Goal: Task Accomplishment & Management: Use online tool/utility

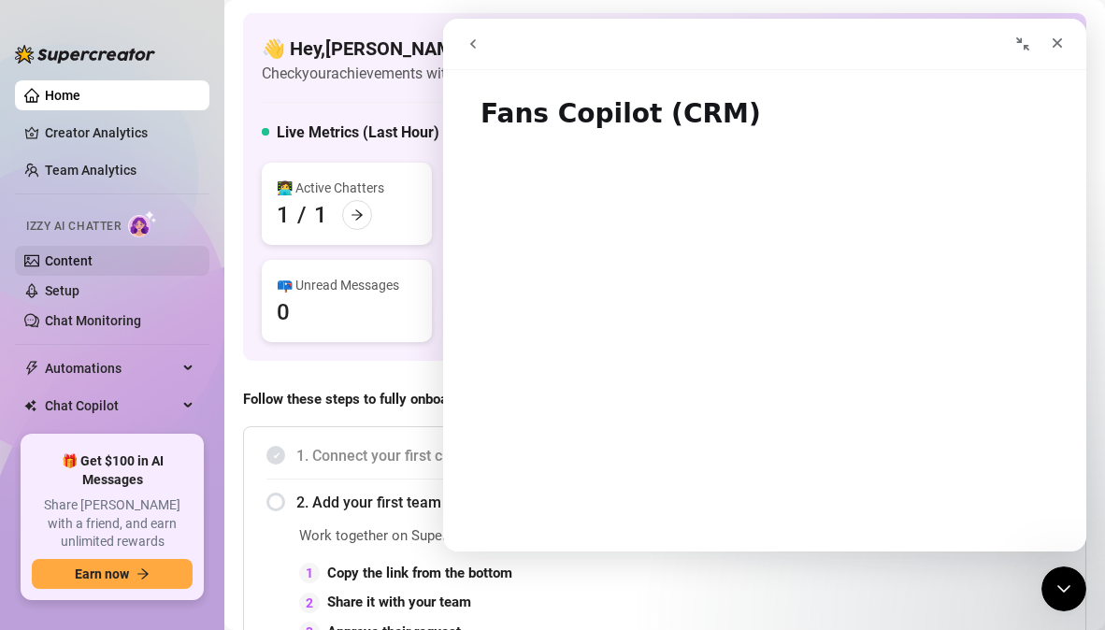
click at [81, 264] on link "Content" at bounding box center [69, 260] width 48 height 15
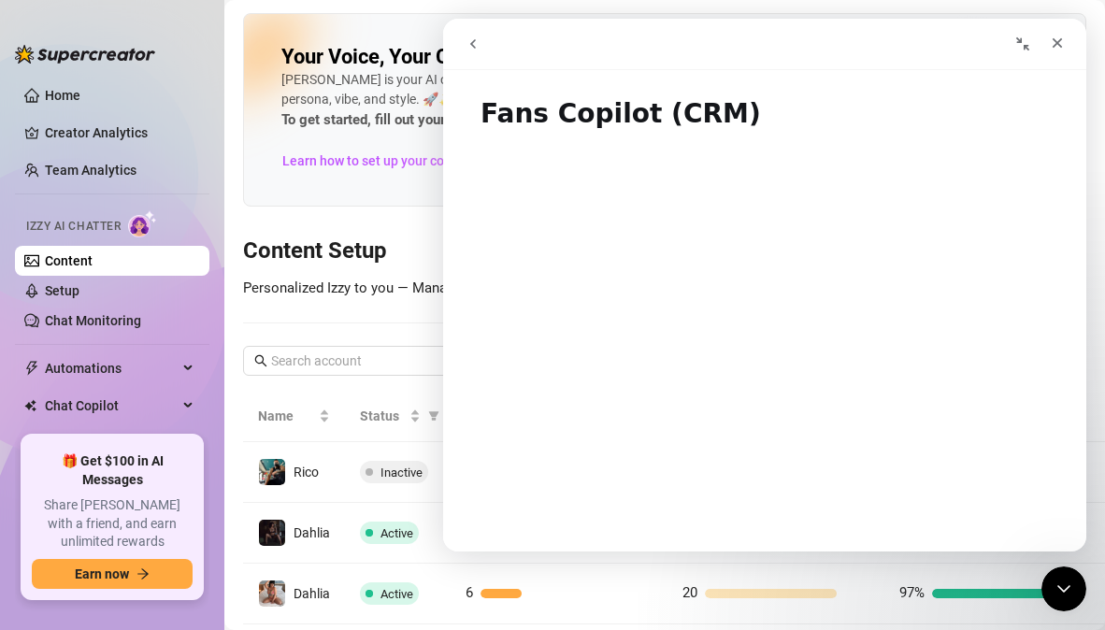
click at [477, 41] on icon "go back" at bounding box center [473, 43] width 15 height 15
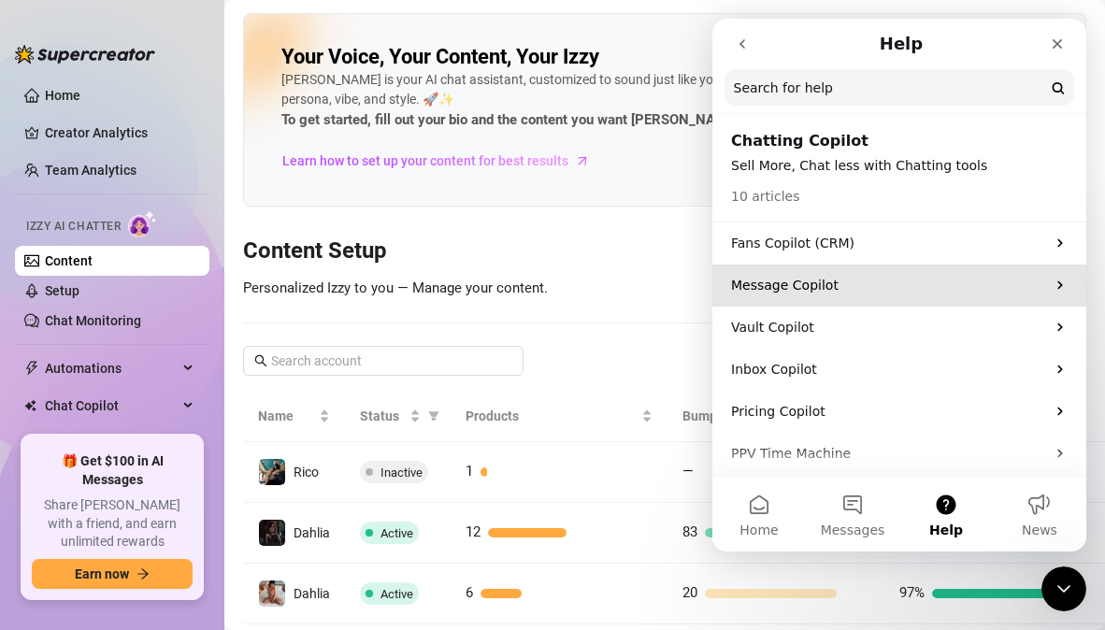
click at [797, 287] on p "Message Copilot" at bounding box center [888, 286] width 314 height 20
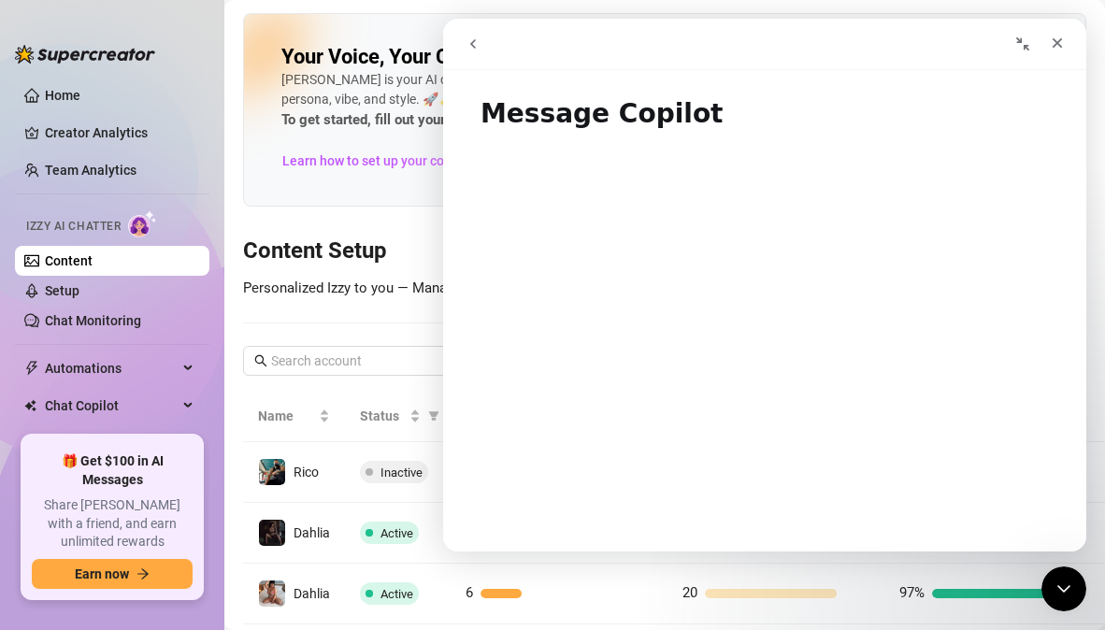
click at [477, 39] on icon "go back" at bounding box center [473, 43] width 15 height 15
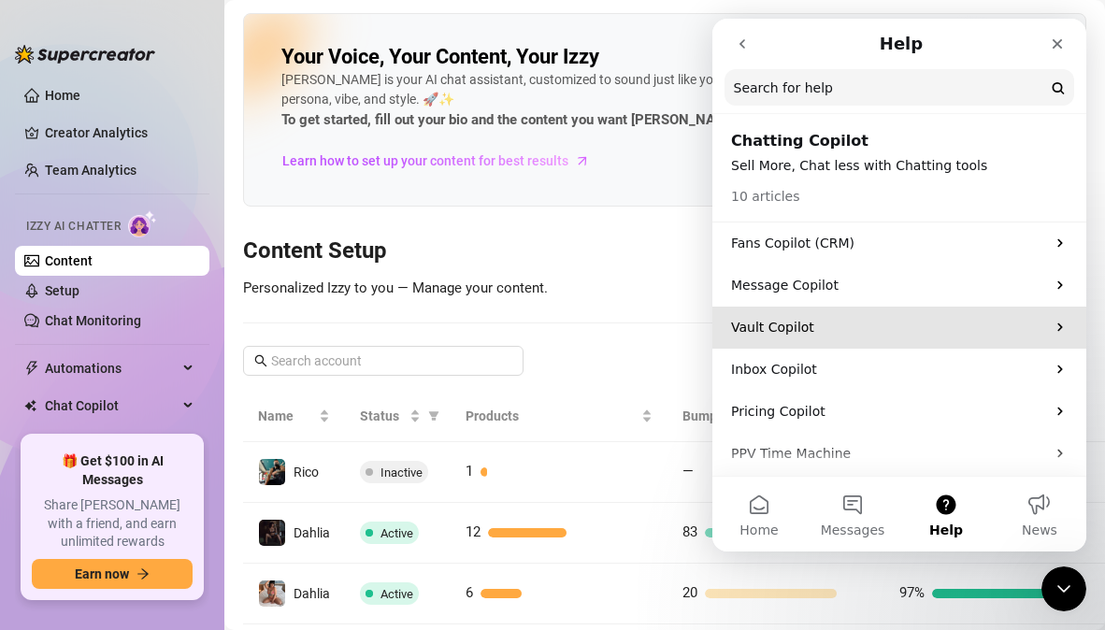
click at [791, 324] on p "Vault Copilot" at bounding box center [888, 328] width 314 height 20
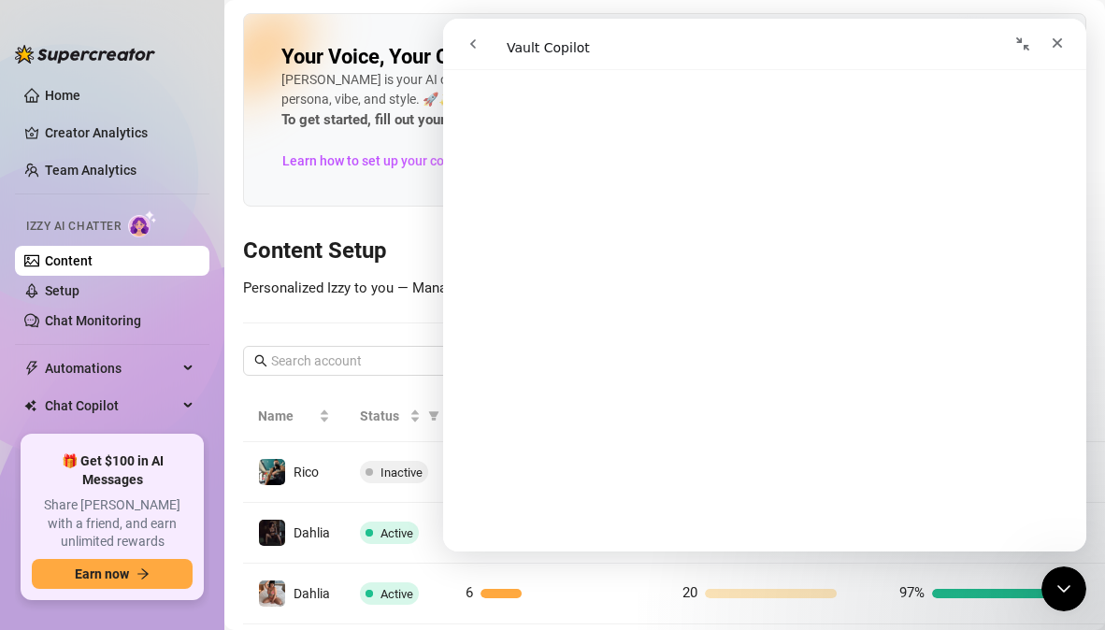
scroll to position [435, 0]
click at [616, 41] on div "Intercom messenger" at bounding box center [608, 44] width 306 height 36
click at [475, 44] on icon "go back" at bounding box center [473, 43] width 15 height 15
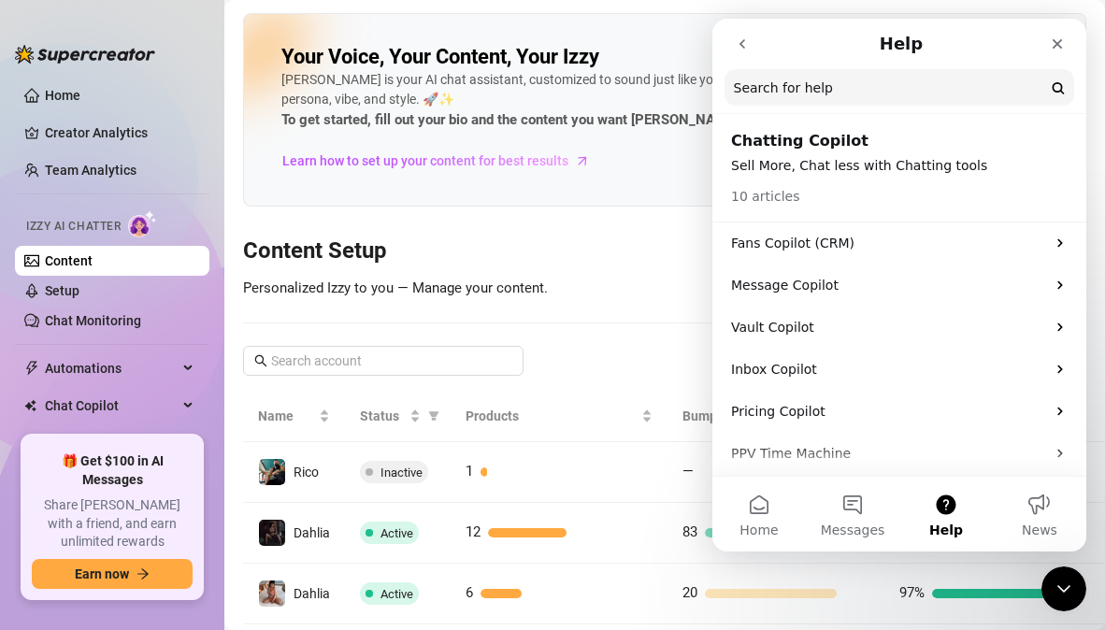
click at [749, 53] on button "go back" at bounding box center [743, 44] width 36 height 36
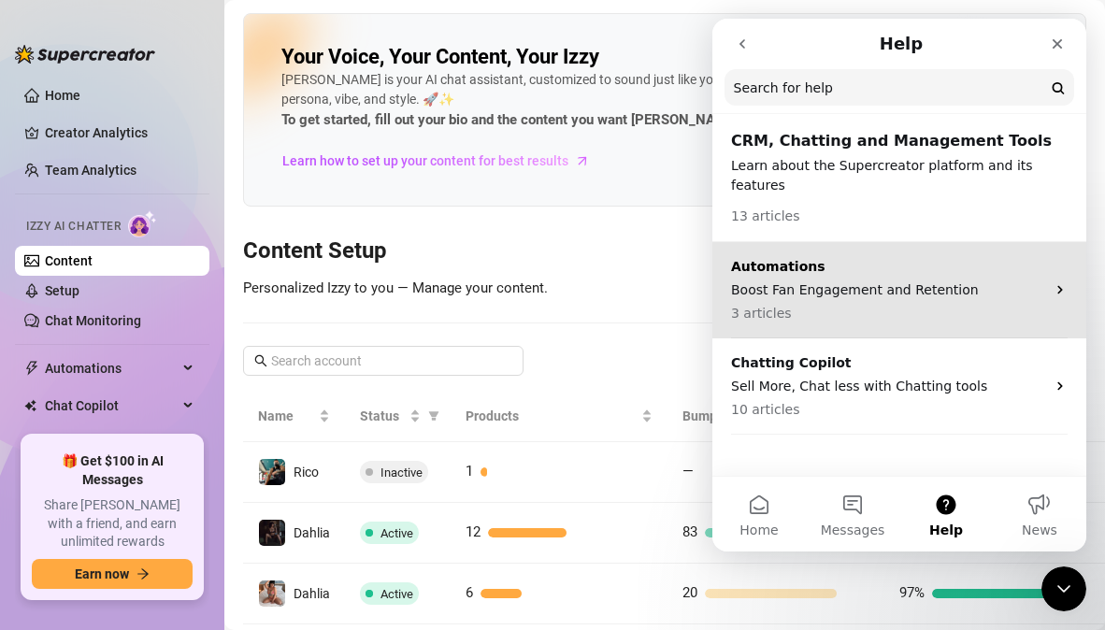
click at [826, 304] on p "3 articles" at bounding box center [888, 314] width 314 height 20
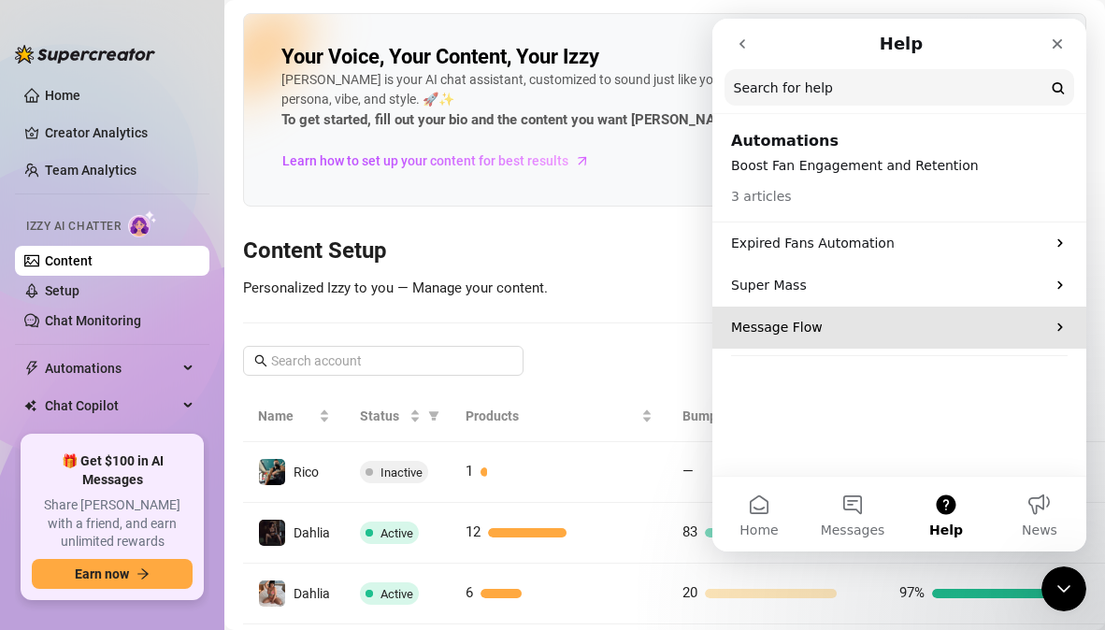
click at [822, 334] on p "Message Flow" at bounding box center [888, 328] width 314 height 20
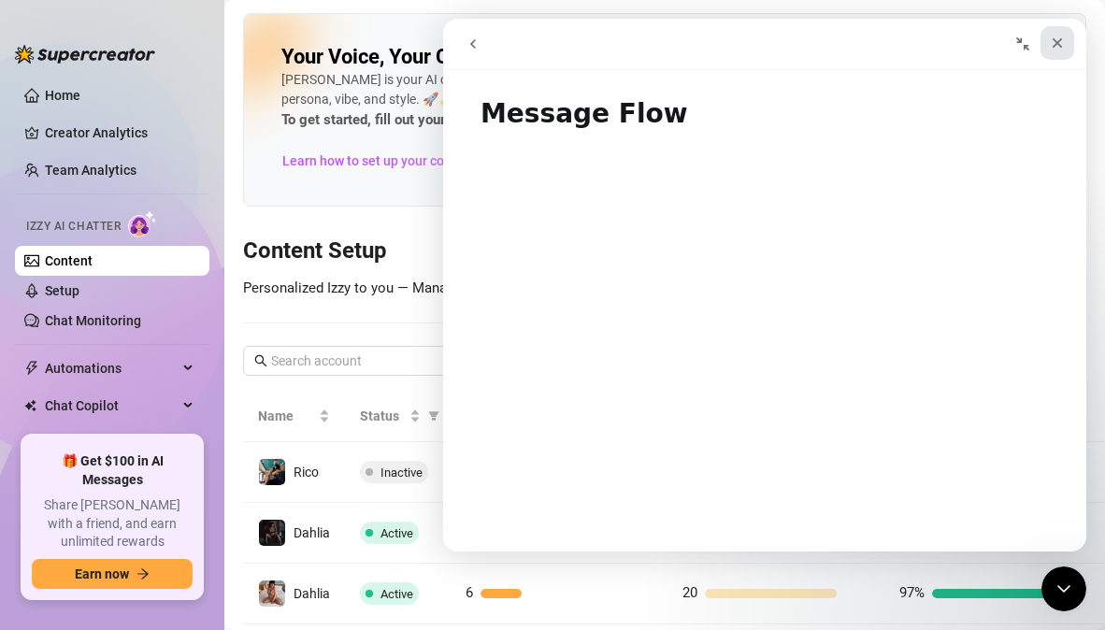
click at [1055, 40] on icon "Close" at bounding box center [1057, 43] width 15 height 15
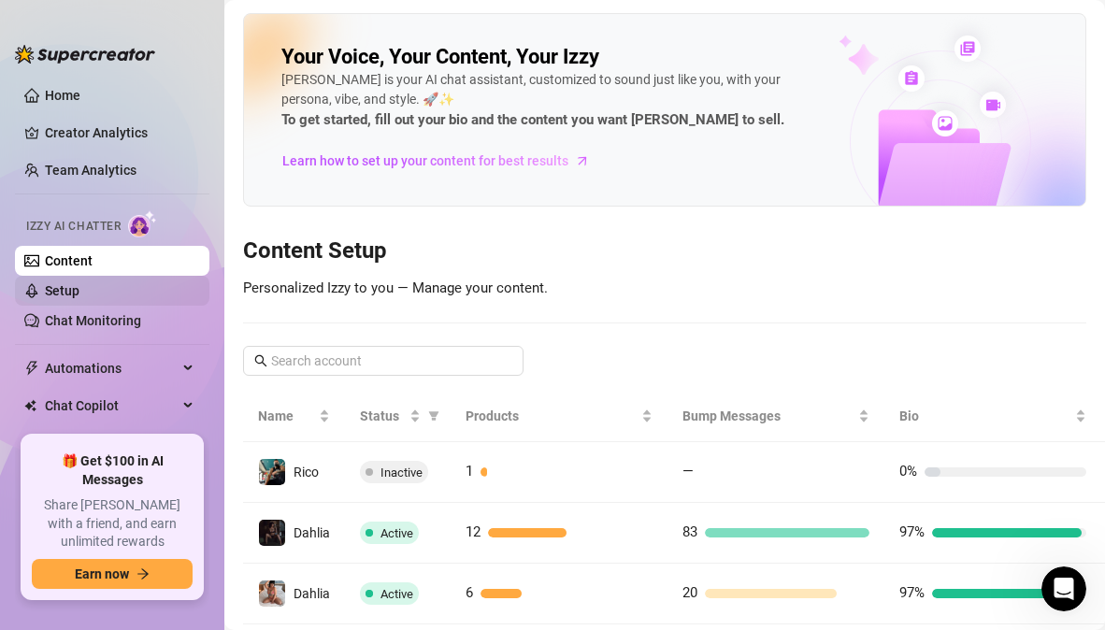
click at [79, 289] on link "Setup" at bounding box center [62, 290] width 35 height 15
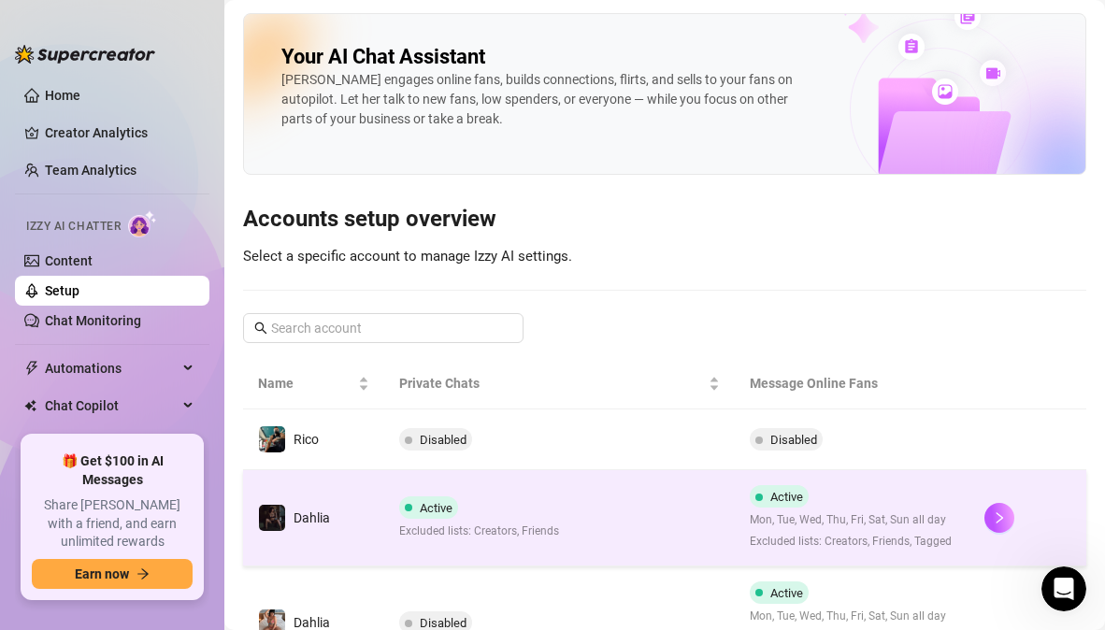
click at [625, 532] on td "Active Excluded lists: Creators, Friends" at bounding box center [560, 518] width 352 height 96
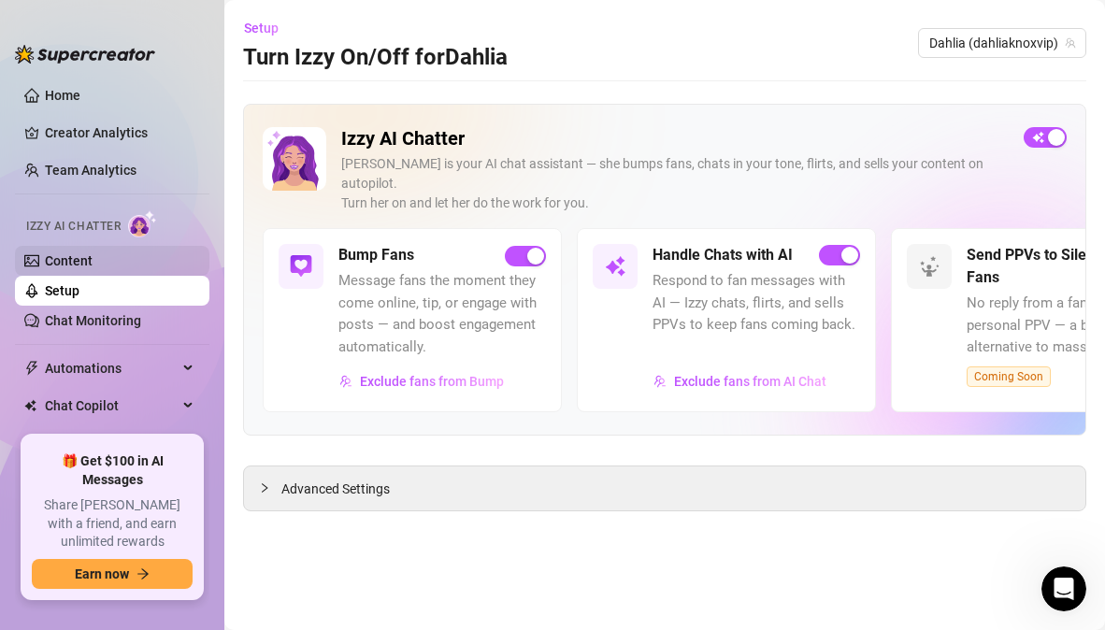
click at [93, 268] on link "Content" at bounding box center [69, 260] width 48 height 15
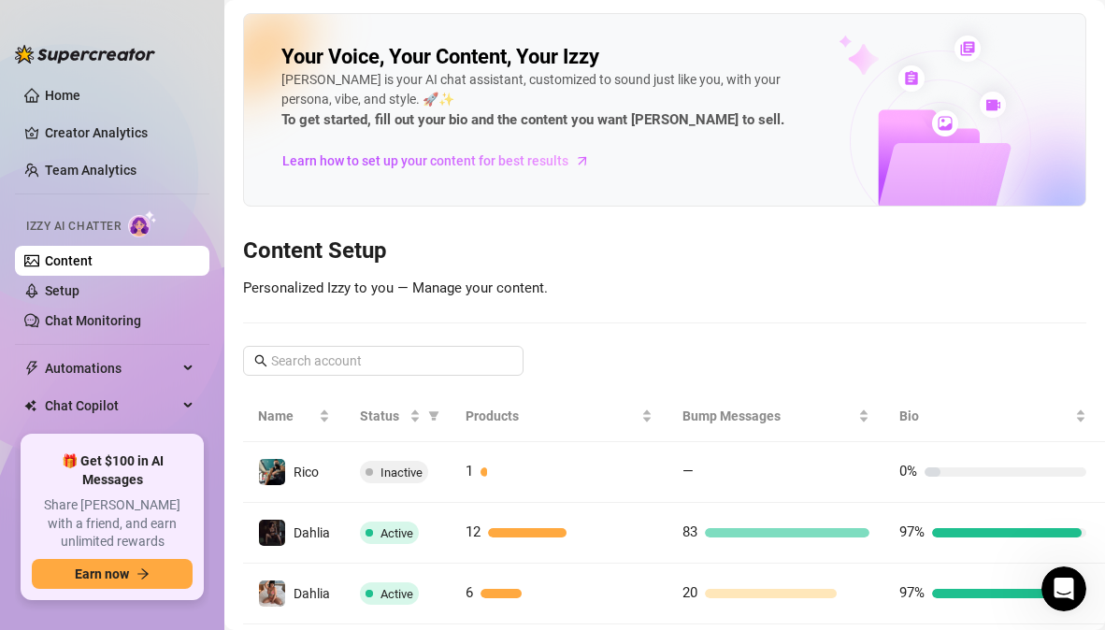
click at [76, 387] on ul "Home Creator Analytics Team Analytics Izzy AI Chatter Content Setup Chat Monito…" at bounding box center [112, 250] width 194 height 355
click at [83, 376] on span "Automations" at bounding box center [111, 368] width 133 height 30
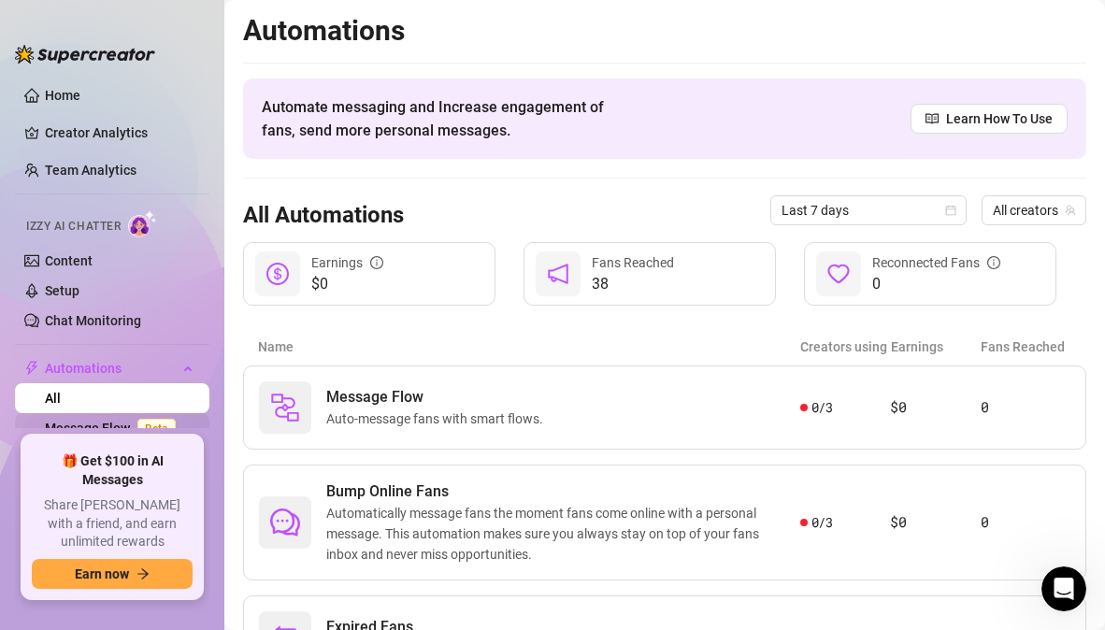
click at [93, 428] on link "Message Flow Beta" at bounding box center [114, 428] width 138 height 15
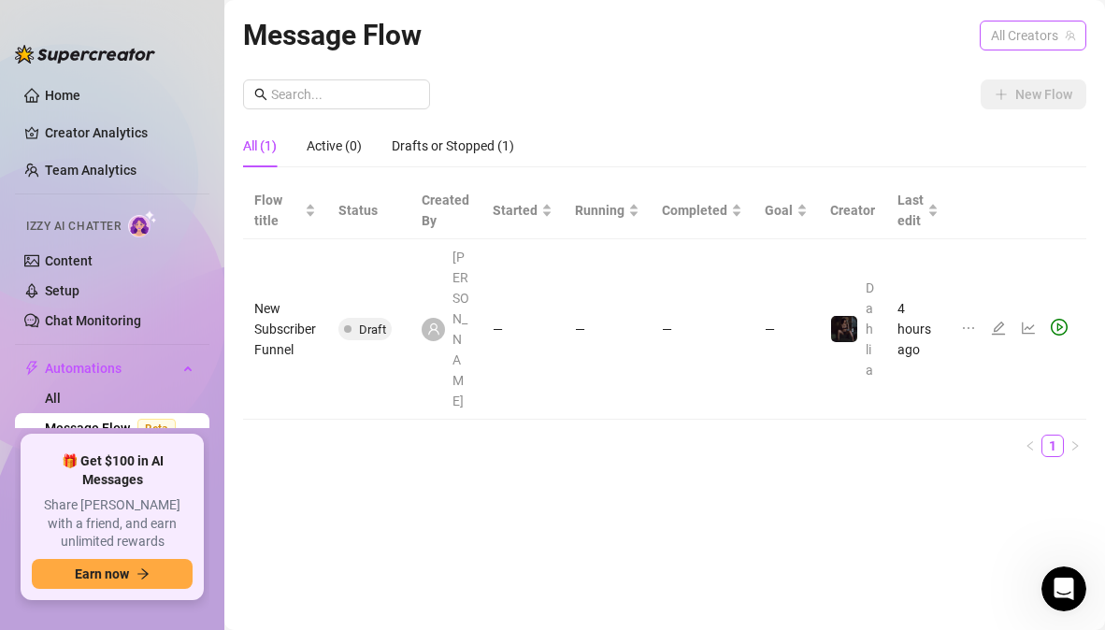
click at [1019, 37] on span "All Creators" at bounding box center [1033, 36] width 84 height 28
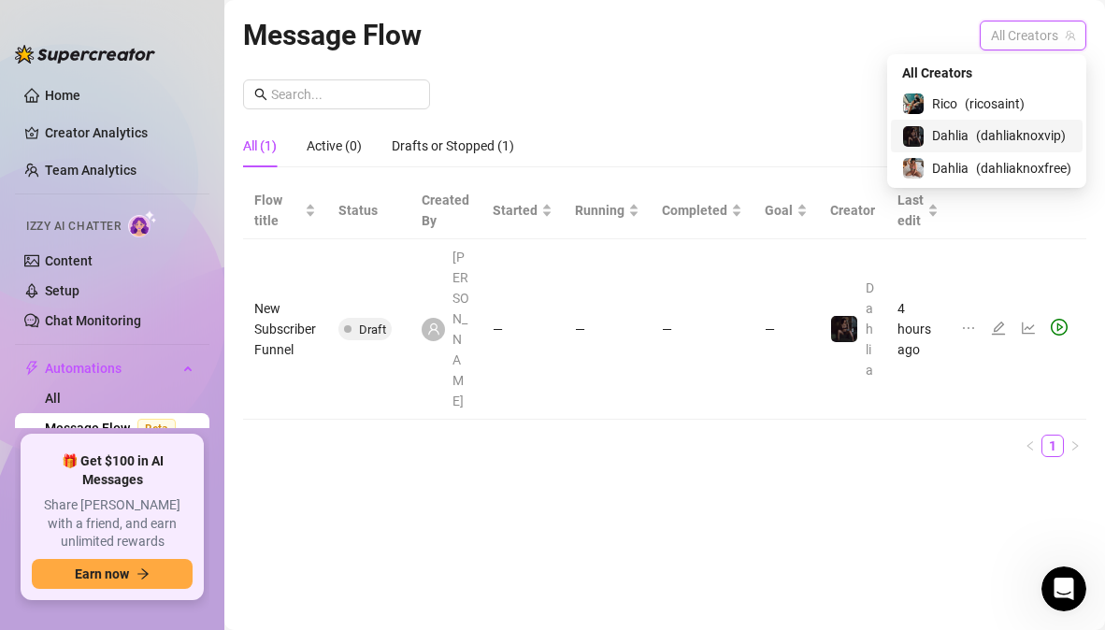
click at [998, 131] on span "( dahliaknoxvip )" at bounding box center [1021, 135] width 90 height 21
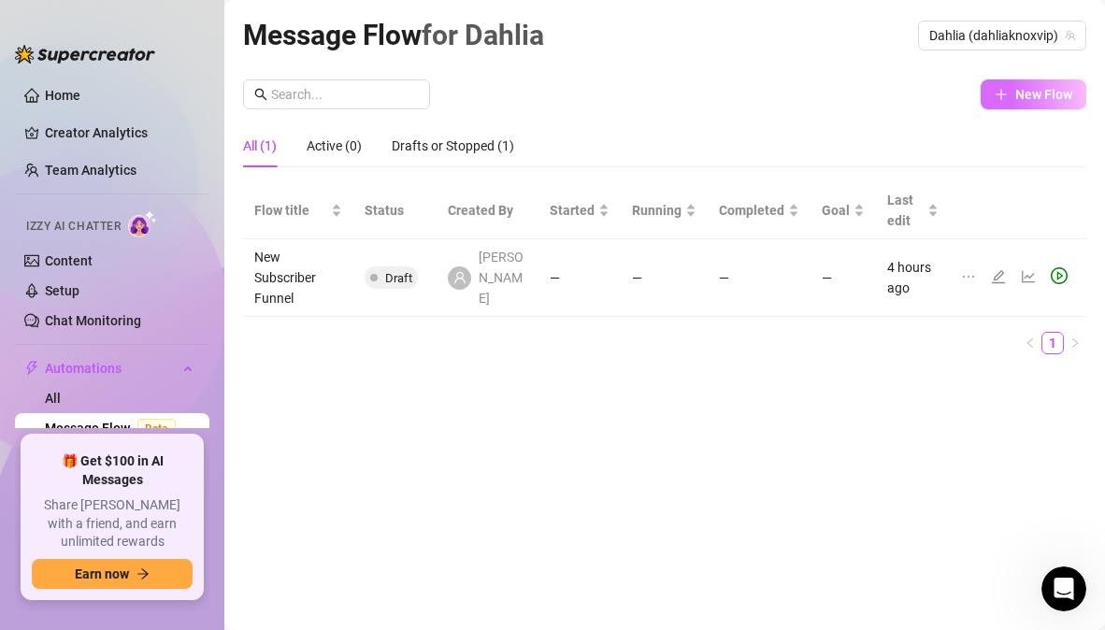
click at [1032, 102] on button "New Flow" at bounding box center [1034, 94] width 106 height 30
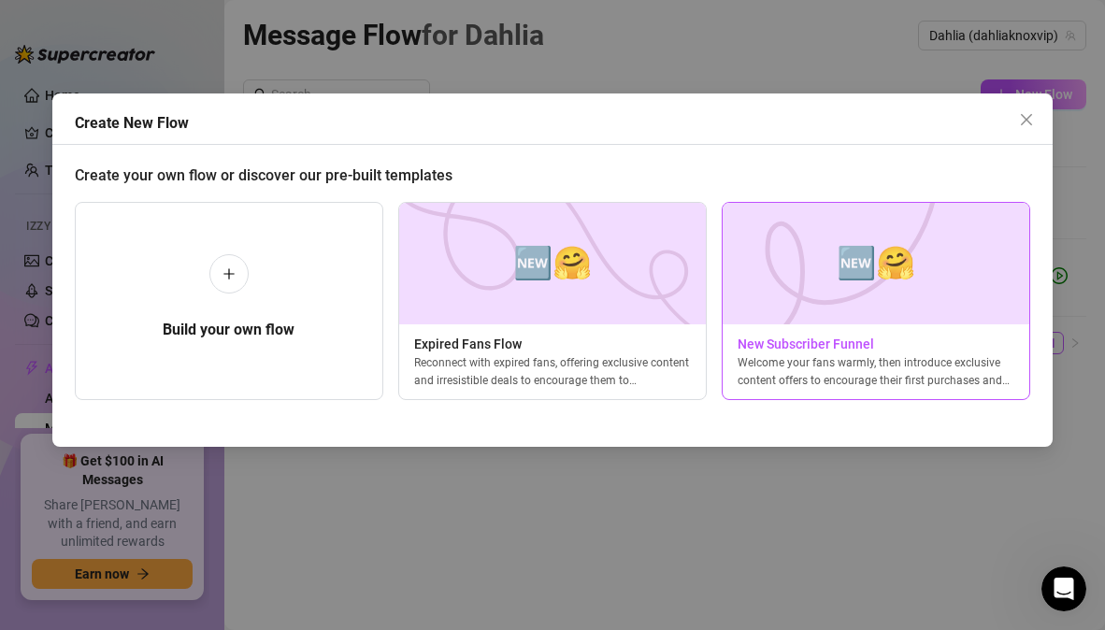
click at [837, 350] on span "New Subscriber Funnel" at bounding box center [876, 344] width 307 height 21
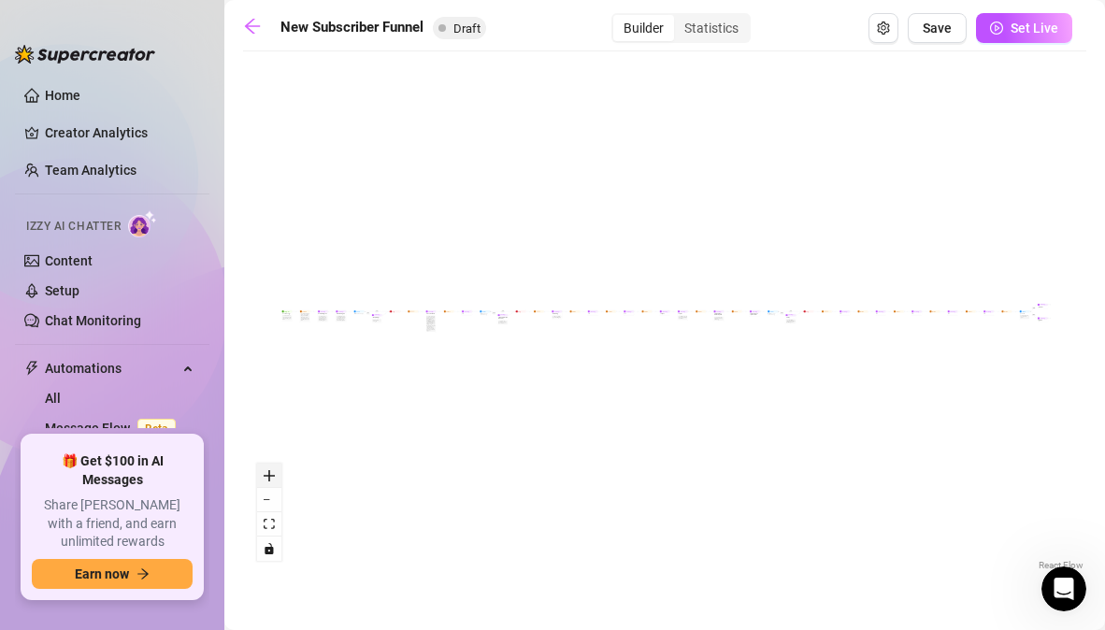
click at [269, 477] on icon "zoom in" at bounding box center [269, 475] width 11 height 11
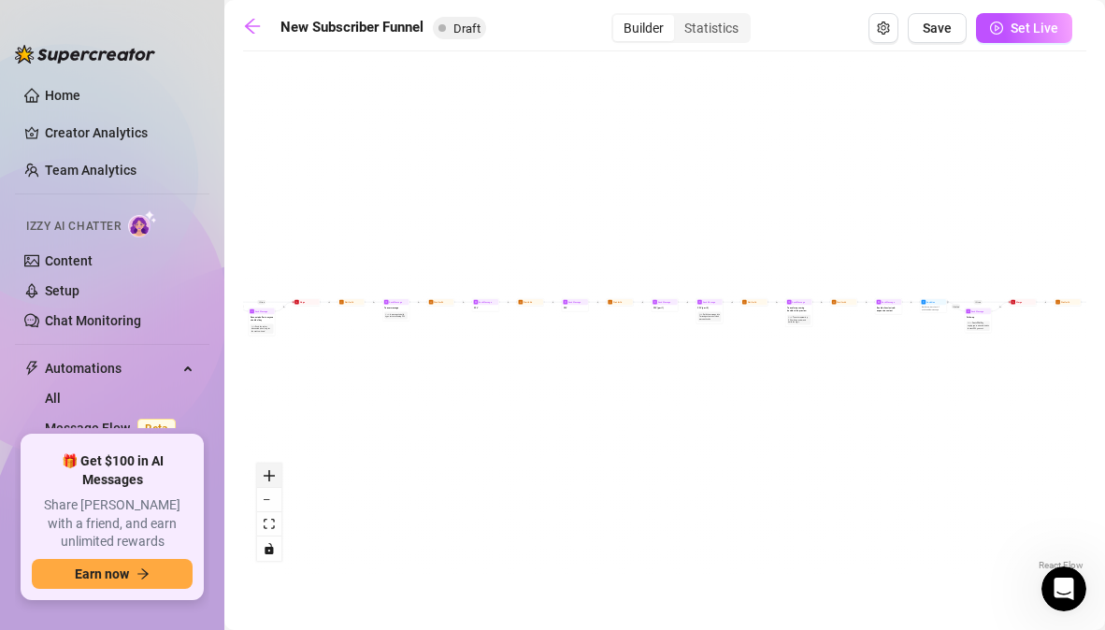
click at [269, 477] on icon "zoom in" at bounding box center [269, 475] width 11 height 11
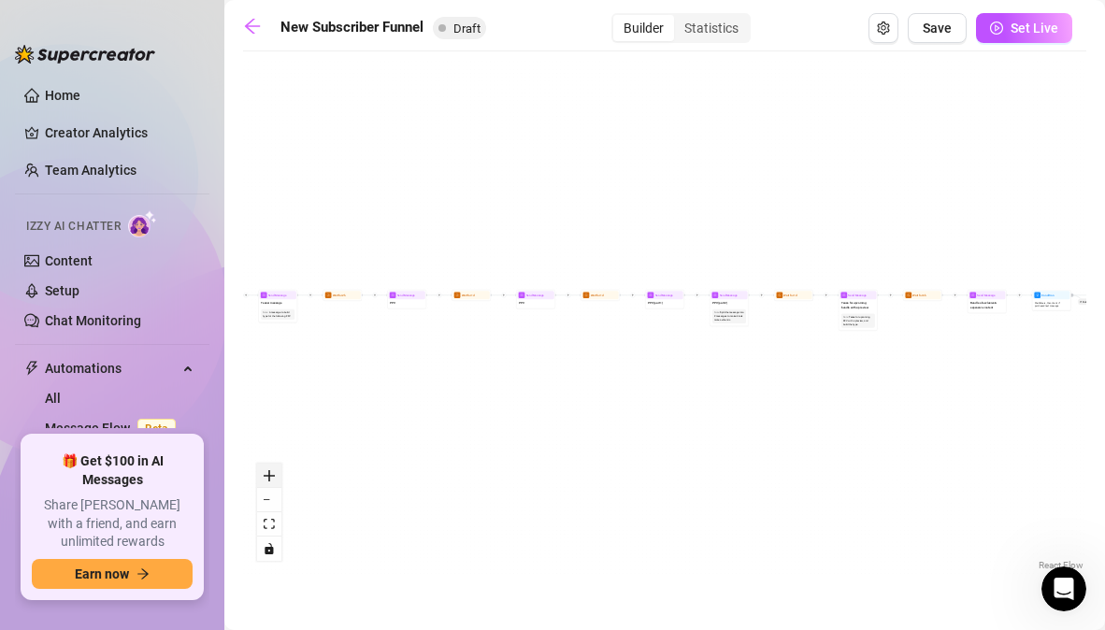
click at [269, 477] on icon "zoom in" at bounding box center [269, 475] width 11 height 11
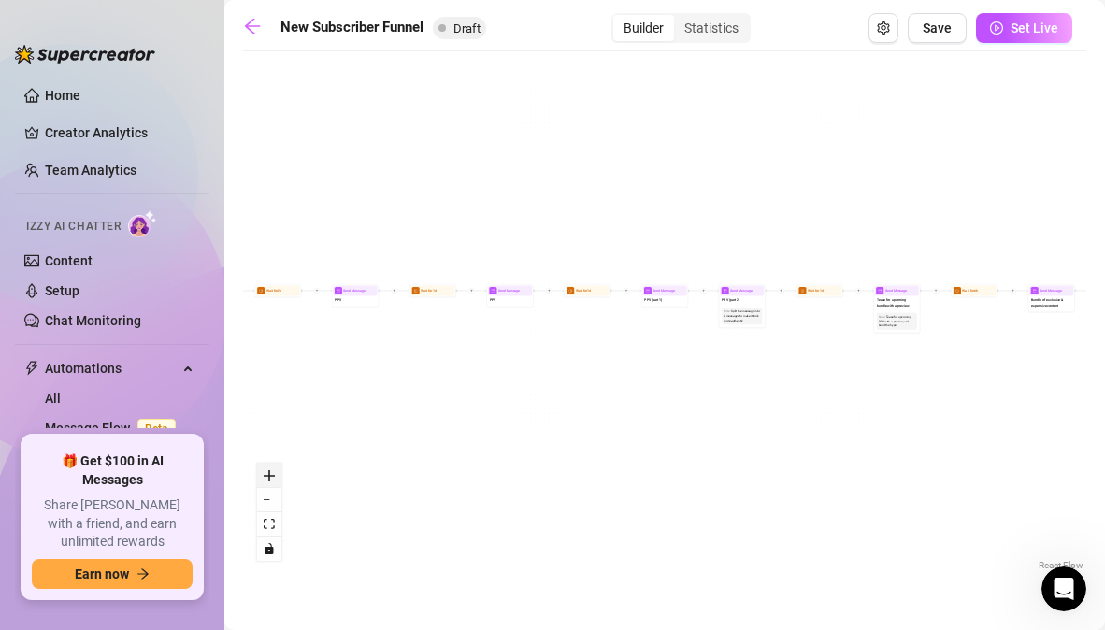
click at [269, 477] on icon "zoom in" at bounding box center [269, 475] width 11 height 11
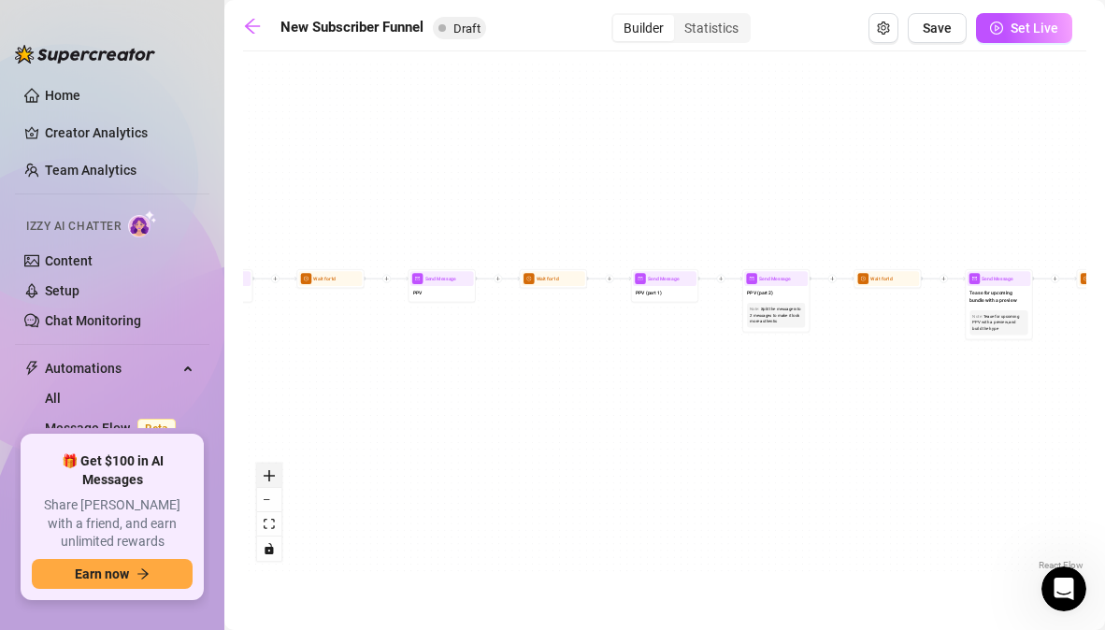
click at [269, 477] on icon "zoom in" at bounding box center [269, 475] width 11 height 11
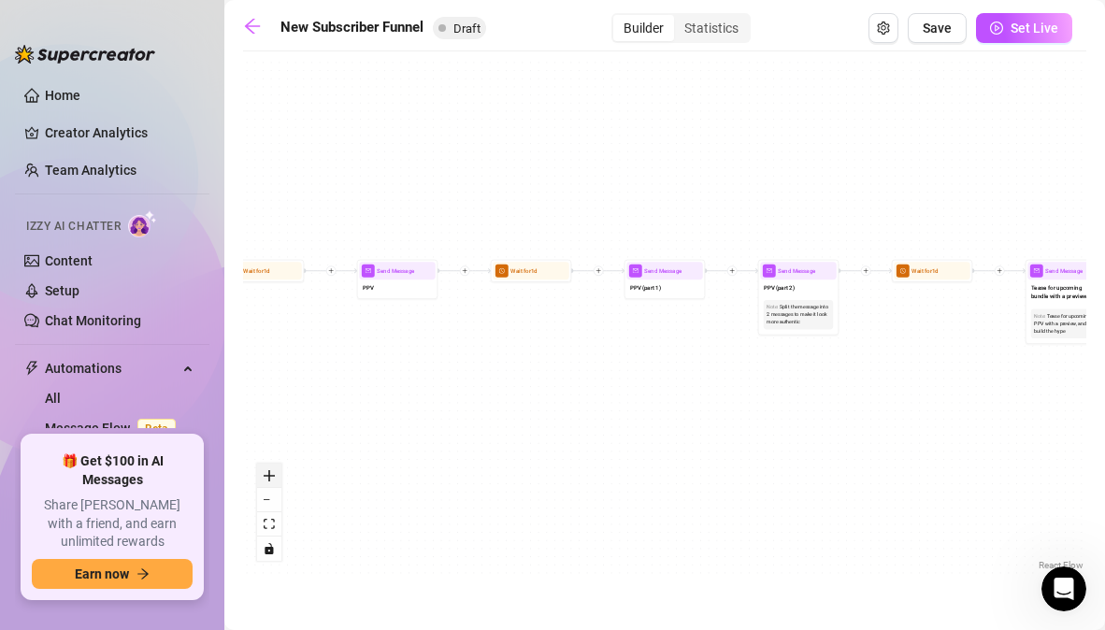
click at [269, 477] on icon "zoom in" at bounding box center [269, 475] width 11 height 11
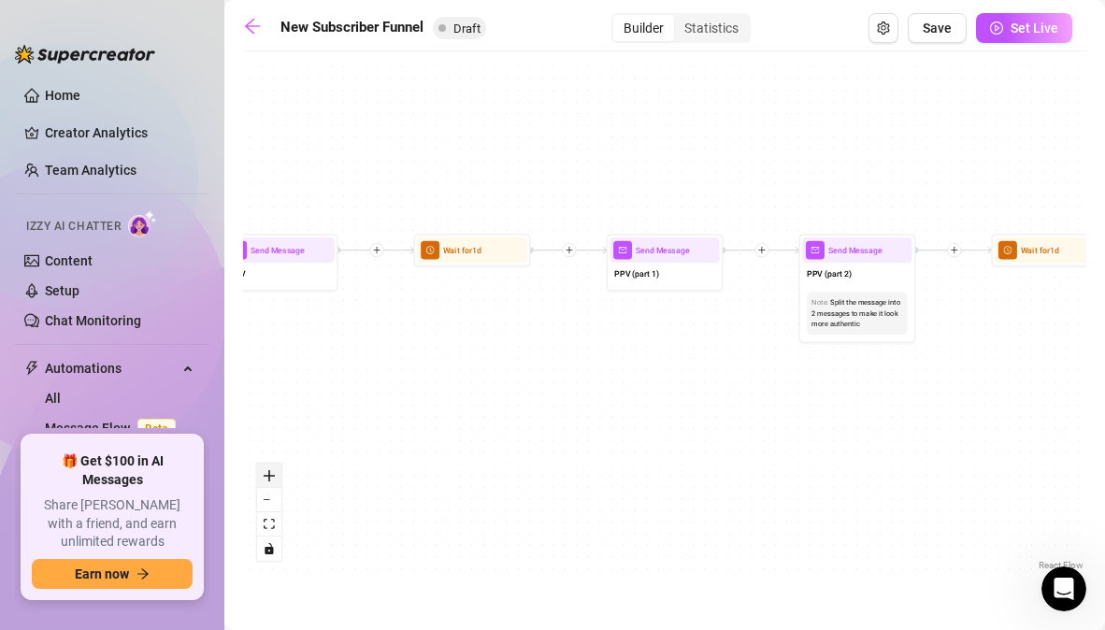
click at [269, 477] on icon "zoom in" at bounding box center [269, 475] width 11 height 11
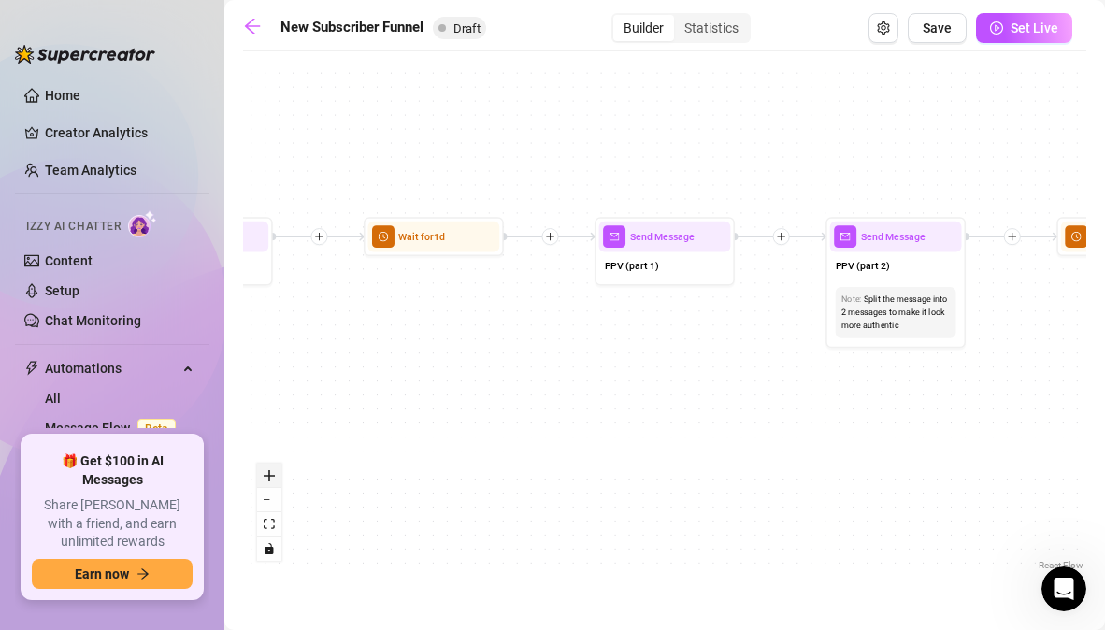
click at [269, 477] on icon "zoom in" at bounding box center [269, 475] width 11 height 11
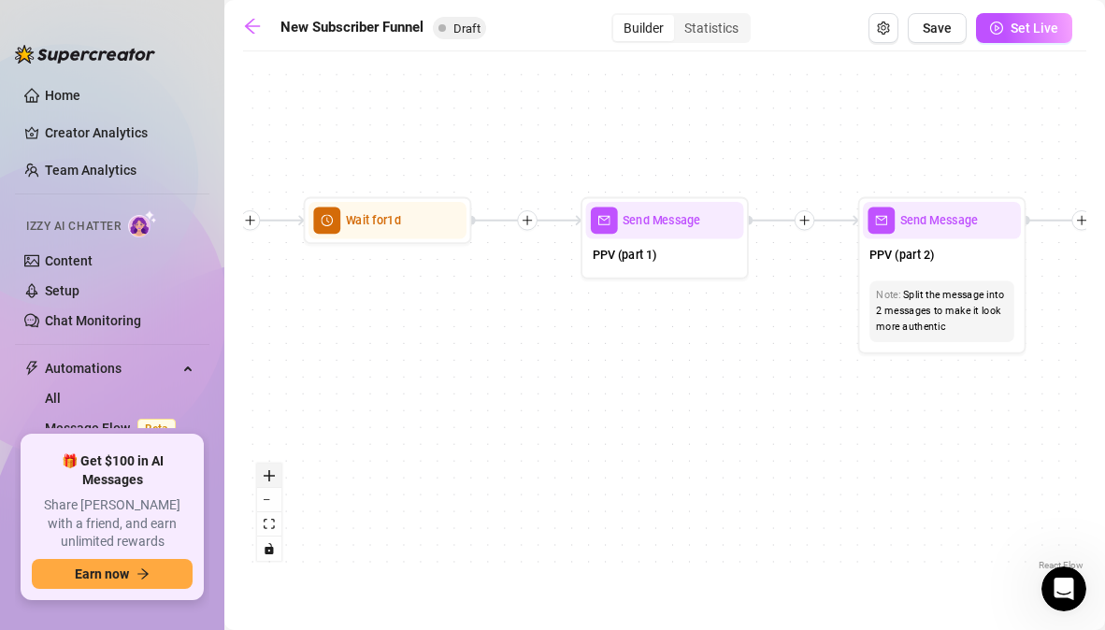
click at [269, 477] on icon "zoom in" at bounding box center [269, 475] width 11 height 11
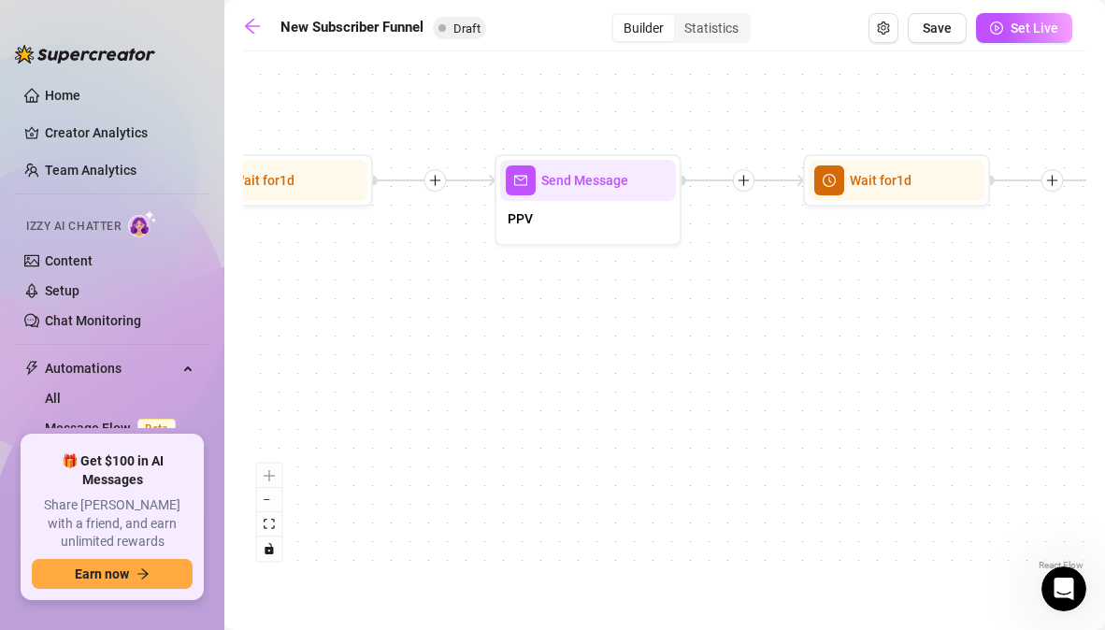
drag, startPoint x: 362, startPoint y: 359, endPoint x: 923, endPoint y: 323, distance: 562.1
click at [923, 323] on div "If True If True If True If False If False If False If True If False Merge Merge…" at bounding box center [664, 318] width 843 height 514
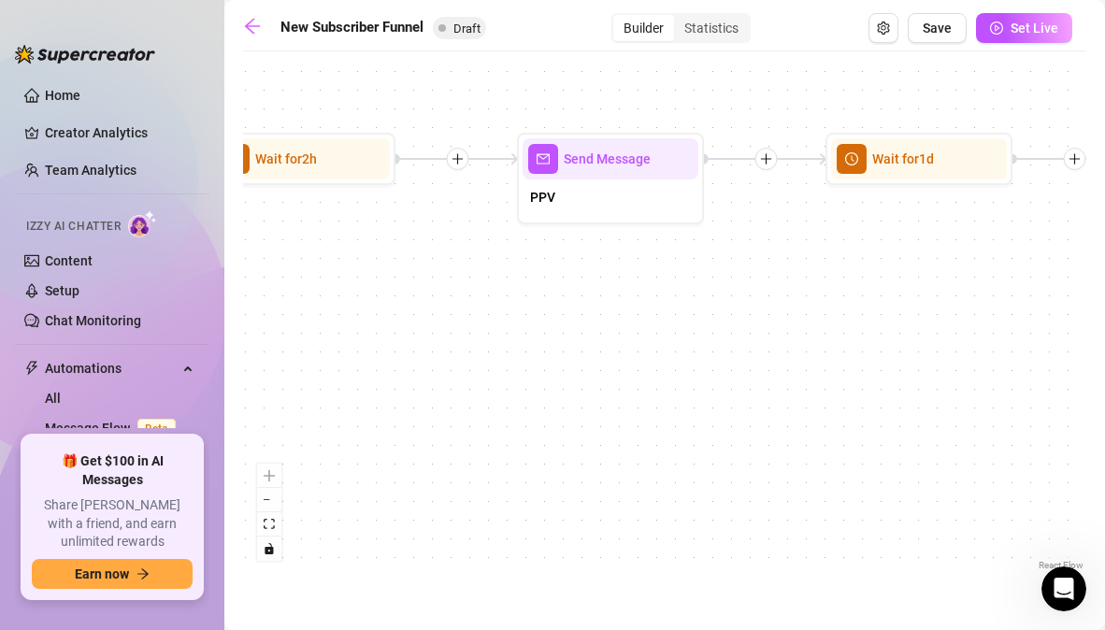
drag, startPoint x: 456, startPoint y: 279, endPoint x: 1084, endPoint y: 267, distance: 628.3
click at [1084, 267] on div "If True If True If True If False If False If False If True If False Merge Merge…" at bounding box center [664, 318] width 843 height 514
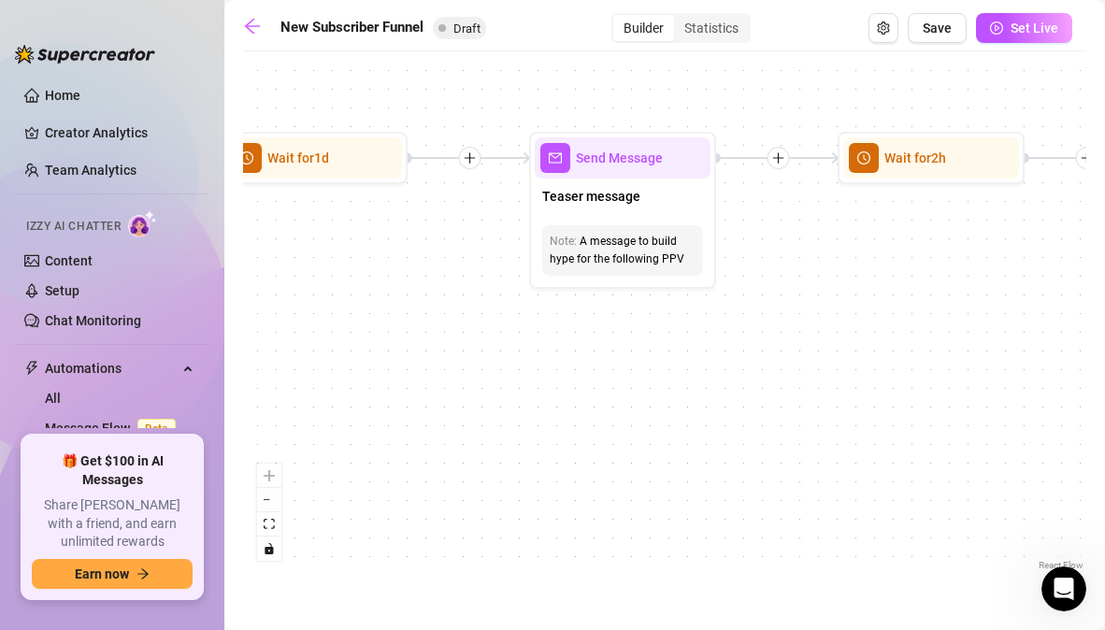
drag, startPoint x: 443, startPoint y: 288, endPoint x: 1064, endPoint y: 284, distance: 620.8
click at [1064, 284] on div "If True If True If True If False If False If False If True If False Merge Merge…" at bounding box center [664, 318] width 843 height 514
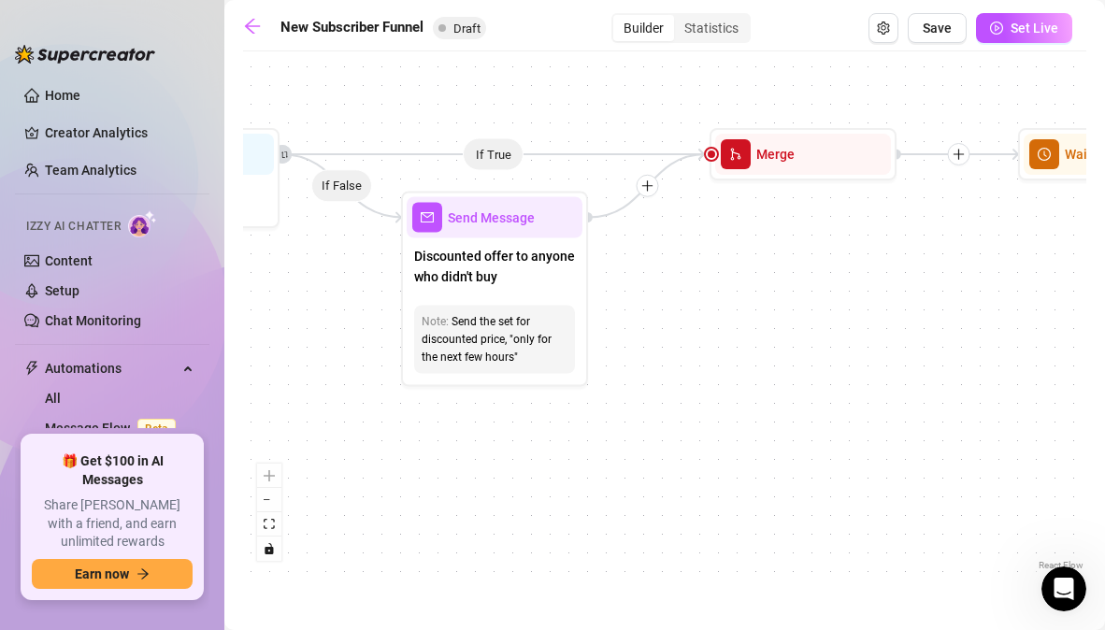
drag, startPoint x: 269, startPoint y: 262, endPoint x: 1072, endPoint y: 260, distance: 803.1
click at [1072, 260] on div "If True If True If True If False If False If False If True If False Merge Merge…" at bounding box center [664, 318] width 843 height 514
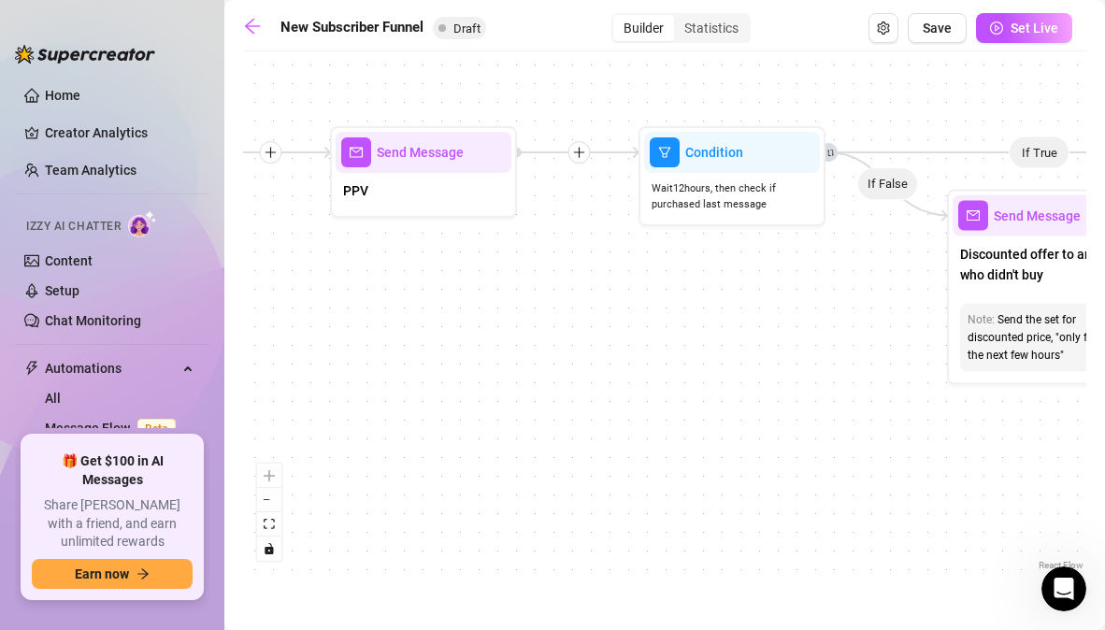
drag, startPoint x: 301, startPoint y: 302, endPoint x: 957, endPoint y: 301, distance: 656.3
click at [953, 300] on div "If True If True If True If False If False If False If True If False Merge Merge…" at bounding box center [664, 318] width 843 height 514
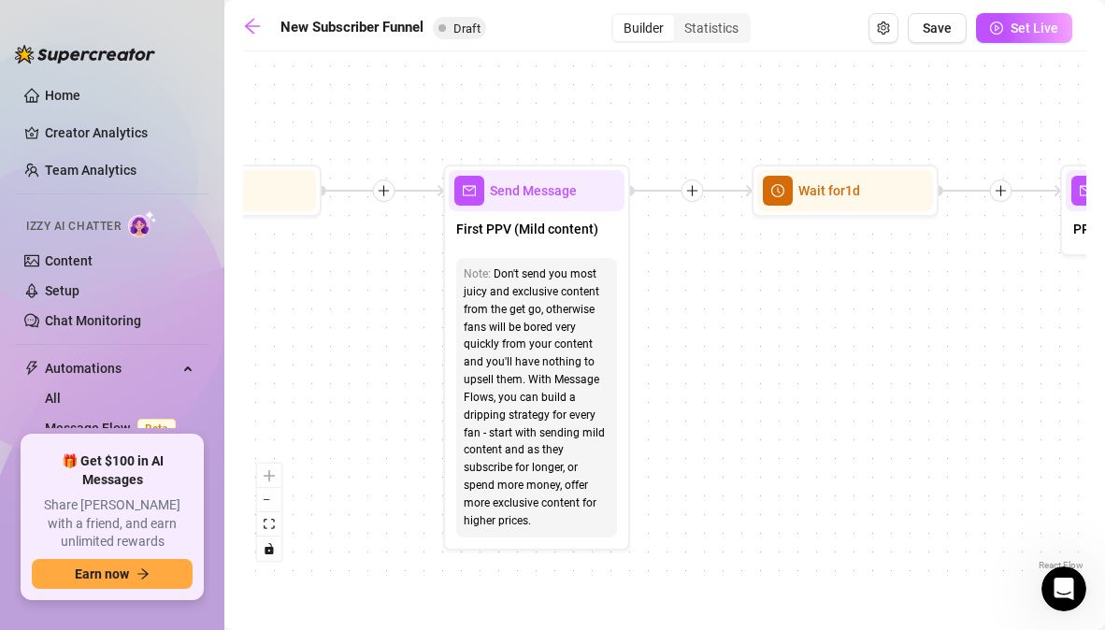
drag, startPoint x: 407, startPoint y: 321, endPoint x: 1127, endPoint y: 332, distance: 720.9
click at [1104, 332] on html "Home Creator Analytics Team Analytics Izzy AI Chatter Content Setup Chat Monito…" at bounding box center [552, 315] width 1105 height 630
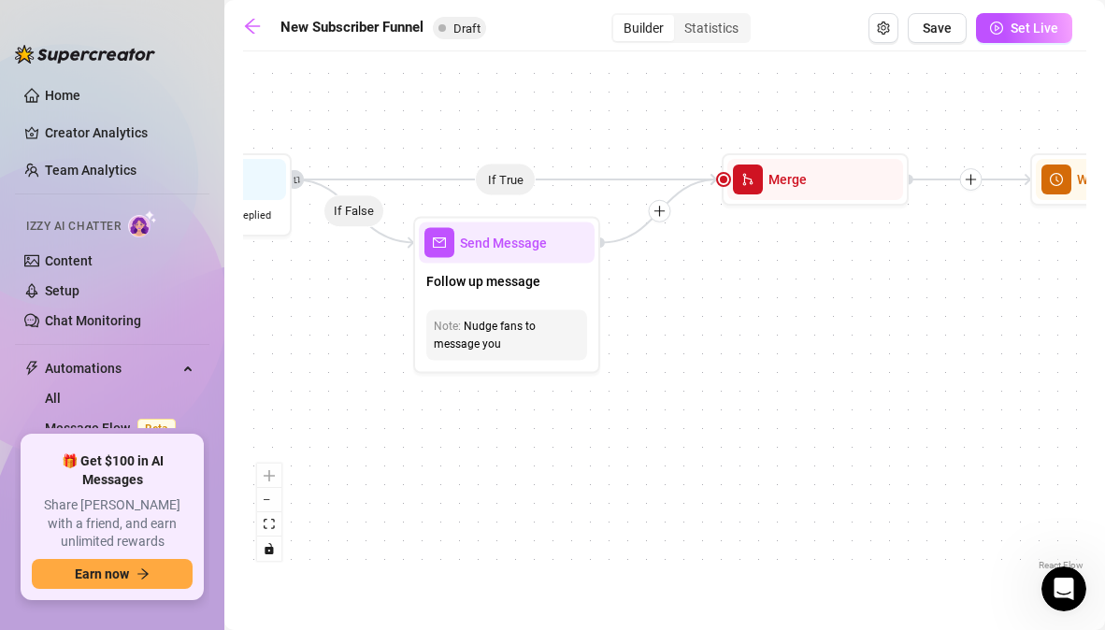
drag, startPoint x: 336, startPoint y: 268, endPoint x: 1127, endPoint y: 286, distance: 792.1
click at [1104, 286] on html "Home Creator Analytics Team Analytics Izzy AI Chatter Content Setup Chat Monito…" at bounding box center [552, 315] width 1105 height 630
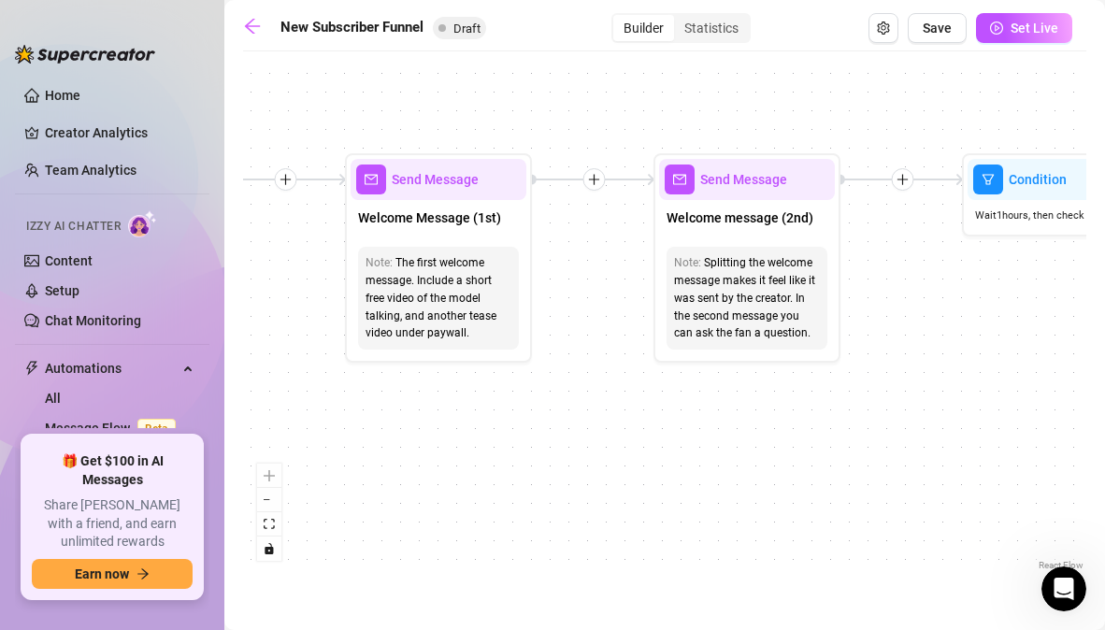
drag, startPoint x: 270, startPoint y: 323, endPoint x: 1127, endPoint y: 325, distance: 857.3
click at [1104, 325] on html "Home Creator Analytics Team Analytics Izzy AI Chatter Content Setup Chat Monito…" at bounding box center [552, 315] width 1105 height 630
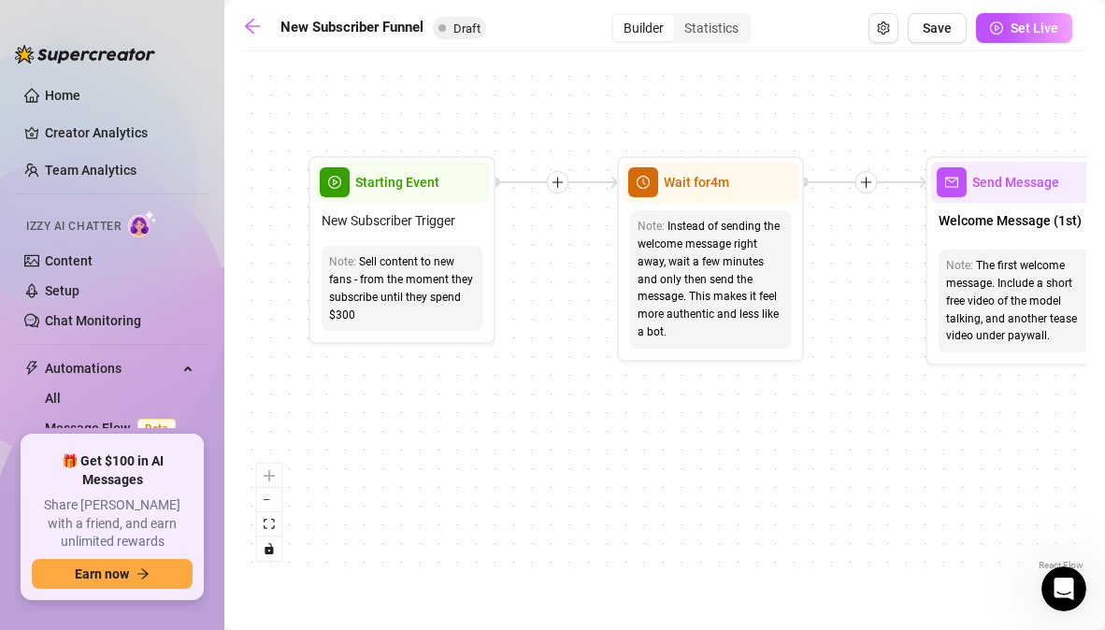
drag, startPoint x: 273, startPoint y: 296, endPoint x: 854, endPoint y: 294, distance: 580.6
click at [854, 294] on div "If True If True If True If False If False If False If True If False Merge Merge…" at bounding box center [664, 318] width 843 height 514
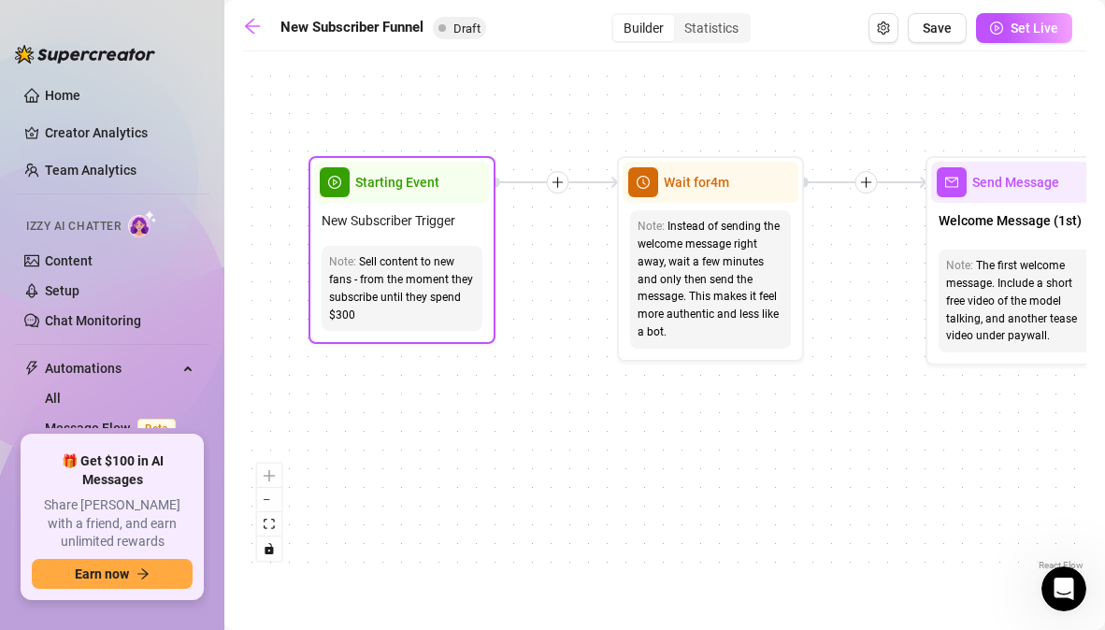
click at [395, 229] on span "New Subscriber Trigger" at bounding box center [389, 220] width 134 height 21
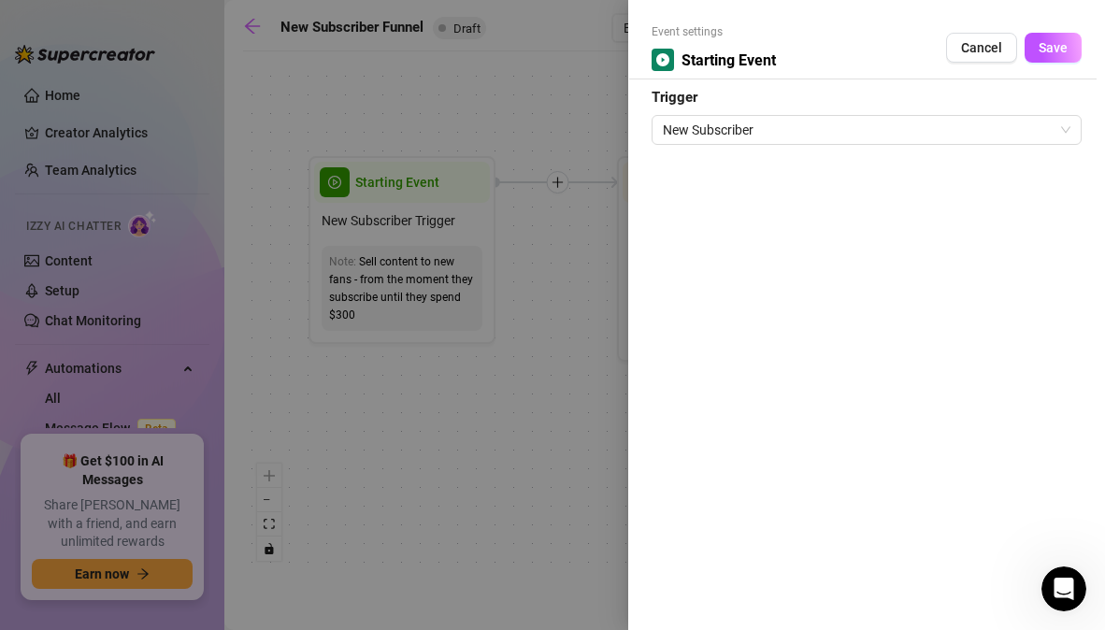
click at [610, 378] on div at bounding box center [552, 315] width 1105 height 630
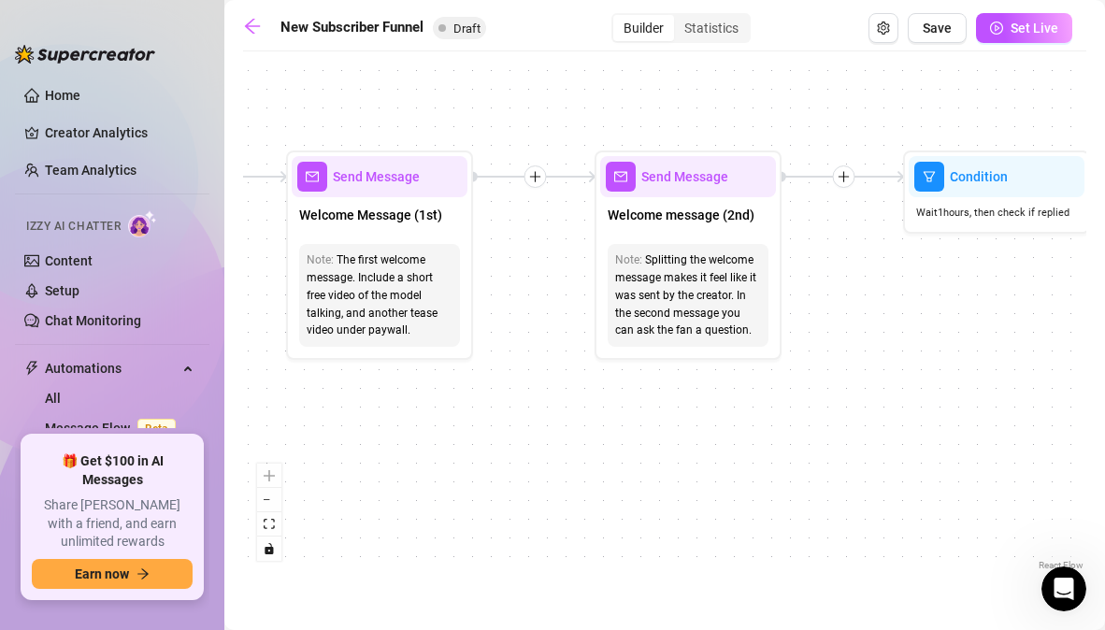
drag, startPoint x: 849, startPoint y: 436, endPoint x: 209, endPoint y: 430, distance: 639.5
click at [209, 430] on div "Home Creator Analytics Team Analytics Izzy AI Chatter Content Setup Chat Monito…" at bounding box center [552, 315] width 1105 height 630
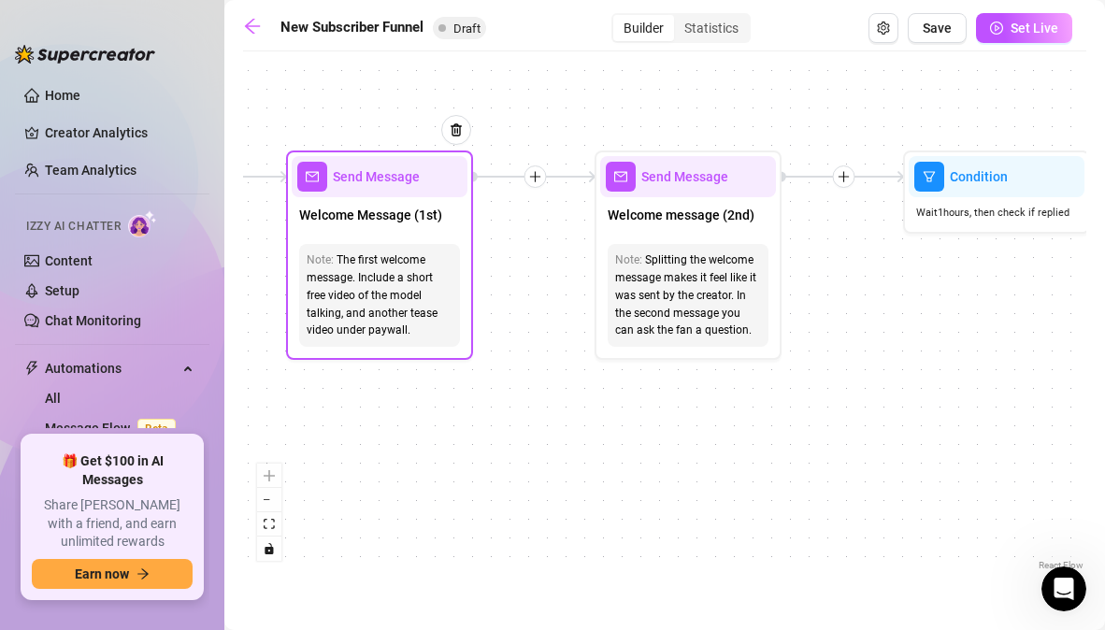
click at [350, 185] on span "Send Message" at bounding box center [376, 176] width 87 height 21
type textarea "First part of the welcome message"
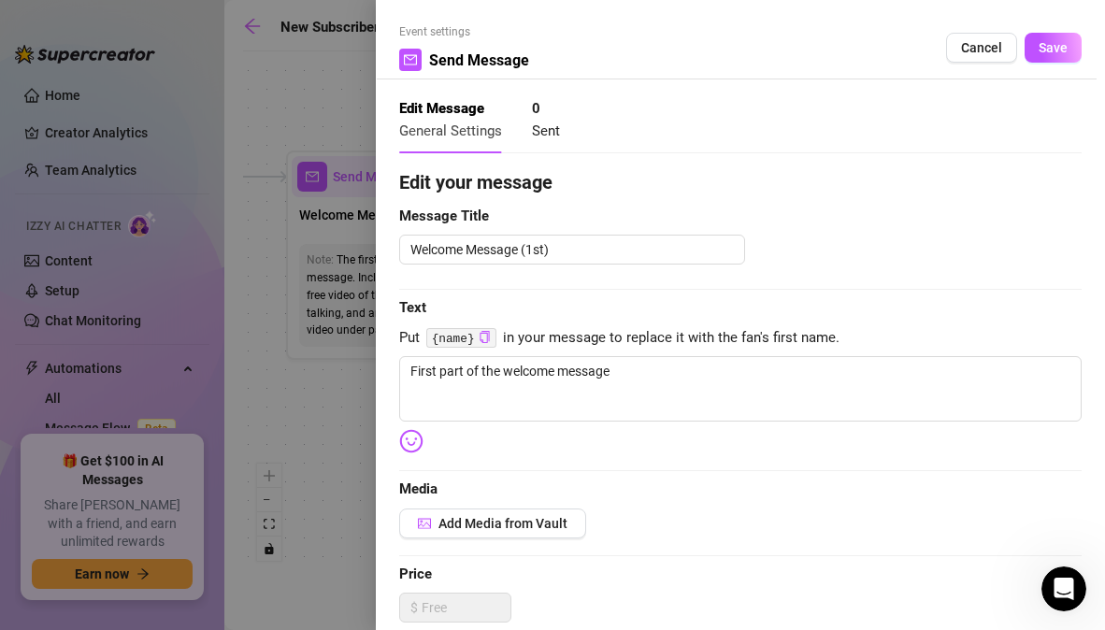
click at [294, 424] on div at bounding box center [552, 315] width 1105 height 630
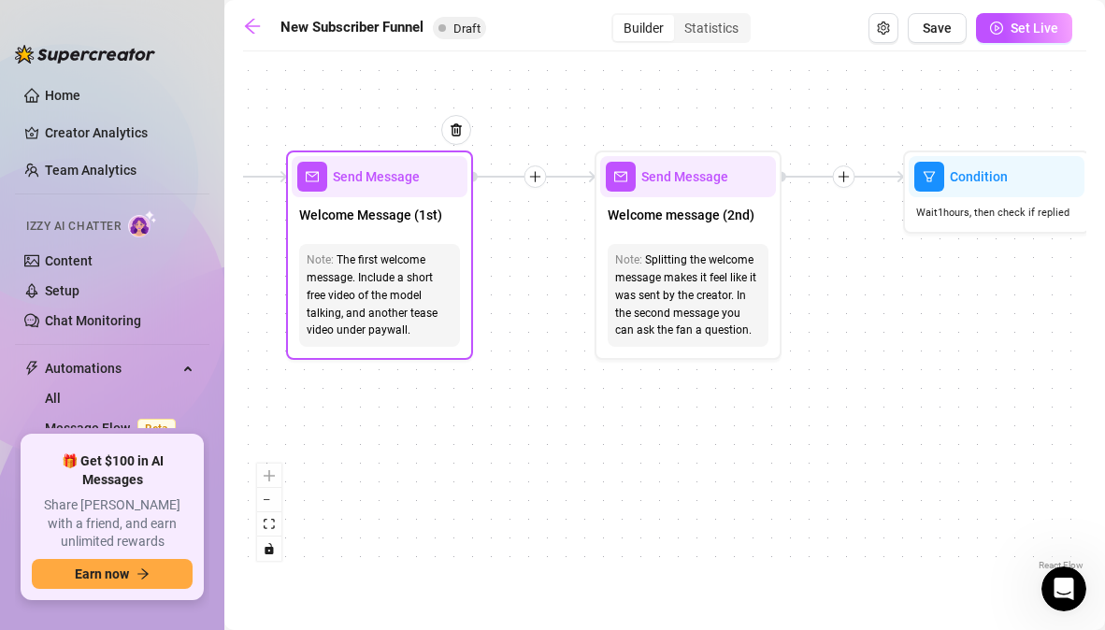
click at [400, 190] on div "Send Message" at bounding box center [380, 176] width 176 height 41
type textarea "First part of the welcome message"
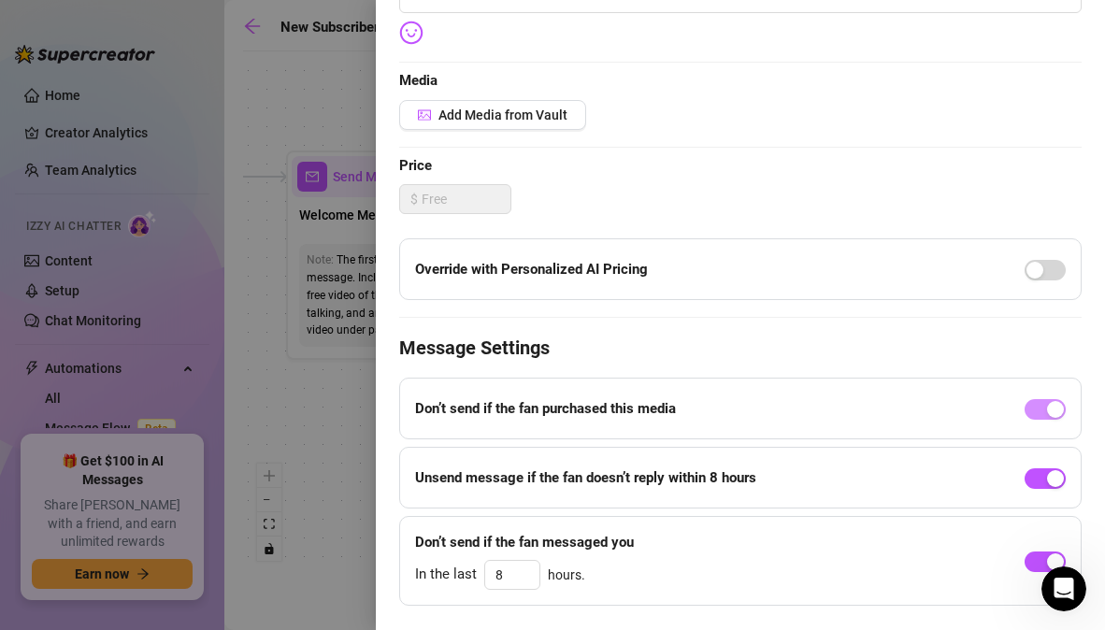
scroll to position [454, 0]
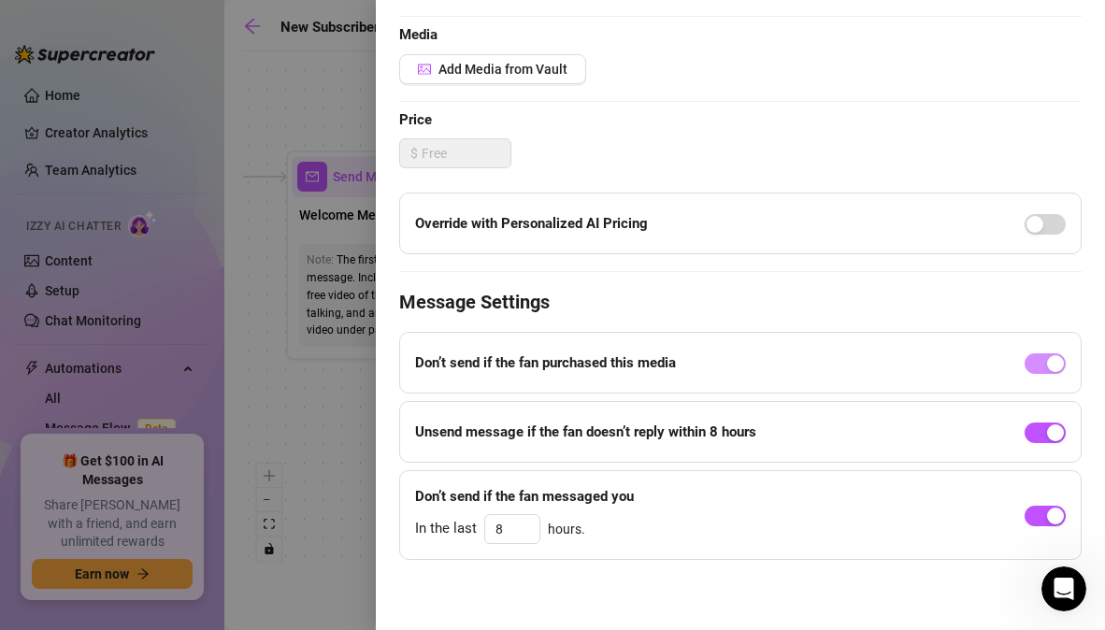
click at [340, 481] on div at bounding box center [552, 315] width 1105 height 630
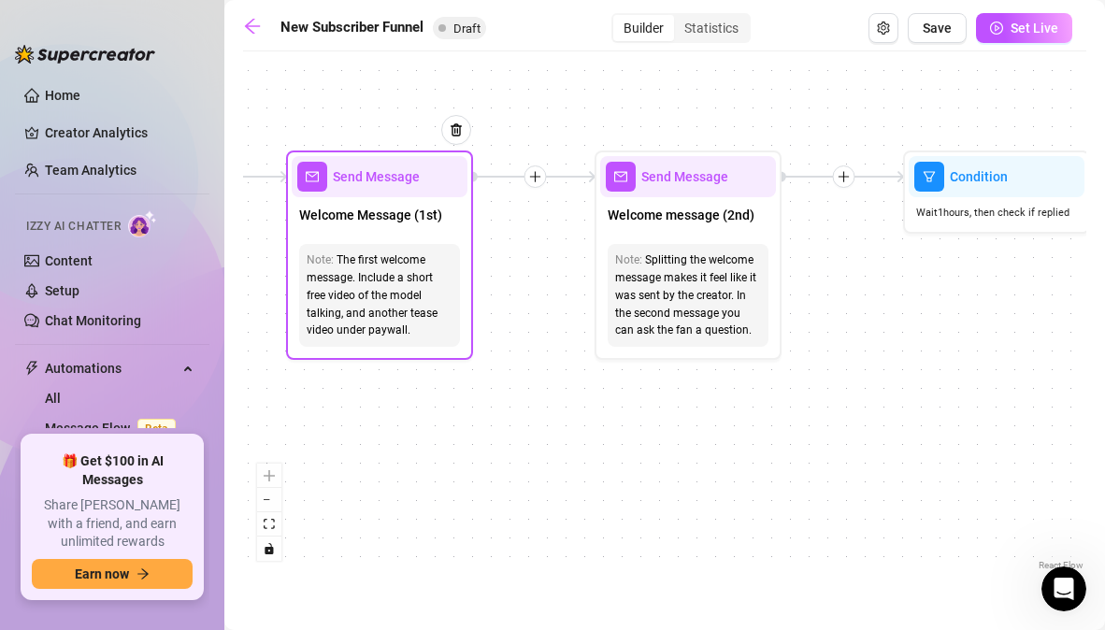
click at [406, 185] on span "Send Message" at bounding box center [376, 176] width 87 height 21
type textarea "First part of the welcome message"
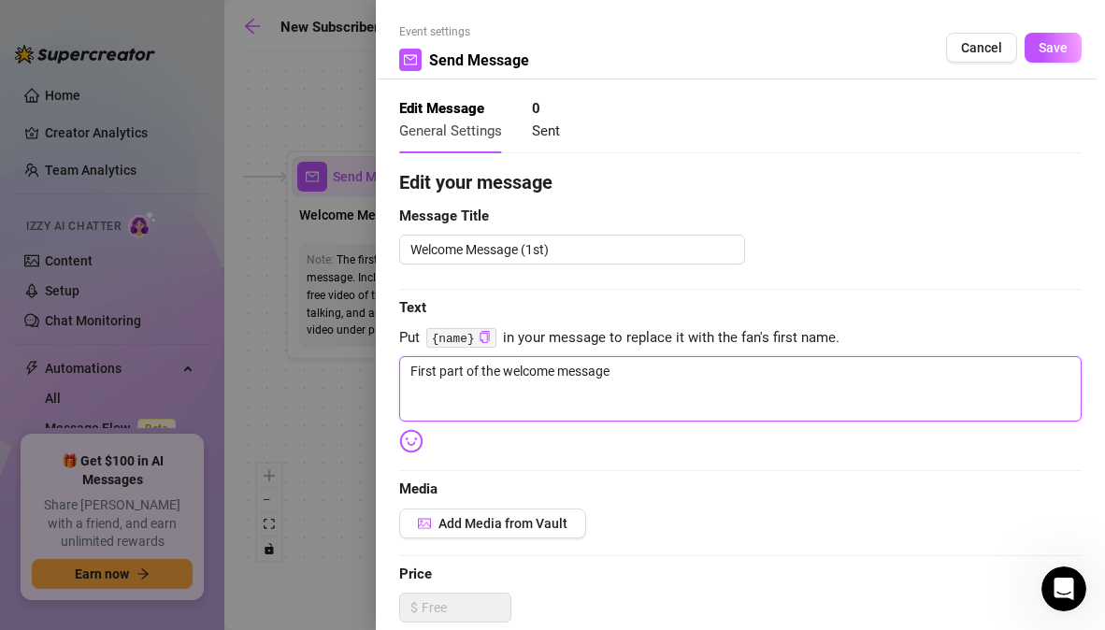
click at [497, 380] on textarea "First part of the welcome message" at bounding box center [740, 388] width 682 height 65
paste textarea "hi {name} 🖤 i’m dahlia… figured i’d welcome you in properly 😘 this one’s just f…"
type textarea "First part of thehi {name} 🖤 i’m dahlia… figured i’d welcome you in properly 😘 …"
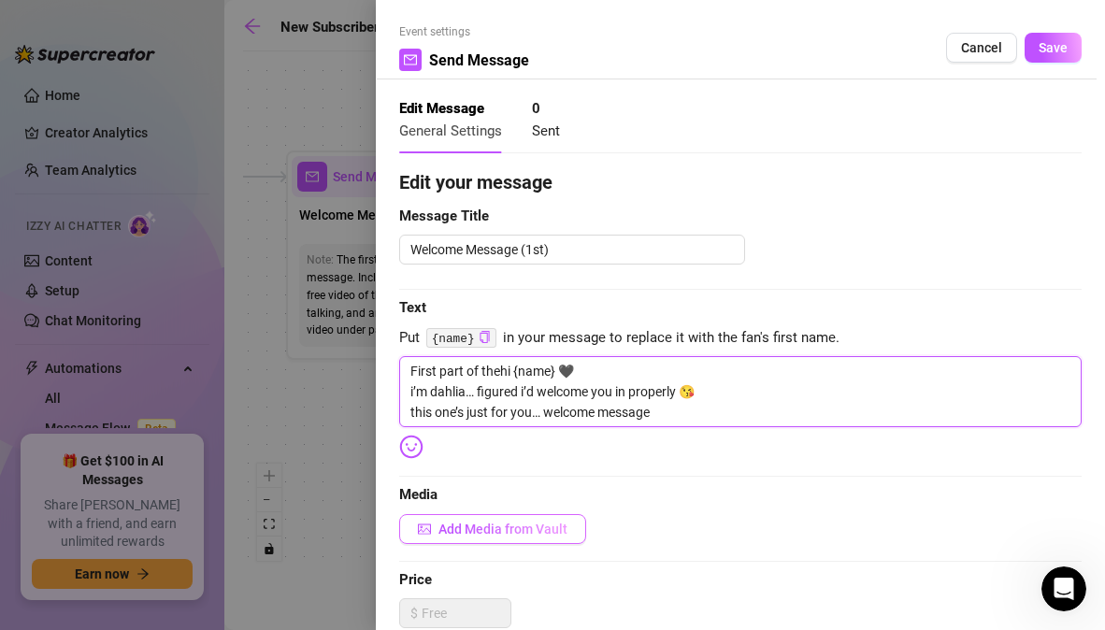
type textarea "First part of thehi {name} 🖤 i’m dahlia… figured i’d welcome you in properly 😘 …"
click at [553, 535] on span "Add Media from Vault" at bounding box center [502, 529] width 129 height 15
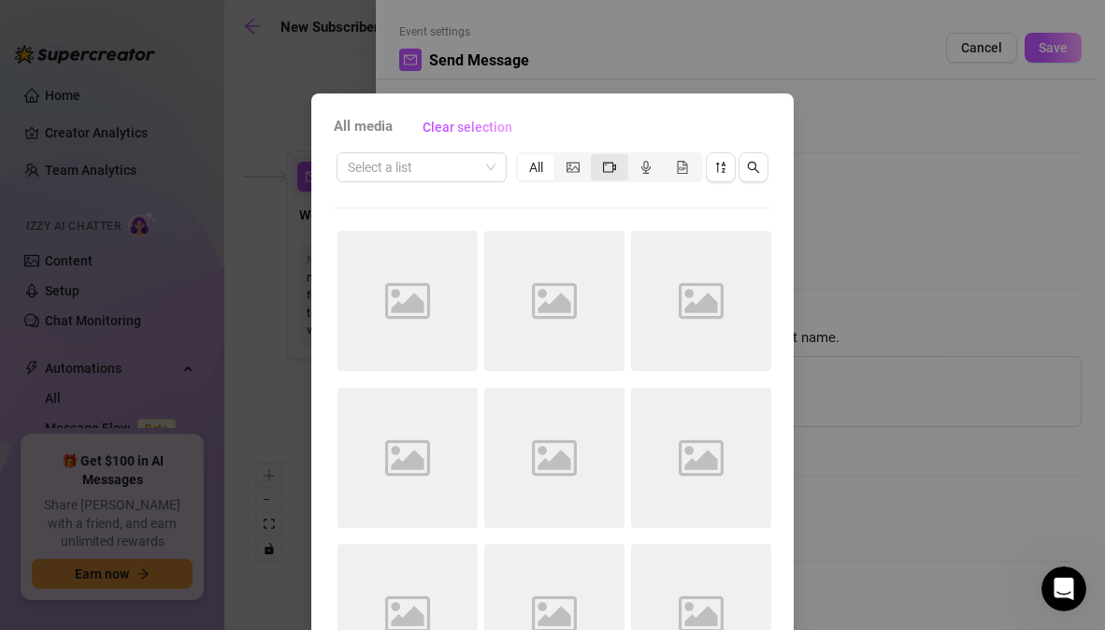
click at [603, 171] on icon "video-camera" at bounding box center [609, 167] width 13 height 10
click at [596, 157] on input "segmented control" at bounding box center [596, 157] width 0 height 0
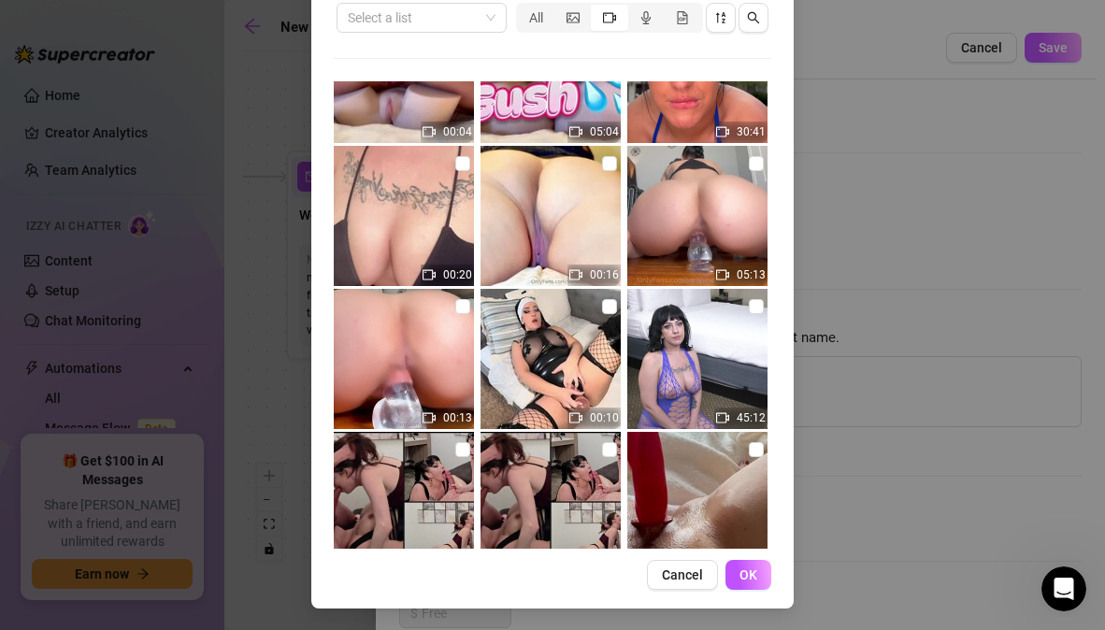
scroll to position [2606, 0]
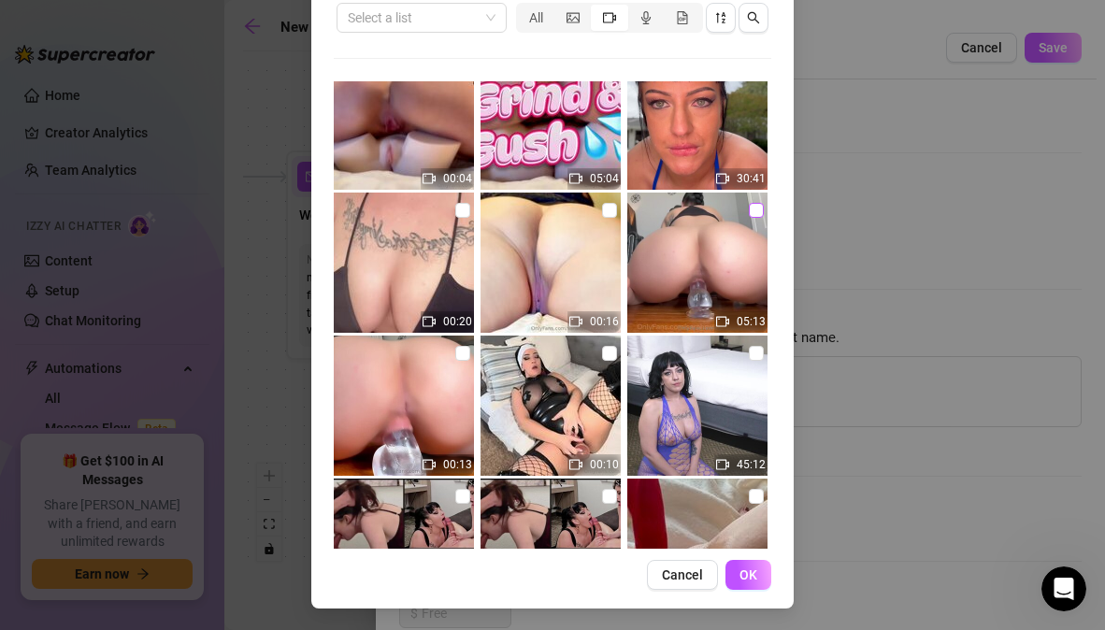
click at [749, 207] on input "checkbox" at bounding box center [756, 210] width 15 height 15
checkbox input "true"
click at [743, 576] on span "OK" at bounding box center [749, 574] width 18 height 15
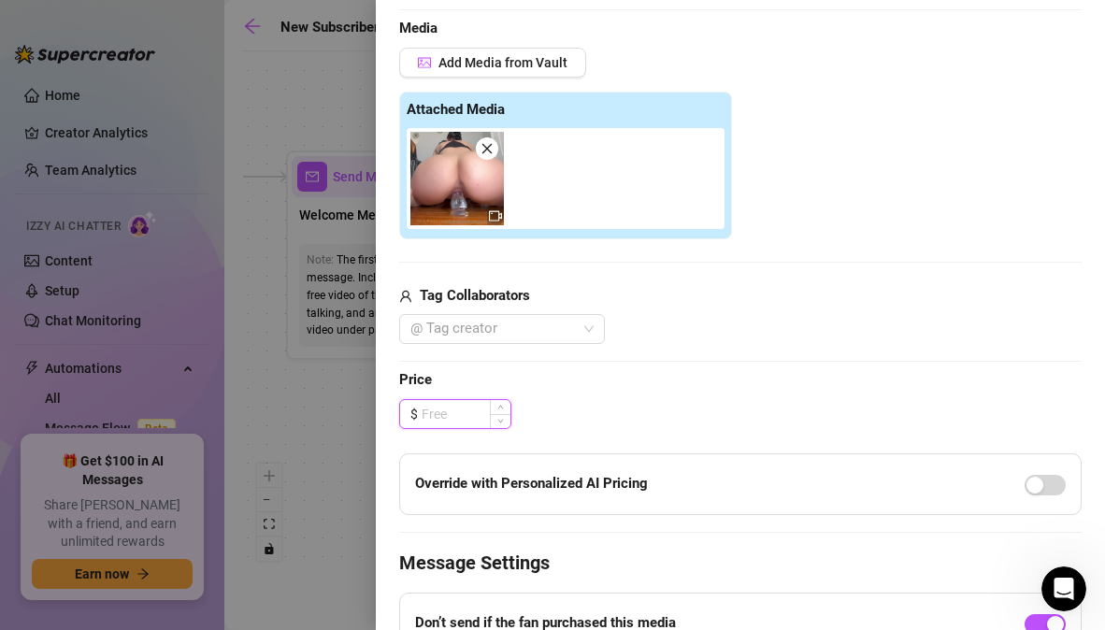
click at [480, 411] on input at bounding box center [466, 414] width 89 height 28
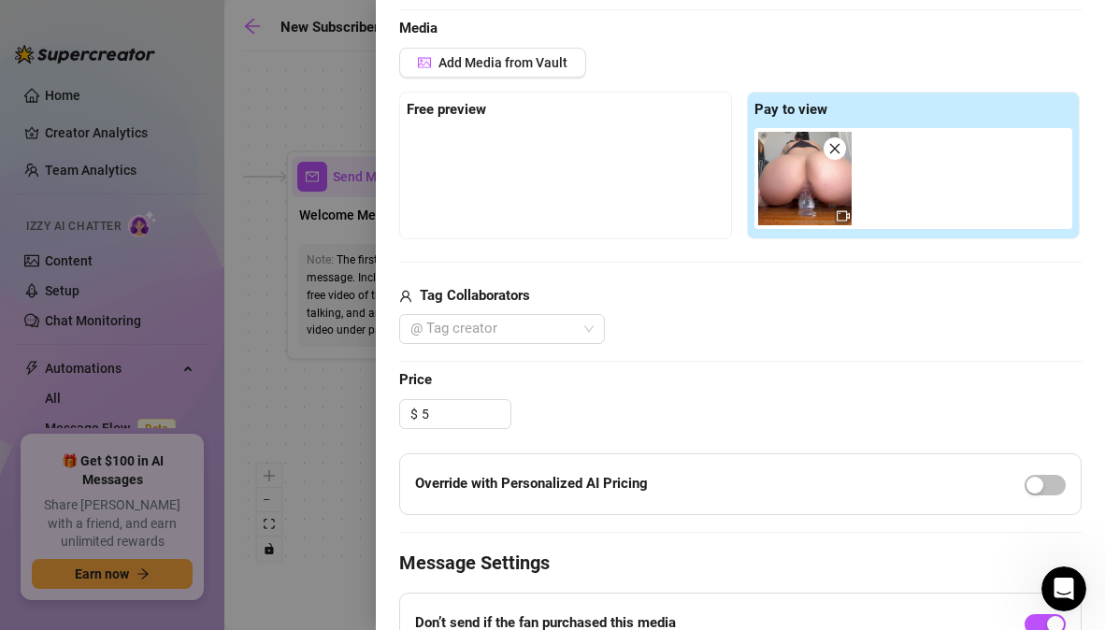
type input "5.00"
click at [585, 392] on div "Edit your message Message Title Welcome Message (1st) Text Put {name} in your m…" at bounding box center [740, 261] width 682 height 1118
click at [1041, 484] on span "button" at bounding box center [1045, 485] width 41 height 21
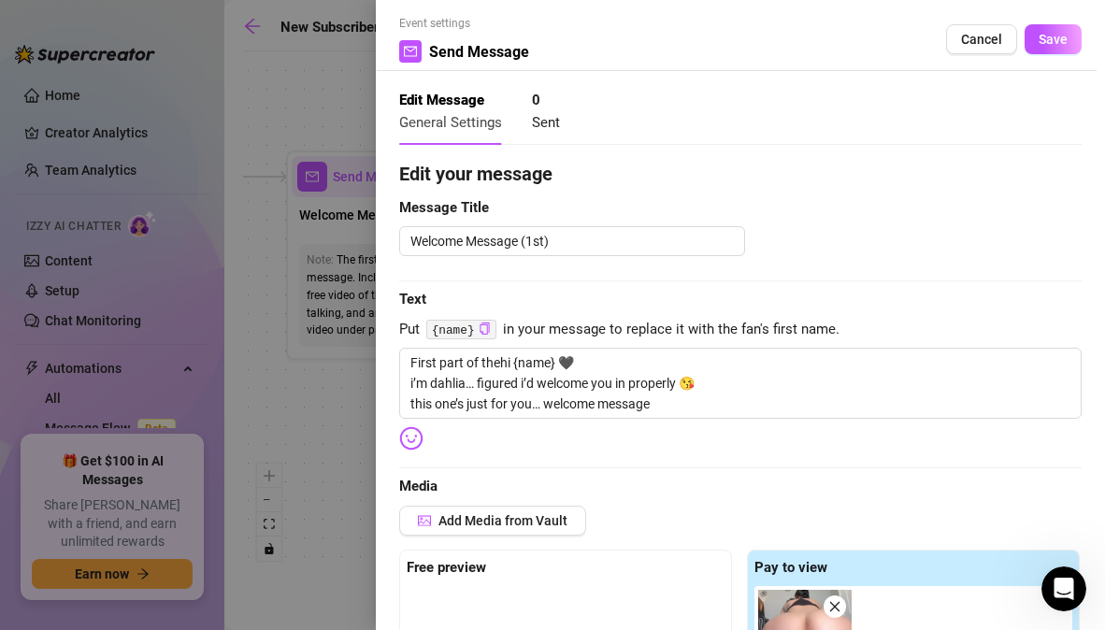
scroll to position [0, 0]
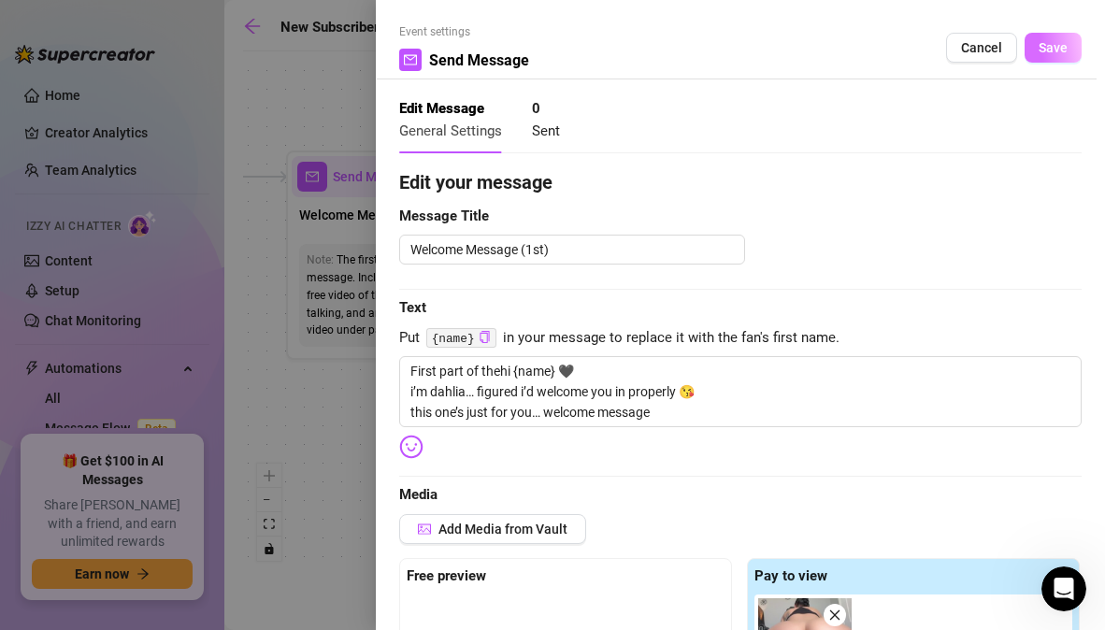
click at [1039, 46] on span "Save" at bounding box center [1053, 47] width 29 height 15
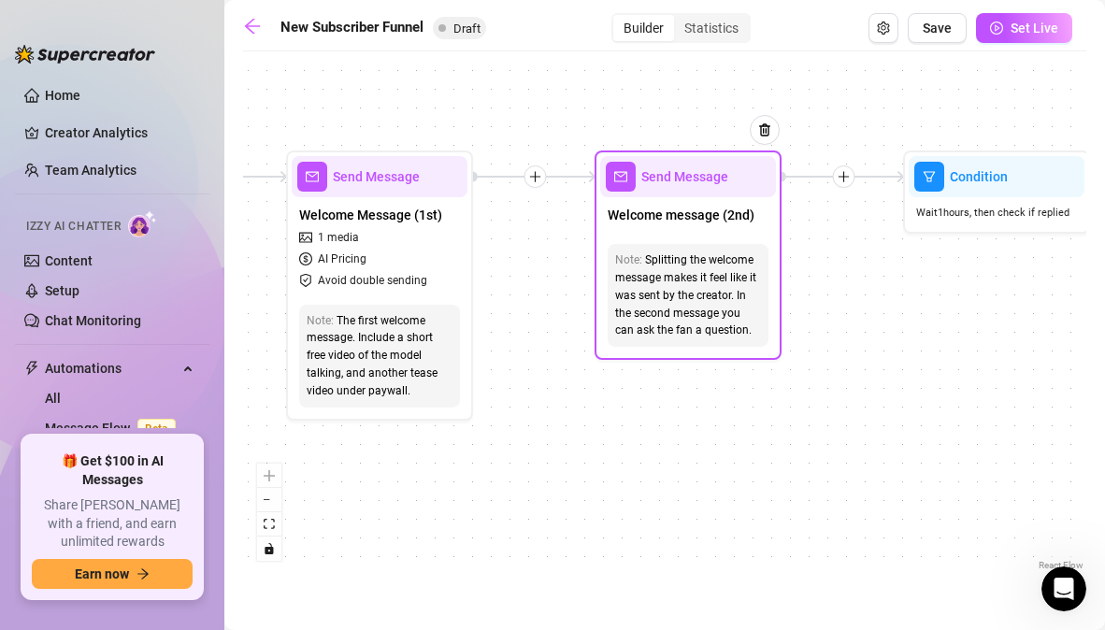
click at [697, 188] on div "Send Message" at bounding box center [688, 176] width 176 height 41
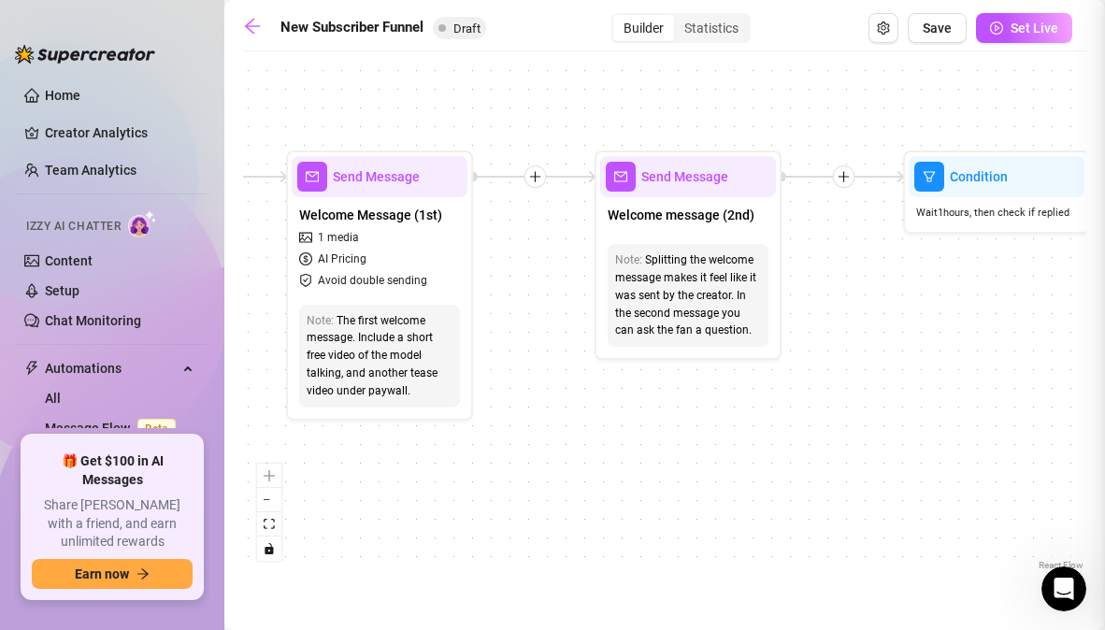
type textarea "Second part of the welcome message"
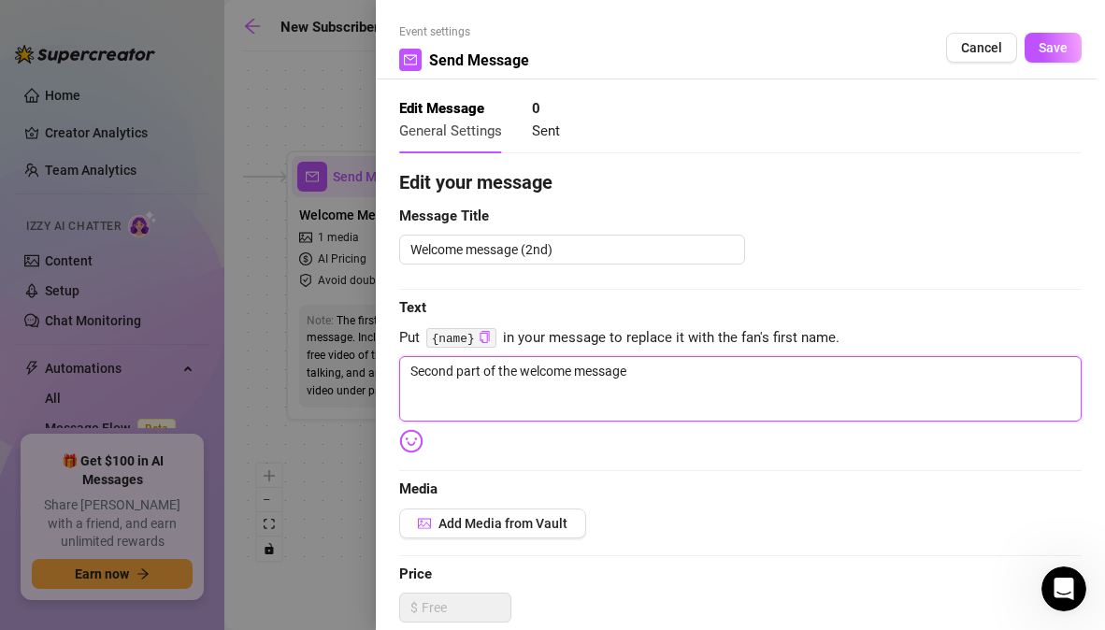
click at [498, 390] on textarea "Second part of the welcome message" at bounding box center [740, 388] width 682 height 65
paste textarea "be honest {name}… you more of a slow tease lover or do you like it rough + mess…"
type textarea "Second part of the welcome messagebe honest {name}… you more of a slow tease lo…"
drag, startPoint x: 628, startPoint y: 377, endPoint x: 413, endPoint y: 361, distance: 215.6
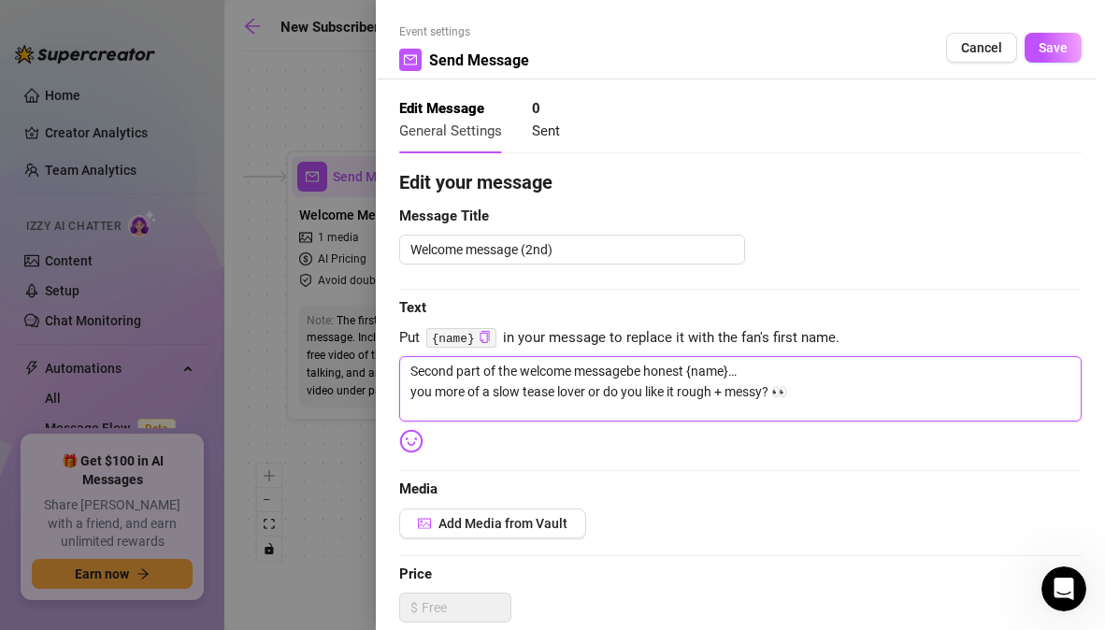
click at [413, 361] on textarea "Second part of the welcome messagebe honest {name}… you more of a slow tease lo…" at bounding box center [740, 388] width 682 height 65
type textarea "be honest {name}… you more of a slow tease lover or do you like it rough + mess…"
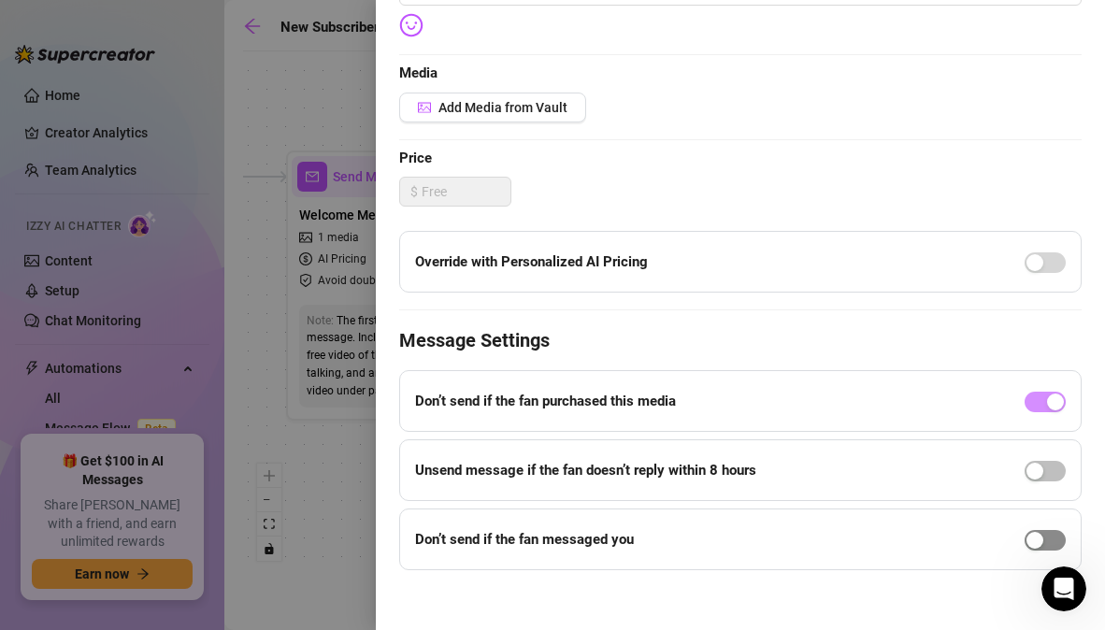
click at [1045, 536] on span "button" at bounding box center [1045, 540] width 41 height 21
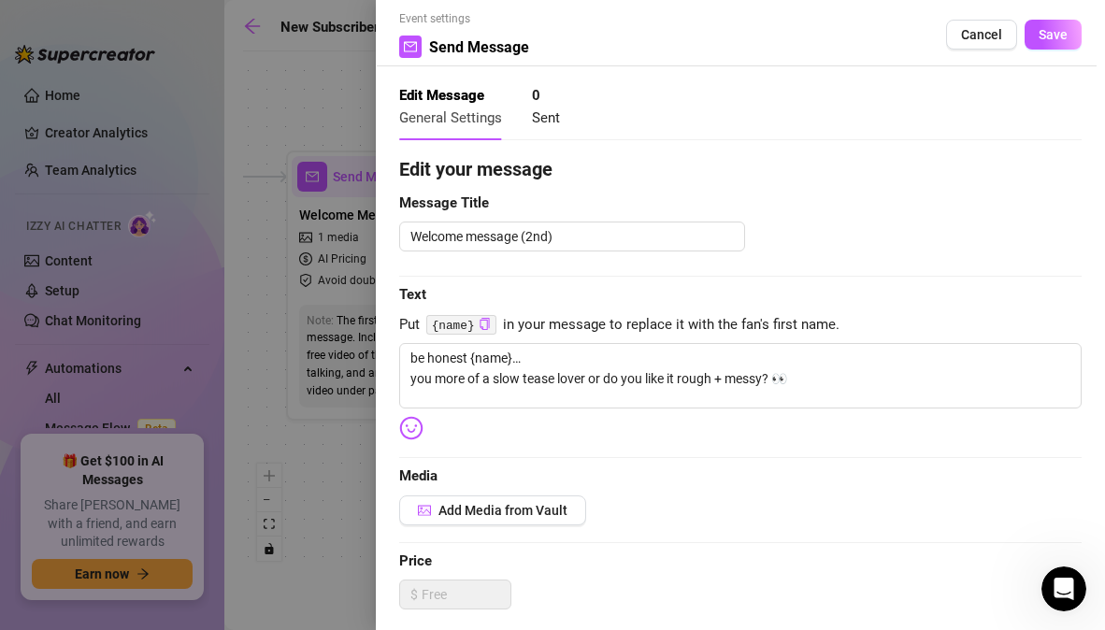
scroll to position [13, 0]
click at [558, 382] on textarea "be honest {name}… you more of a slow tease lover or do you like it rough + mess…" at bounding box center [740, 375] width 682 height 65
type textarea "be honest {name}…"
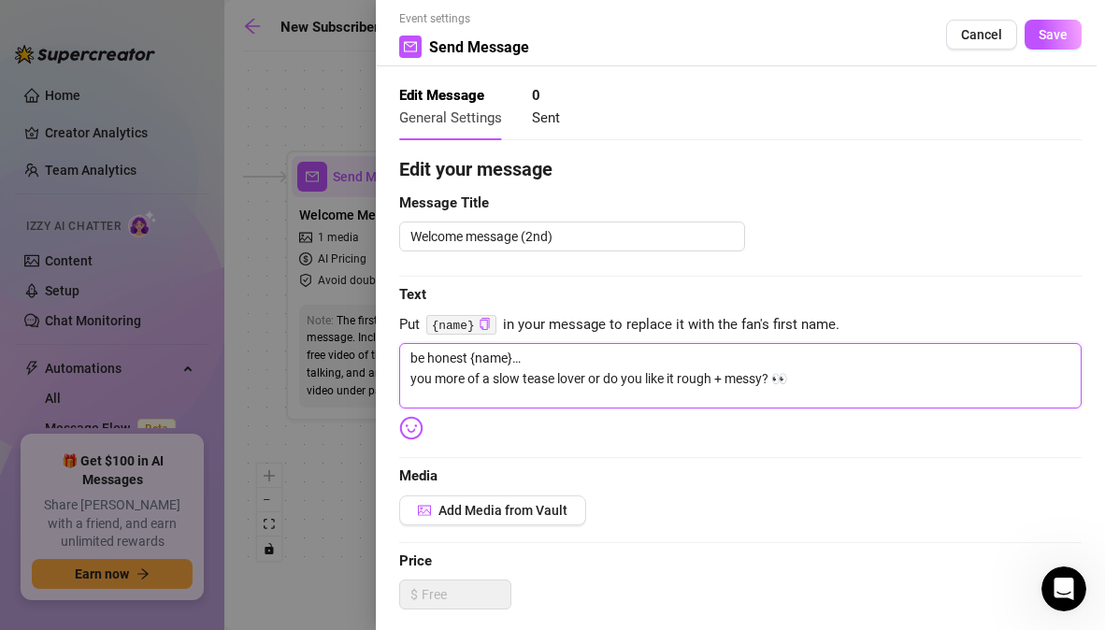
type textarea "be honest {name}…"
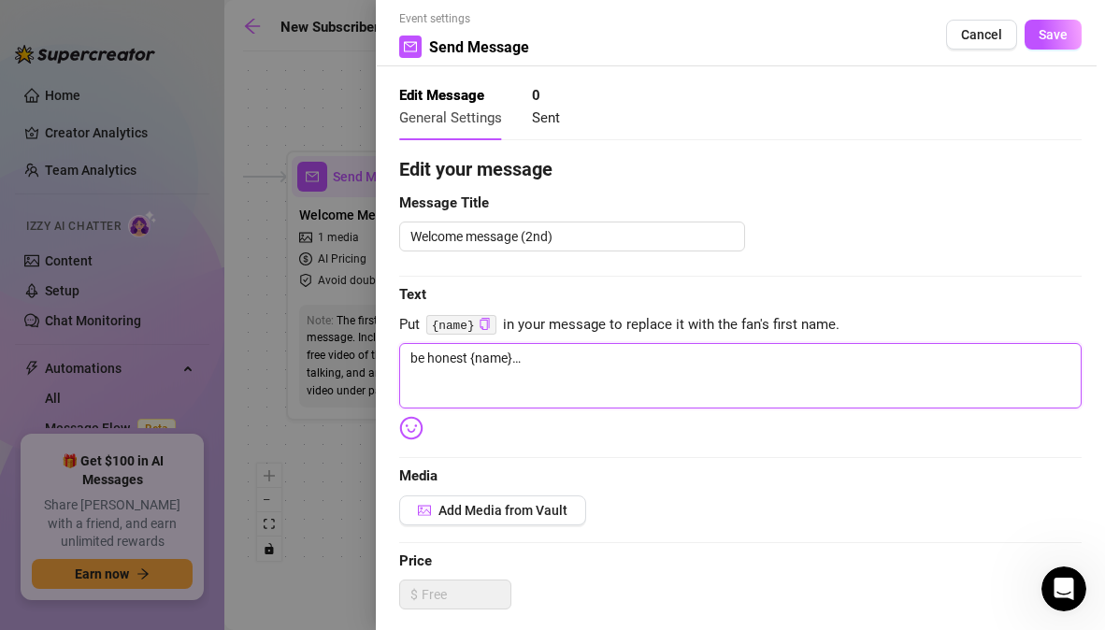
type textarea "be honest {name}…"
type textarea "be honest {name}"
type textarea "be honest {name"
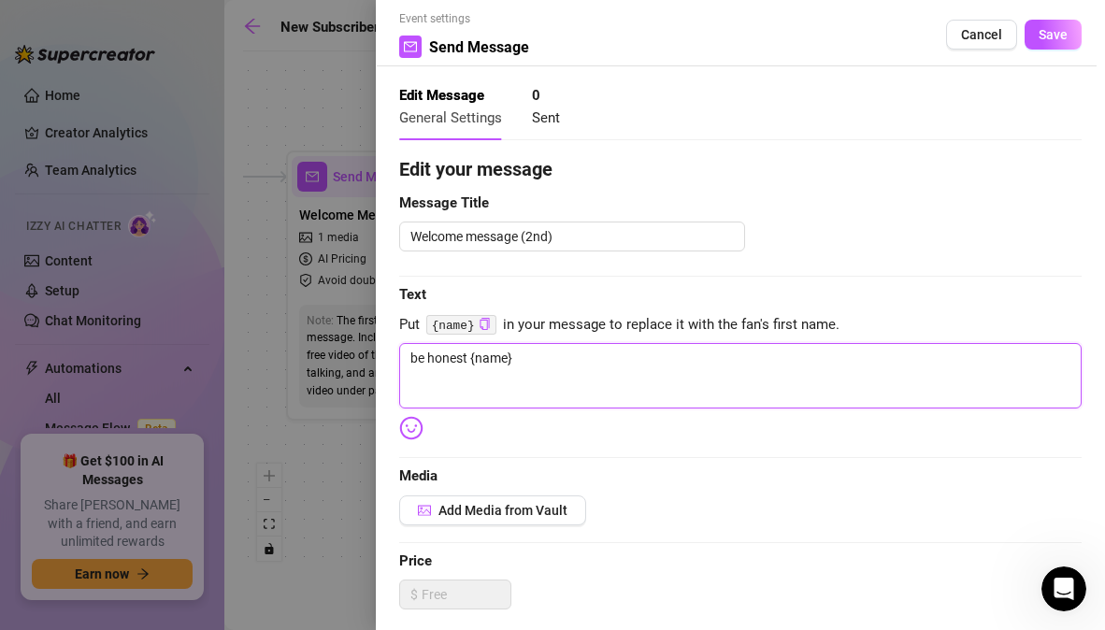
type textarea "be honest {name"
type textarea "be honest {nam"
type textarea "be honest {na"
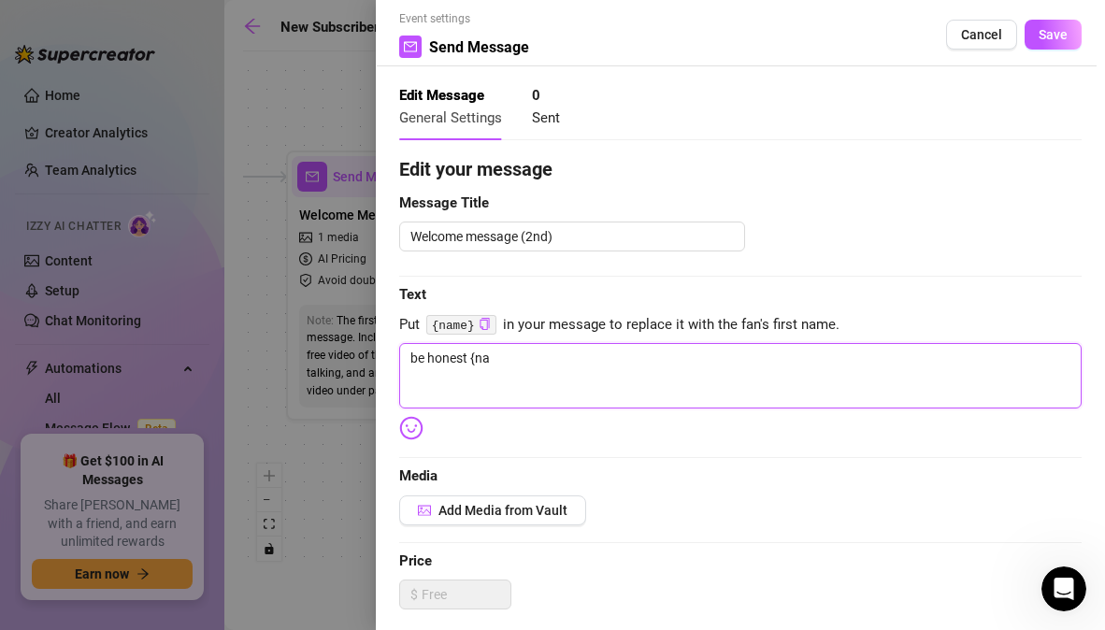
type textarea "be honest {n"
type textarea "be honest {"
type textarea "be honest"
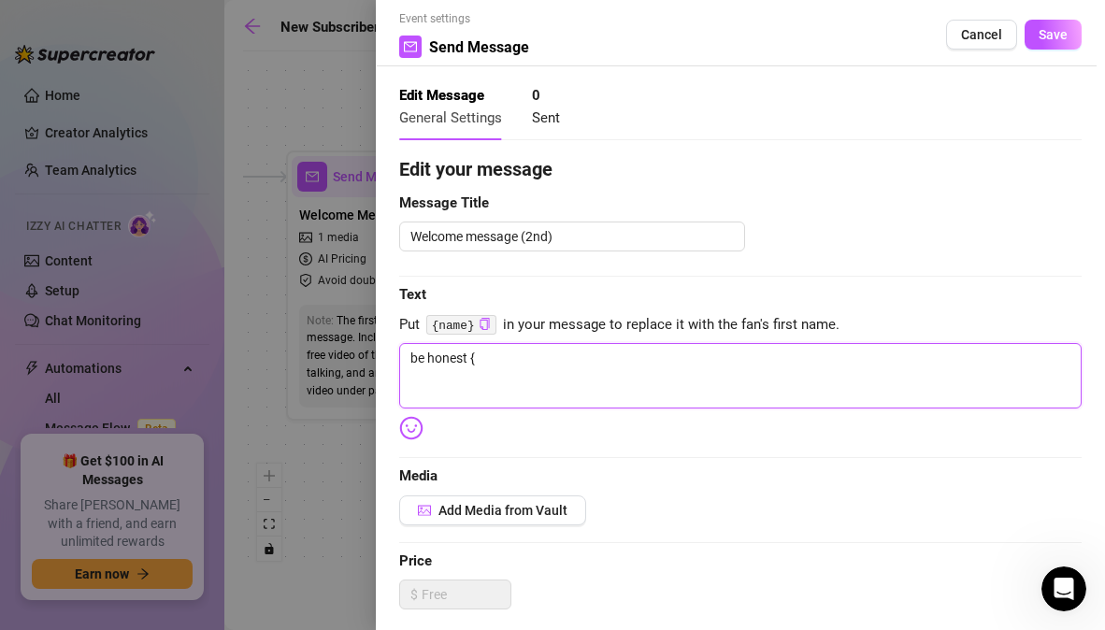
type textarea "be honest"
type textarea "be hones"
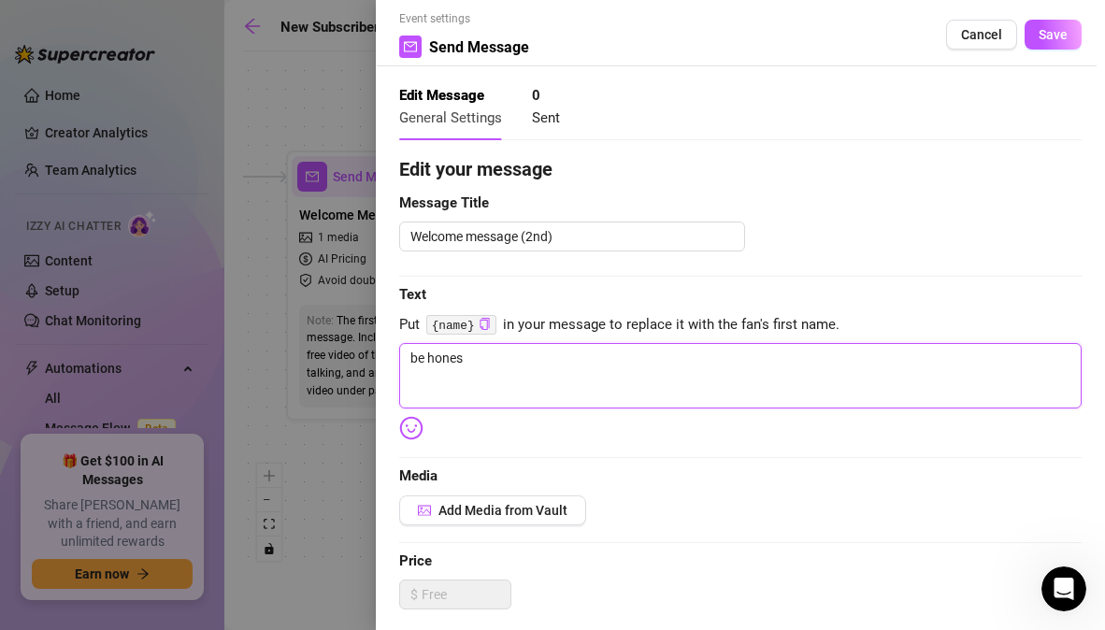
type textarea "be hone"
type textarea "be hon"
type textarea "be ho"
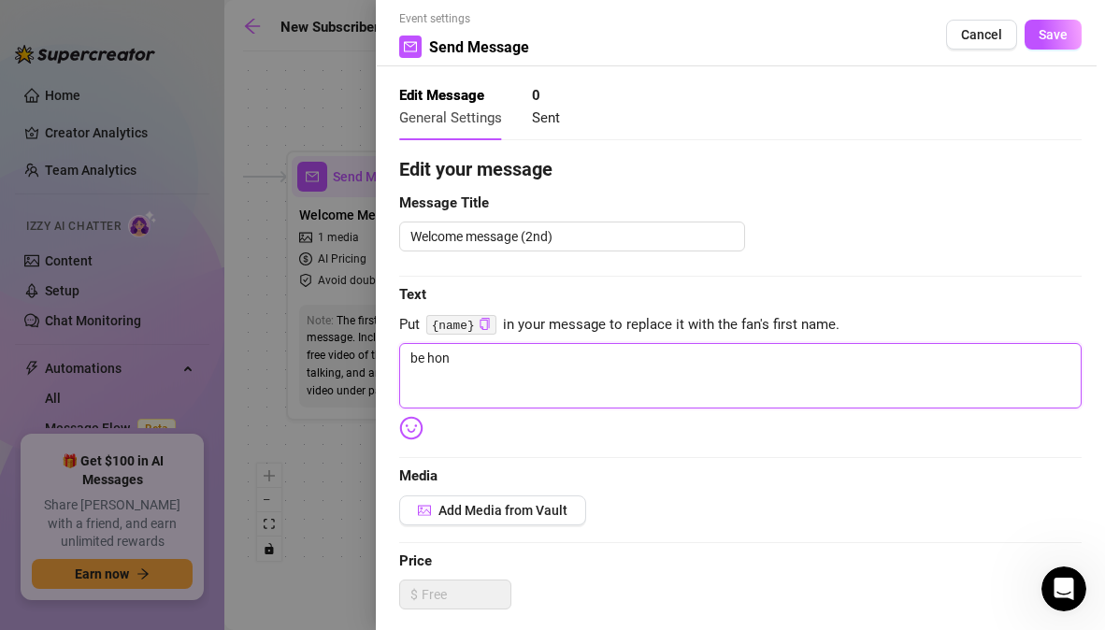
type textarea "be ho"
type textarea "be h"
type textarea "be"
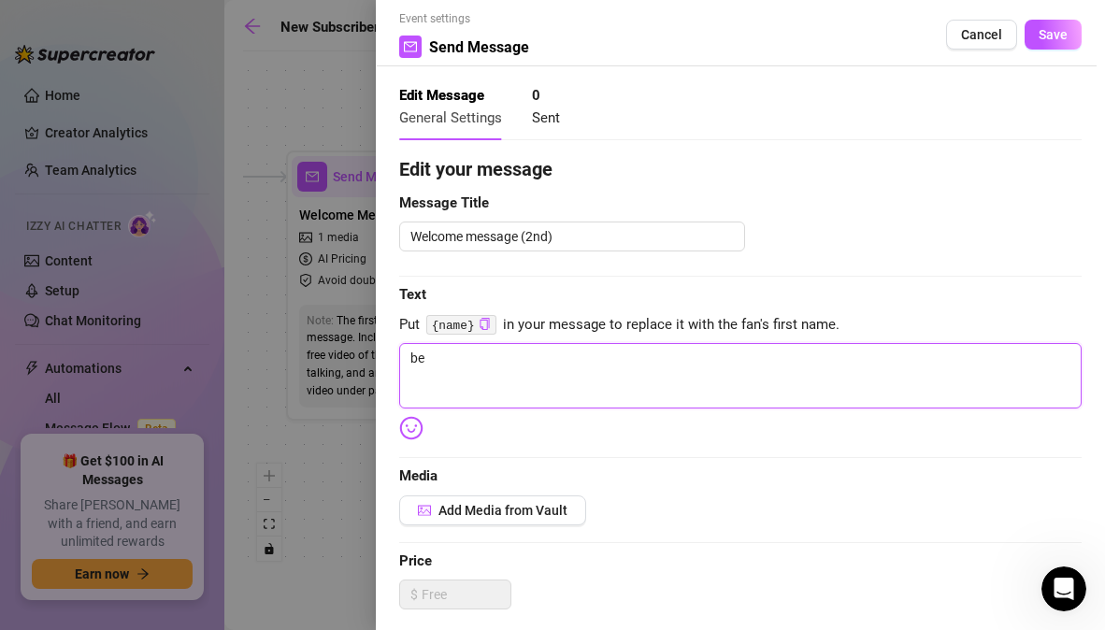
type textarea "be"
type textarea "b"
type textarea "Write your message here"
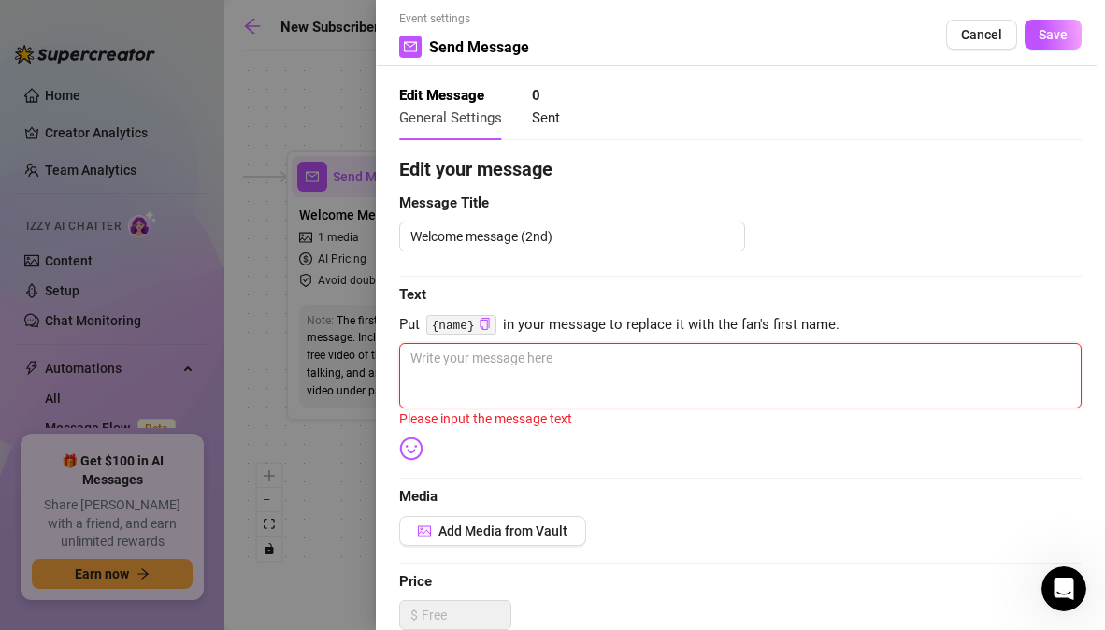
paste textarea "be honest {name}… are you the type who likes me to drag it out and tease… or do…"
type textarea "be honest {name}… are you the type who likes me to drag it out and tease… or do…"
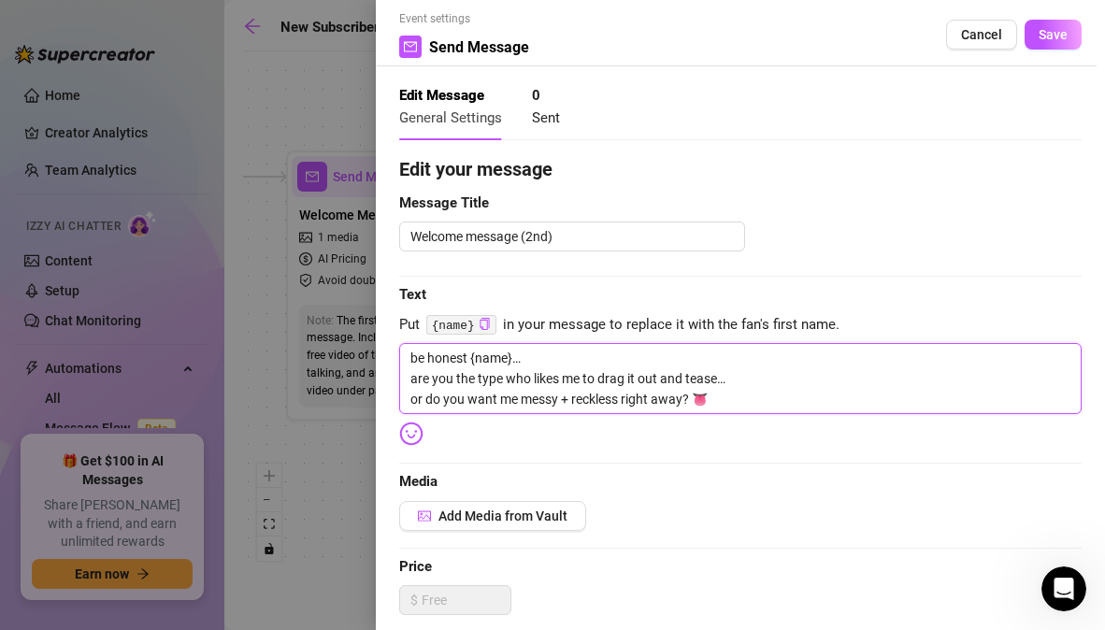
type textarea "be honest {name}… are you the type who likes me to drag it out and tease… or do…"
click at [509, 458] on div "Edit your message Message Title Welcome message (2nd) Text Put {name} in your m…" at bounding box center [740, 581] width 682 height 852
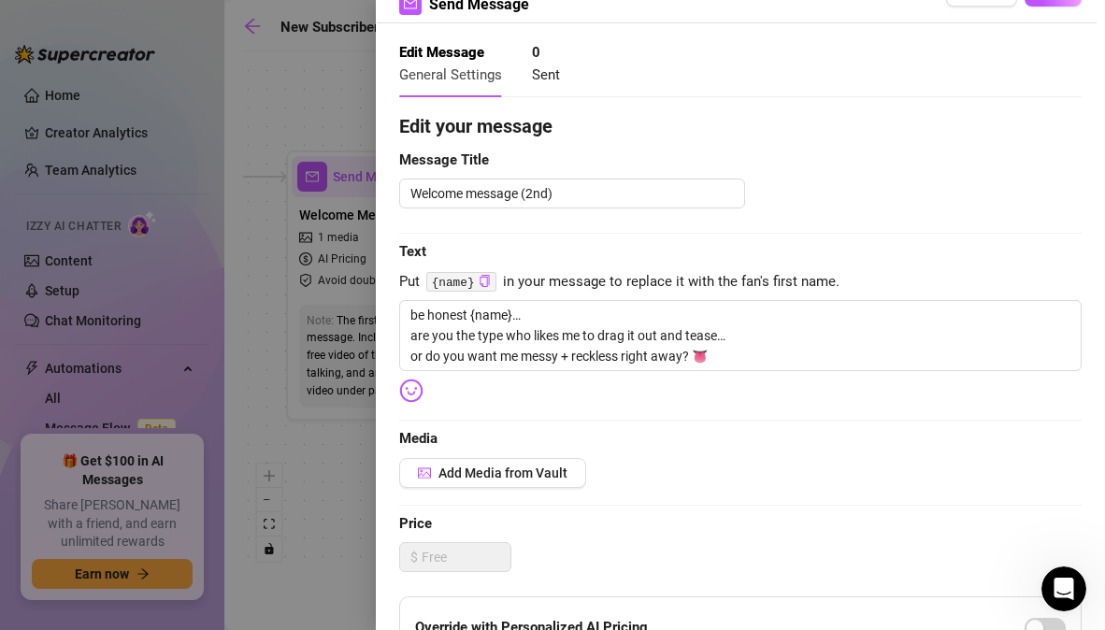
scroll to position [0, 0]
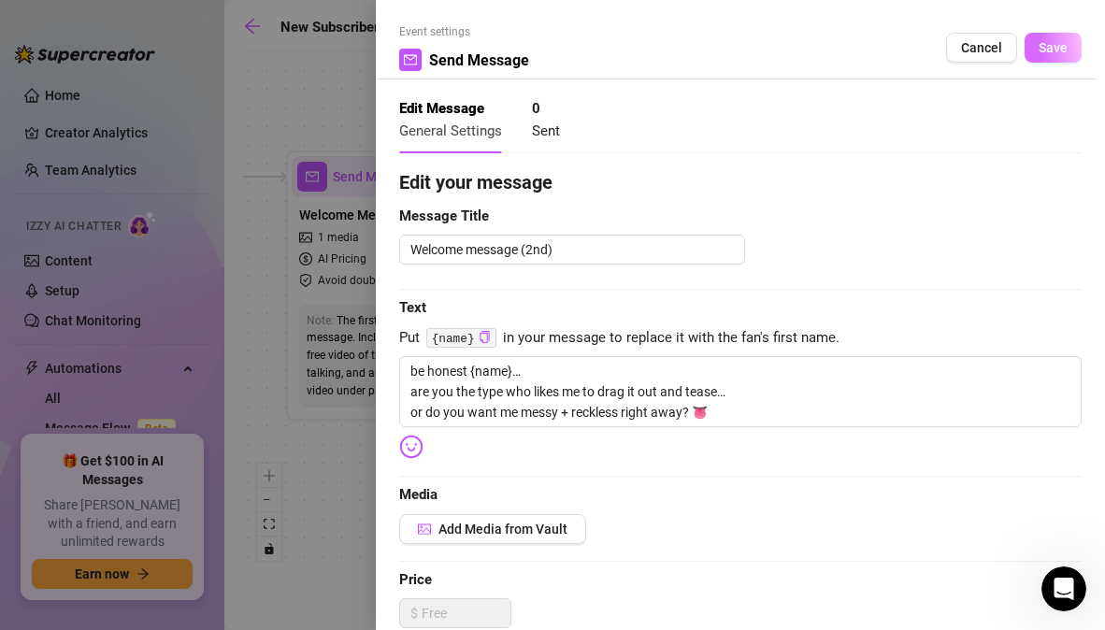
click at [1054, 48] on button "Save" at bounding box center [1053, 48] width 57 height 30
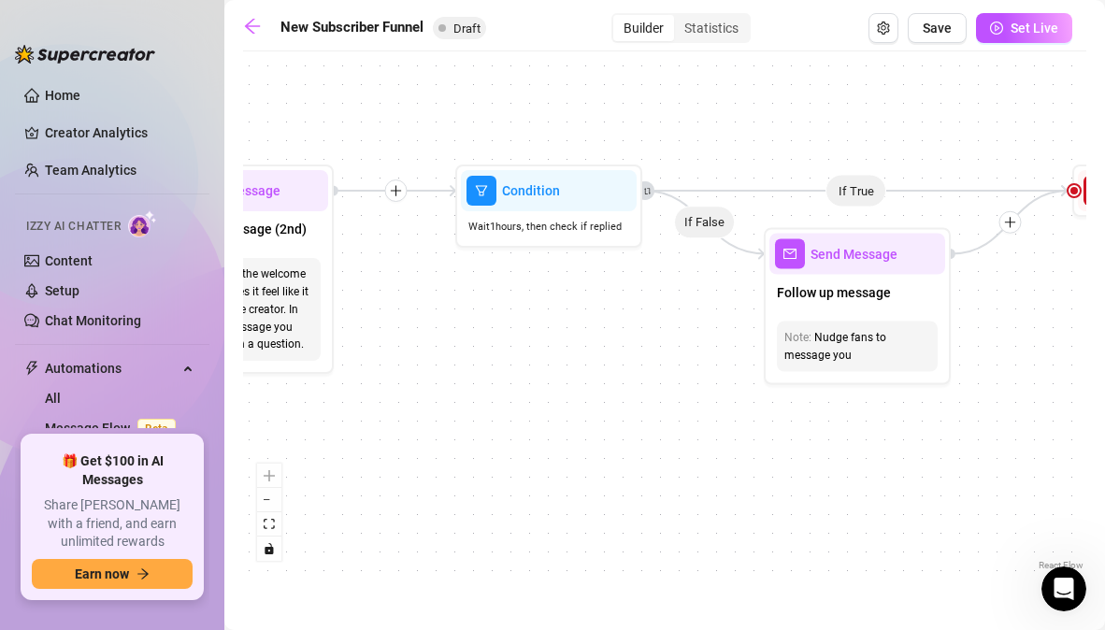
drag, startPoint x: 907, startPoint y: 319, endPoint x: 454, endPoint y: 329, distance: 452.6
click at [454, 329] on div "If True If True If True If False If False If False If True If False Merge Merge…" at bounding box center [664, 318] width 843 height 514
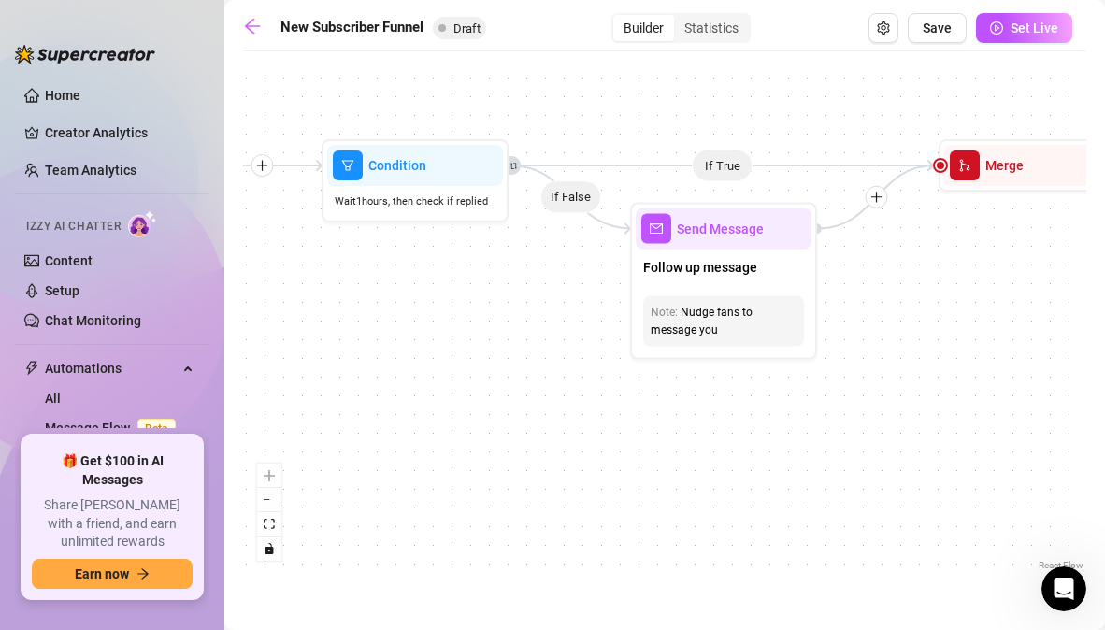
drag, startPoint x: 572, startPoint y: 330, endPoint x: 443, endPoint y: 309, distance: 130.8
click at [443, 309] on div "If True If True If True If False If False If False If True If False Merge Merge…" at bounding box center [664, 318] width 843 height 514
click at [416, 166] on span "Condition" at bounding box center [397, 165] width 58 height 21
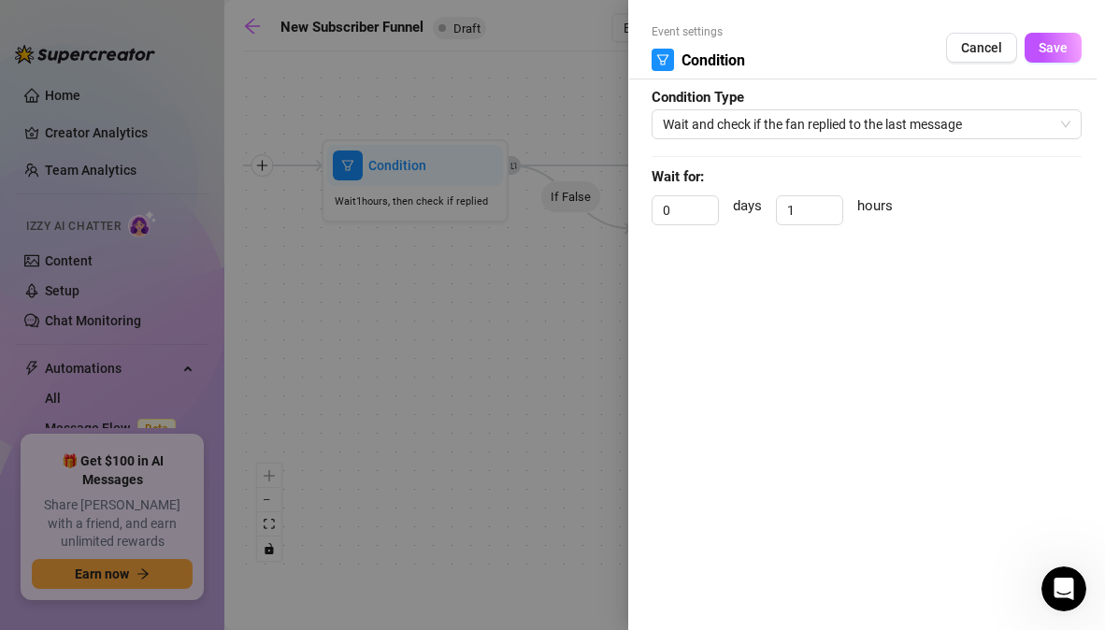
click at [431, 354] on div at bounding box center [552, 315] width 1105 height 630
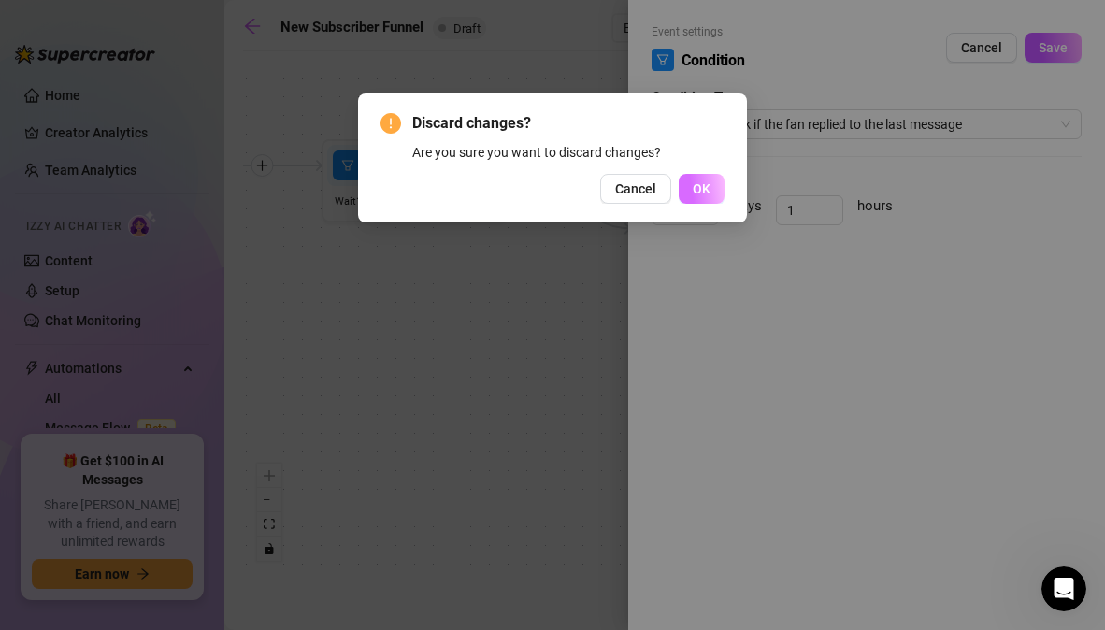
click at [694, 190] on span "OK" at bounding box center [702, 188] width 18 height 15
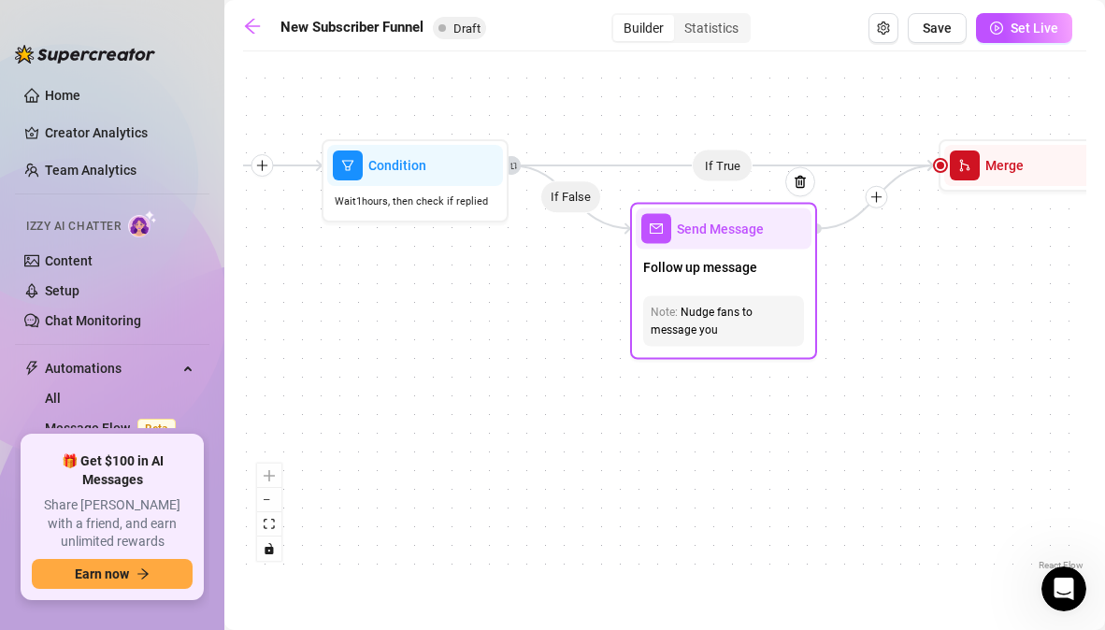
click at [722, 242] on div "Send Message" at bounding box center [724, 228] width 176 height 41
type textarea "/"
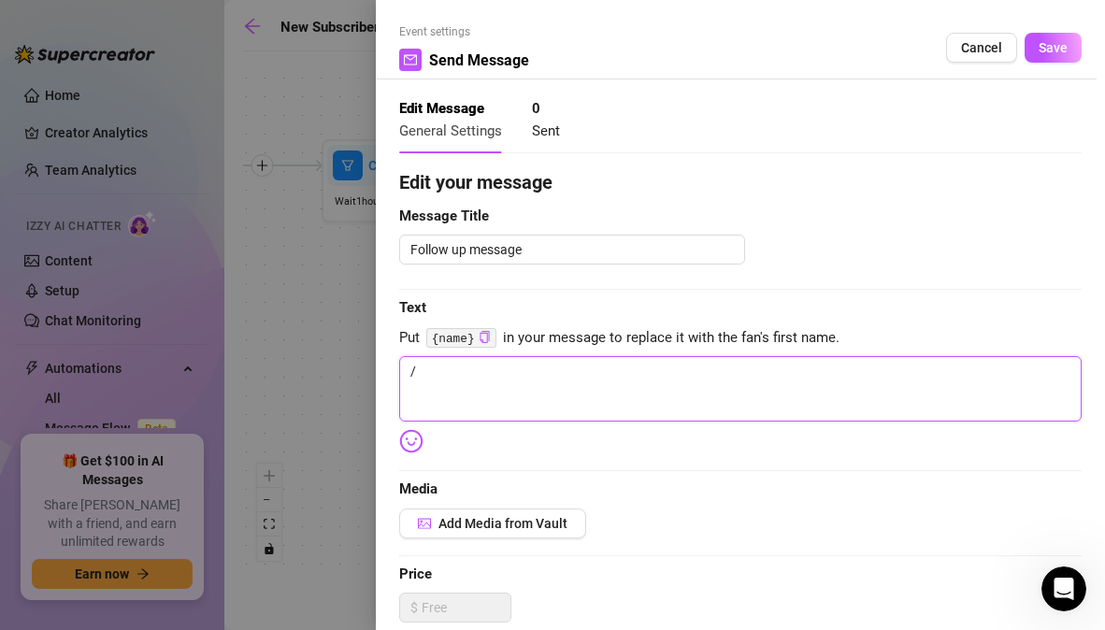
drag, startPoint x: 457, startPoint y: 378, endPoint x: 347, endPoint y: 382, distance: 110.4
click at [347, 382] on div "Event settings Send Message Cancel Save Edit Message General Settings 0 Sent Ed…" at bounding box center [552, 315] width 1105 height 630
type textarea "Write your message here"
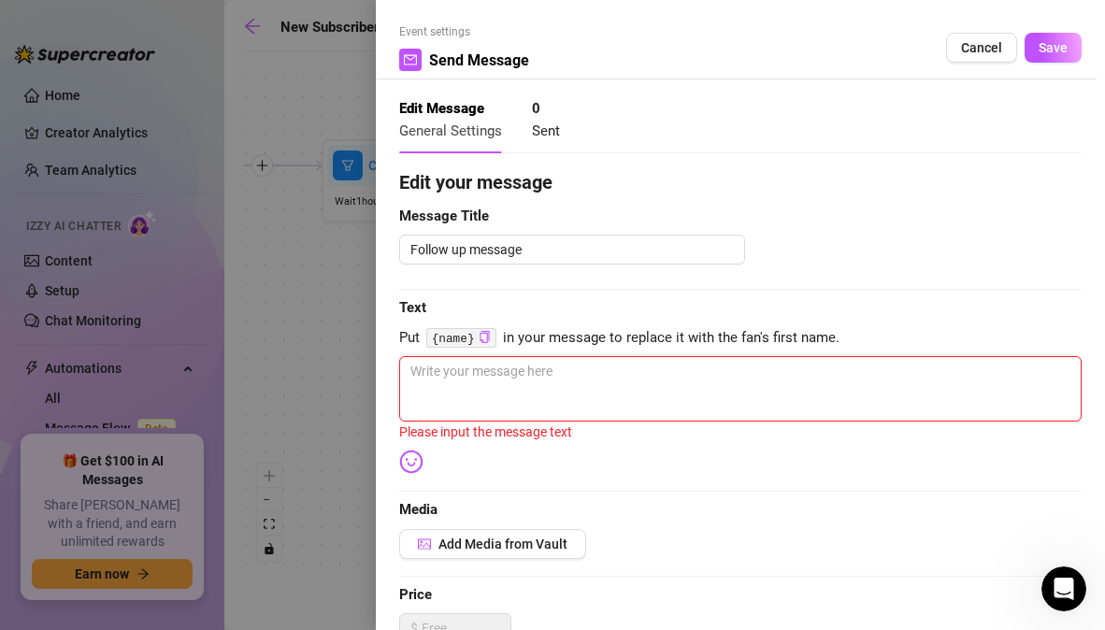
paste textarea "don’t be shy {name}… i love when you tell me exactly what you’re craving 👀"
type textarea "don’t be shy {name}… i love when you tell me exactly what you’re craving 👀"
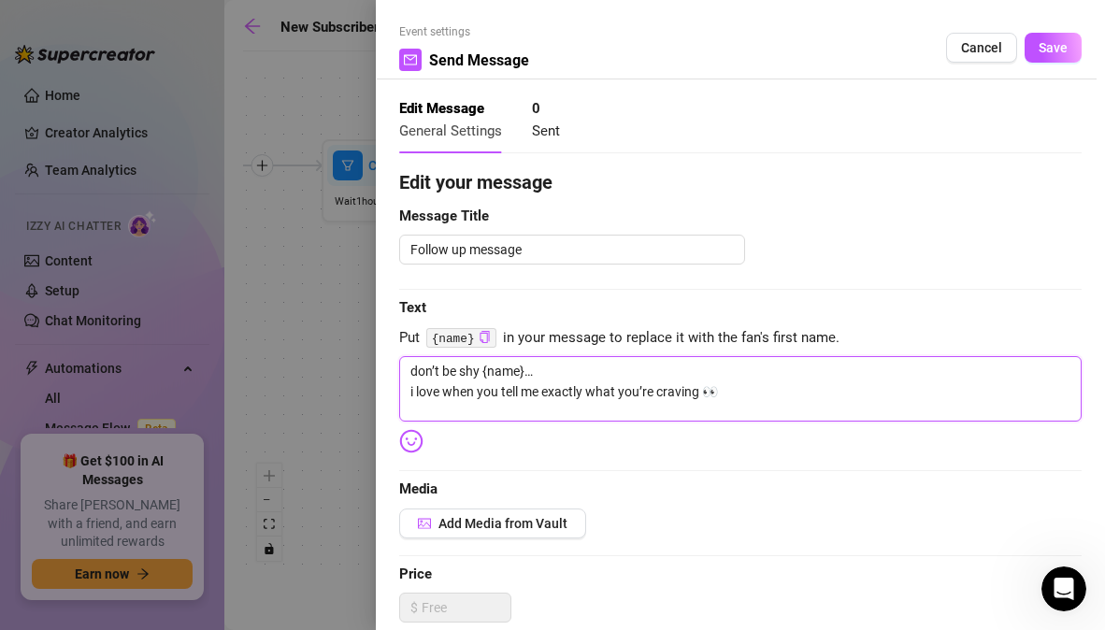
type textarea "don’t be shy {name}… i love when you tell me exactly what you’re craving 👀"
click at [510, 448] on div "Edit your message Message Title Follow up message Text Put {name} in your messa…" at bounding box center [740, 577] width 682 height 818
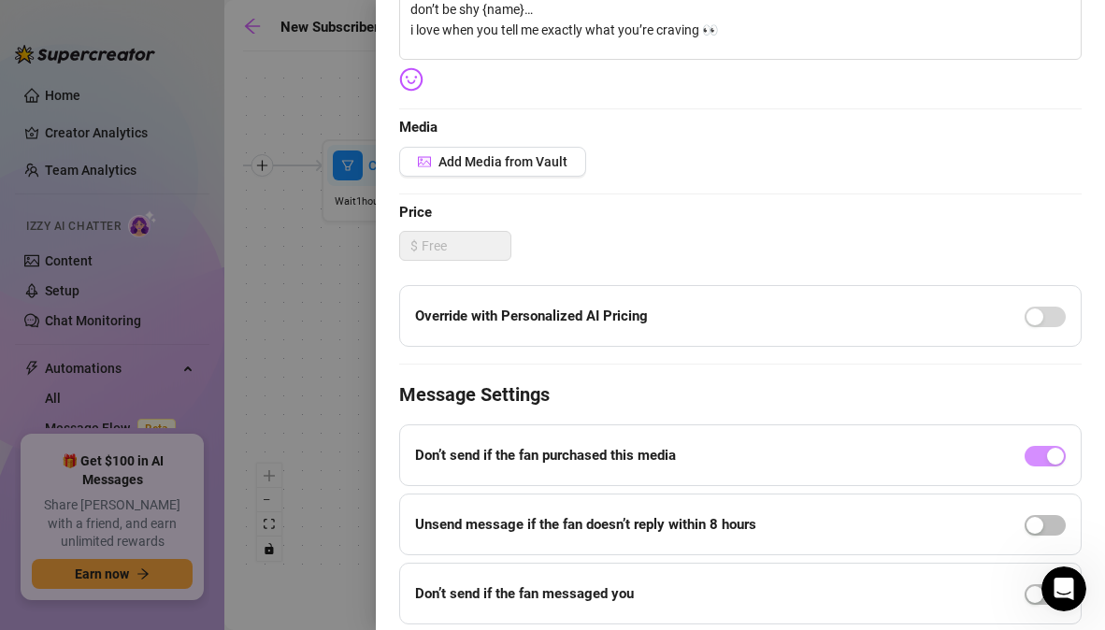
scroll to position [426, 0]
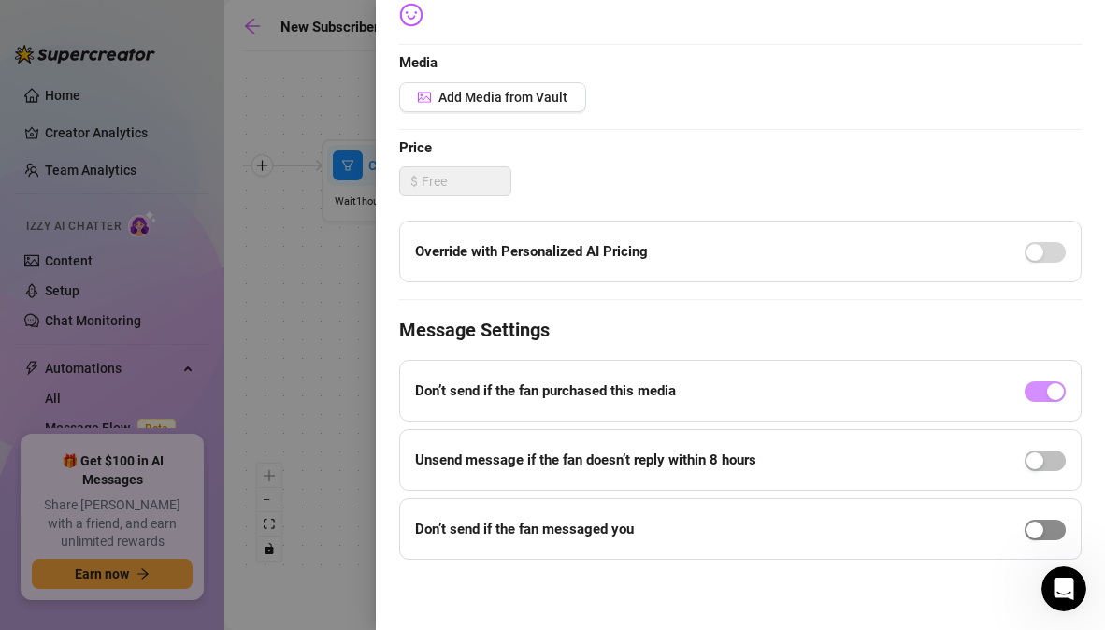
click at [1037, 531] on span "button" at bounding box center [1045, 530] width 41 height 21
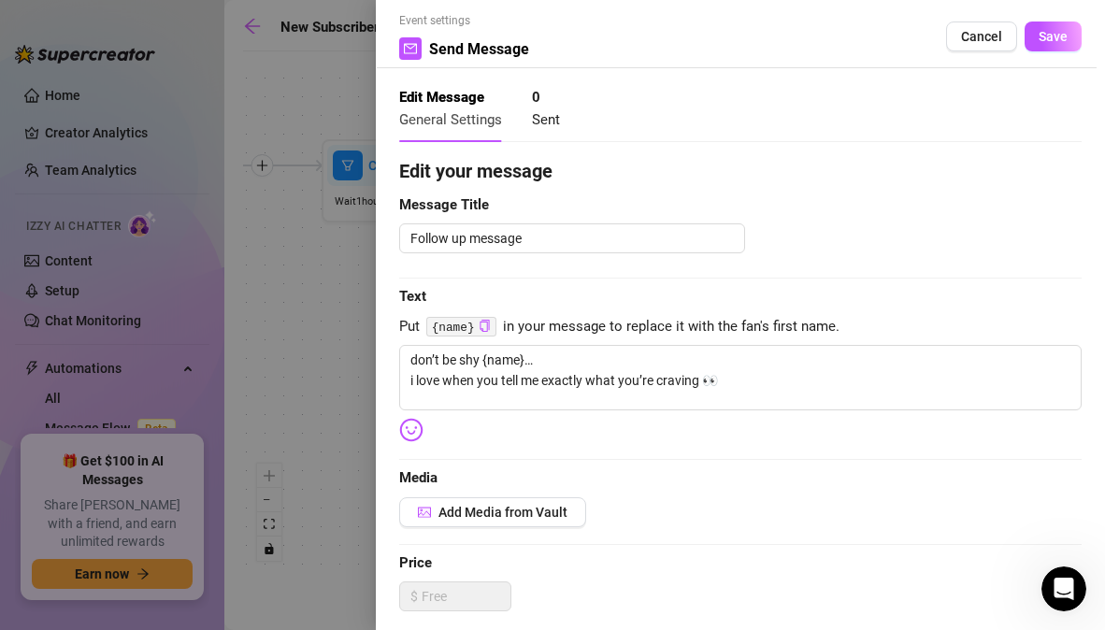
scroll to position [0, 0]
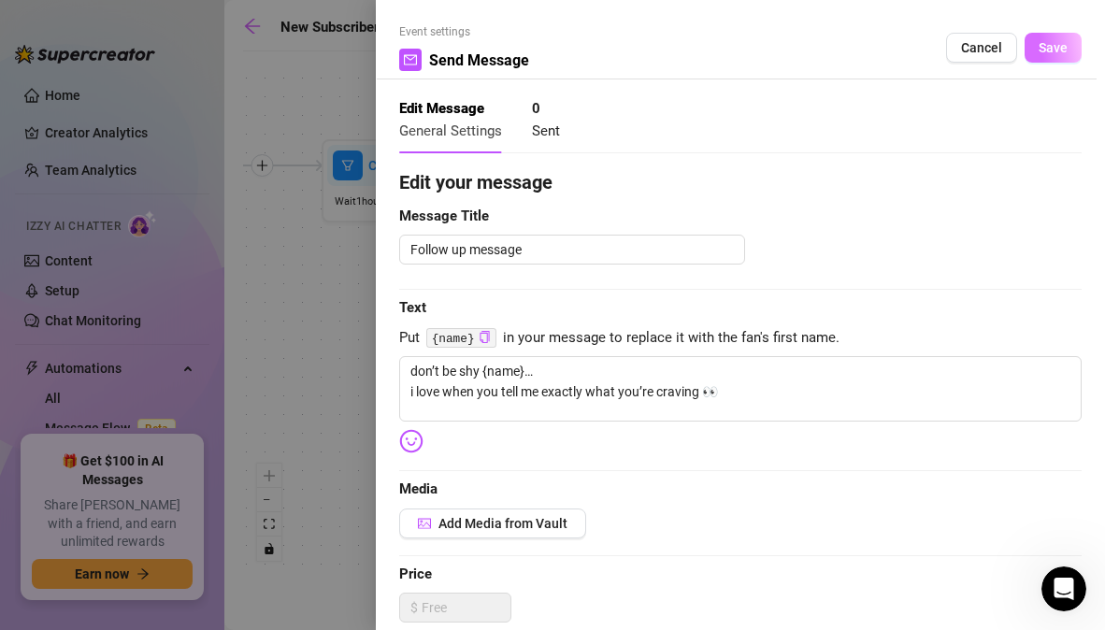
click at [1039, 47] on span "Save" at bounding box center [1053, 47] width 29 height 15
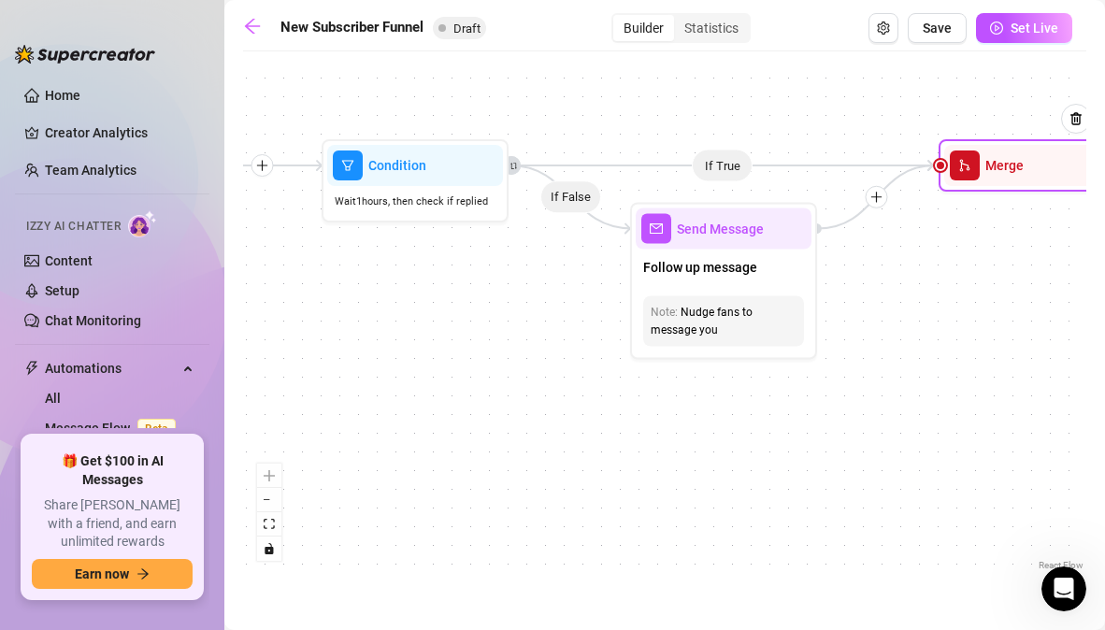
click at [996, 177] on div "Merge" at bounding box center [1032, 165] width 176 height 41
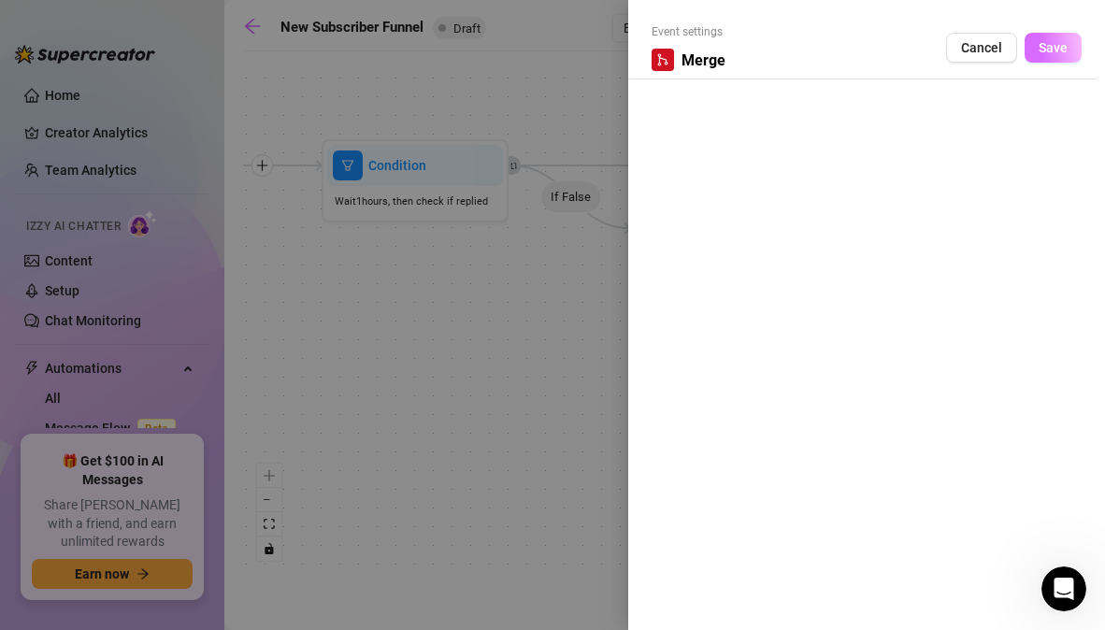
click at [1047, 52] on span "Save" at bounding box center [1053, 47] width 29 height 15
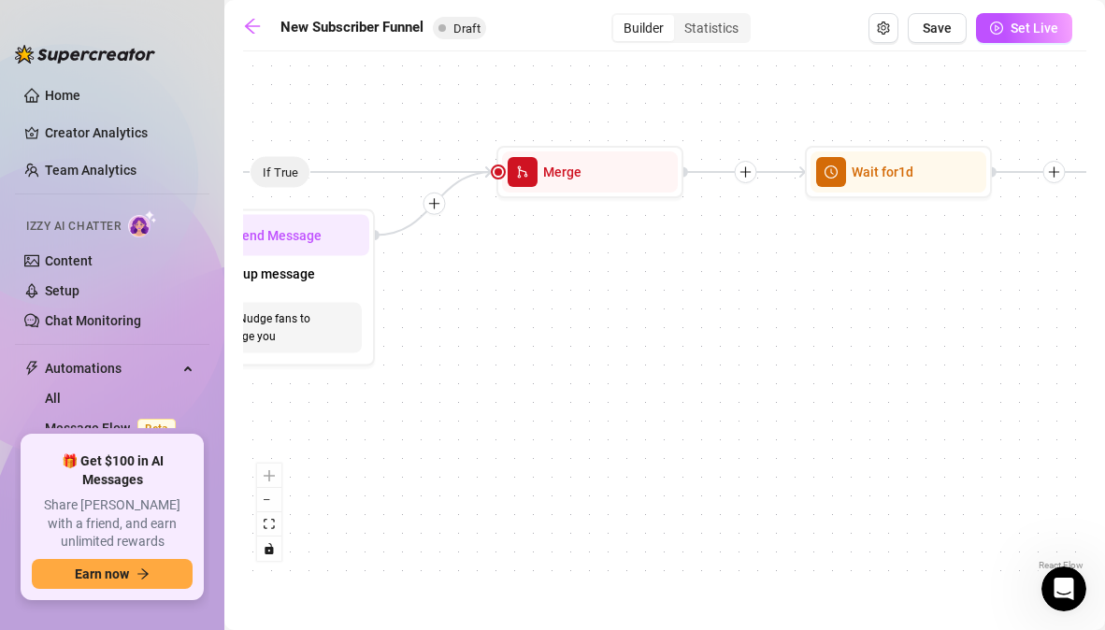
drag, startPoint x: 952, startPoint y: 263, endPoint x: 465, endPoint y: 281, distance: 487.4
click at [465, 281] on div "If True If True If True If False If False If False If True If False Merge Merge…" at bounding box center [664, 318] width 843 height 514
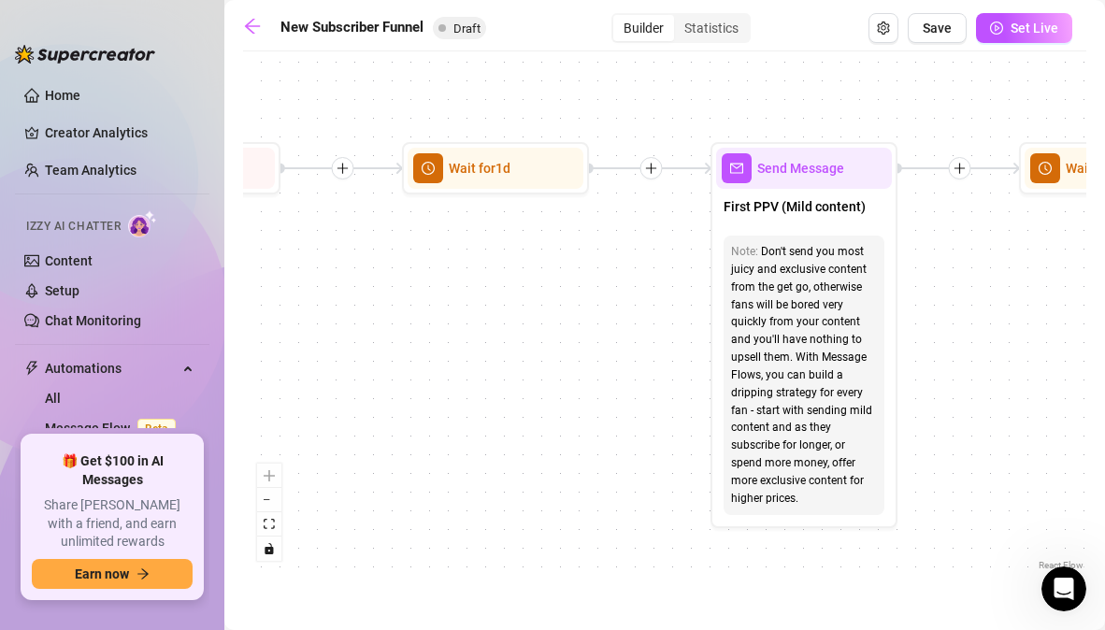
drag, startPoint x: 789, startPoint y: 267, endPoint x: 432, endPoint y: 252, distance: 357.4
click at [432, 252] on div "If True If True If True If False If False If False If True If False Merge Merge…" at bounding box center [664, 318] width 843 height 514
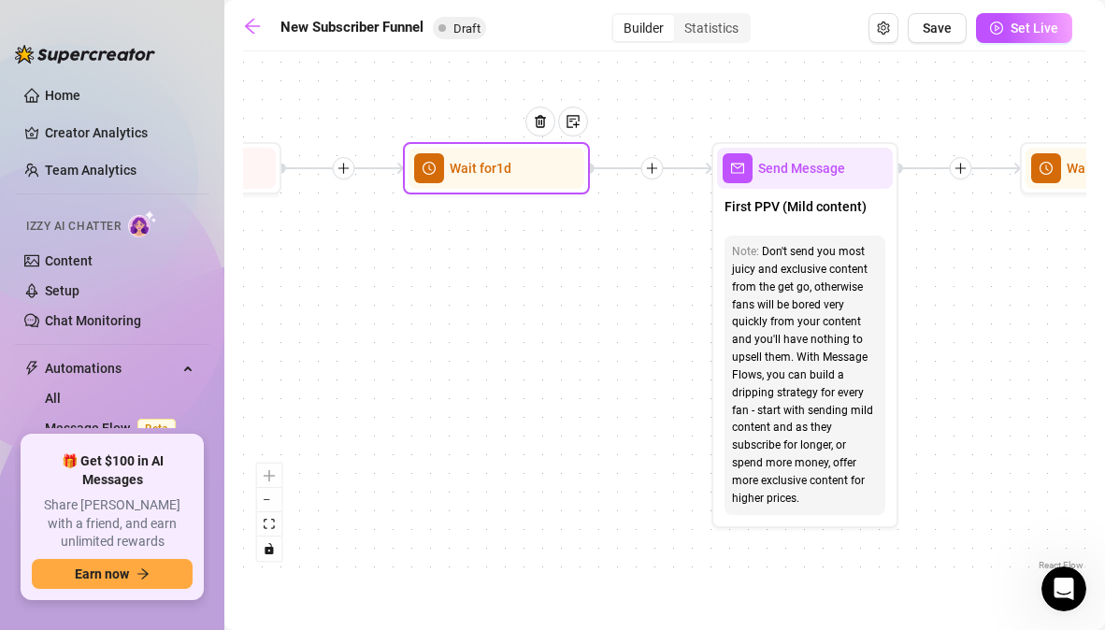
click at [482, 167] on span "Wait for 1d" at bounding box center [481, 168] width 62 height 21
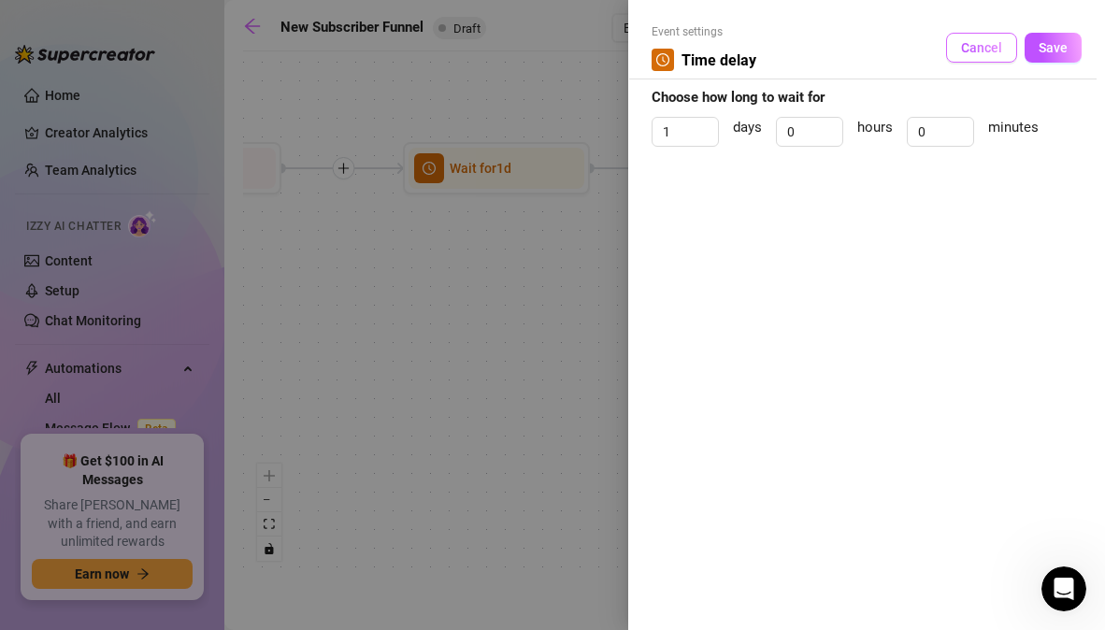
click at [990, 47] on span "Cancel" at bounding box center [981, 47] width 41 height 15
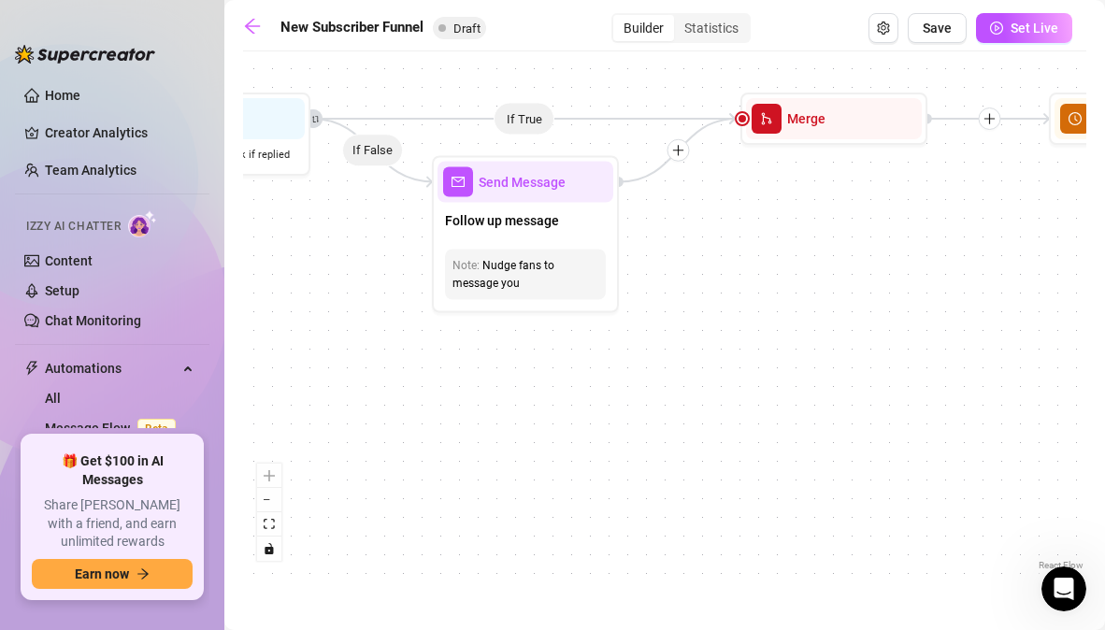
drag, startPoint x: 387, startPoint y: 244, endPoint x: 1033, endPoint y: 194, distance: 647.9
click at [1033, 194] on div "If True If True If True If False If False If False If True If False Merge Merge…" at bounding box center [664, 318] width 843 height 514
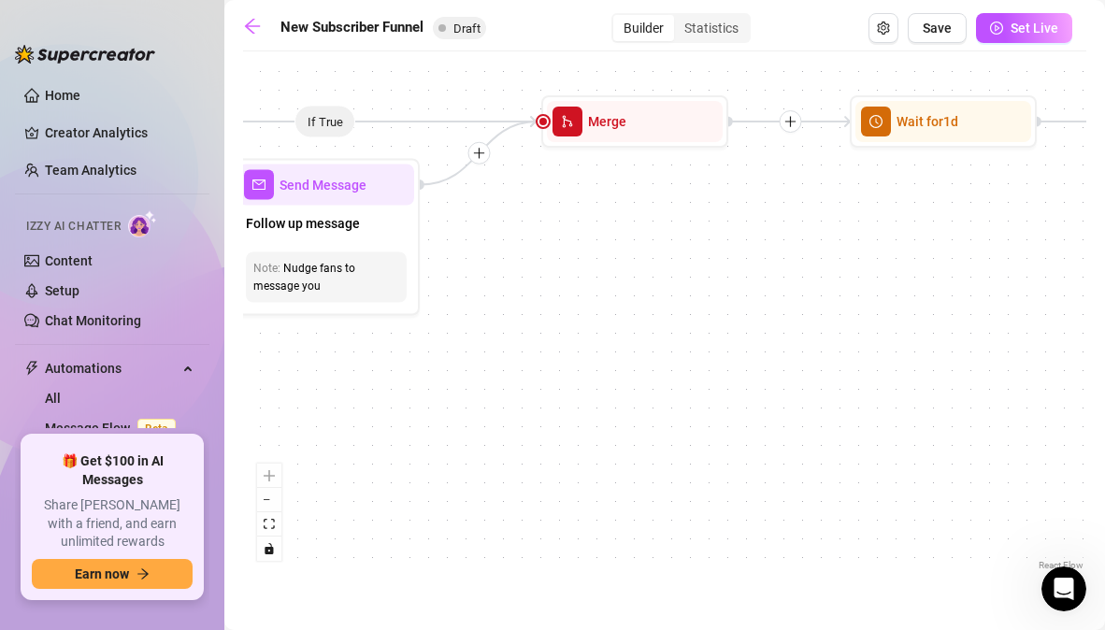
drag, startPoint x: 694, startPoint y: 224, endPoint x: 480, endPoint y: 228, distance: 214.1
click at [481, 227] on div "If True If True If True If False If False If False If True If False Merge Merge…" at bounding box center [664, 318] width 843 height 514
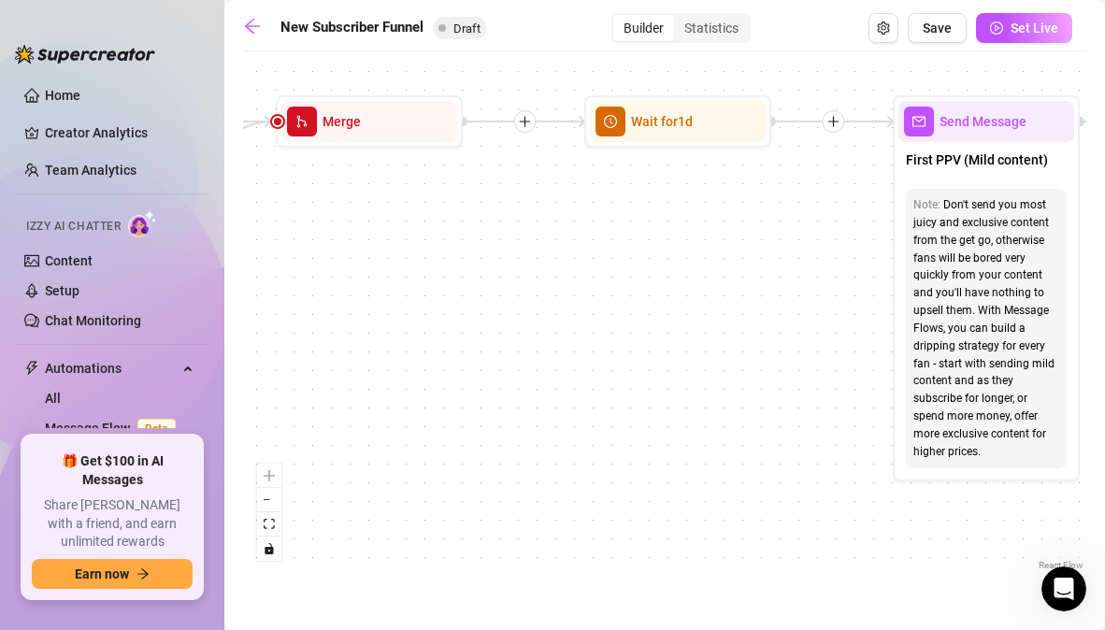
drag, startPoint x: 906, startPoint y: 244, endPoint x: 655, endPoint y: 244, distance: 250.6
click at [655, 244] on div "If True If True If True If False If False If False If True If False Merge Merge…" at bounding box center [664, 318] width 843 height 514
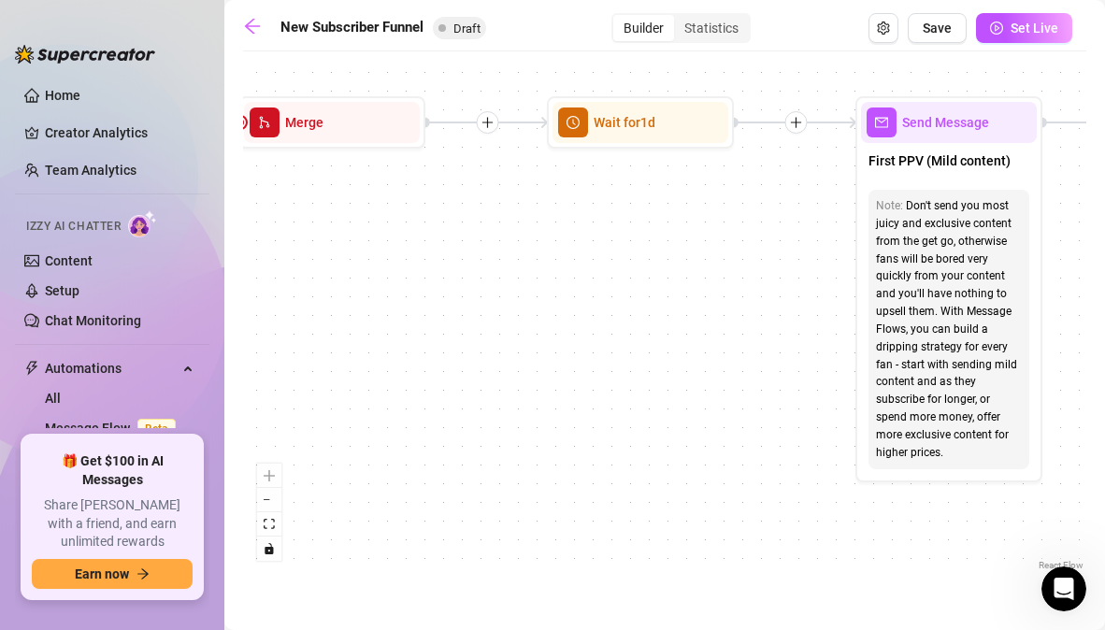
drag, startPoint x: 684, startPoint y: 225, endPoint x: 647, endPoint y: 226, distance: 37.4
click at [647, 226] on div "If True If True If True If False If False If False If True If False Merge Merge…" at bounding box center [664, 318] width 843 height 514
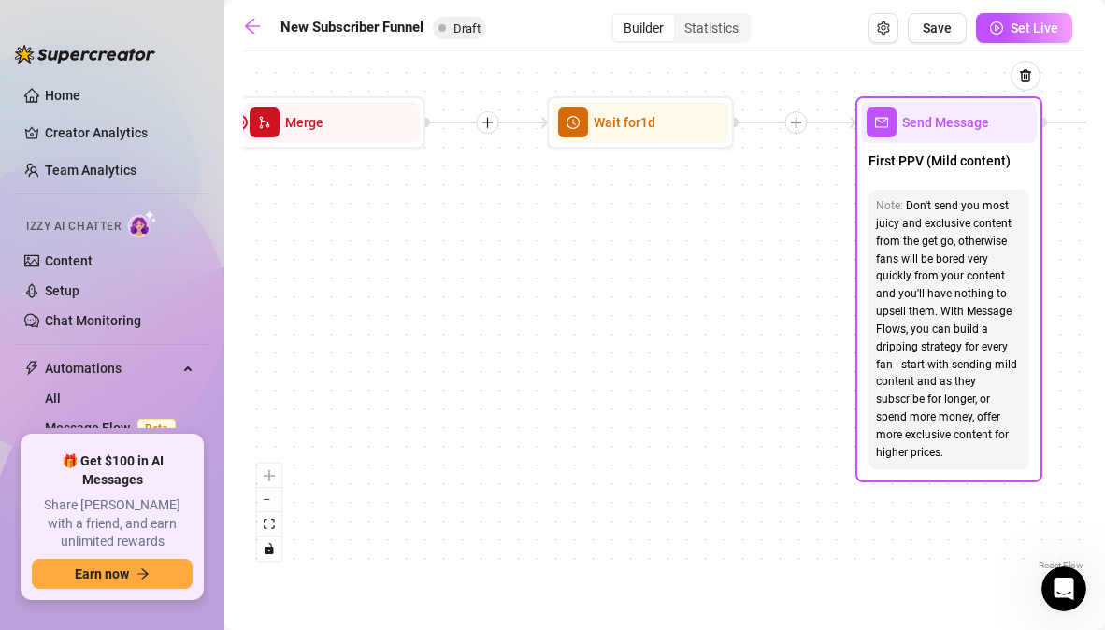
click at [941, 136] on div "Send Message" at bounding box center [949, 122] width 176 height 41
type textarea "First PPV (Mild content)"
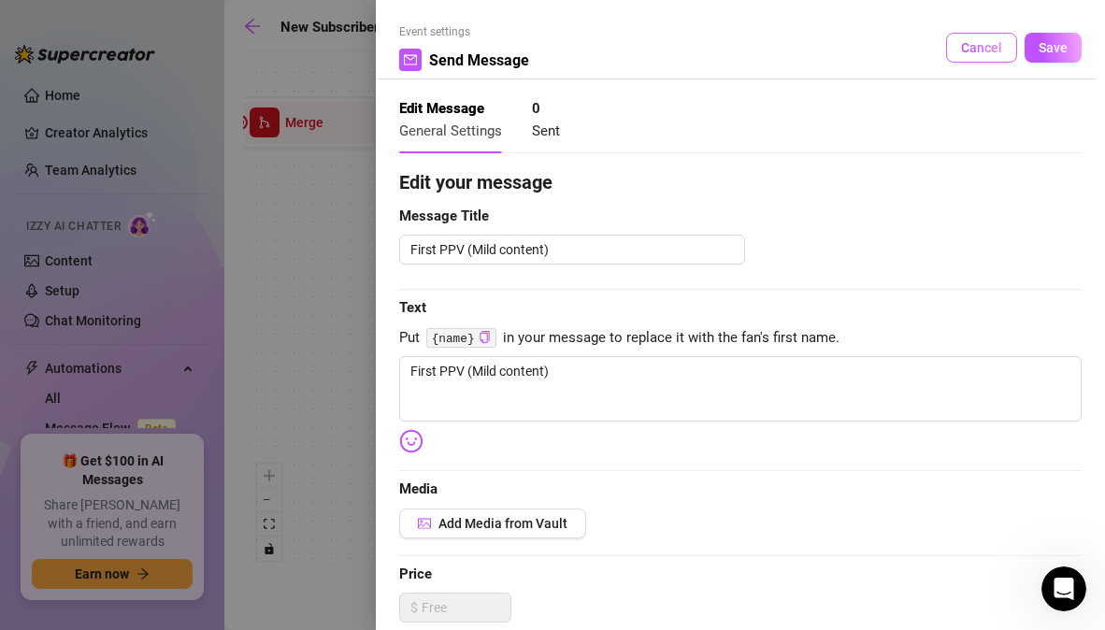
click at [976, 45] on span "Cancel" at bounding box center [981, 47] width 41 height 15
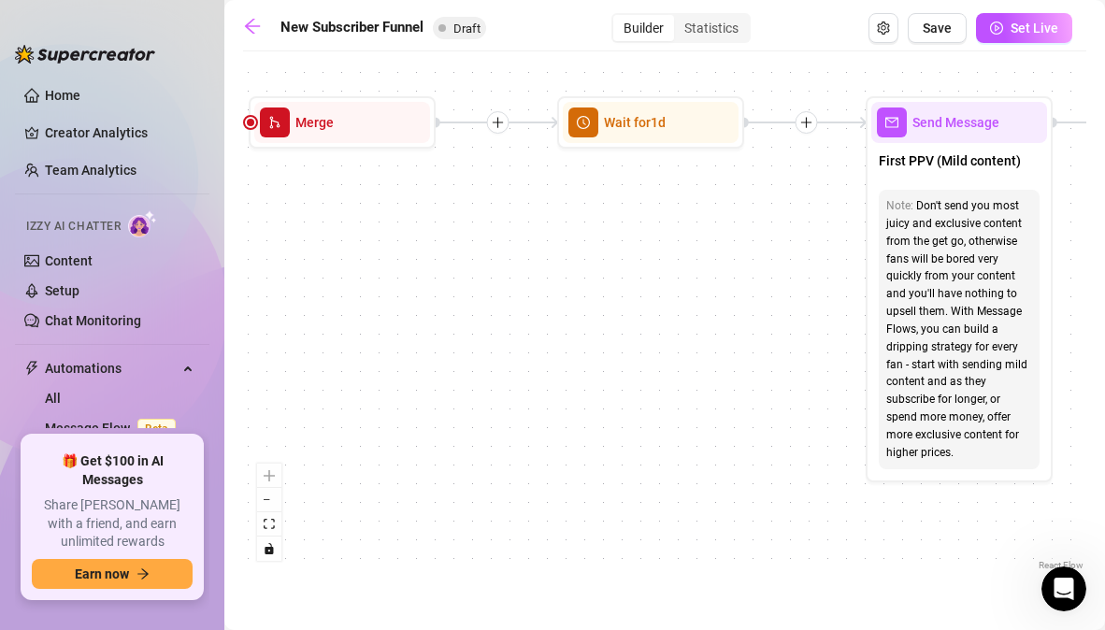
drag, startPoint x: 431, startPoint y: 165, endPoint x: 1046, endPoint y: 145, distance: 615.5
click at [1043, 145] on div "If True If True If True If False If False If False If True If False Merge Merge…" at bounding box center [664, 318] width 843 height 514
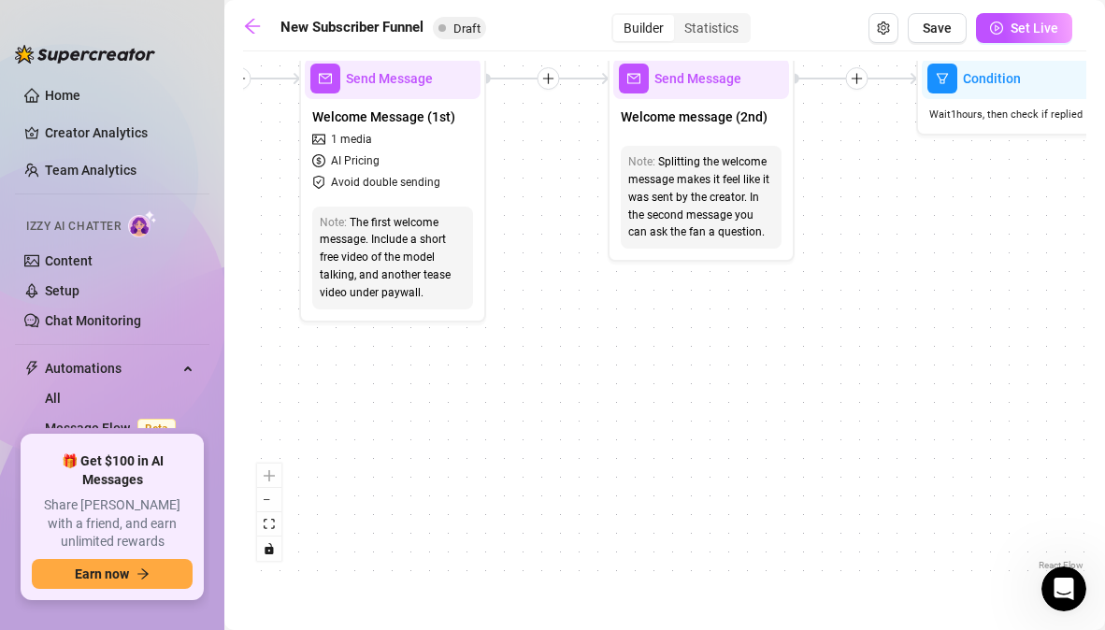
drag, startPoint x: 445, startPoint y: 178, endPoint x: 1127, endPoint y: 150, distance: 683.0
click at [1104, 150] on html "Home Creator Analytics Team Analytics Izzy AI Chatter Content Setup Chat Monito…" at bounding box center [552, 315] width 1105 height 630
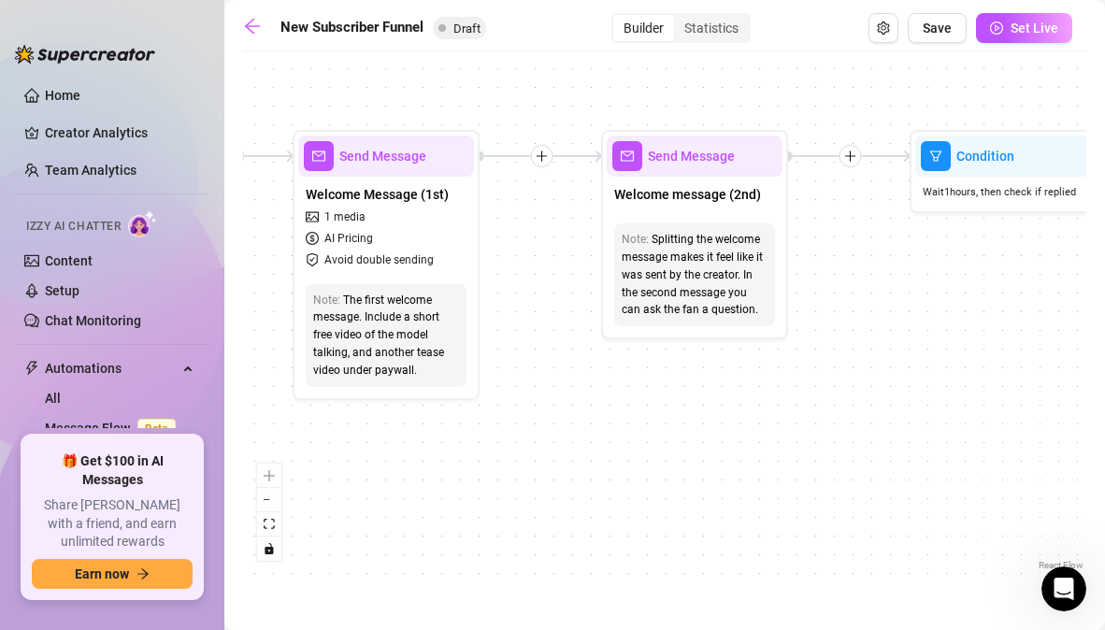
drag, startPoint x: 567, startPoint y: 124, endPoint x: 561, endPoint y: 207, distance: 82.5
click at [561, 207] on div "If True If True If True If False If False If False If True If False Merge Merge…" at bounding box center [664, 318] width 843 height 514
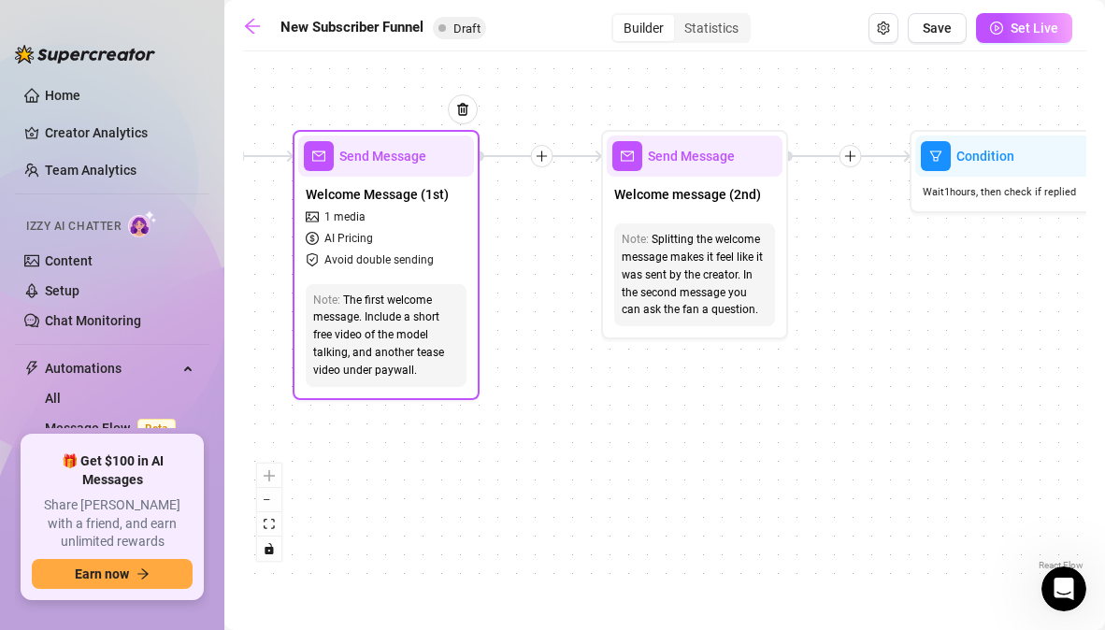
click at [385, 166] on div "Send Message" at bounding box center [386, 156] width 176 height 41
type textarea "First part of thehi {name} 🖤 i’m dahlia… figured i’d welcome you in properly 😘 …"
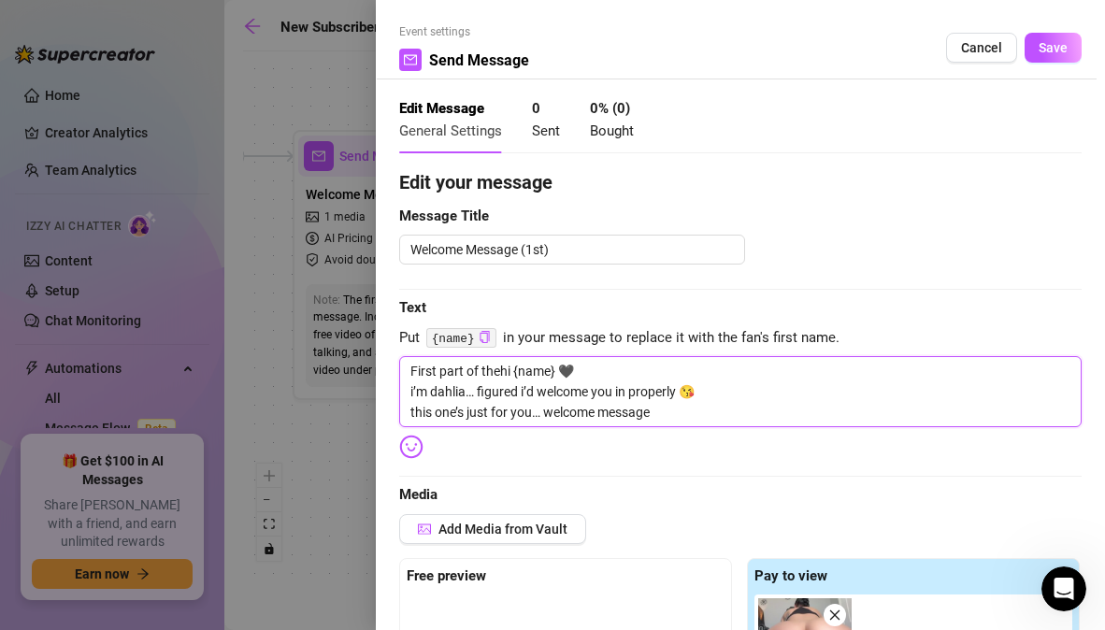
drag, startPoint x: 696, startPoint y: 412, endPoint x: 409, endPoint y: 345, distance: 294.8
type textarea "Write your message here"
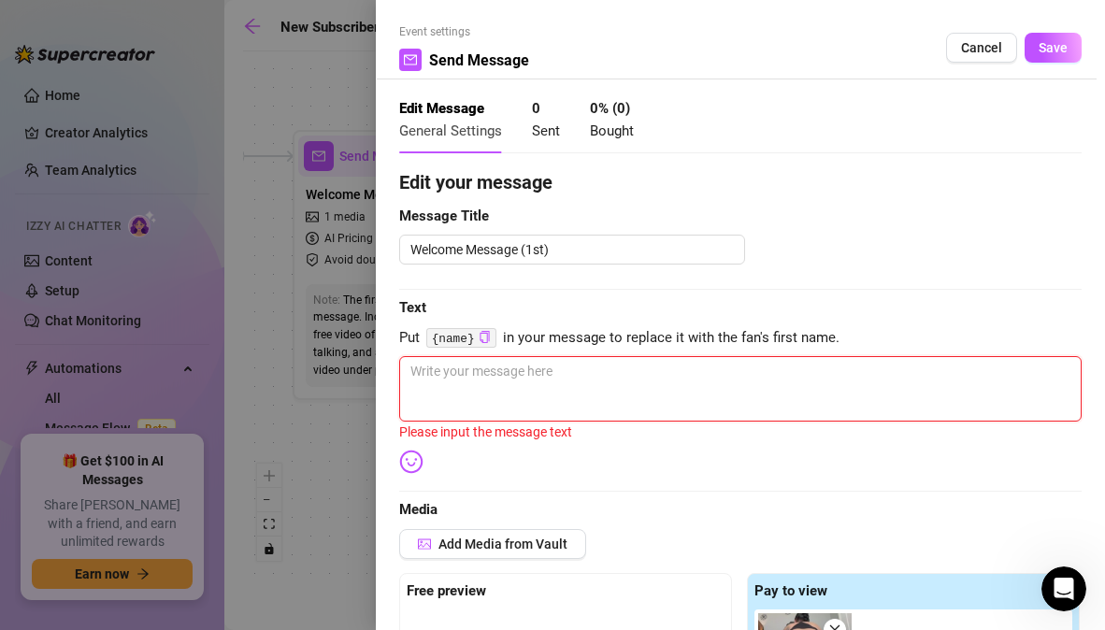
click at [551, 380] on textarea at bounding box center [740, 388] width 682 height 65
paste textarea "hi {name} 👅 Welcum to the VIP experience babe! i’ve been so worked up… had to s…"
type textarea "hi {name} 👅 Welcum to the VIP experience babe! i’ve been so worked up… had to s…"
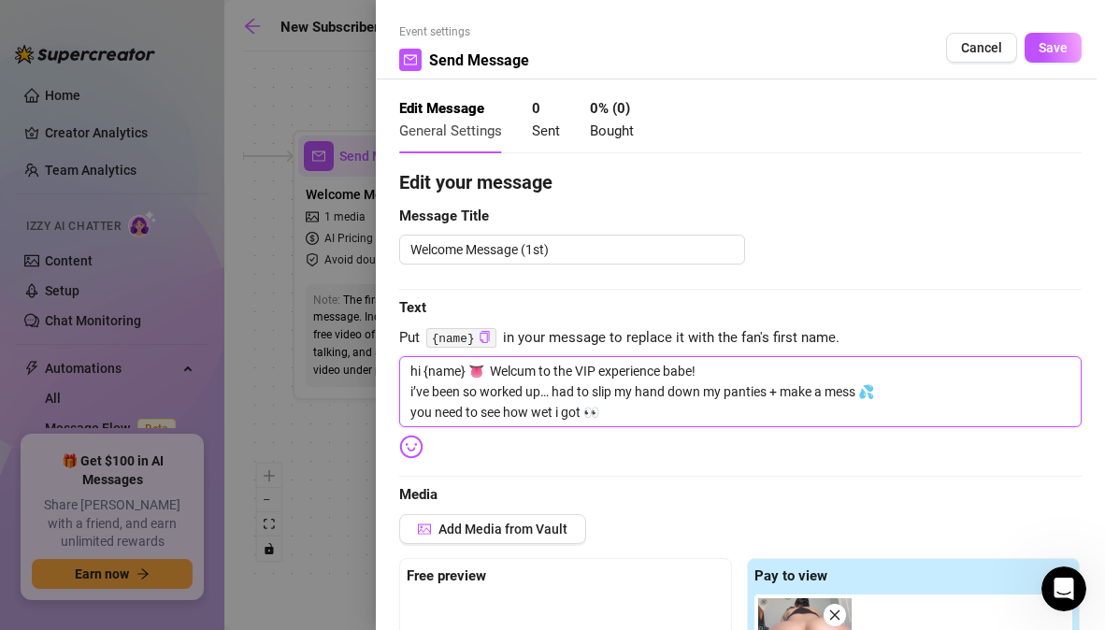
type textarea "hi {name} 👅 Welcum to the VIP experience babe! i’ve been so worked up… had to s…"
click at [829, 611] on icon "close" at bounding box center [834, 615] width 13 height 13
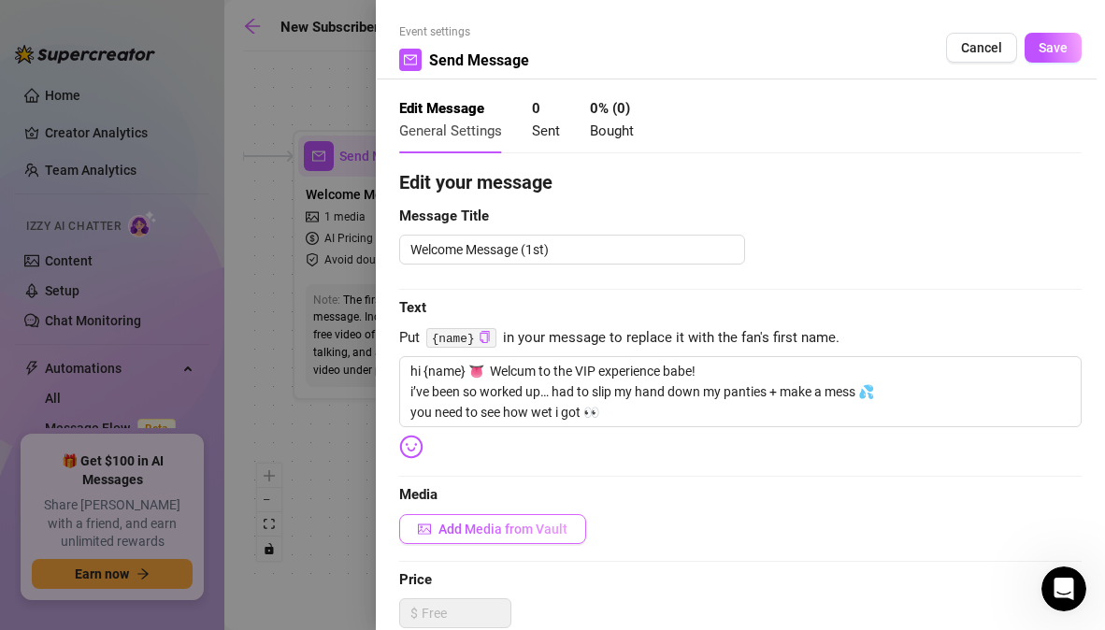
click at [532, 527] on span "Add Media from Vault" at bounding box center [502, 529] width 129 height 15
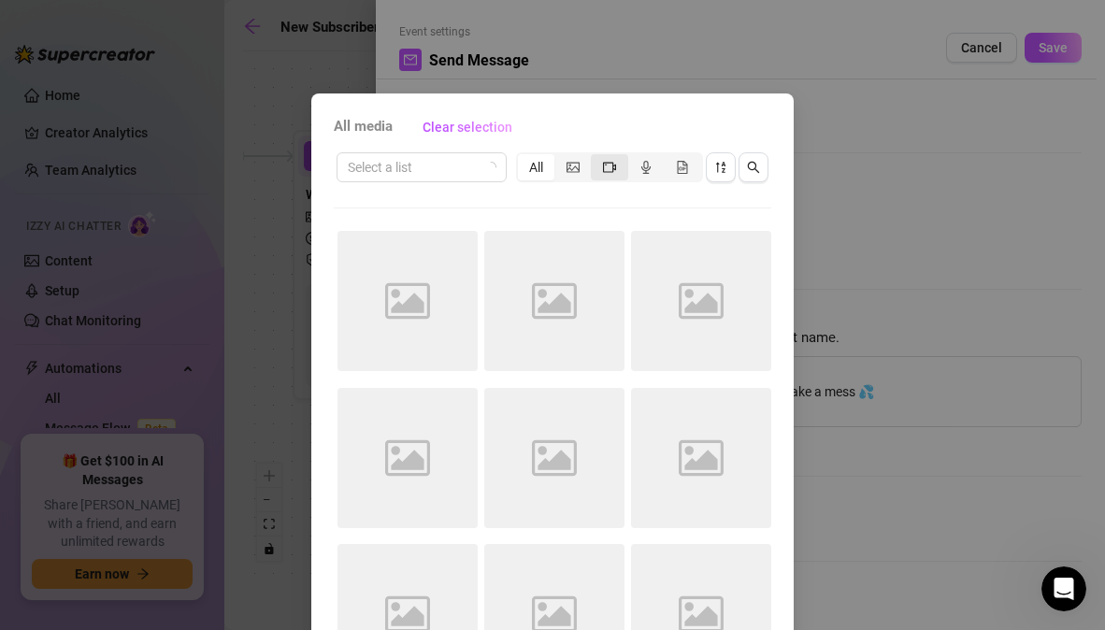
click at [605, 163] on icon "video-camera" at bounding box center [609, 167] width 13 height 13
click at [596, 157] on input "segmented control" at bounding box center [596, 157] width 0 height 0
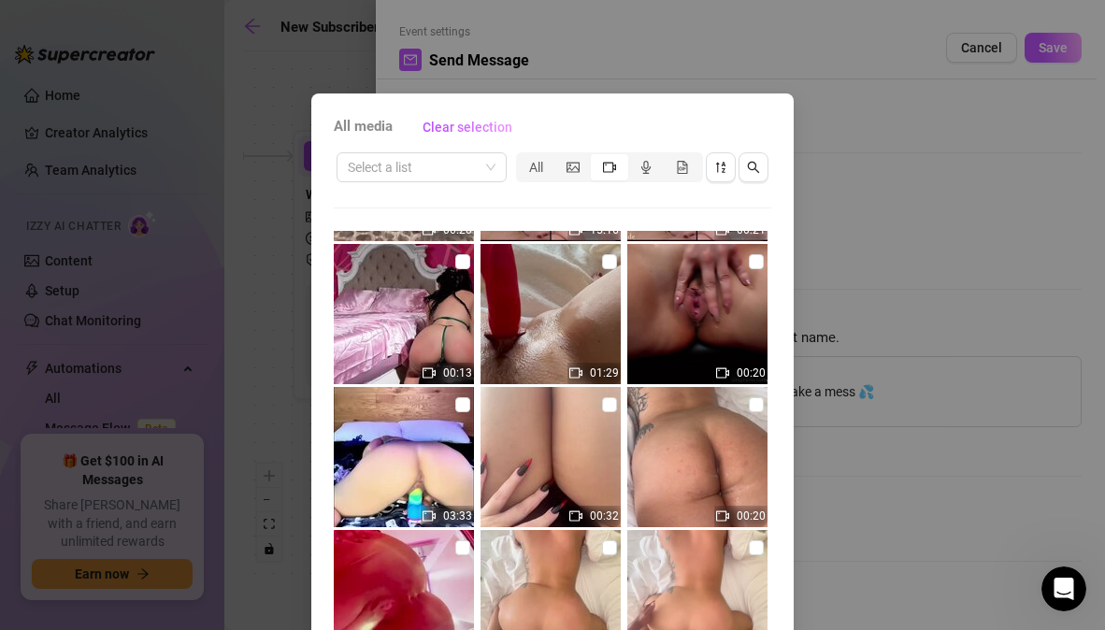
scroll to position [2066, 0]
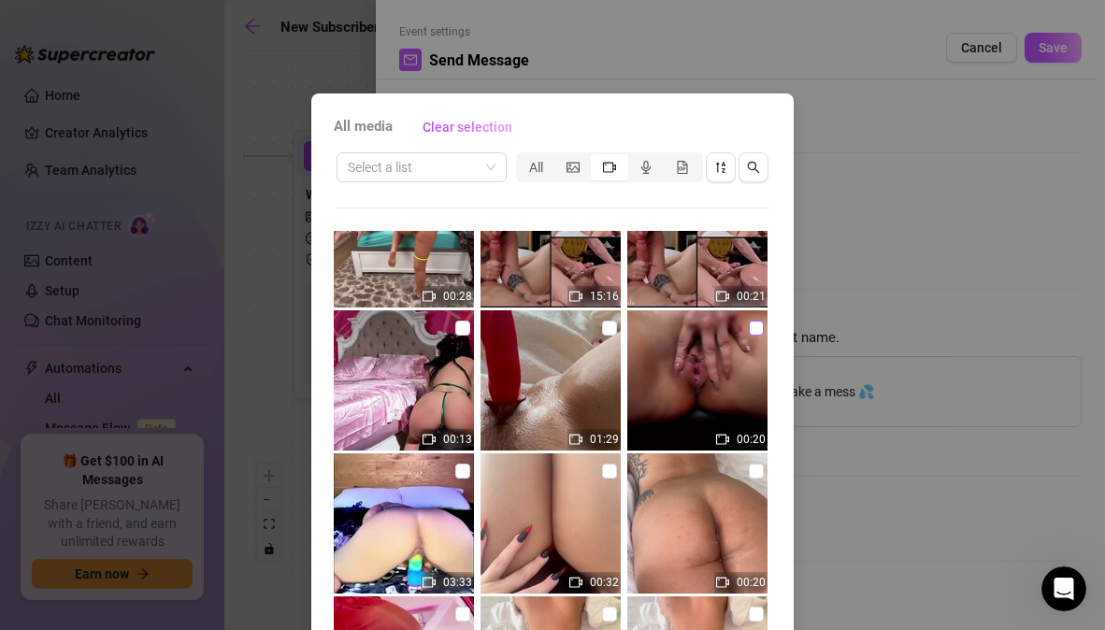
click at [749, 330] on input "checkbox" at bounding box center [756, 328] width 15 height 15
checkbox input "true"
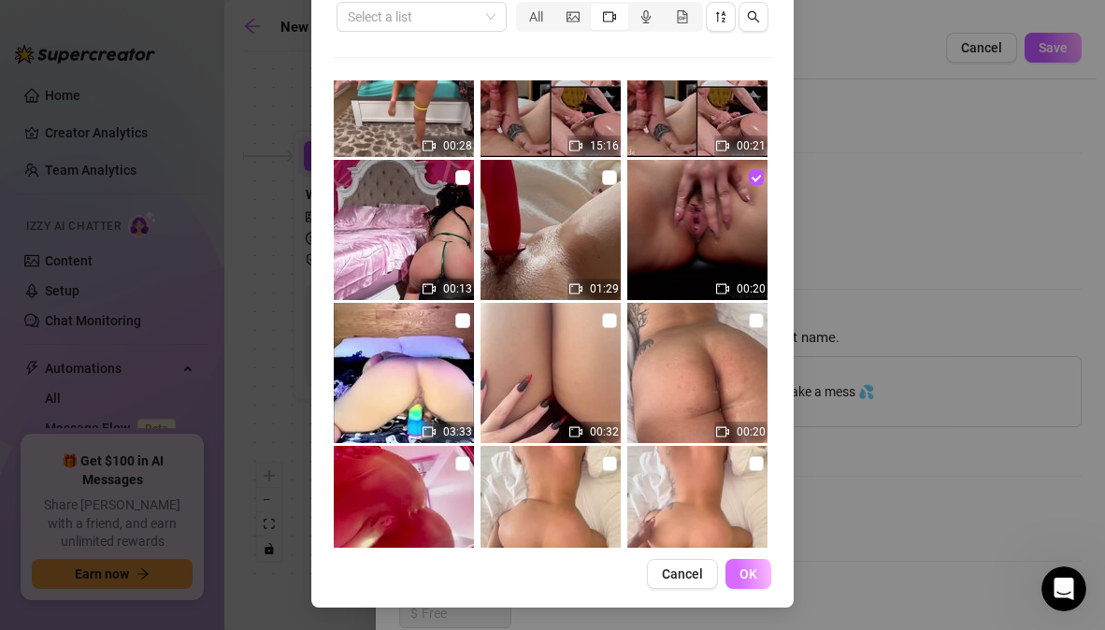
click at [757, 575] on button "OK" at bounding box center [748, 574] width 46 height 30
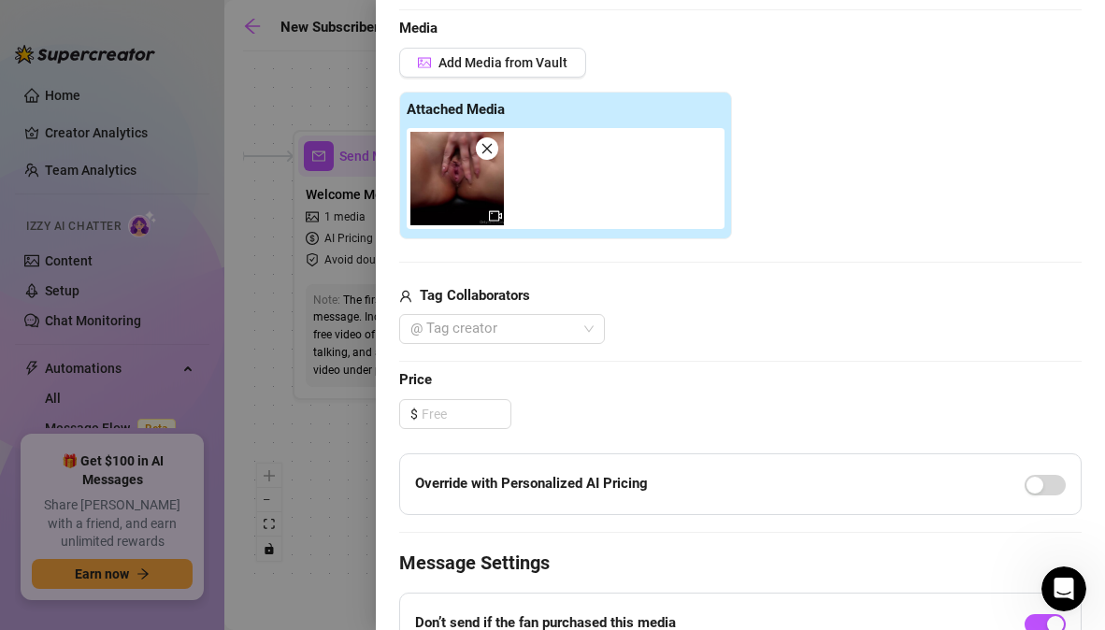
click at [828, 314] on div "@ Tag creator" at bounding box center [740, 329] width 682 height 30
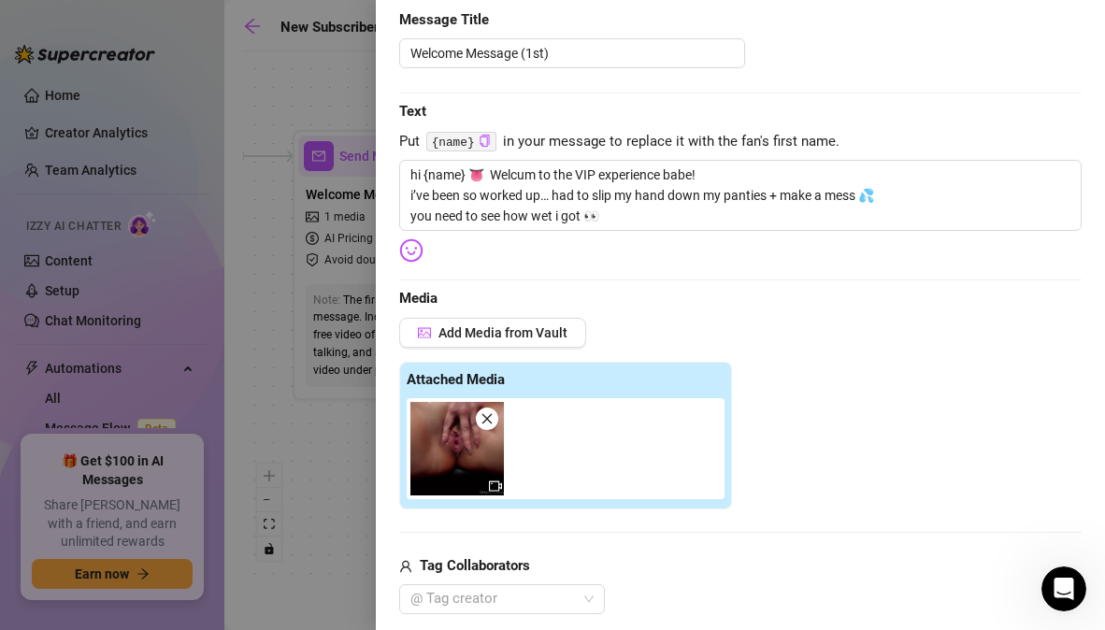
scroll to position [197, 0]
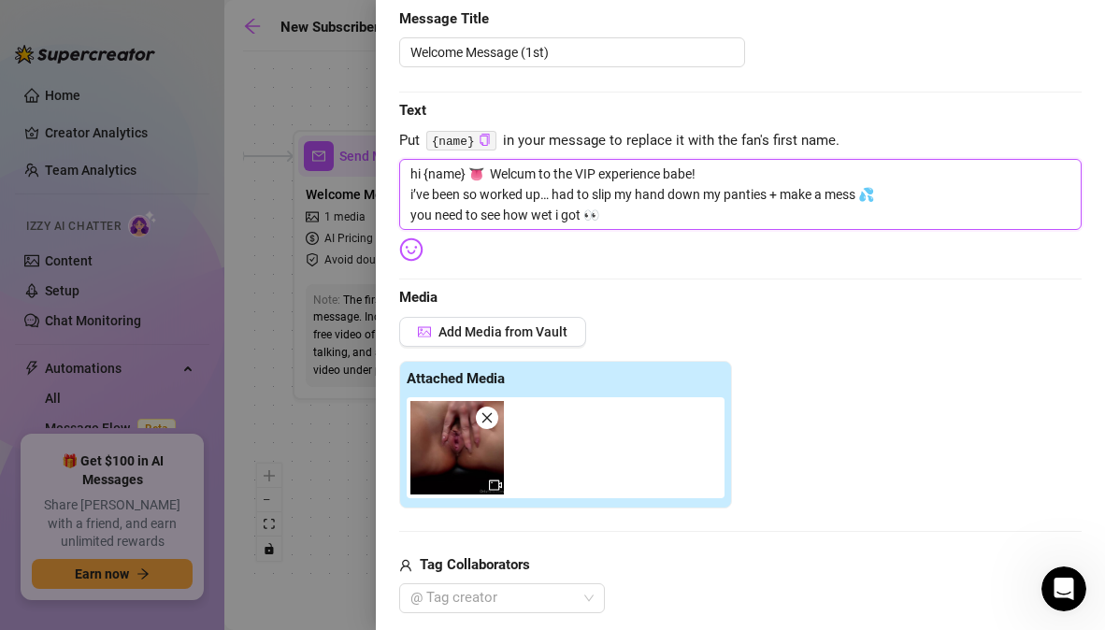
click at [664, 213] on textarea "hi {name} 👅 Welcum to the VIP experience babe! i’ve been so worked up… had to s…" at bounding box center [740, 194] width 682 height 71
type textarea "hi {name} 👅 Welcum to the VIP experience babe! i’ve been so worked up… had to s…"
paste textarea "watch me spread open & dripping all over my thighs 😈🔥"
type textarea "hi {name} 👅 Welcum to the VIP experience babe! i’ve been so worked up… had to s…"
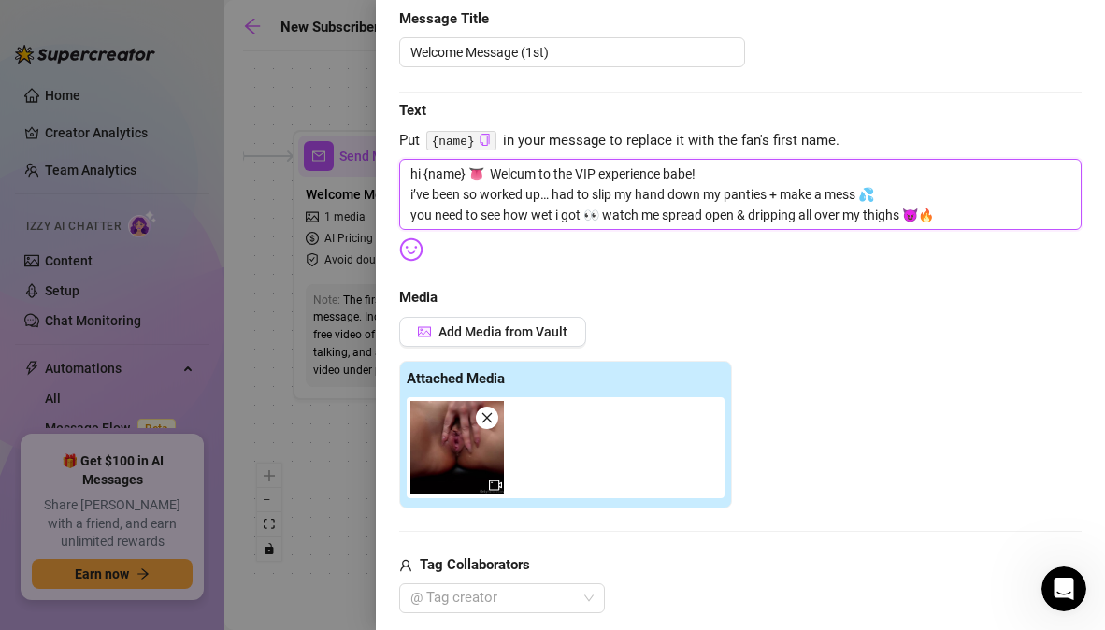
type textarea "hi {name} 👅 Welcum to the VIP experience babe! i’ve been so worked up… had to s…"
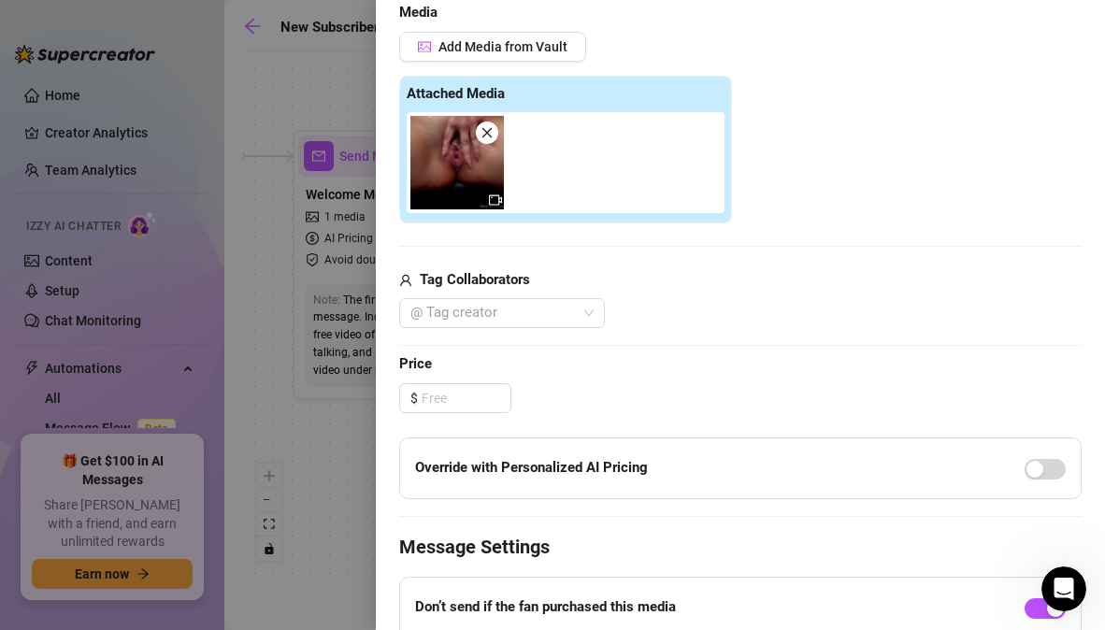
scroll to position [566, 0]
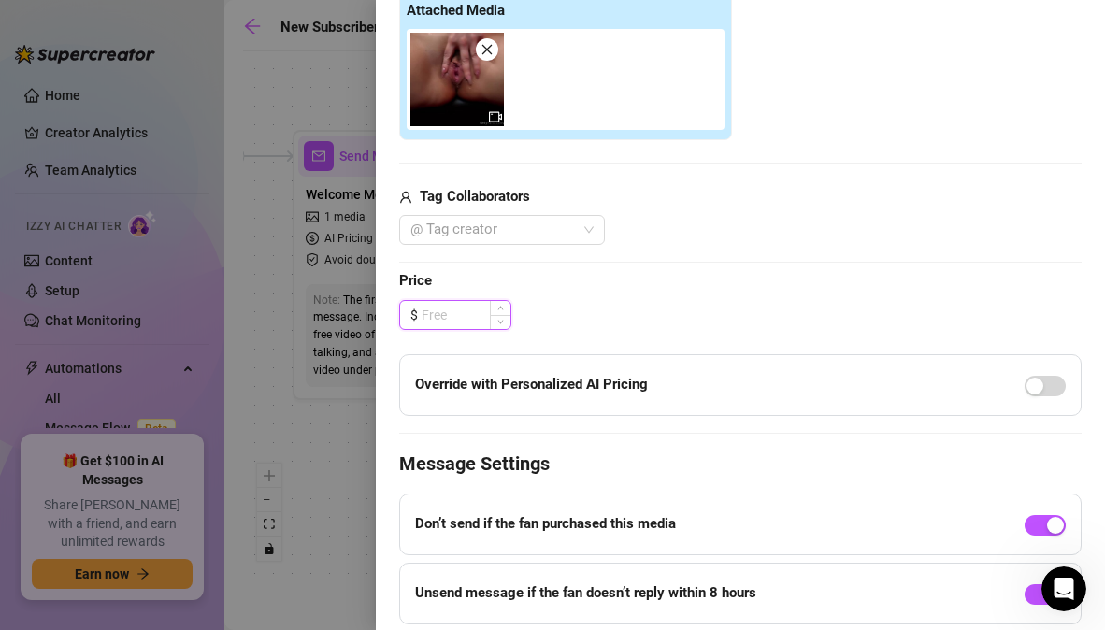
click at [473, 316] on input at bounding box center [466, 315] width 89 height 28
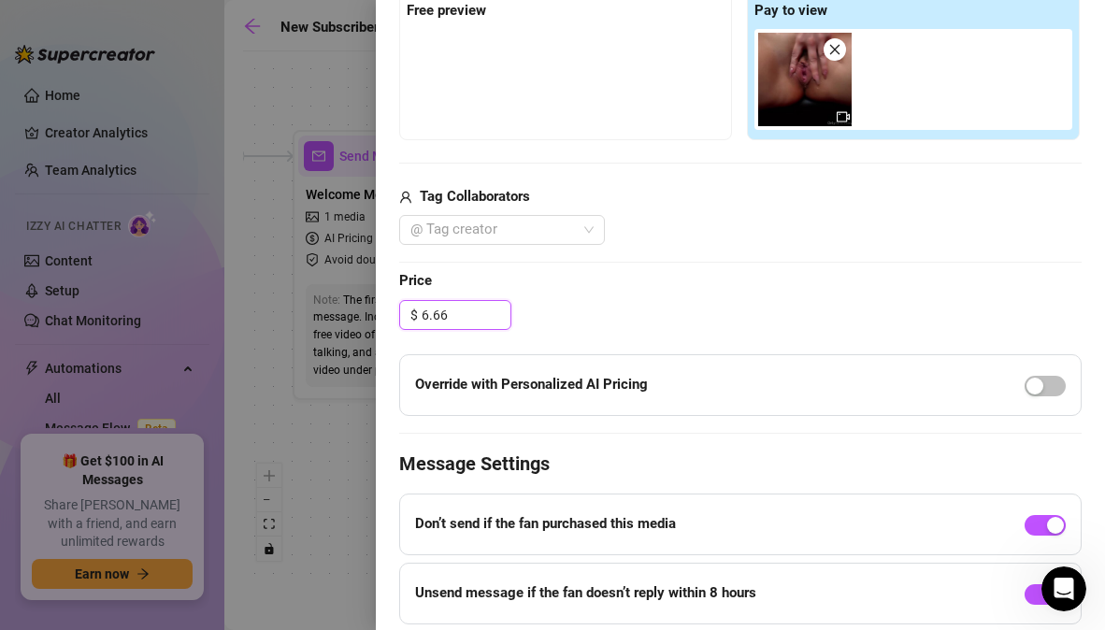
type input "6.66"
click at [572, 309] on div "$ 6.66" at bounding box center [740, 315] width 682 height 30
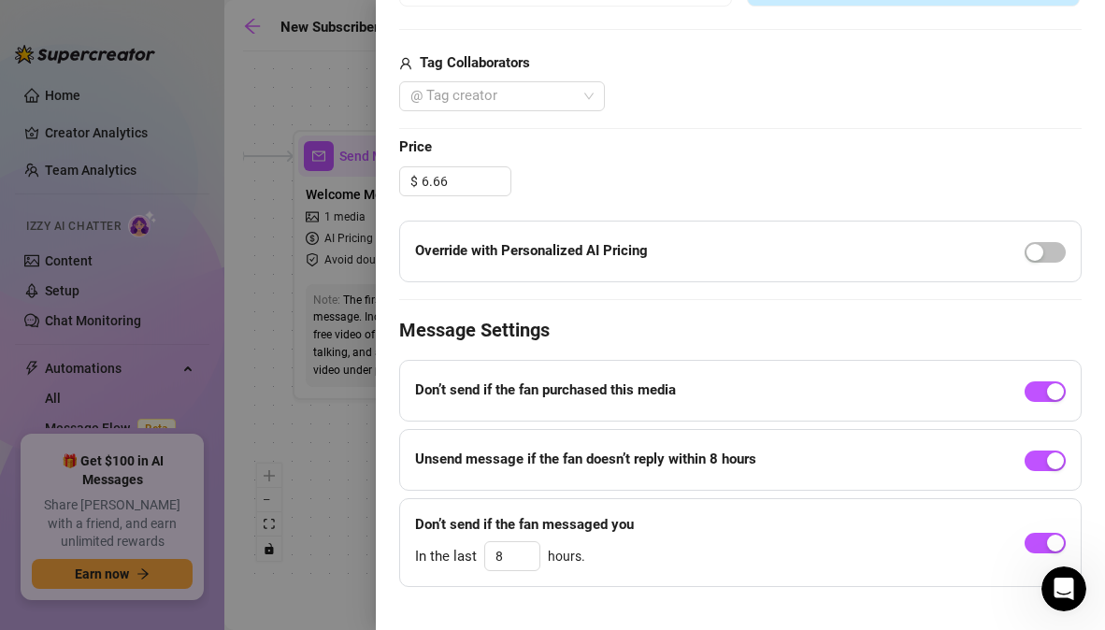
scroll to position [726, 0]
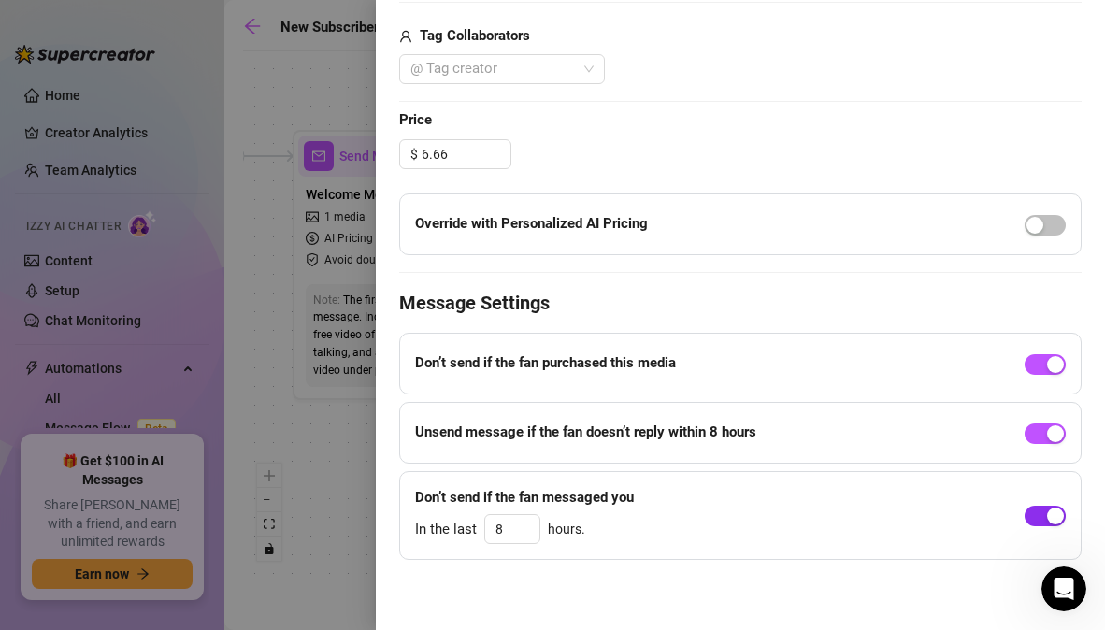
click at [1025, 510] on span "button" at bounding box center [1045, 516] width 41 height 21
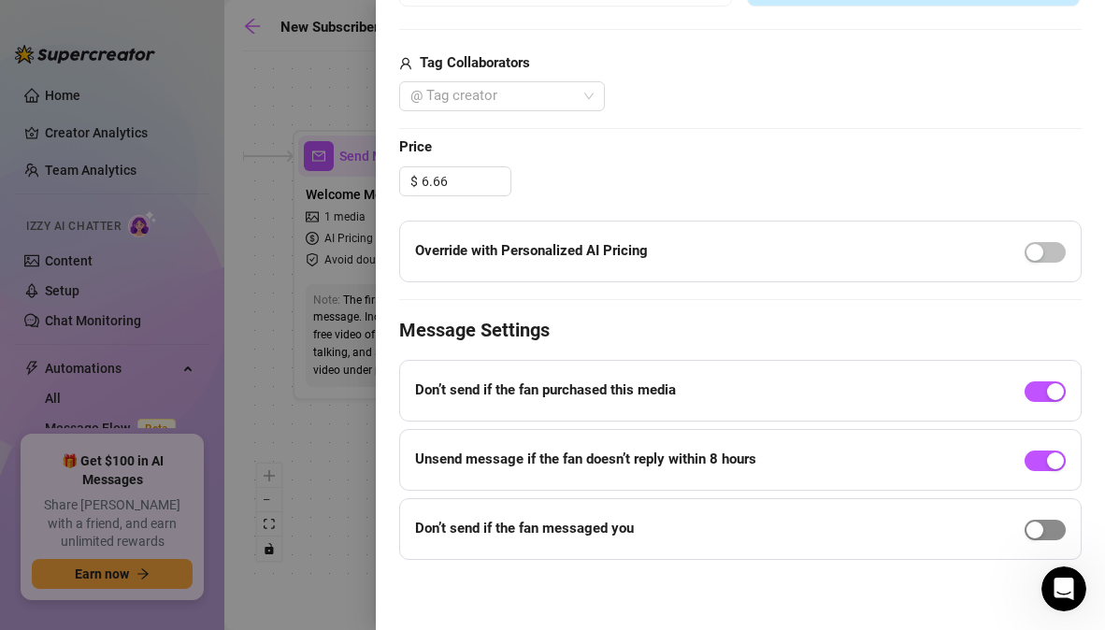
scroll to position [699, 0]
click at [1027, 530] on div "button" at bounding box center [1035, 530] width 17 height 17
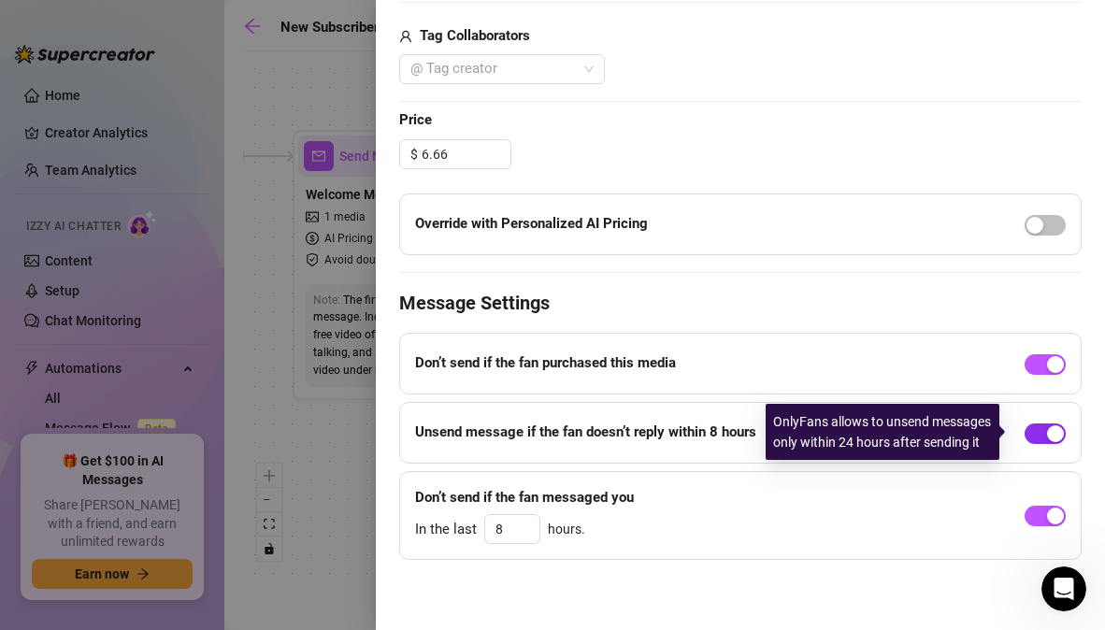
click at [1047, 430] on div "button" at bounding box center [1055, 433] width 17 height 17
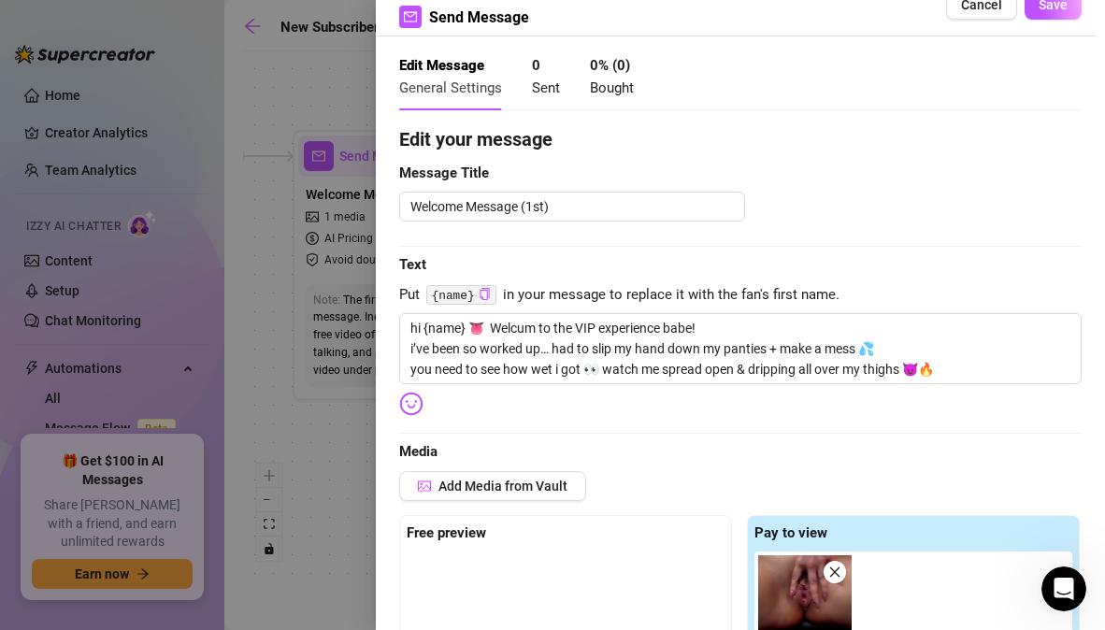
scroll to position [37, 0]
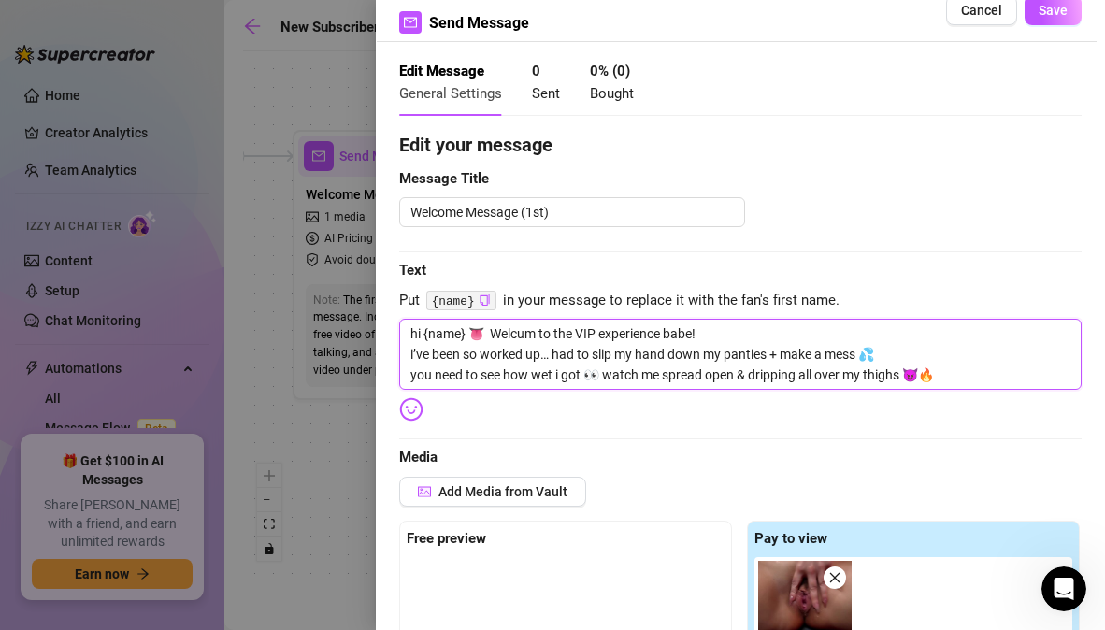
drag, startPoint x: 769, startPoint y: 356, endPoint x: 726, endPoint y: 355, distance: 43.0
click at [726, 355] on textarea "hi {name} 👅 Welcum to the VIP experience babe! i’ve been so worked up… had to s…" at bounding box center [740, 354] width 682 height 71
type textarea "hi {name} 👅 Welcum to the VIP experience babe! i’ve been so worked up… had to s…"
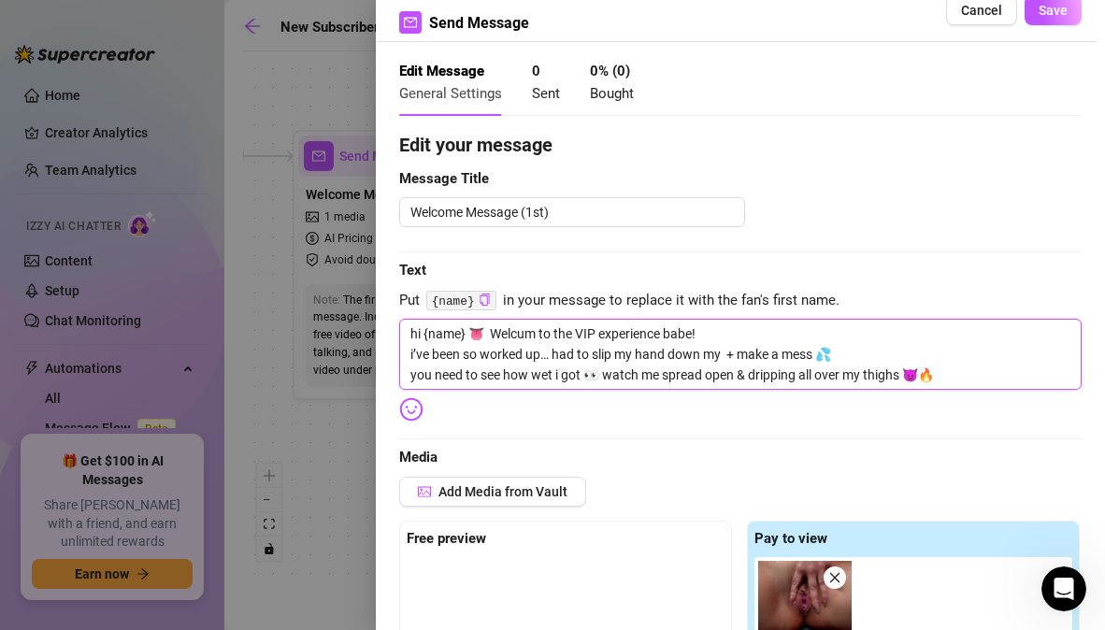
type textarea "hi {name} 👅 Welcum to the VIP experience babe! i’ve been so worked up… had to s…"
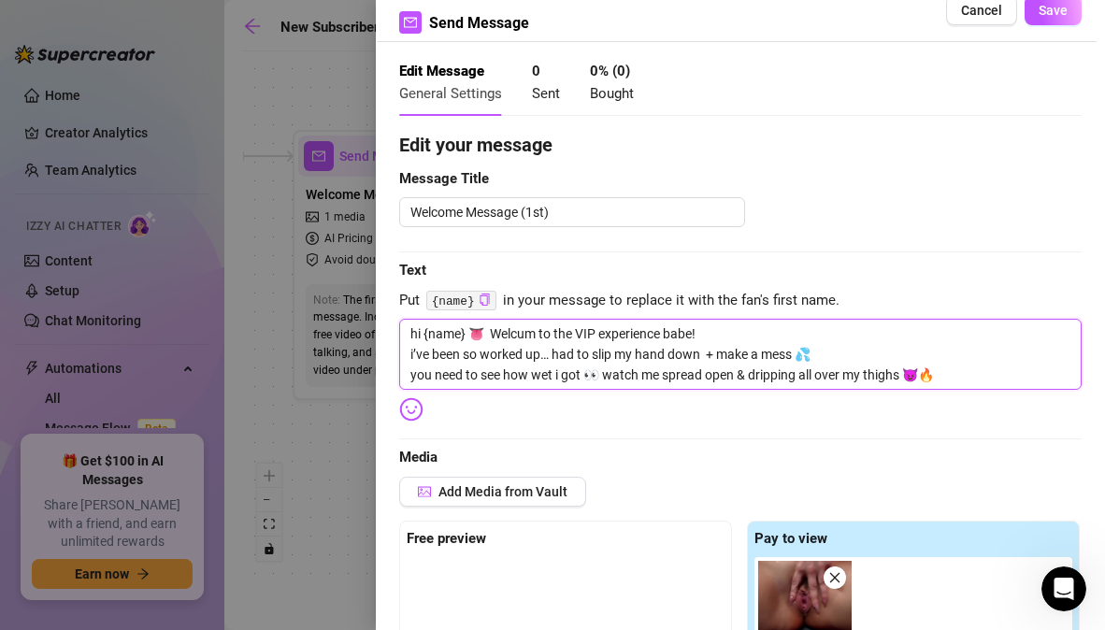
type textarea "hi {name} 👅 Welcum to the VIP experience babe! i’ve been so worked up… had to s…"
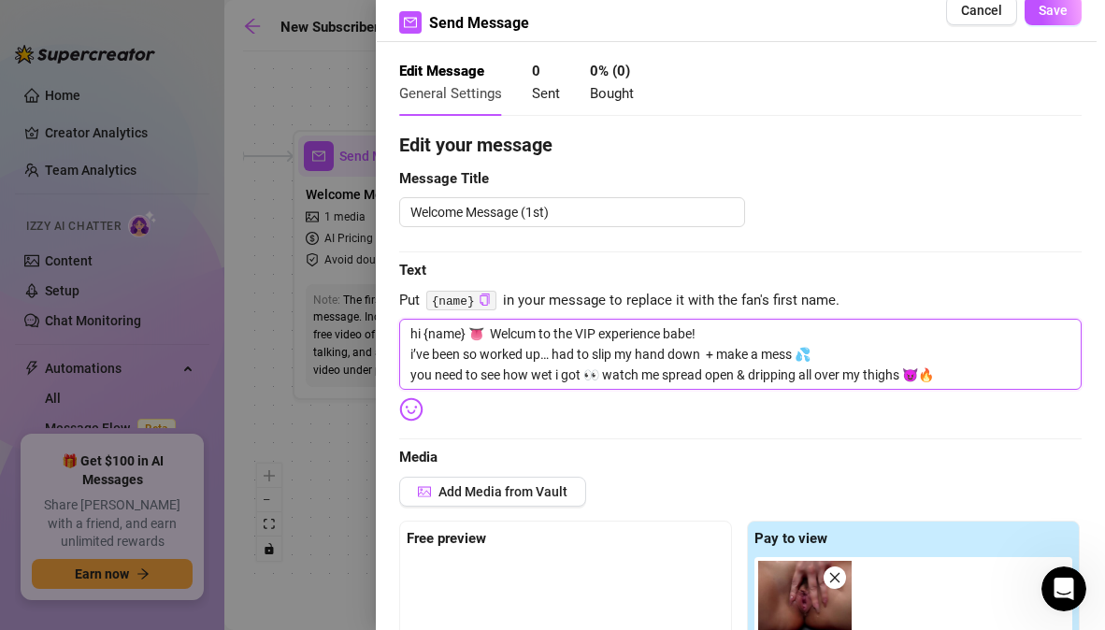
type textarea "hi {name} 👅 Welcum to the VIP experience babe! i’ve been so worked up… had to s…"
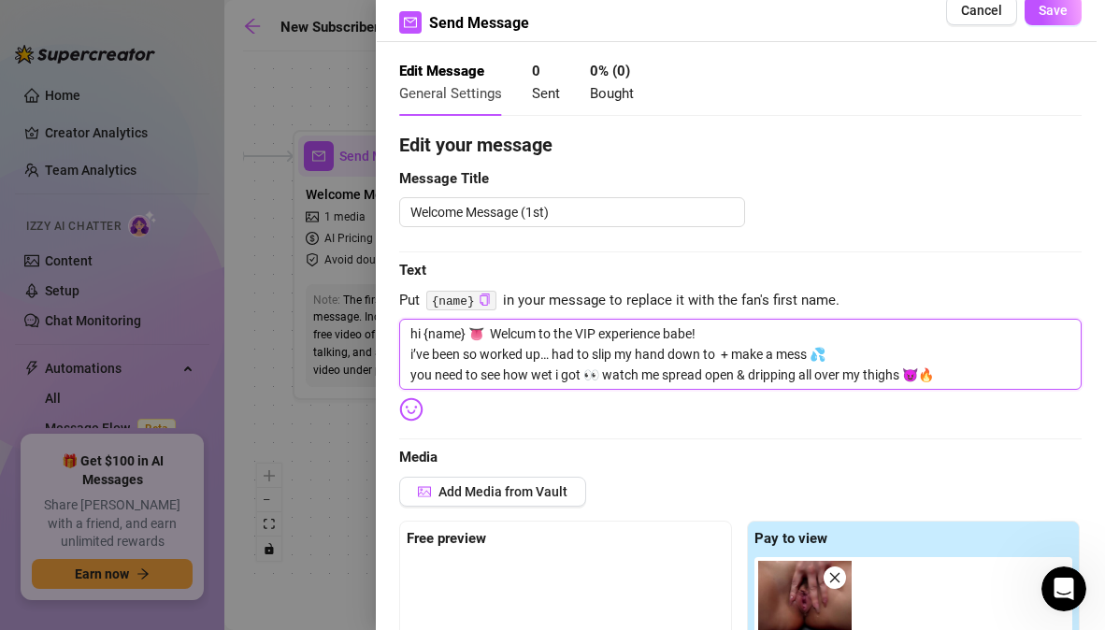
type textarea "hi {name} 👅 Welcum to the VIP experience babe! i’ve been so worked up… had to s…"
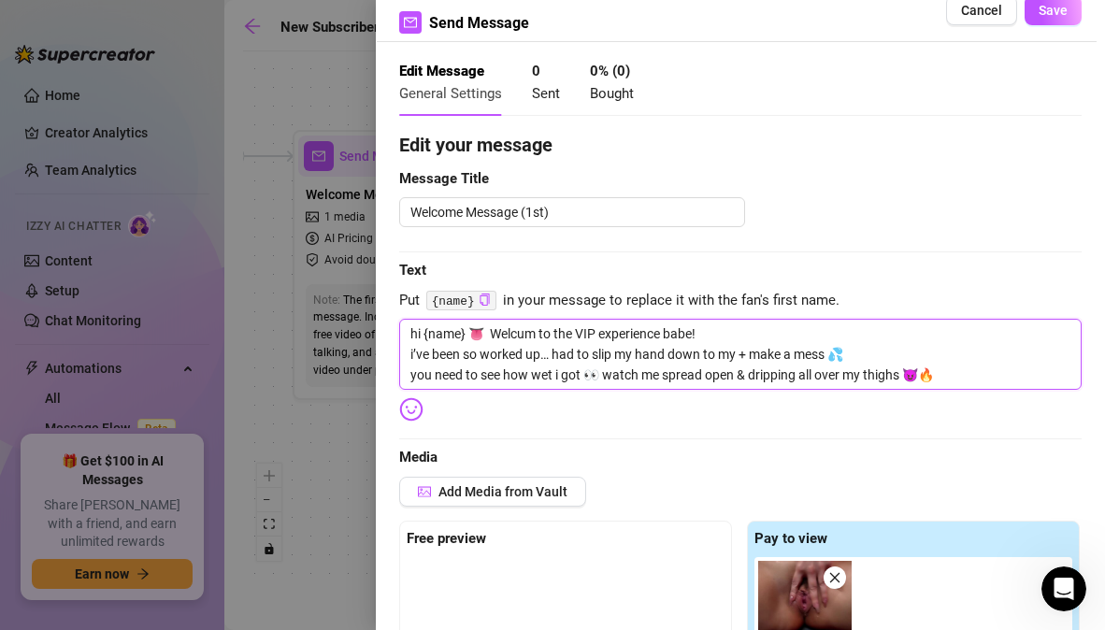
type textarea "hi {name} 👅 Welcum to the VIP experience babe! i’ve been so worked up… had to s…"
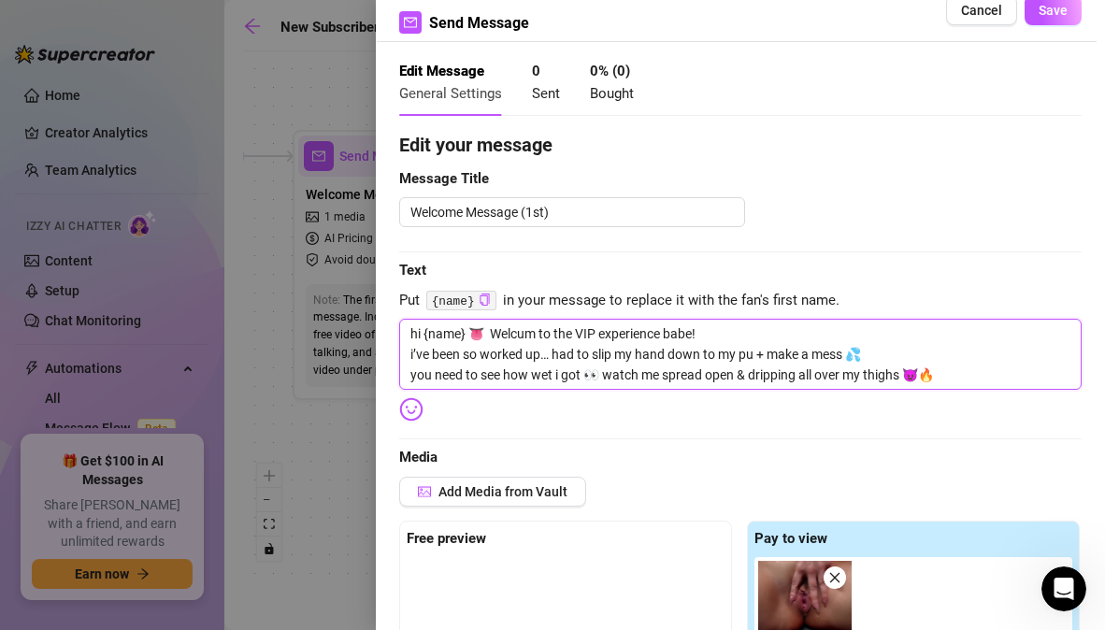
type textarea "hi {name} 👅 Welcum to the VIP experience babe! i’ve been so worked up… had to s…"
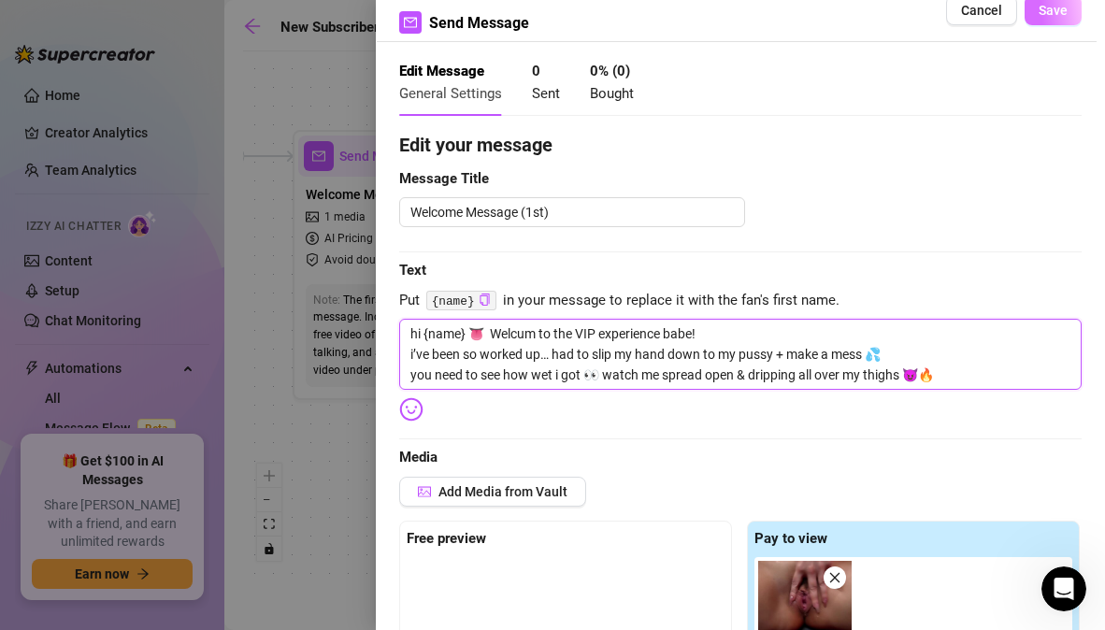
type textarea "hi {name} 👅 Welcum to the VIP experience babe! i’ve been so worked up… had to s…"
click at [1039, 7] on span "Save" at bounding box center [1053, 10] width 29 height 15
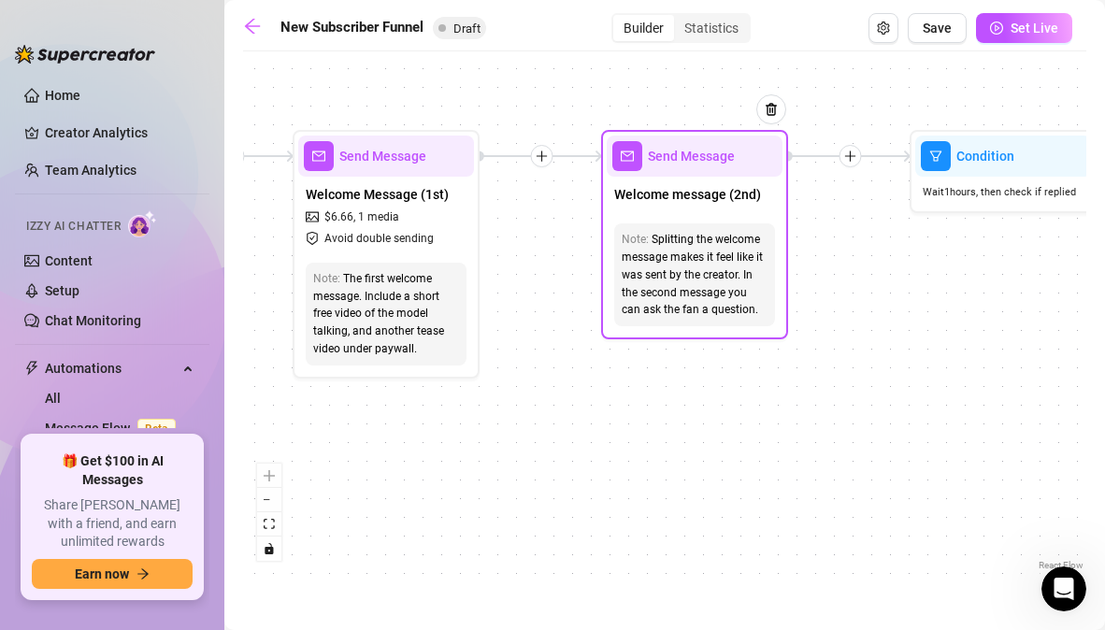
click at [711, 163] on span "Send Message" at bounding box center [691, 156] width 87 height 21
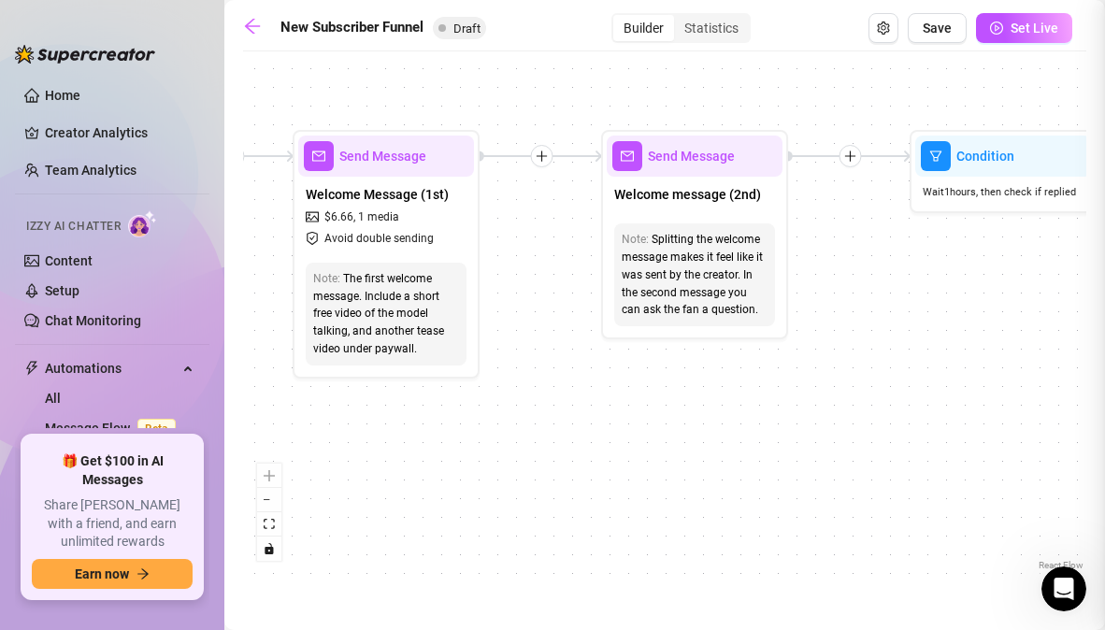
type textarea "be honest {name}… are you the type who likes me to drag it out and tease… or do…"
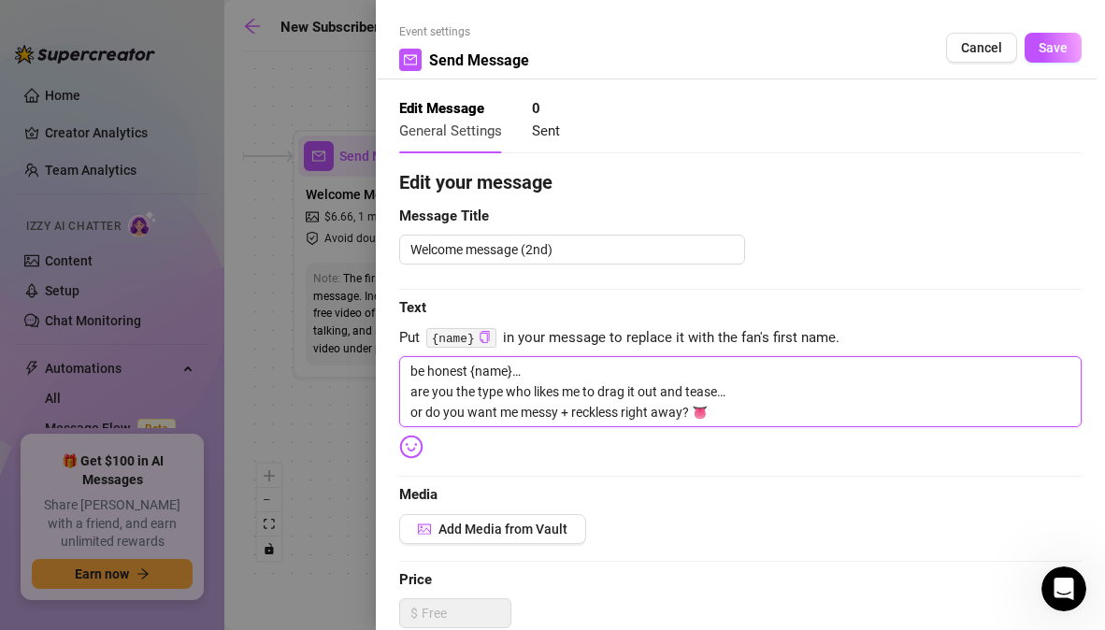
drag, startPoint x: 714, startPoint y: 417, endPoint x: 377, endPoint y: 347, distance: 344.7
click at [377, 347] on div "Event settings Send Message Cancel Save Edit Message General Settings 0 Sent Ed…" at bounding box center [740, 315] width 729 height 630
type textarea "Write your message here"
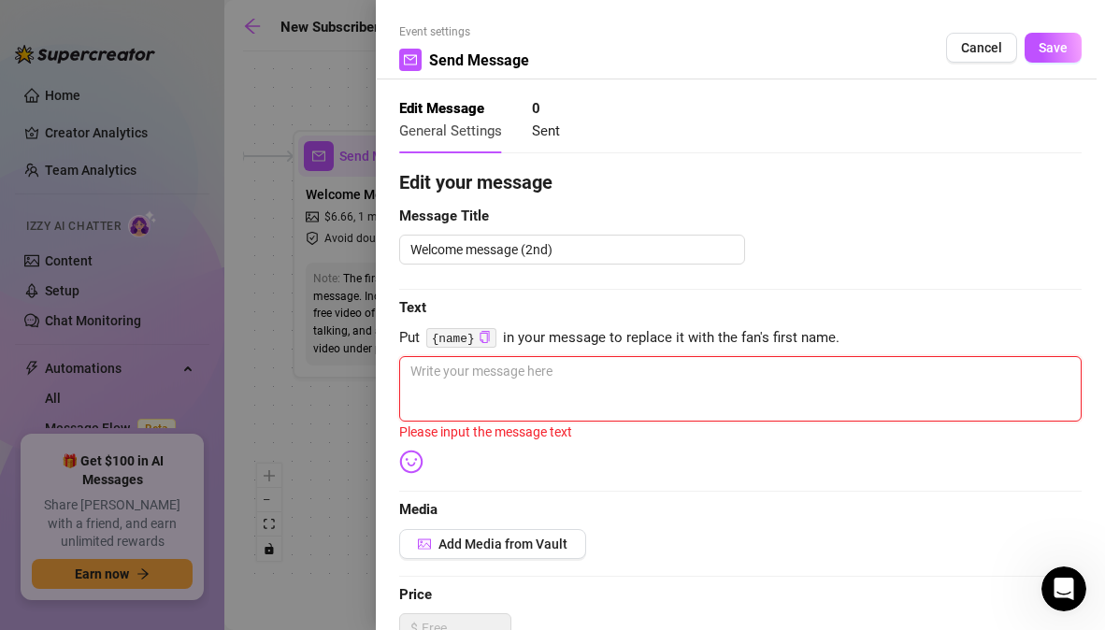
click at [506, 378] on textarea at bounding box center [740, 388] width 682 height 65
paste textarea "tell me {name}… do you want me slow + nasty, or fast + filthy right from the st…"
type textarea "tell me {name}… do you want me slow + nasty, or fast + filthy right from the st…"
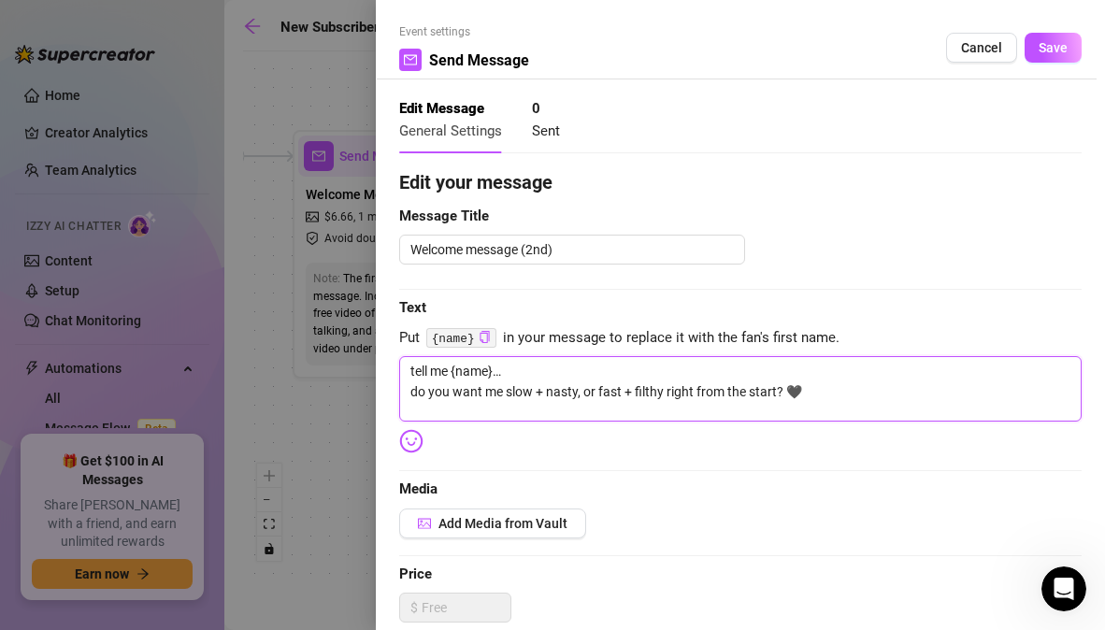
type textarea "tell me {name}… do you want me slow + nasty, or fast + filthy right from the st…"
click at [699, 466] on div "Edit your message Message Title Welcome message (2nd) Text Put {name} in your m…" at bounding box center [740, 591] width 682 height 846
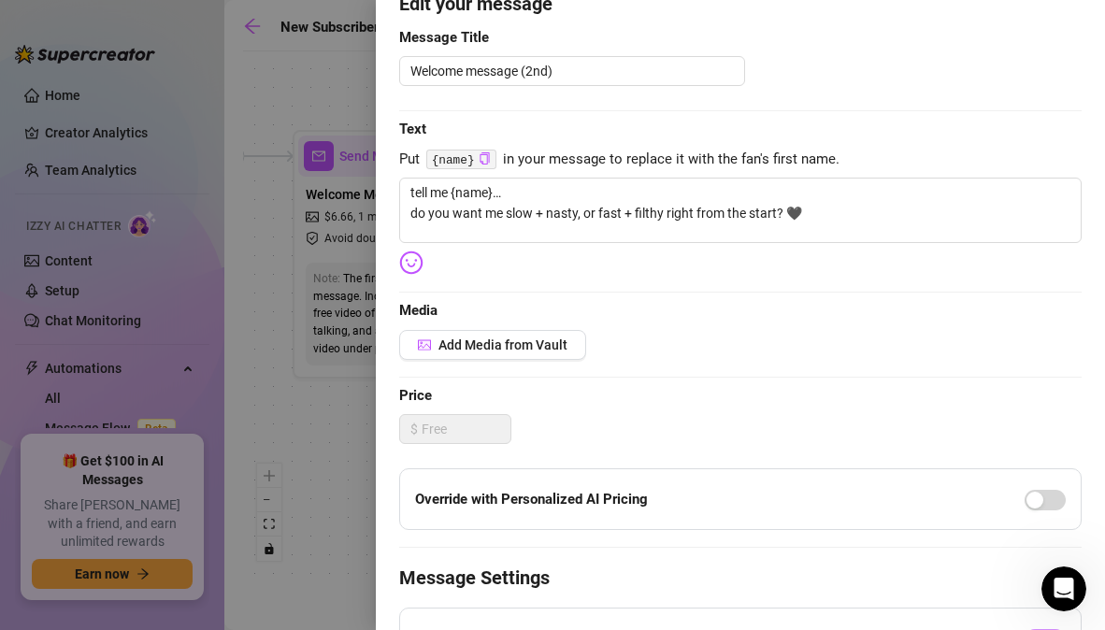
scroll to position [0, 0]
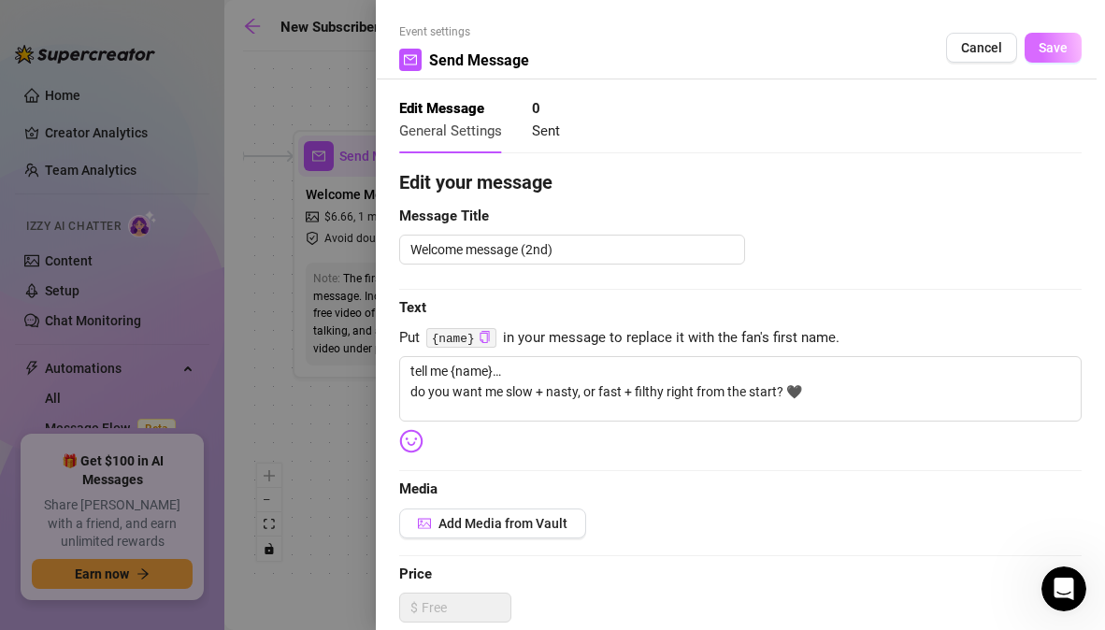
click at [1035, 58] on button "Save" at bounding box center [1053, 48] width 57 height 30
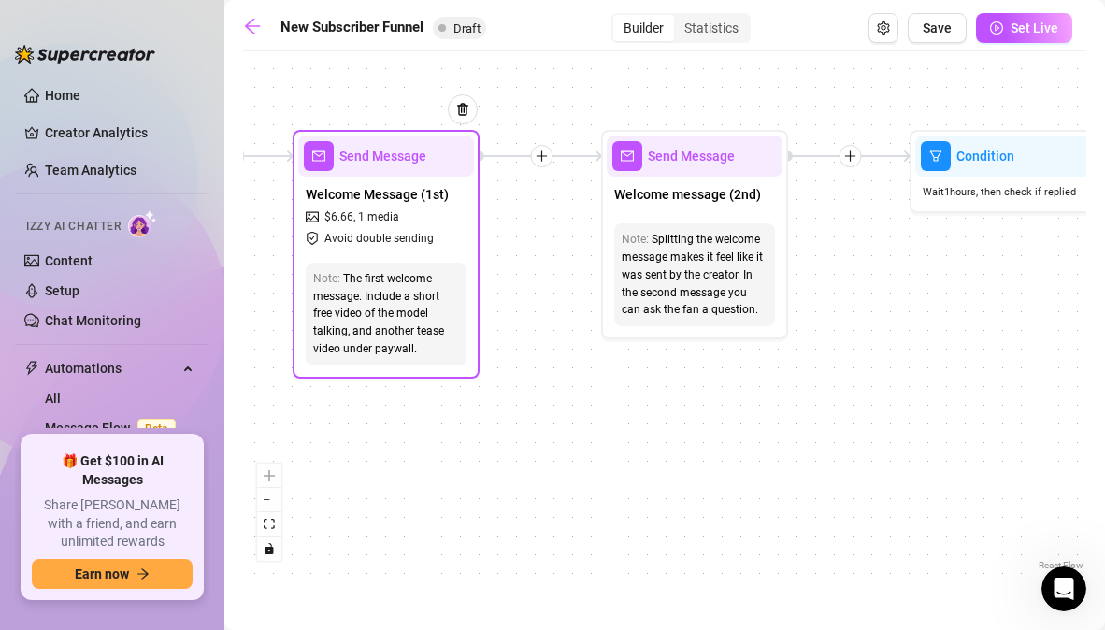
click at [416, 165] on span "Send Message" at bounding box center [382, 156] width 87 height 21
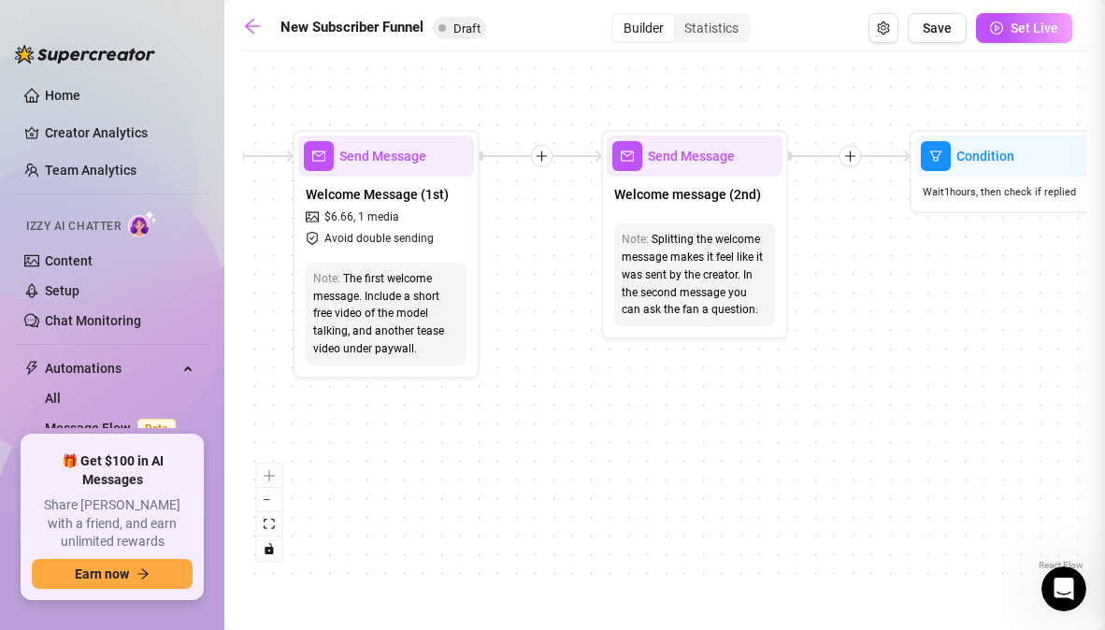
type textarea "hi {name} 👅 Welcum to the VIP experience babe! i’ve been so worked up… had to s…"
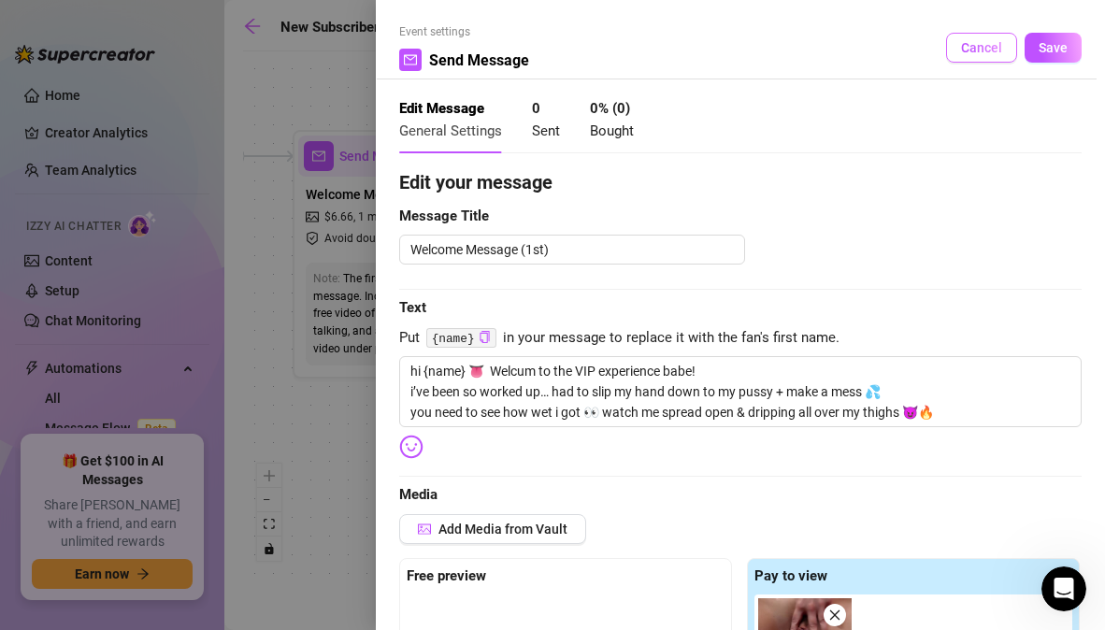
click at [978, 50] on span "Cancel" at bounding box center [981, 47] width 41 height 15
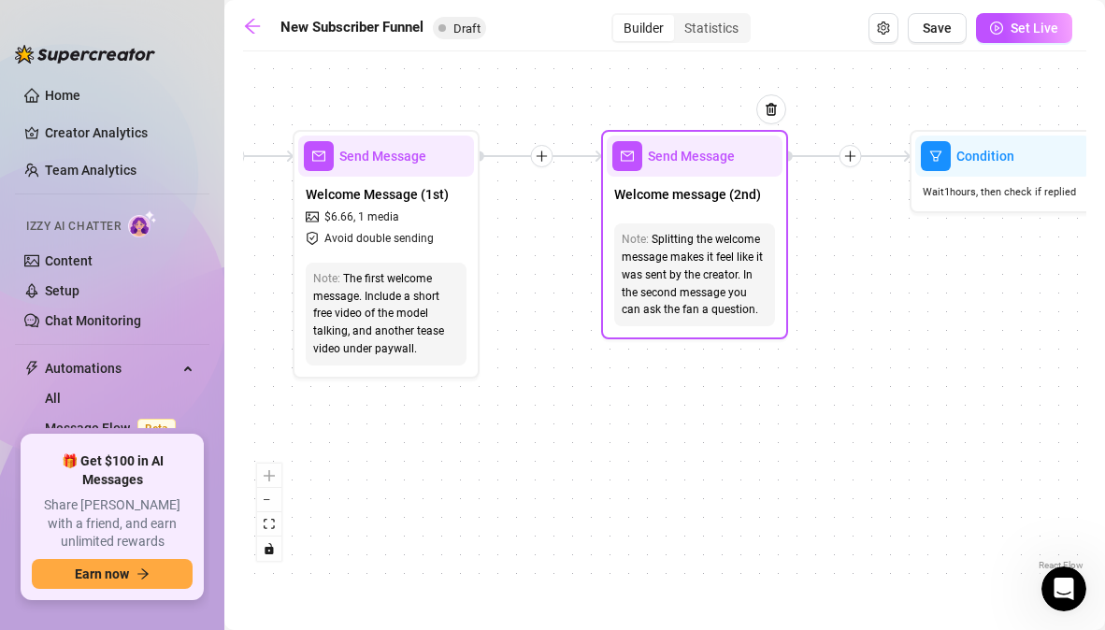
click at [657, 169] on div "Send Message" at bounding box center [695, 156] width 176 height 41
type textarea "tell me {name}… do you want me slow + nasty, or fast + filthy right from the st…"
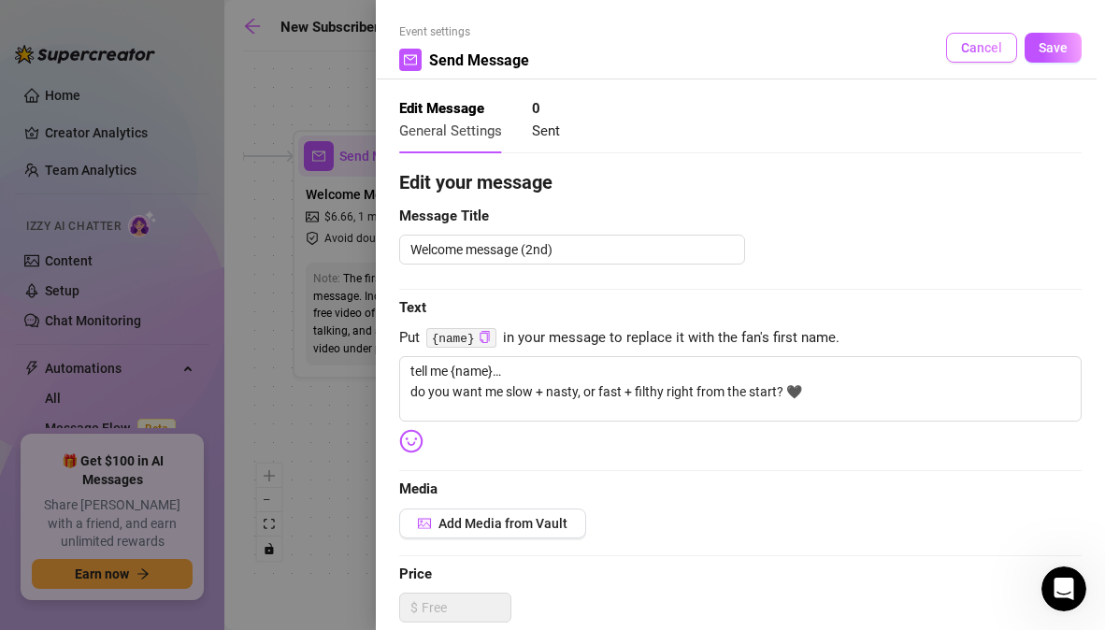
click at [980, 48] on span "Cancel" at bounding box center [981, 47] width 41 height 15
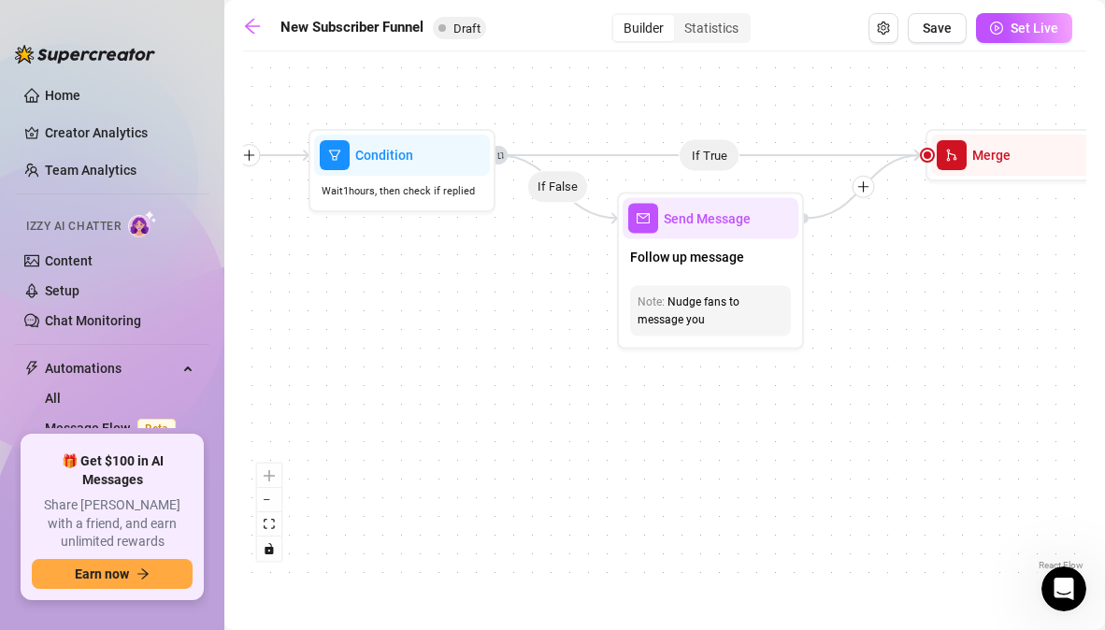
drag, startPoint x: 866, startPoint y: 261, endPoint x: 265, endPoint y: 260, distance: 601.1
click at [264, 260] on div "If True If True If True If False If False If False If True If False Merge Merge…" at bounding box center [664, 318] width 843 height 514
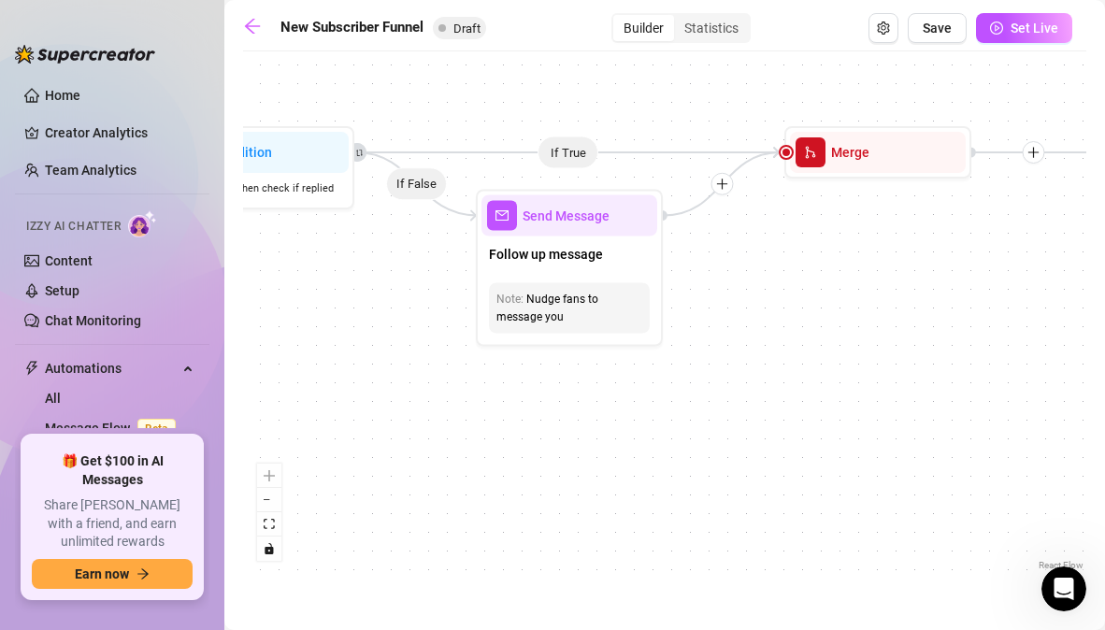
drag, startPoint x: 915, startPoint y: 301, endPoint x: 768, endPoint y: 300, distance: 146.8
click at [768, 300] on div "If True If True If True If False If False If False If True If False Merge Merge…" at bounding box center [664, 318] width 843 height 514
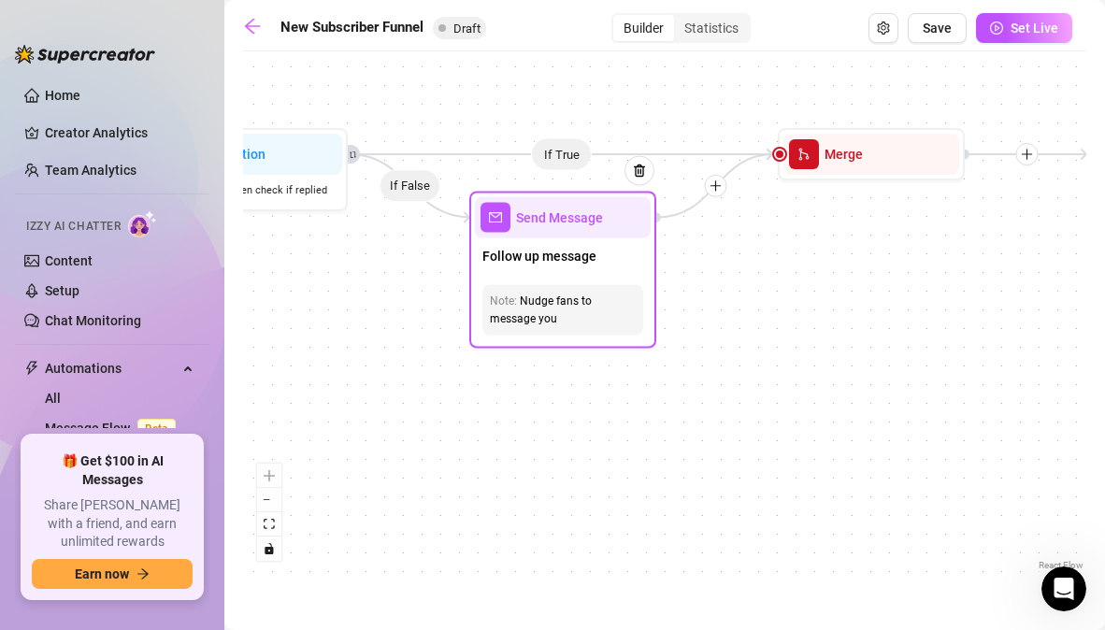
click at [567, 237] on div "Send Message" at bounding box center [563, 217] width 176 height 41
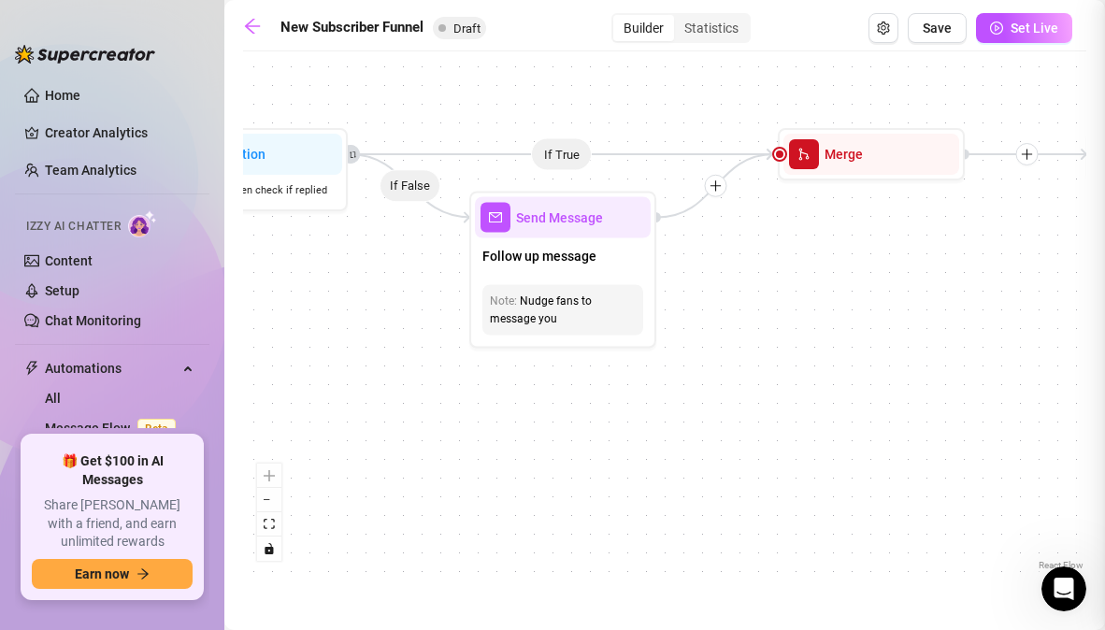
type textarea "don’t be shy {name}… i love when you tell me exactly what you’re craving 👀"
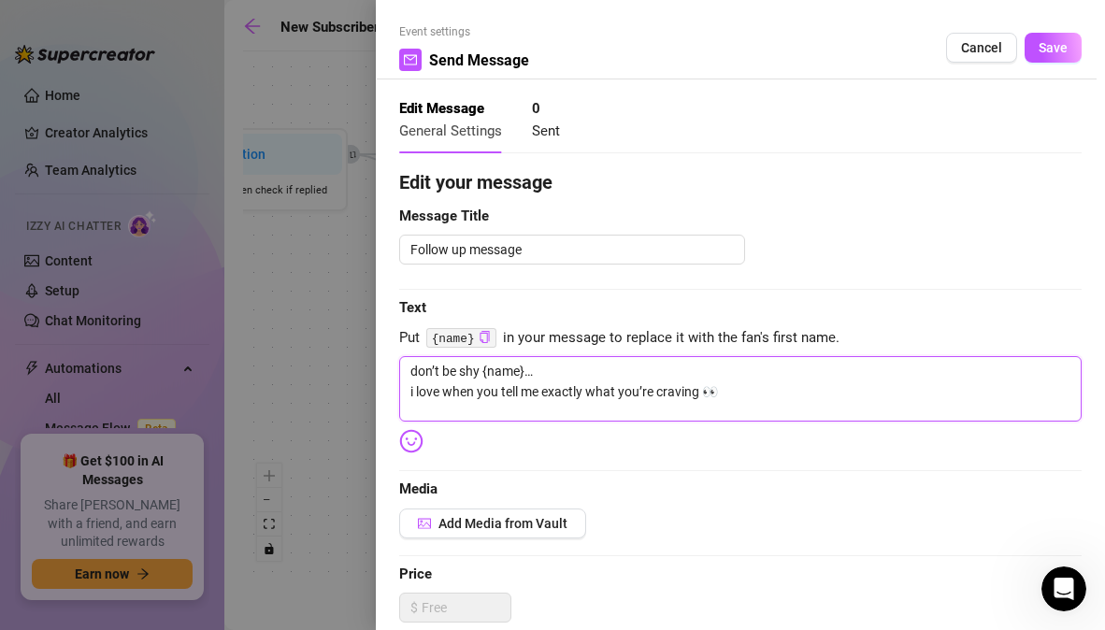
drag, startPoint x: 742, startPoint y: 394, endPoint x: 358, endPoint y: 349, distance: 386.9
click at [358, 349] on div "Event settings Send Message Cancel Save Edit Message General Settings 0 Sent Ed…" at bounding box center [552, 315] width 1105 height 630
type textarea "Write your message here"
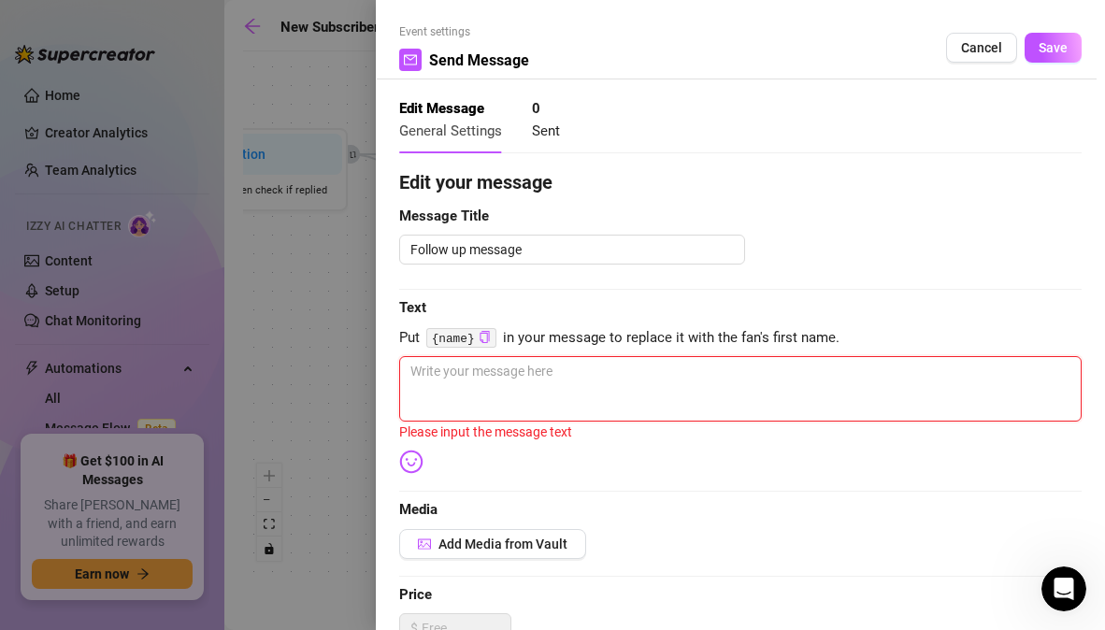
click at [502, 413] on textarea at bounding box center [740, 388] width 682 height 65
paste textarea "you really gonna pass on me showing off my pussy like this? 😈 i don’t usually o…"
type textarea "you really gonna pass on me showing off my pussy like this? 😈 i don’t usually o…"
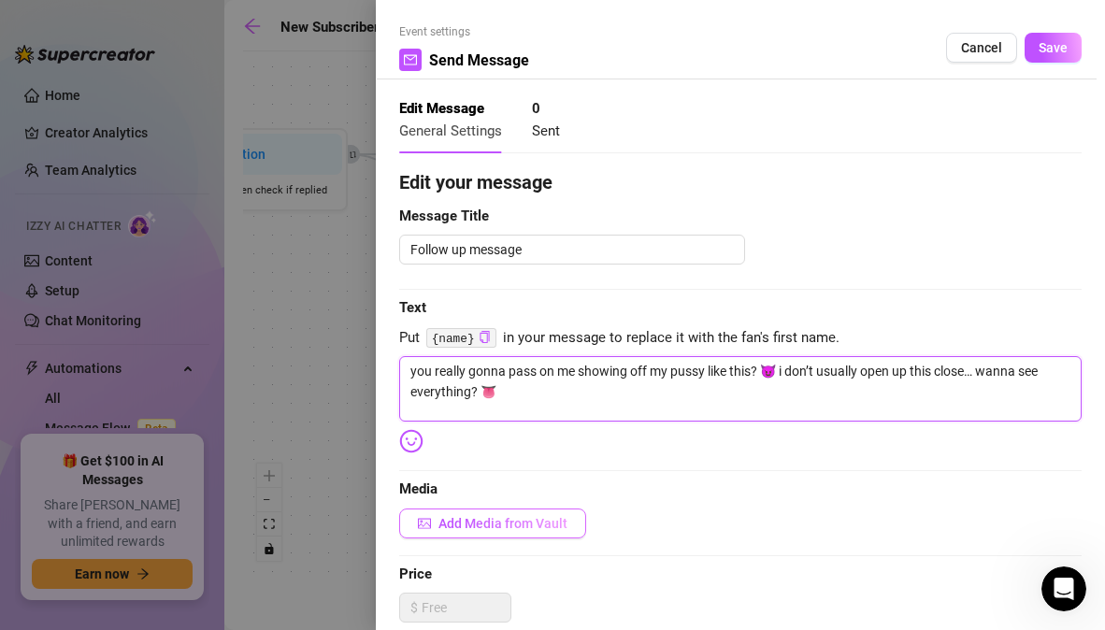
type textarea "you really gonna pass on me showing off my pussy like this? 😈 i don’t usually o…"
click at [531, 514] on button "Add Media from Vault" at bounding box center [492, 524] width 187 height 30
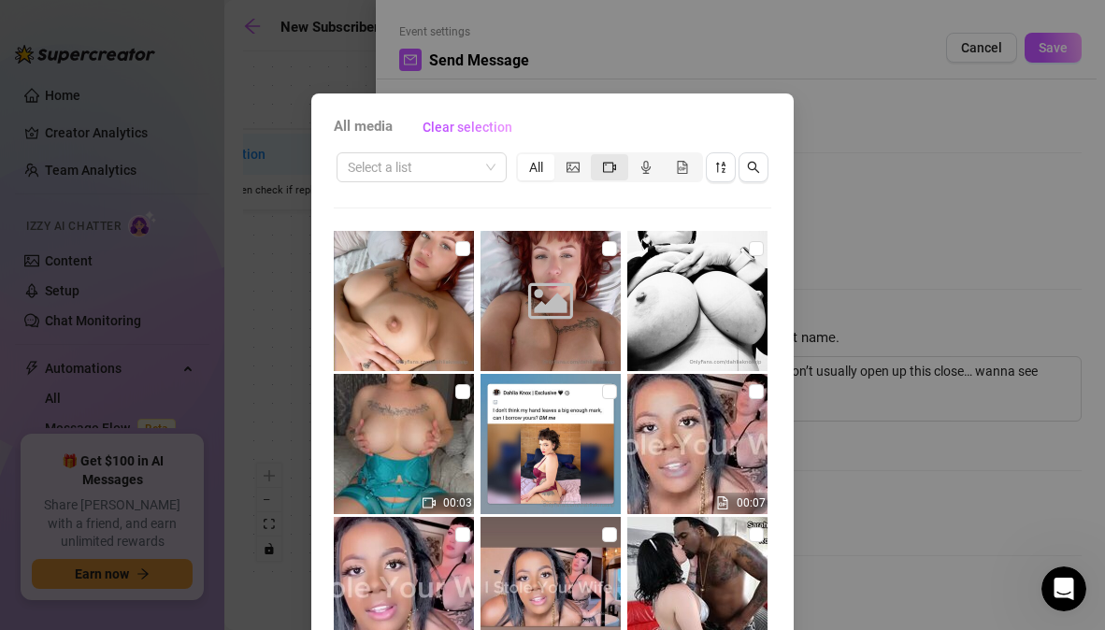
click at [591, 165] on div "segmented control" at bounding box center [609, 167] width 36 height 26
click at [596, 157] on input "segmented control" at bounding box center [596, 157] width 0 height 0
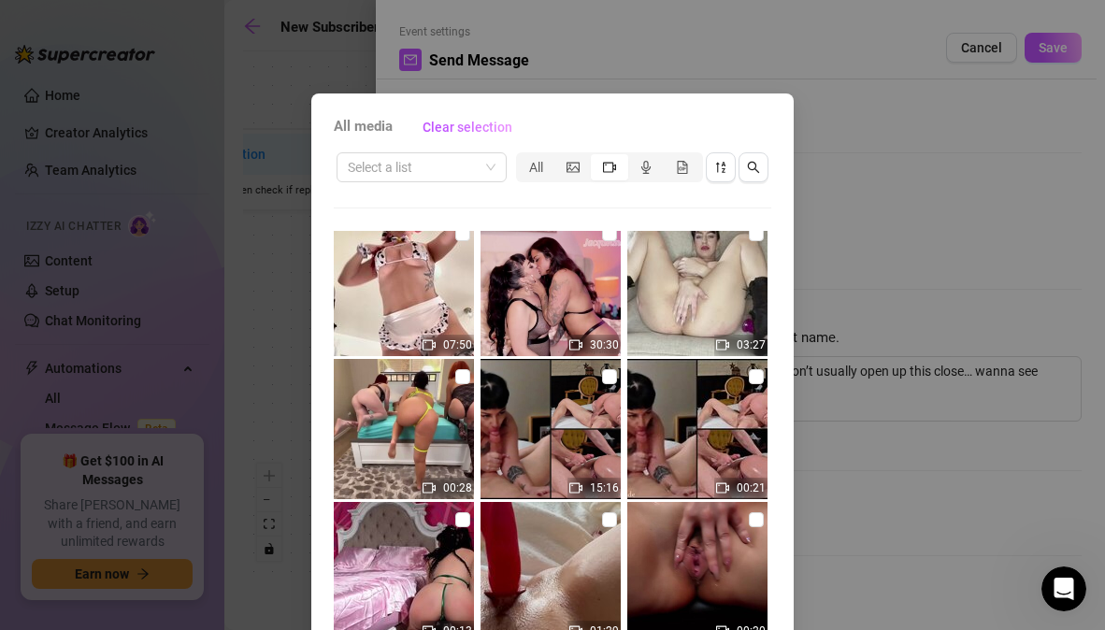
scroll to position [1882, 0]
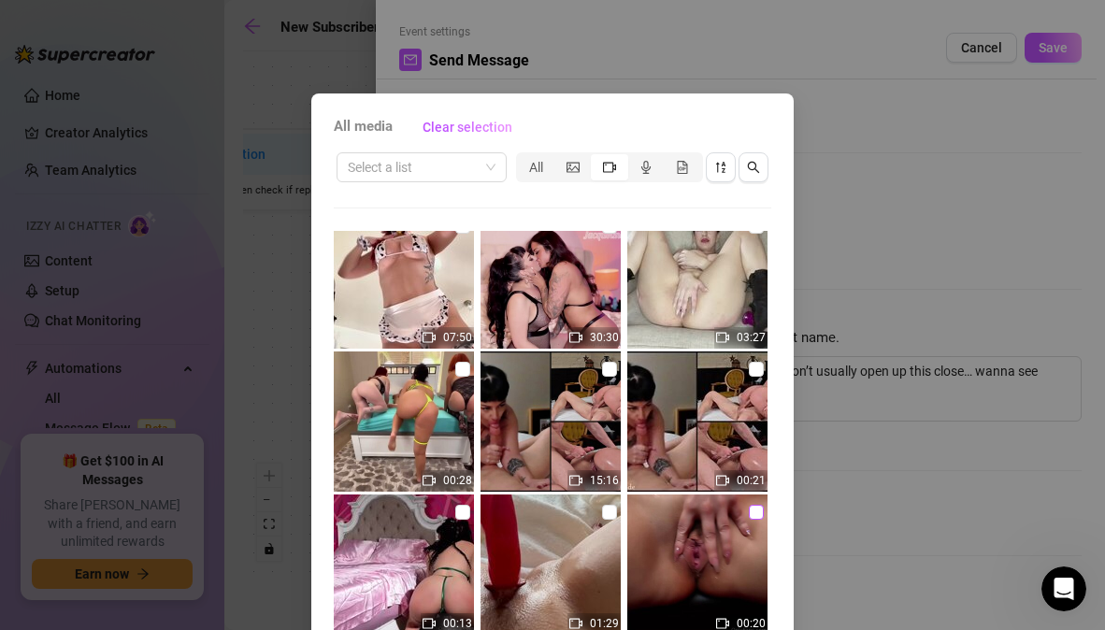
click at [749, 519] on input "checkbox" at bounding box center [756, 512] width 15 height 15
checkbox input "true"
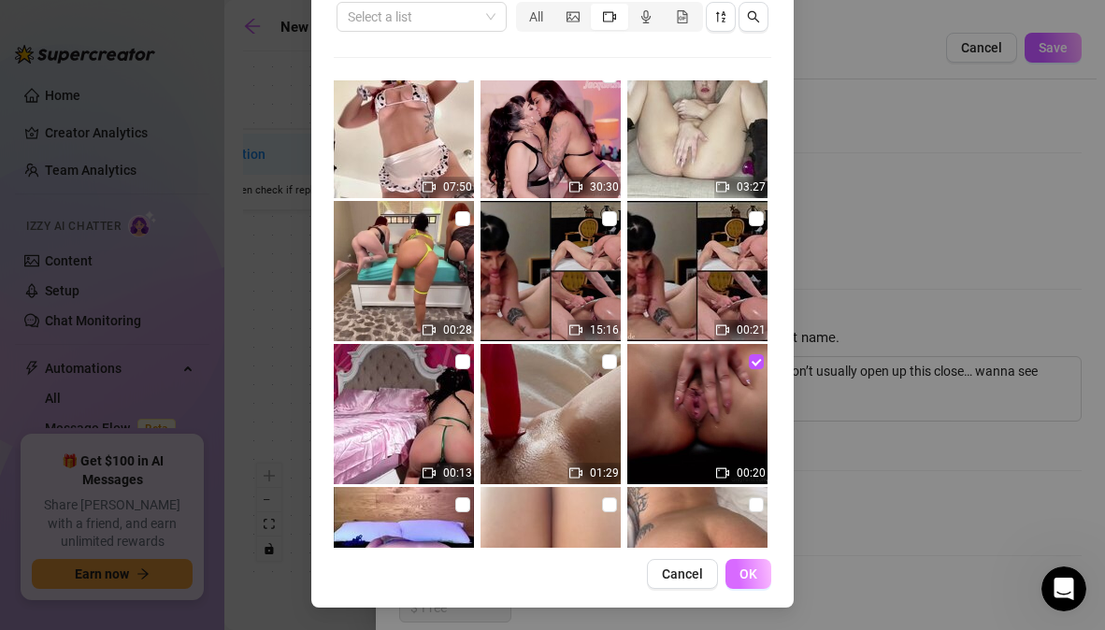
click at [740, 579] on span "OK" at bounding box center [749, 574] width 18 height 15
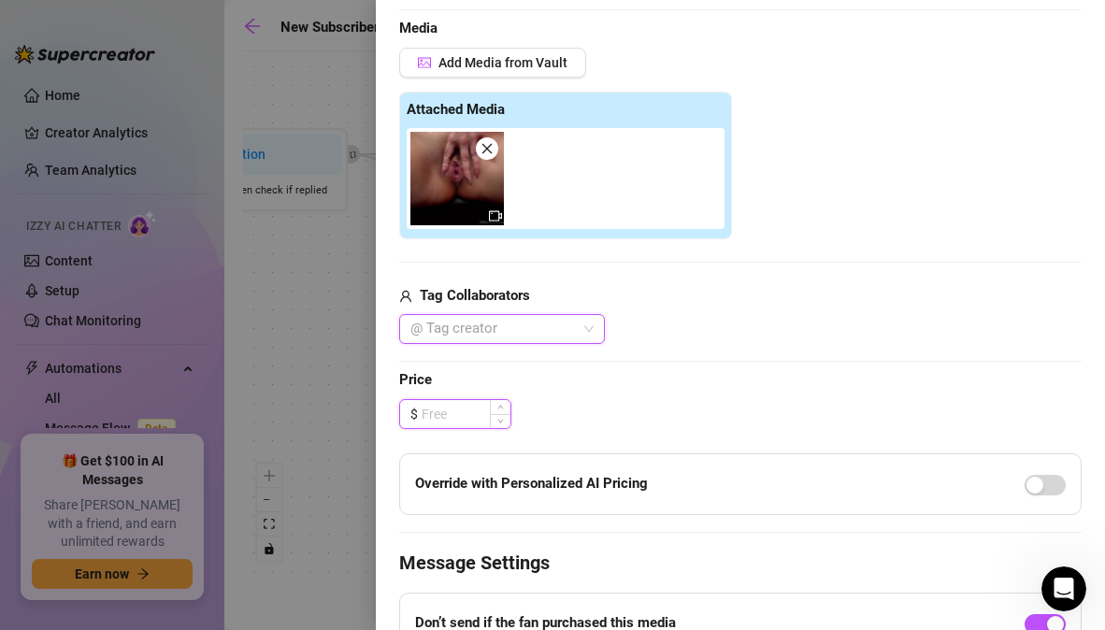
click at [455, 415] on input at bounding box center [466, 414] width 89 height 28
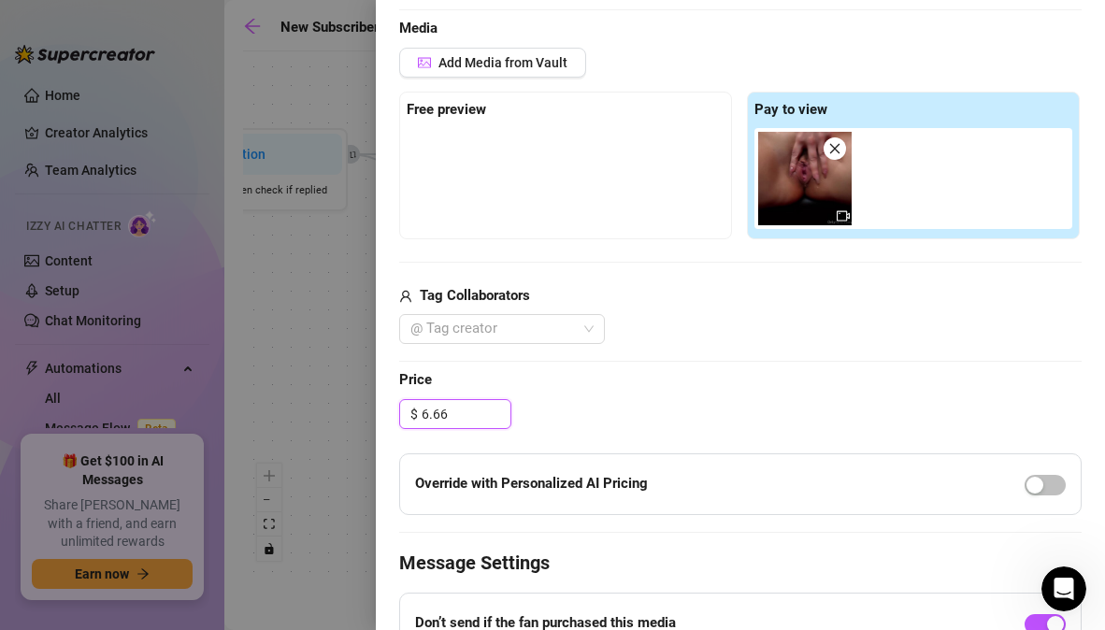
type input "6.66"
click at [655, 393] on div "Edit your message Message Title Follow up message Text Put {name} in your messa…" at bounding box center [740, 263] width 682 height 1113
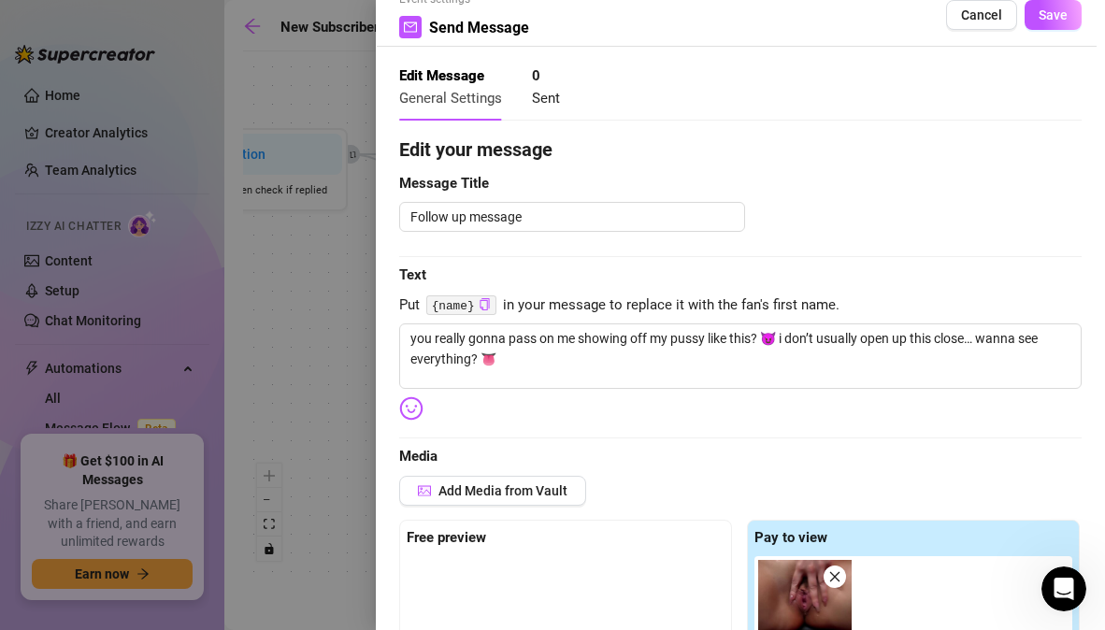
scroll to position [0, 0]
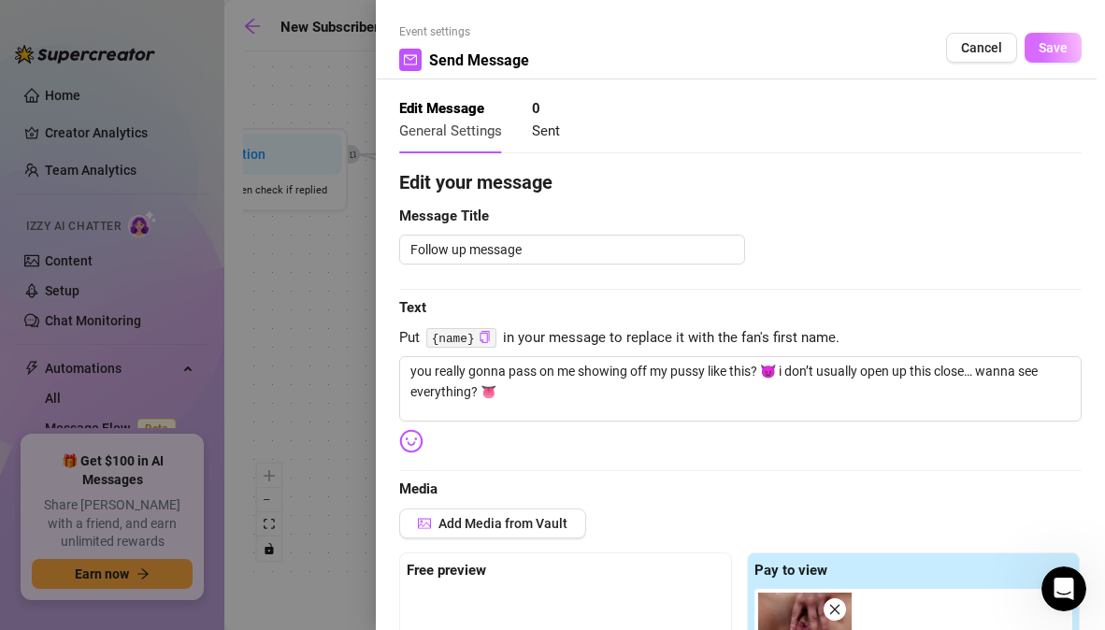
click at [1046, 48] on span "Save" at bounding box center [1053, 47] width 29 height 15
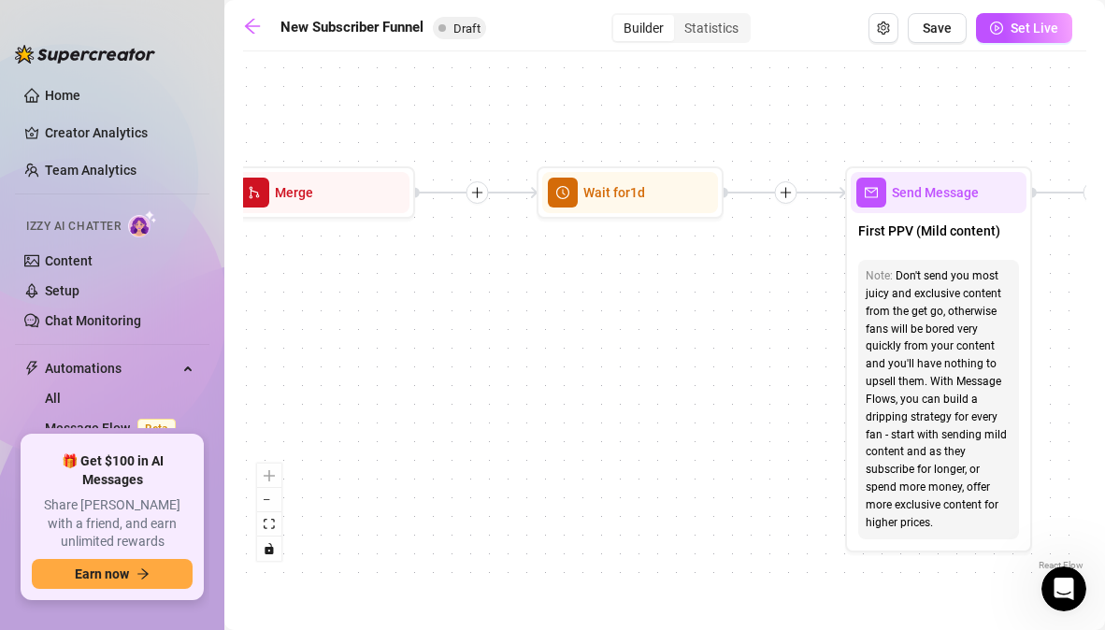
drag, startPoint x: 978, startPoint y: 231, endPoint x: 429, endPoint y: 267, distance: 550.0
click at [429, 268] on div "If True If True If True If False If False If False If True If False Merge Merge…" at bounding box center [664, 318] width 843 height 514
click at [643, 208] on div "Wait for 1d" at bounding box center [630, 191] width 176 height 41
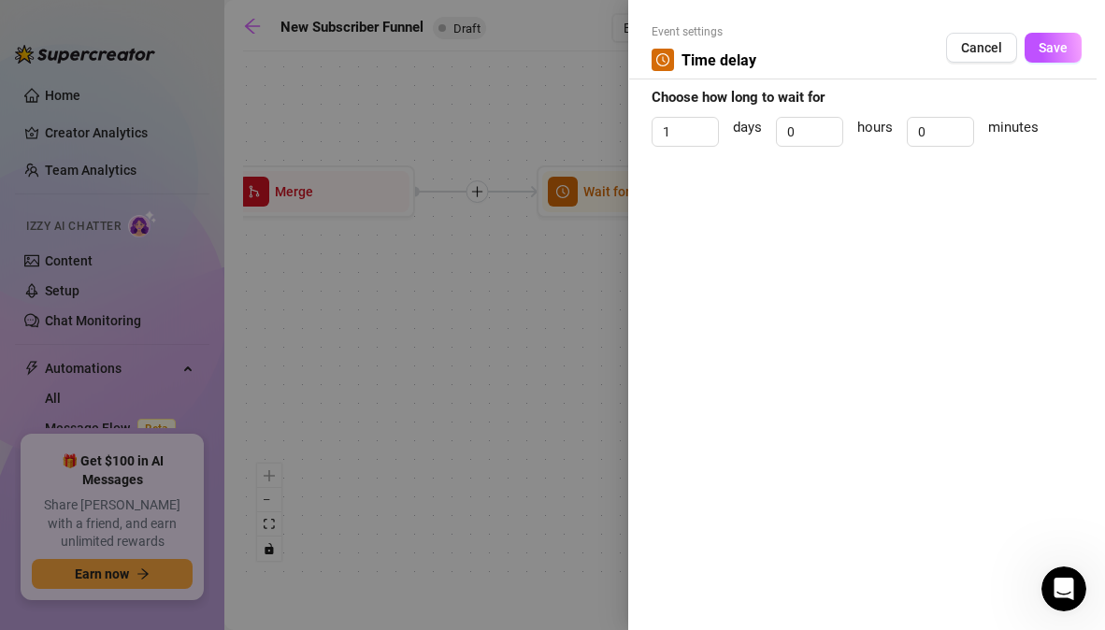
click at [557, 260] on div at bounding box center [552, 315] width 1105 height 630
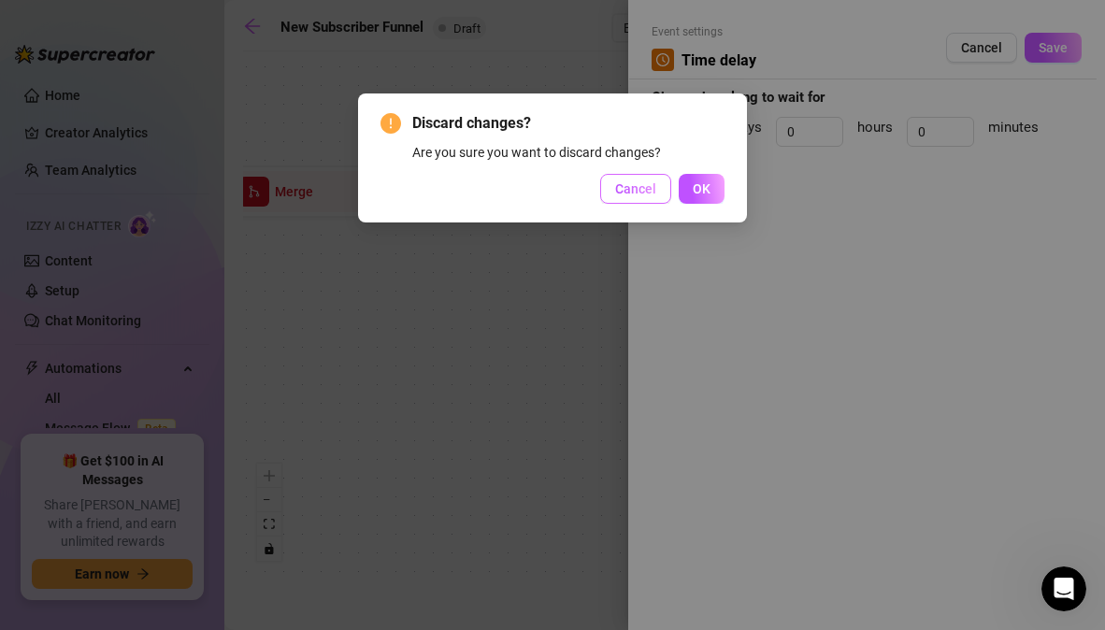
click at [658, 193] on button "Cancel" at bounding box center [635, 189] width 71 height 30
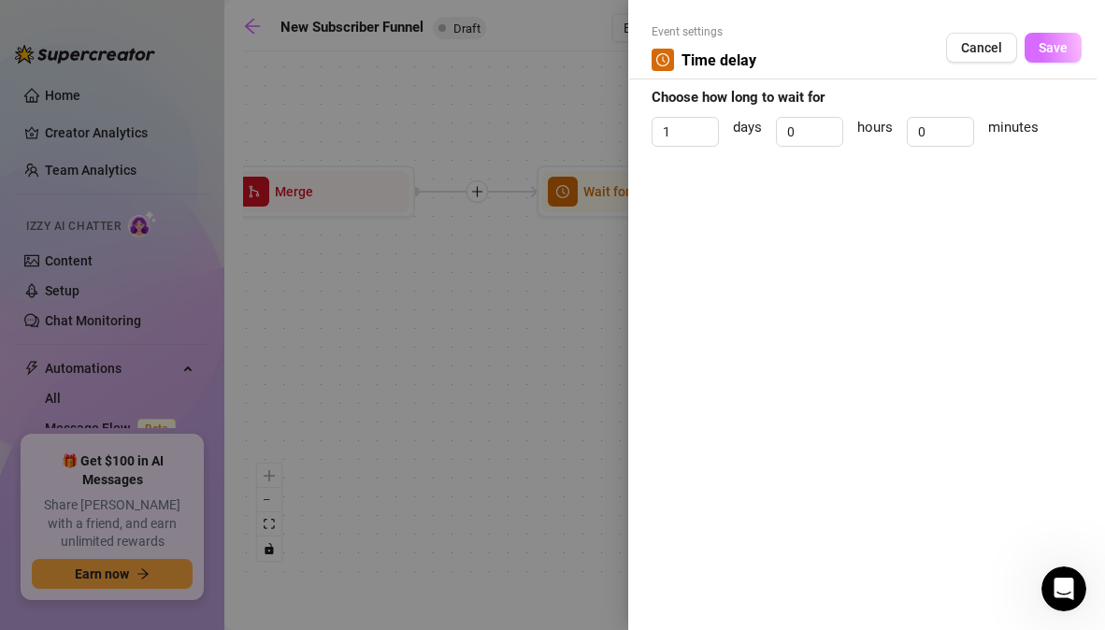
click at [1056, 55] on button "Save" at bounding box center [1053, 48] width 57 height 30
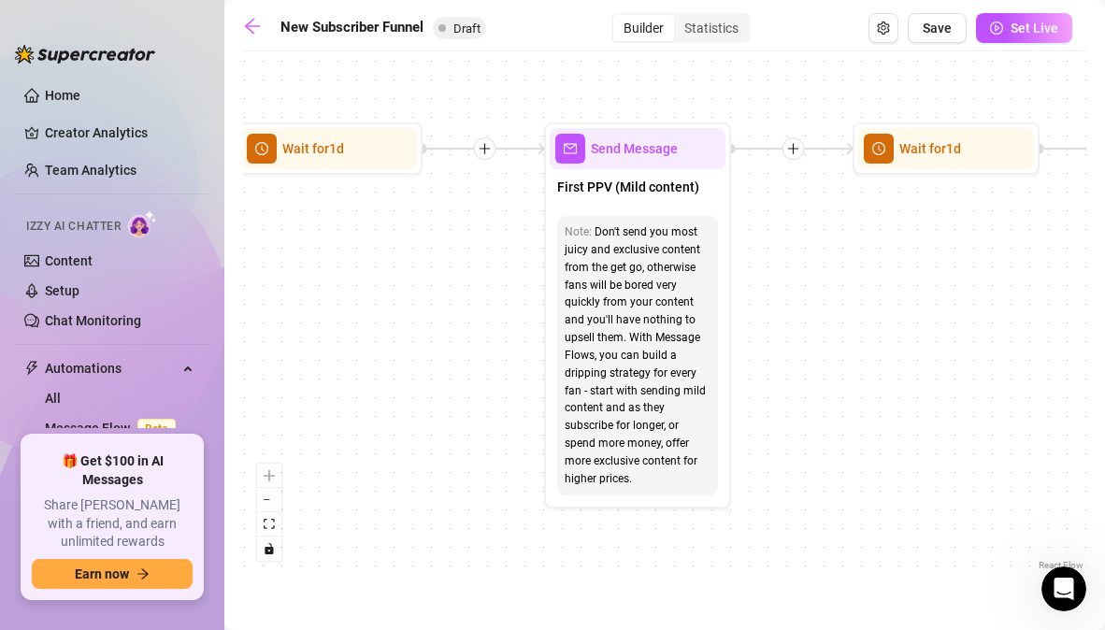
drag, startPoint x: 747, startPoint y: 343, endPoint x: 446, endPoint y: 300, distance: 304.1
click at [446, 300] on div "If True If True If True If False If False If False If True If False Merge Merge…" at bounding box center [664, 318] width 843 height 514
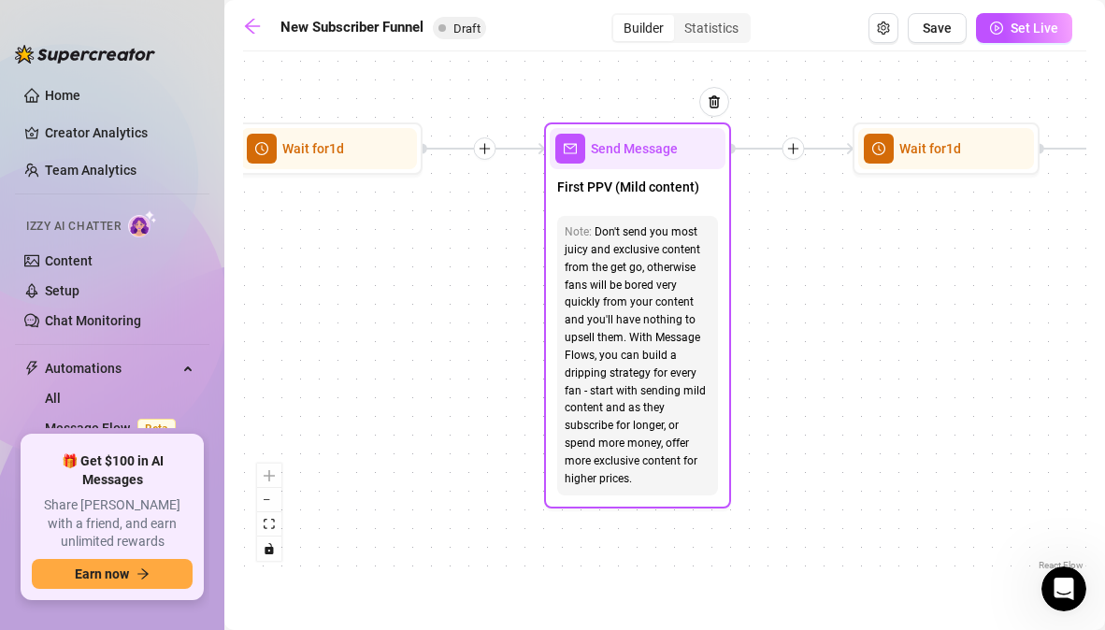
click at [599, 165] on div "Send Message" at bounding box center [638, 148] width 176 height 41
type textarea "First PPV (Mild content)"
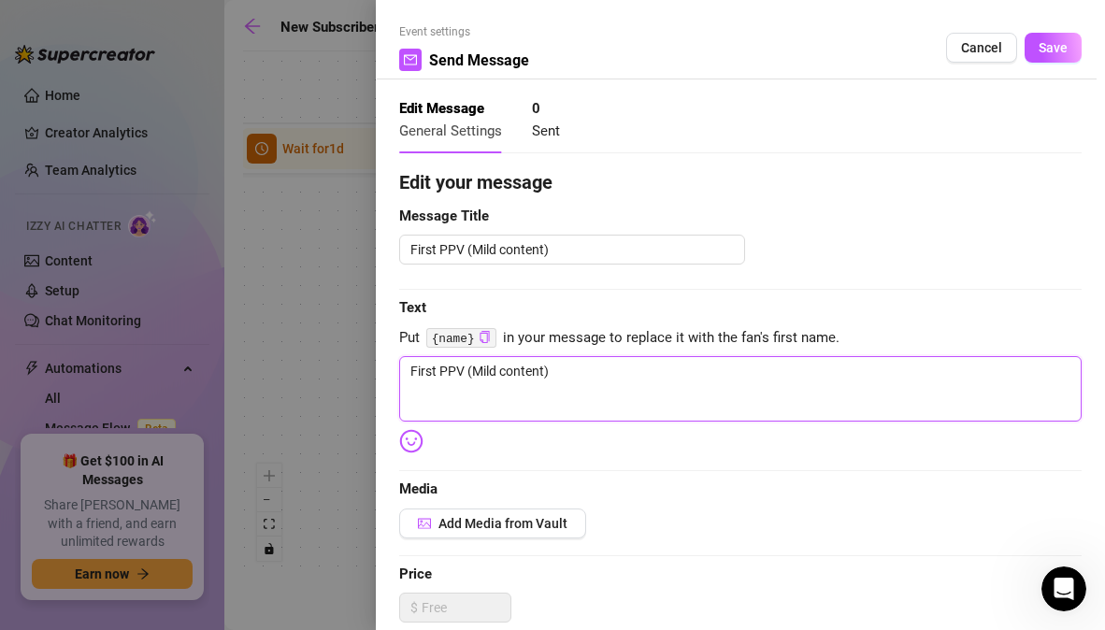
drag, startPoint x: 558, startPoint y: 375, endPoint x: 385, endPoint y: 370, distance: 173.0
click at [385, 370] on div "Event settings Send Message Cancel Save Edit Message General Settings 0 Sent Ed…" at bounding box center [740, 315] width 729 height 630
paste textarea "i couldn’t keep my hands off myself last night {name}… soaked the sheets while …"
type textarea "i couldn’t keep my hands off myself last night {name}… soaked the sheets while …"
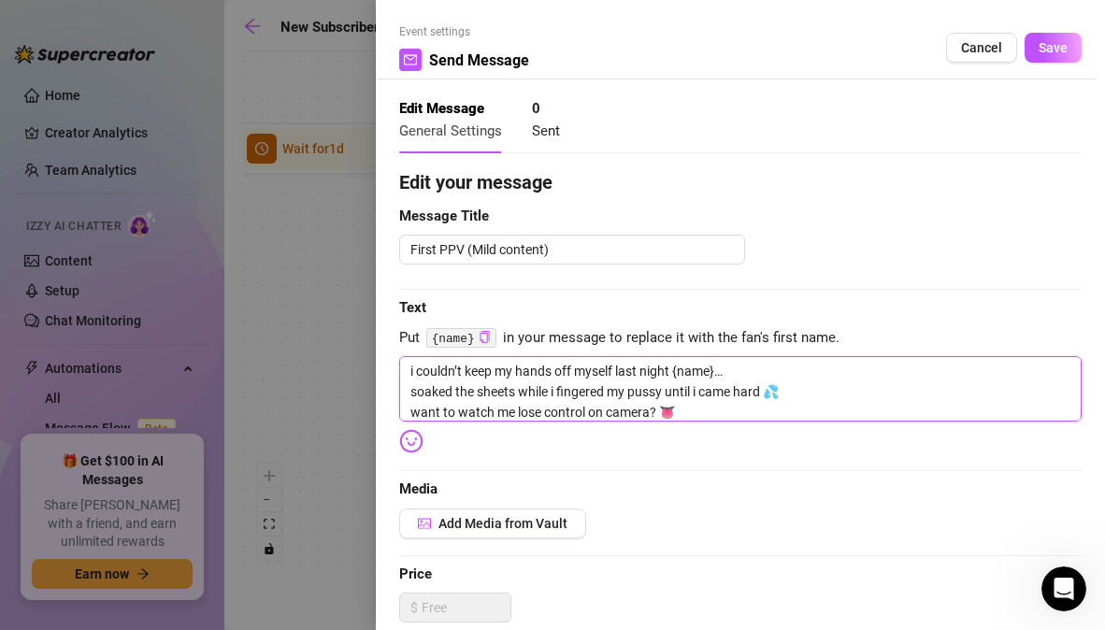
type textarea "i couldn’t keep my hands off myself last night {name}… soaked the sheets while …"
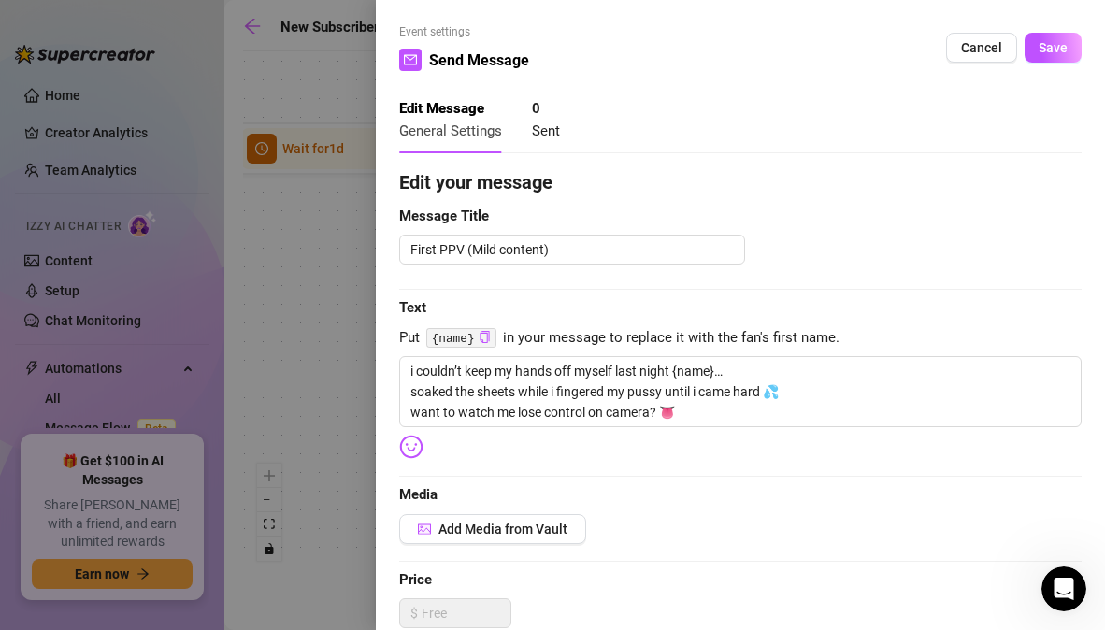
click at [724, 486] on span "Media" at bounding box center [740, 495] width 682 height 22
click at [550, 530] on span "Add Media from Vault" at bounding box center [502, 529] width 129 height 15
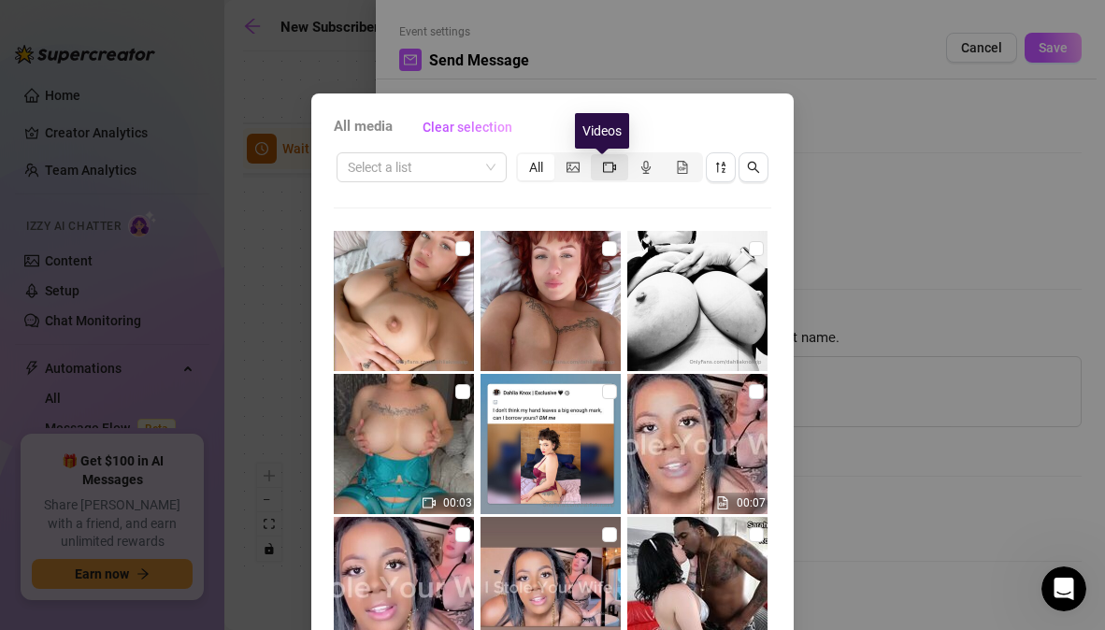
click at [603, 167] on icon "video-camera" at bounding box center [609, 167] width 13 height 13
click at [596, 157] on input "segmented control" at bounding box center [596, 157] width 0 height 0
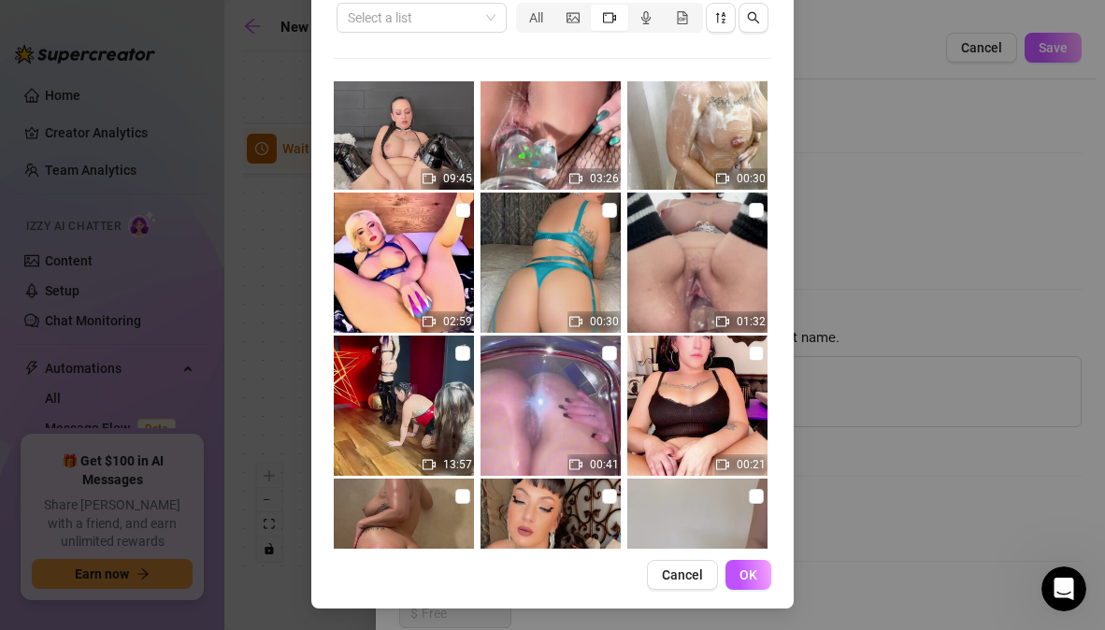
scroll to position [6619, 0]
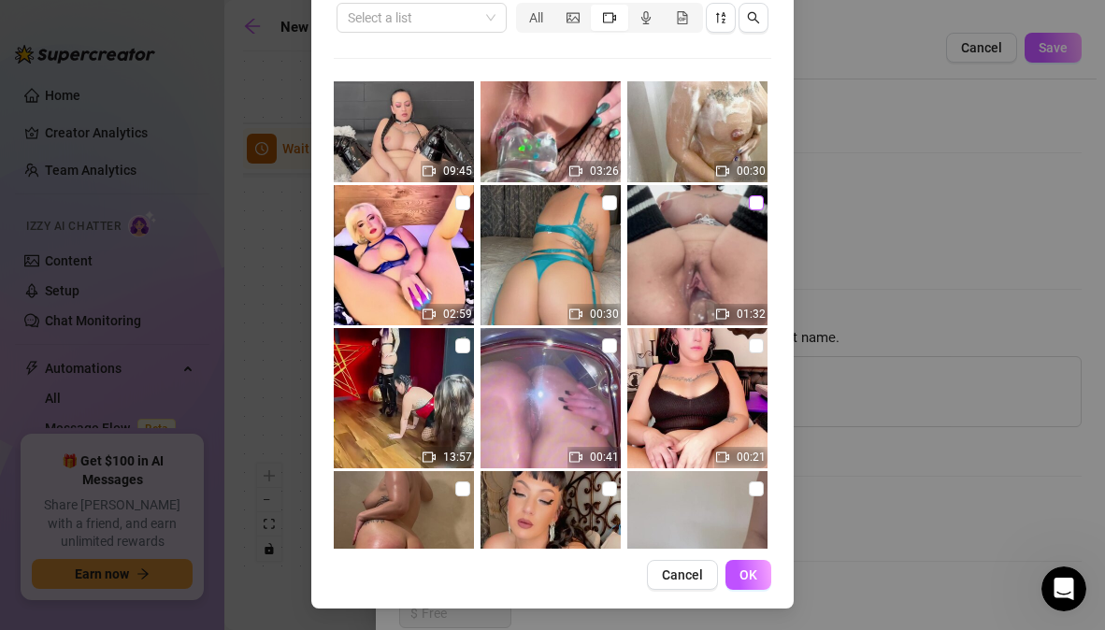
click at [749, 204] on input "checkbox" at bounding box center [756, 202] width 15 height 15
checkbox input "true"
click at [747, 574] on span "OK" at bounding box center [749, 574] width 18 height 15
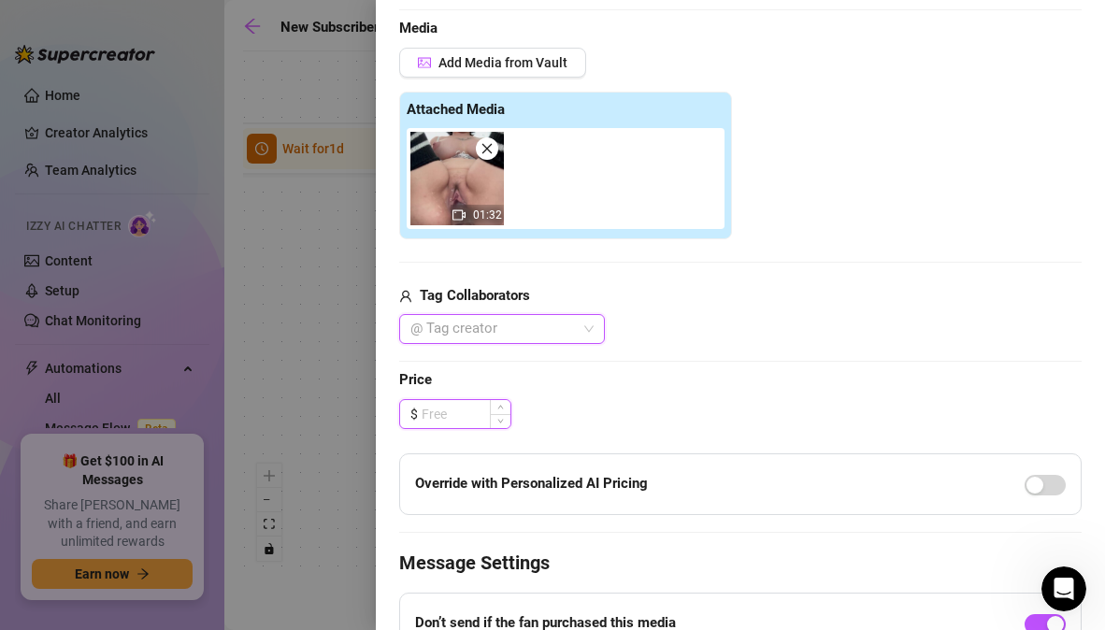
click at [458, 420] on input at bounding box center [466, 414] width 89 height 28
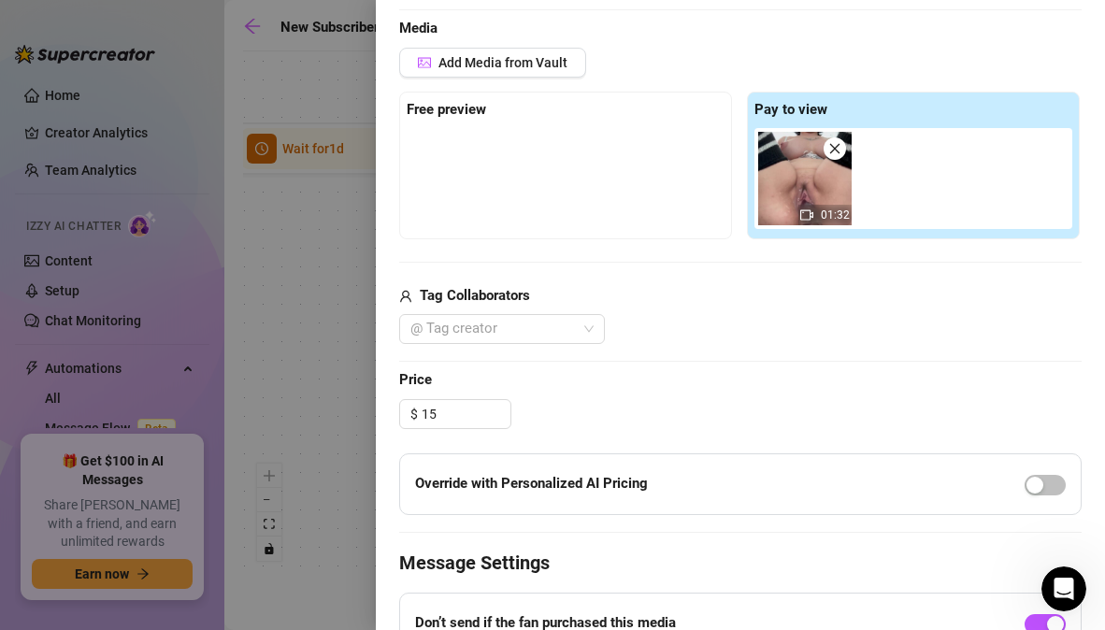
type input "15.00"
click at [567, 444] on div "Edit your message Message Title First PPV (Mild content) Text Put {name} in you…" at bounding box center [740, 261] width 682 height 1118
click at [1035, 485] on span "button" at bounding box center [1045, 485] width 41 height 21
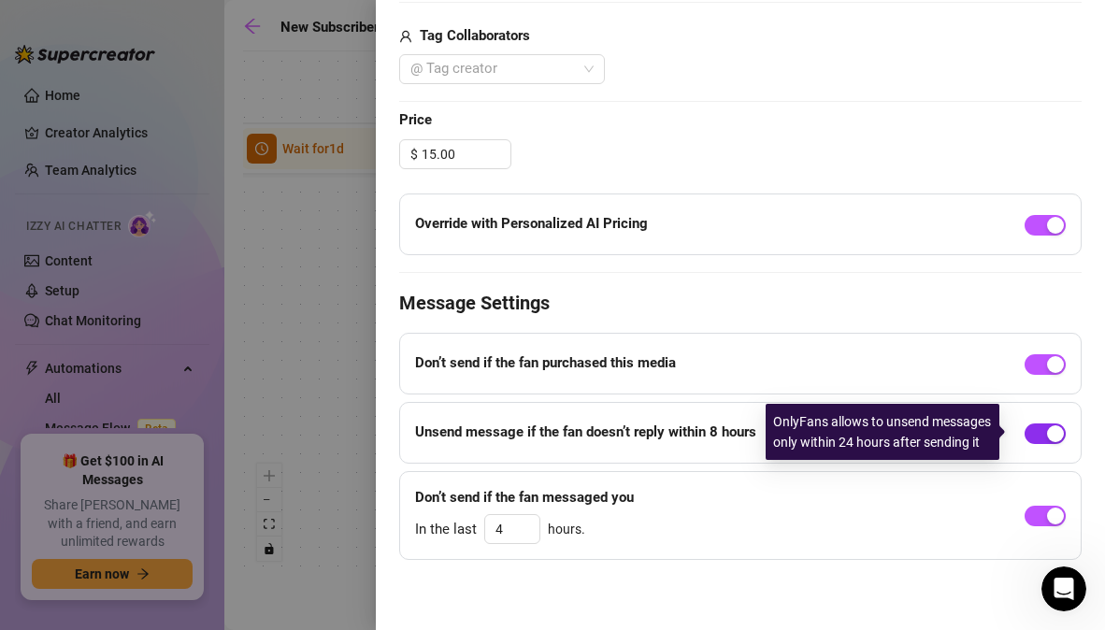
click at [1025, 431] on span "button" at bounding box center [1045, 434] width 41 height 21
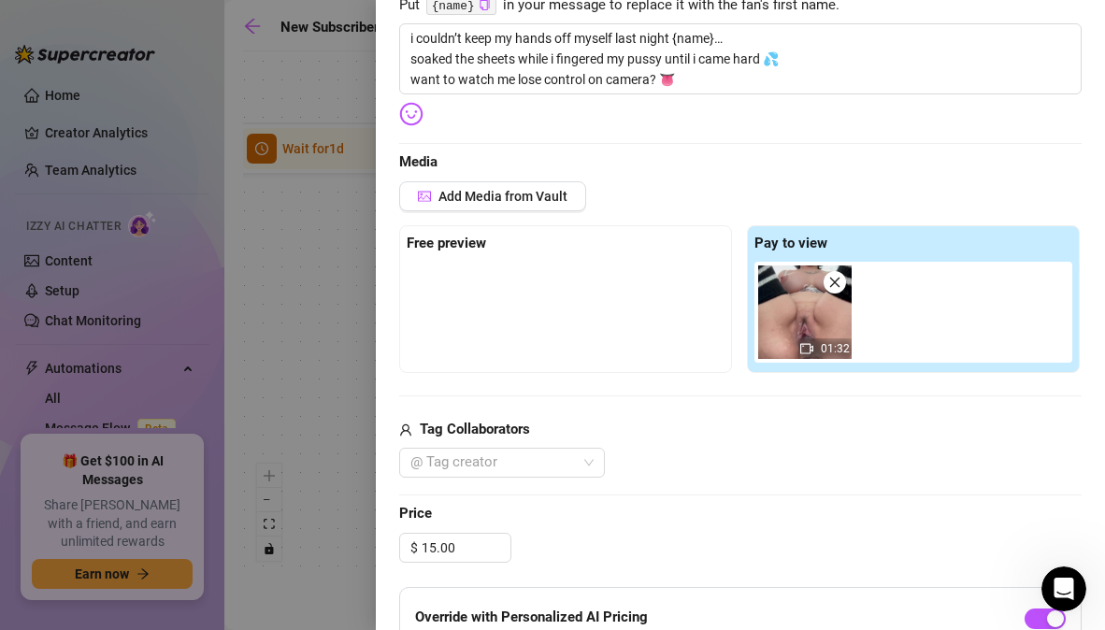
scroll to position [331, 0]
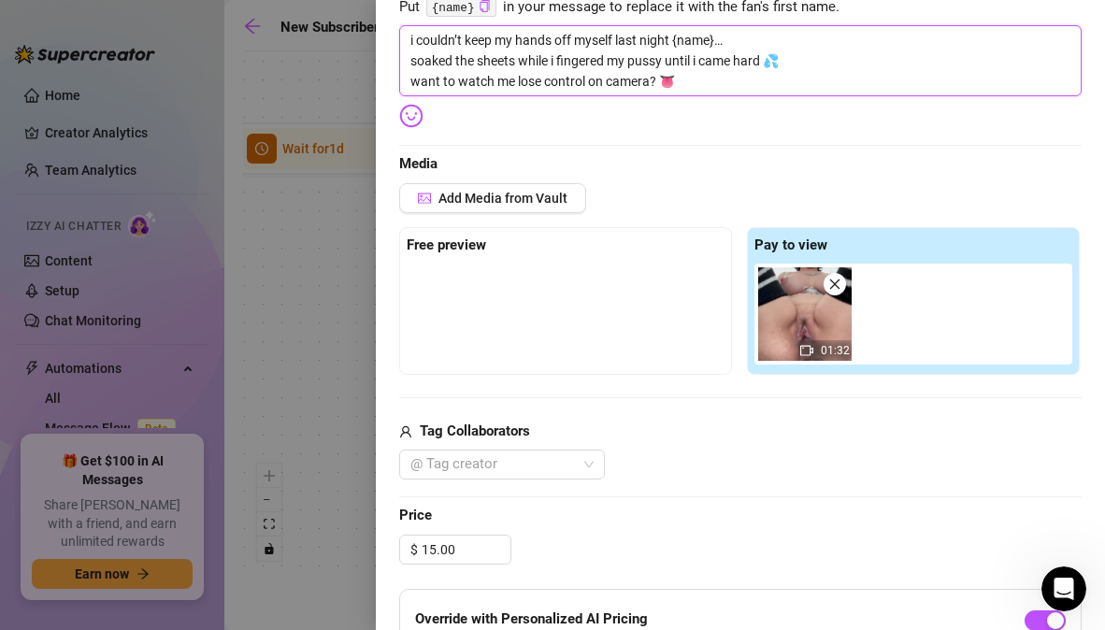
drag, startPoint x: 673, startPoint y: 42, endPoint x: 618, endPoint y: 39, distance: 55.2
click at [618, 39] on textarea "i couldn’t keep my hands off myself last night {name}… soaked the sheets while …" at bounding box center [740, 60] width 682 height 71
type textarea "i couldn’t keep my hands off myself y {name}… soaked the sheets while i fingere…"
type textarea "i couldn’t keep my hands off myself ye {name}… soaked the sheets while i finger…"
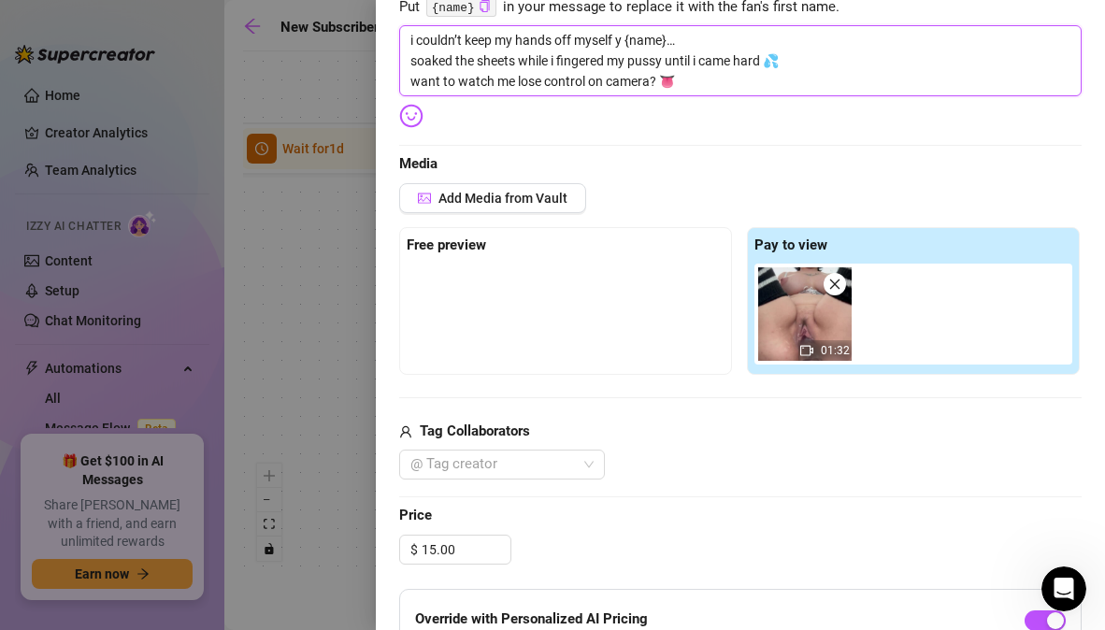
type textarea "i couldn’t keep my hands off myself ye {name}… soaked the sheets while i finger…"
type textarea "i couldn’t keep my hands off myself yes {name}… soaked the sheets while i finge…"
type textarea "i couldn’t keep my hands off myself yest {name}… soaked the sheets while i fing…"
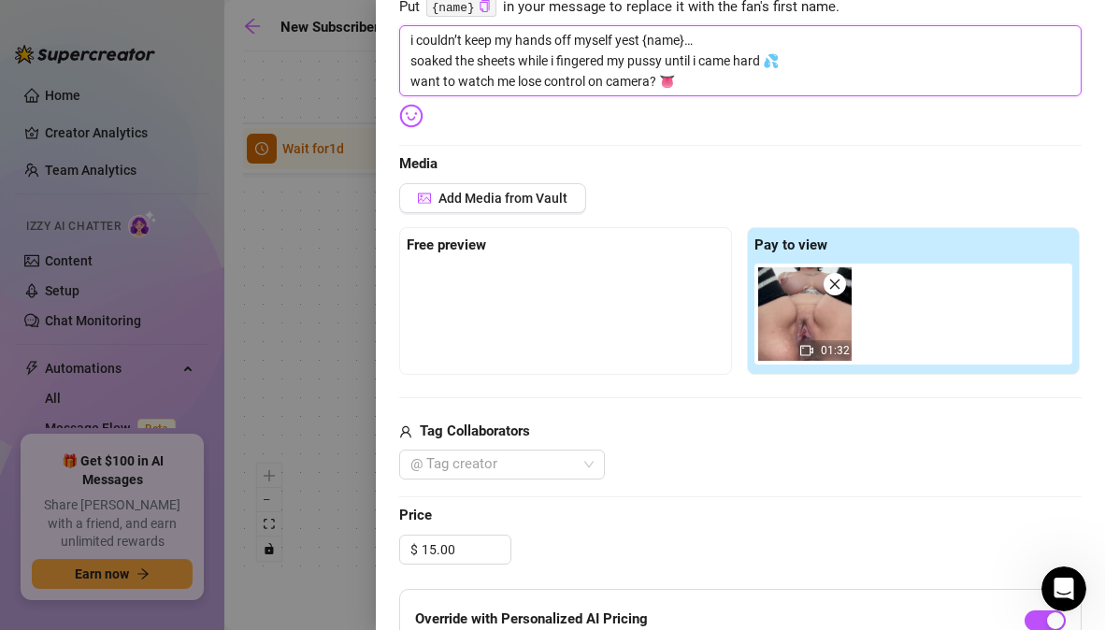
type textarea "i couldn’t keep my hands off myself yeste {name}… soaked the sheets while i fin…"
type textarea "i couldn’t keep my hands off myself yester {name}… soaked the sheets while i fi…"
type textarea "i couldn’t keep my hands off myself yestere {name}… soaked the sheets while i f…"
type textarea "i couldn’t keep my hands off myself yestered {name}… soaked the sheets while i …"
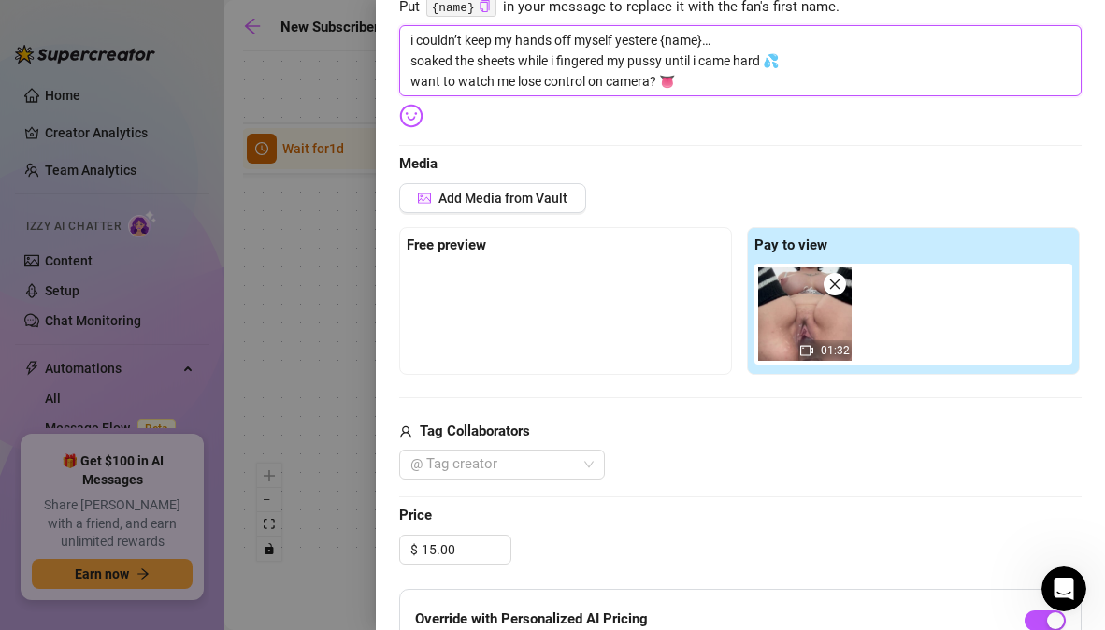
type textarea "i couldn’t keep my hands off myself yestered {name}… soaked the sheets while i …"
type textarea "i couldn’t keep my hands off myself yestereda {name}… soaked the sheets while i…"
type textarea "i couldn’t keep my hands off myself yestereday {name}… soaked the sheets while …"
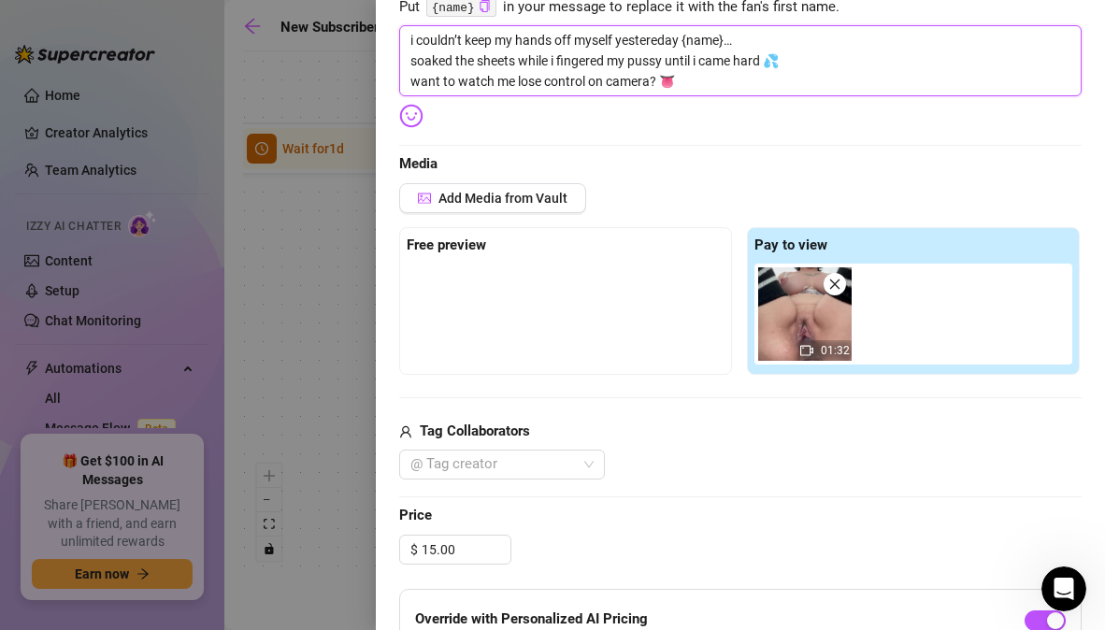
click at [646, 44] on textarea "i couldn’t keep my hands off myself yestereday {name}… soaked the sheets while …" at bounding box center [740, 60] width 682 height 71
type textarea "i couldn’t keep my hands off myself yesterday reday {name}… soaked the sheets w…"
drag, startPoint x: 710, startPoint y: 43, endPoint x: 677, endPoint y: 47, distance: 32.9
click at [677, 47] on textarea "i couldn’t keep my hands off myself yesterday reday {name}… soaked the sheets w…" at bounding box center [740, 60] width 682 height 71
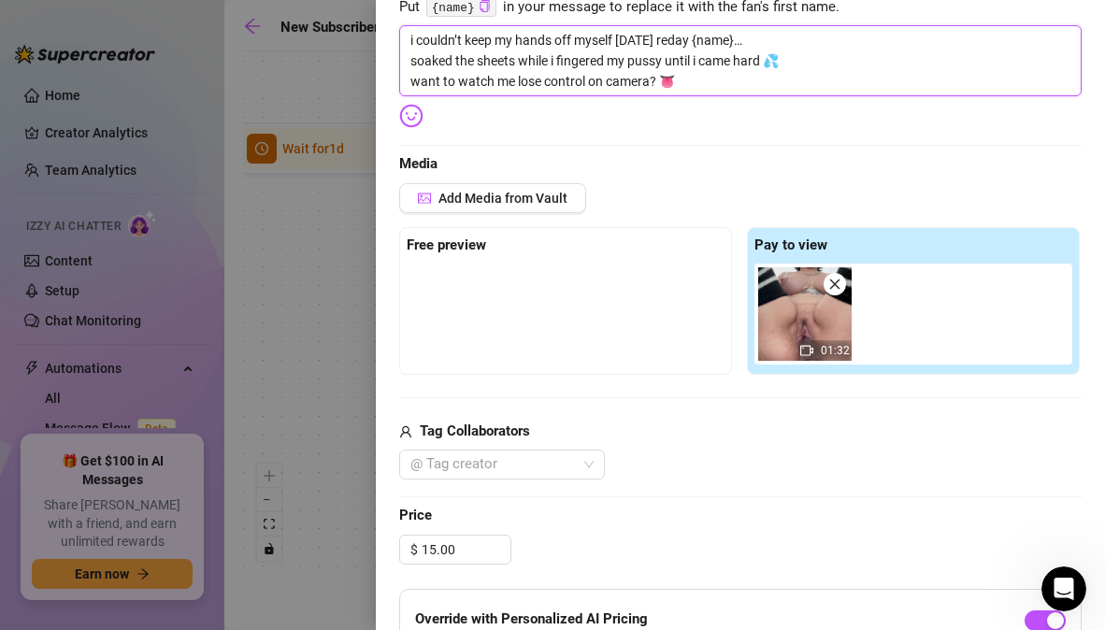
type textarea "i couldn’t keep my hands off myself yesterday {name}… soaked the sheets while i…"
drag, startPoint x: 408, startPoint y: 43, endPoint x: 721, endPoint y: 76, distance: 314.9
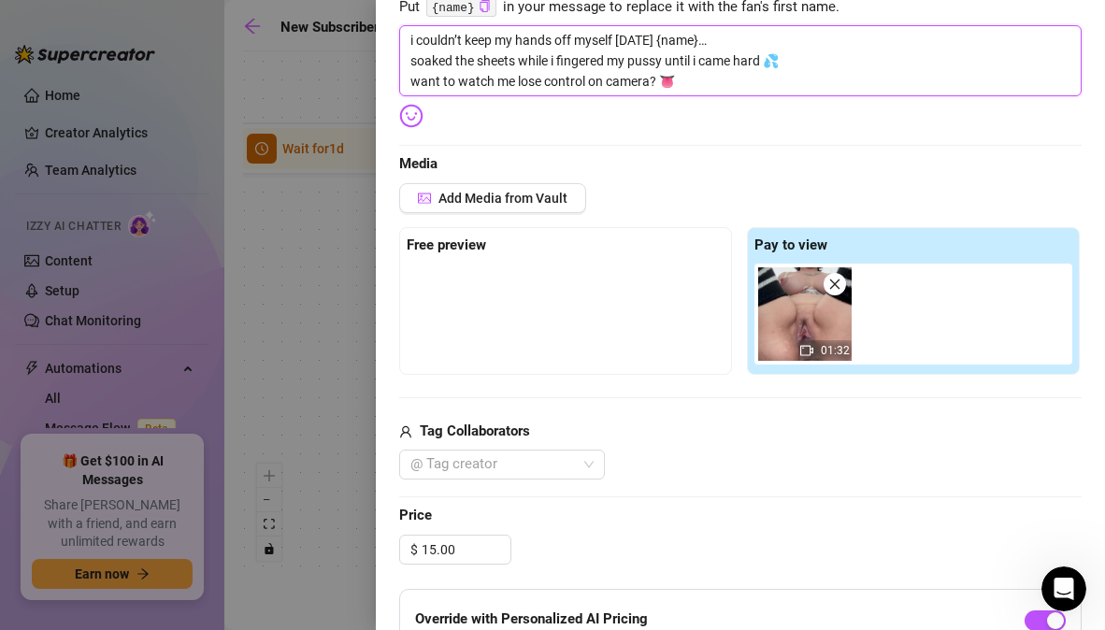
click at [721, 76] on textarea "i couldn’t keep my hands off myself yesterday {name}… soaked the sheets while i…" at bounding box center [740, 60] width 682 height 71
type textarea "Write your message here"
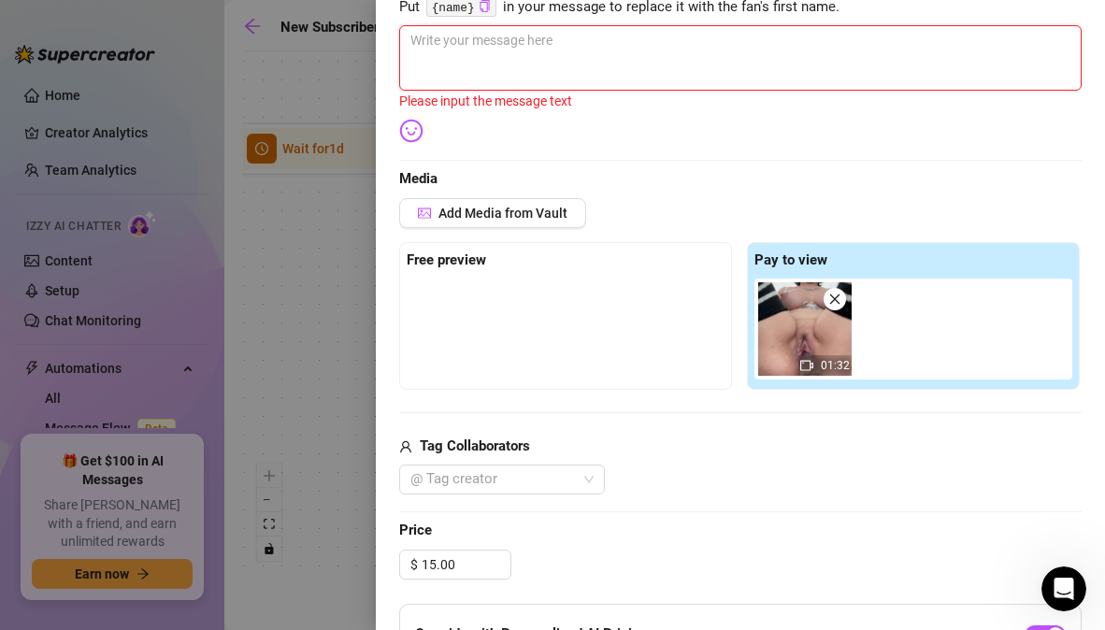
click at [830, 299] on icon "close" at bounding box center [835, 299] width 10 height 10
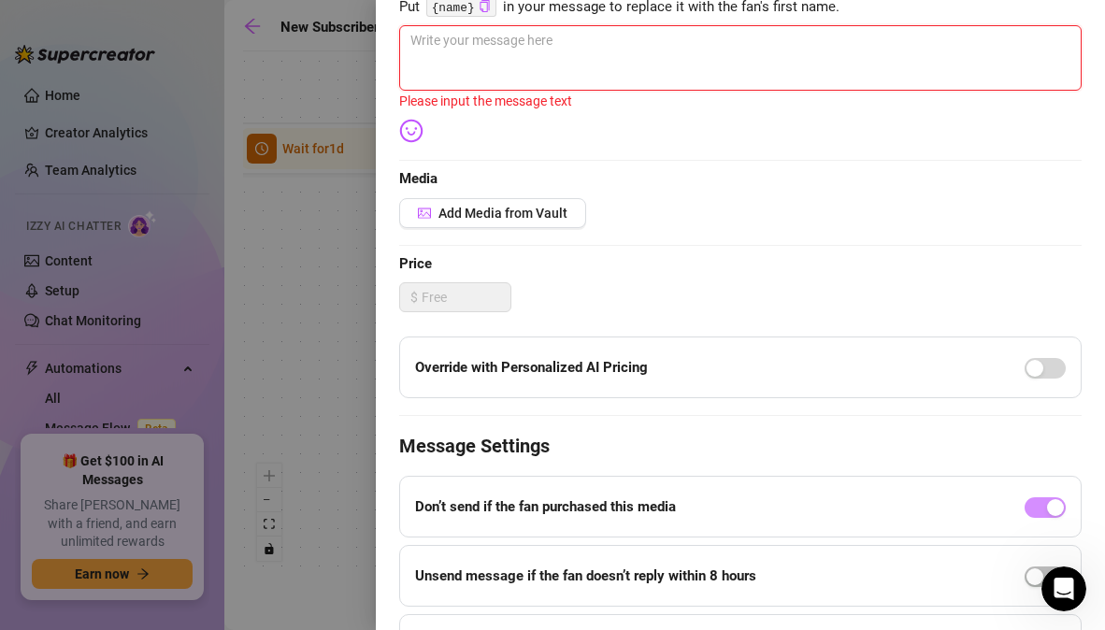
click at [580, 43] on textarea at bounding box center [740, 57] width 682 height 65
paste textarea "I couldn’t stop touching myself last night {name}… i fingered my pussy until i …"
type textarea "I couldn’t stop touching myself last night {name}… i fingered my pussy until i …"
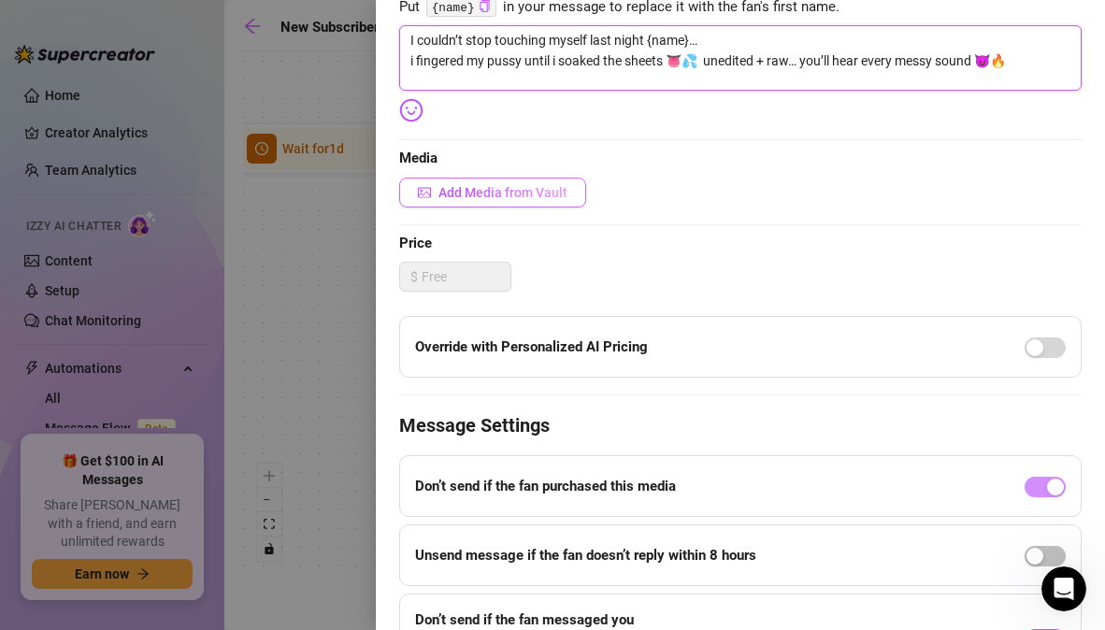
type textarea "I couldn’t stop touching myself last night {name}… i fingered my pussy until i …"
click at [527, 191] on span "Add Media from Vault" at bounding box center [502, 192] width 129 height 15
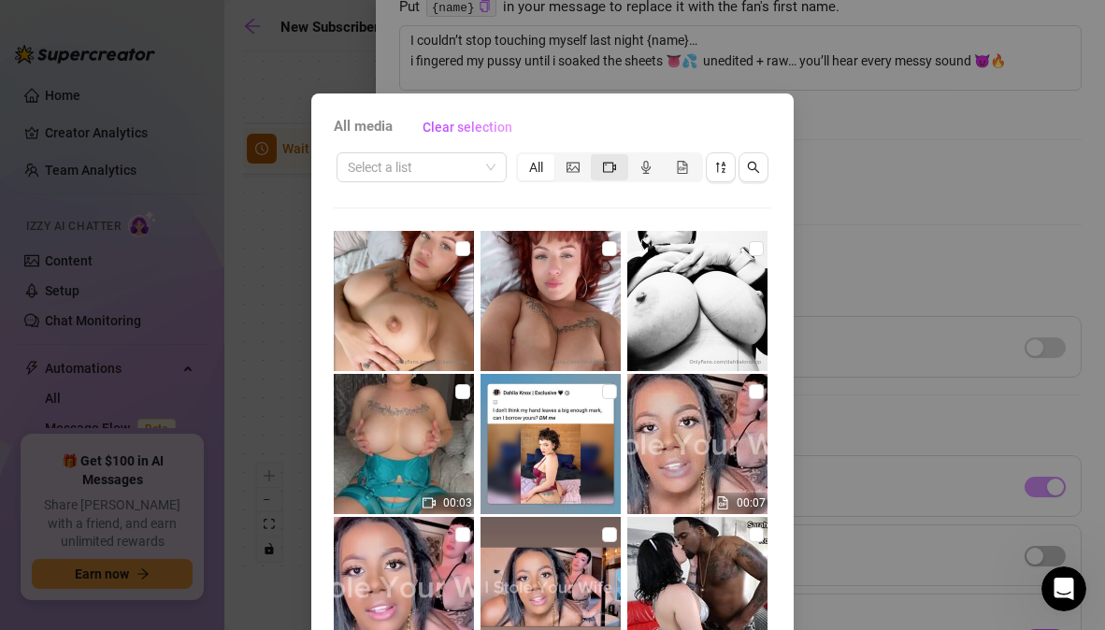
click at [603, 165] on icon "video-camera" at bounding box center [609, 167] width 13 height 13
click at [596, 157] on input "segmented control" at bounding box center [596, 157] width 0 height 0
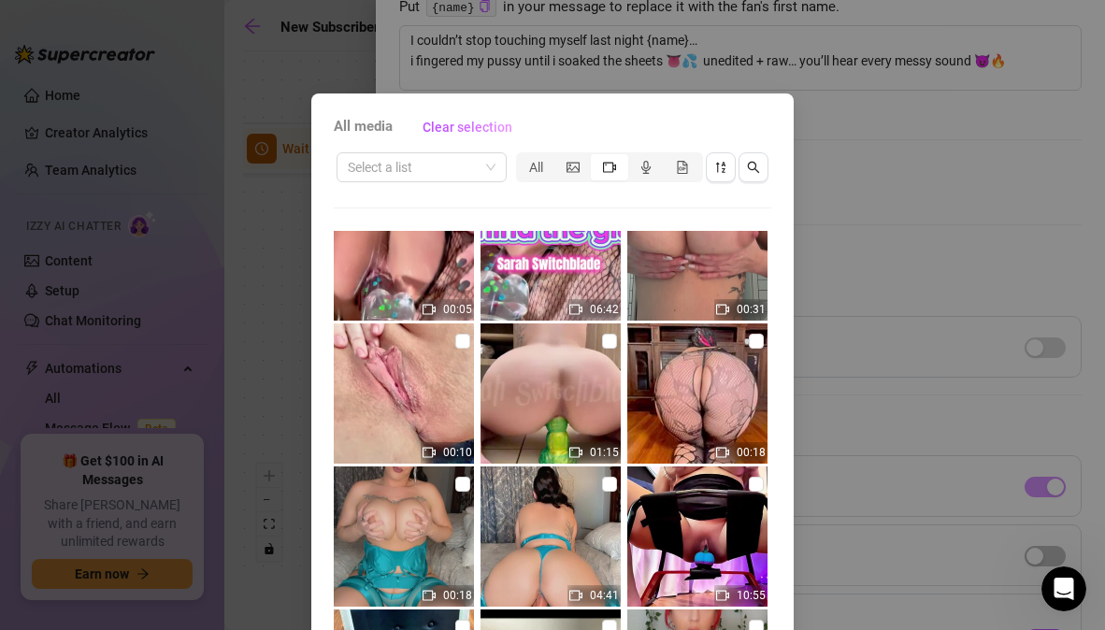
scroll to position [5177, 0]
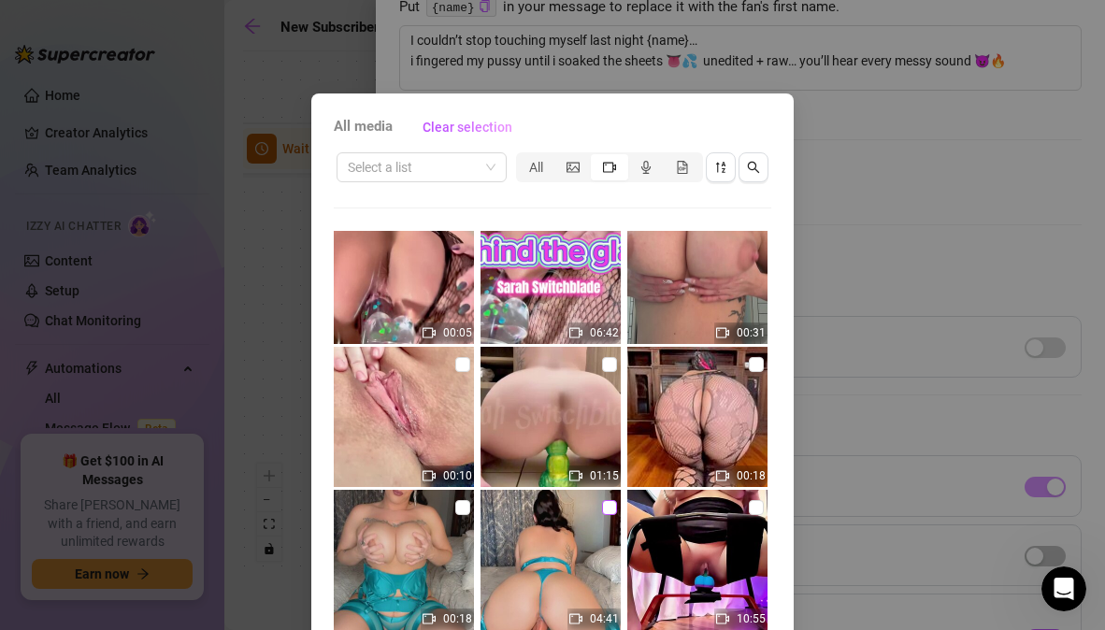
click at [602, 506] on input "checkbox" at bounding box center [609, 507] width 15 height 15
checkbox input "true"
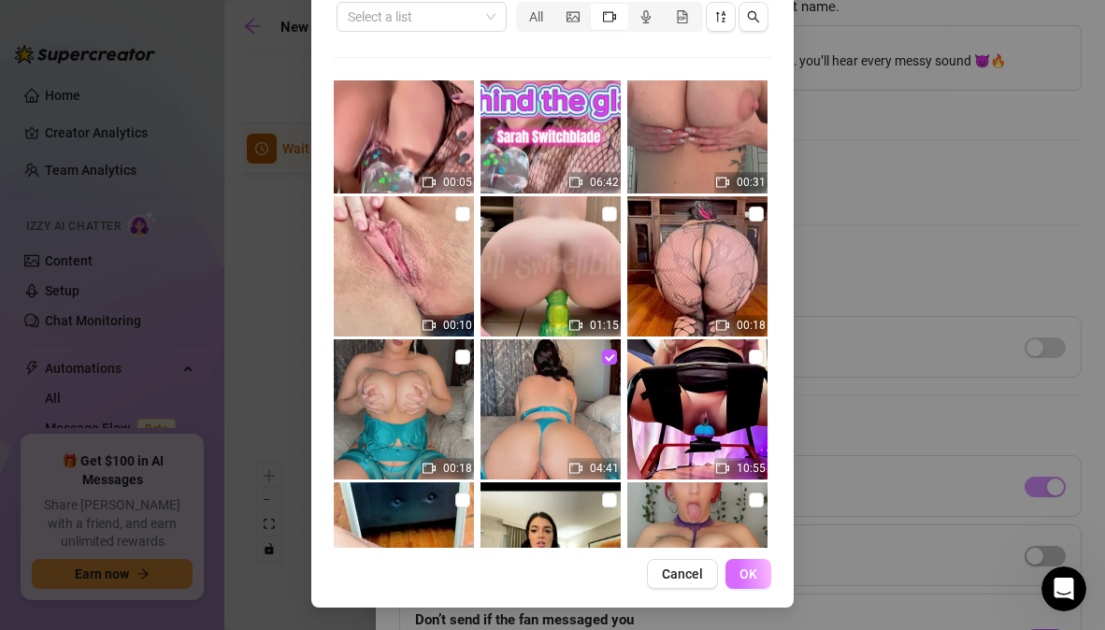
click at [744, 570] on span "OK" at bounding box center [749, 574] width 18 height 15
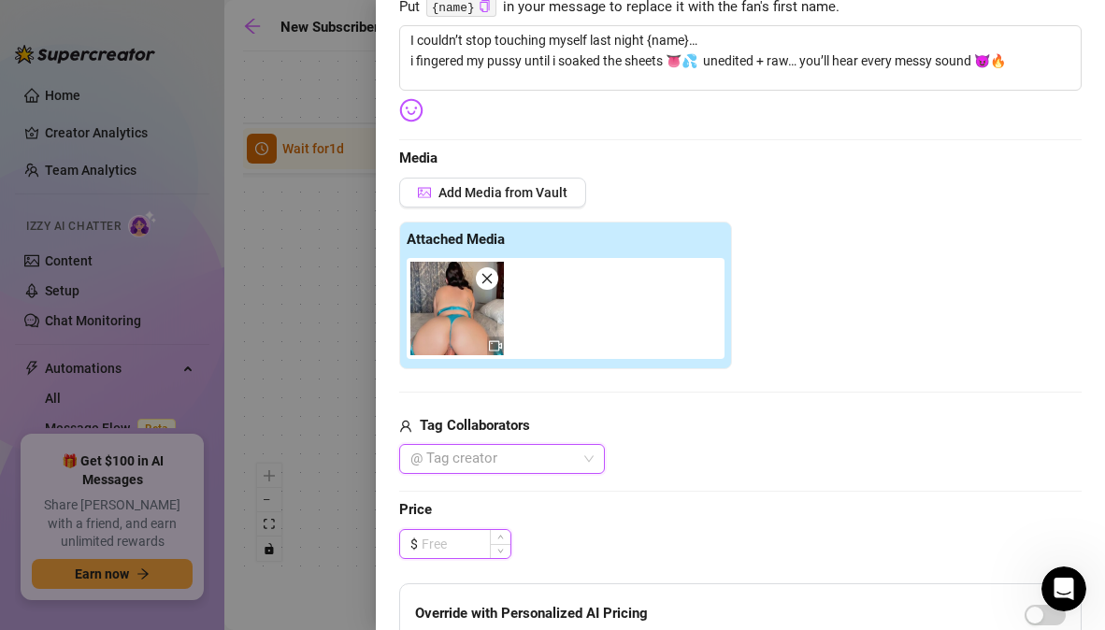
click at [461, 556] on input at bounding box center [466, 544] width 89 height 28
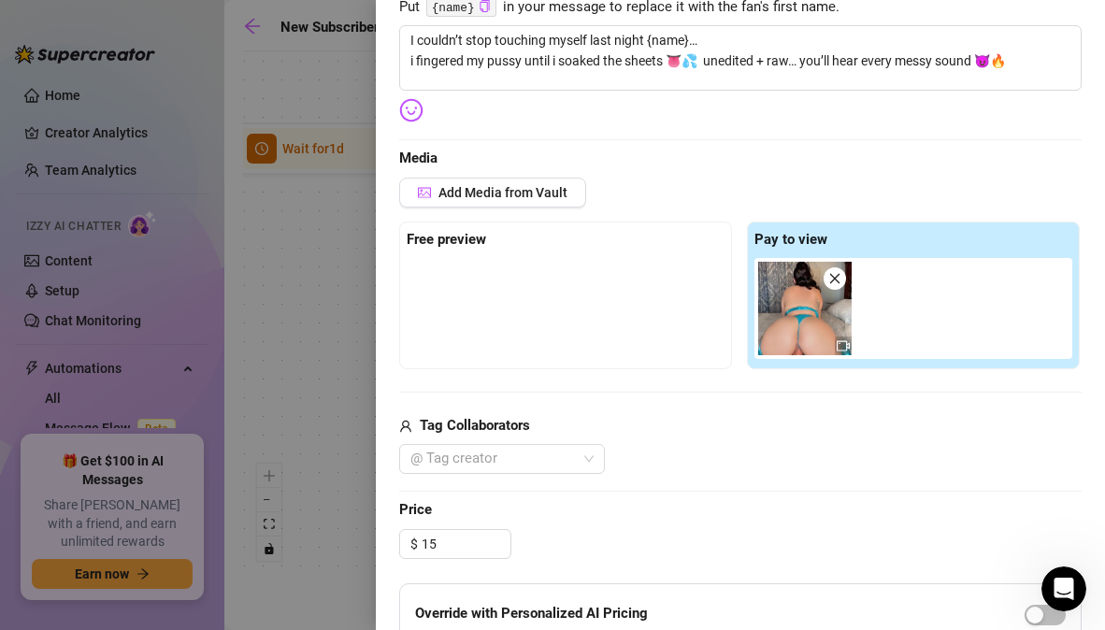
type input "15.00"
click at [600, 523] on div "Edit your message Message Title First PPV (Mild content) Text Put {name} in you…" at bounding box center [740, 393] width 682 height 1113
click at [1032, 612] on span "button" at bounding box center [1045, 615] width 41 height 21
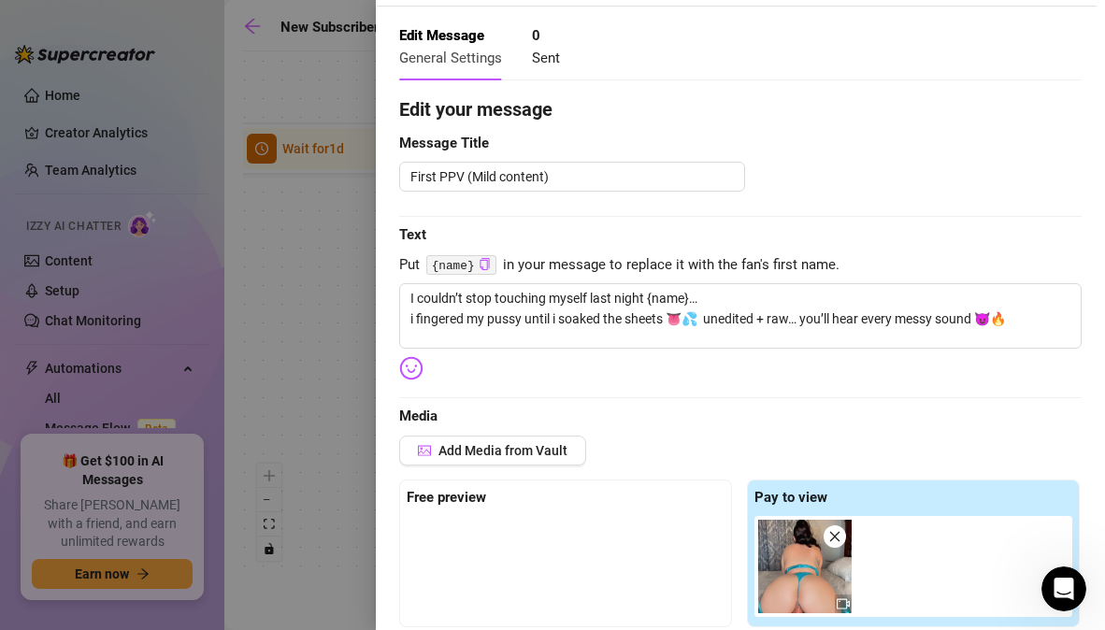
scroll to position [0, 0]
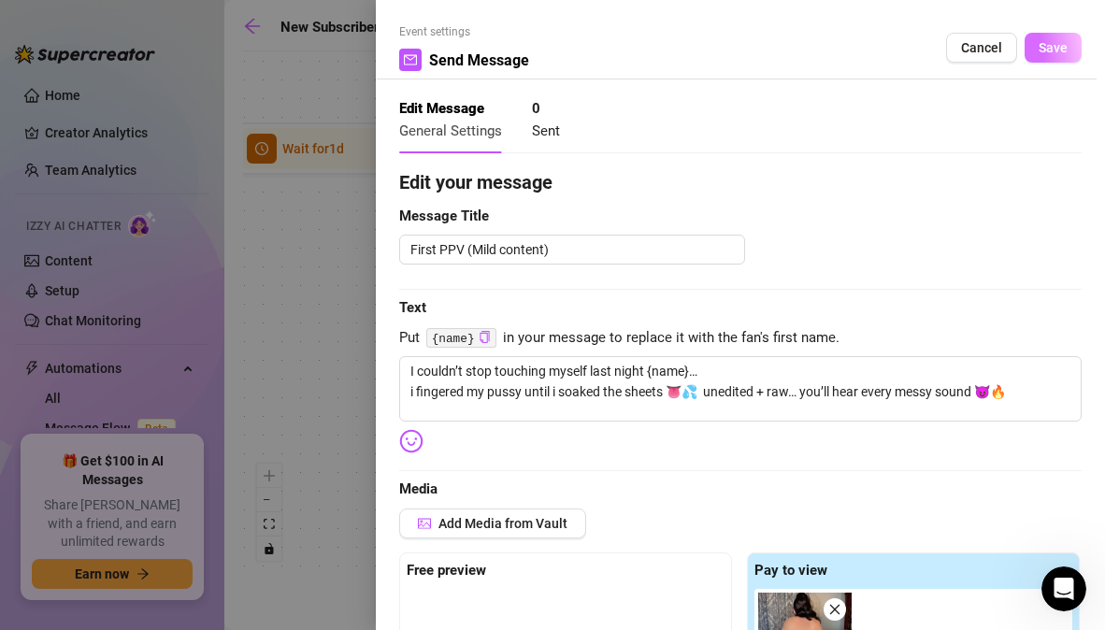
click at [1041, 36] on button "Save" at bounding box center [1053, 48] width 57 height 30
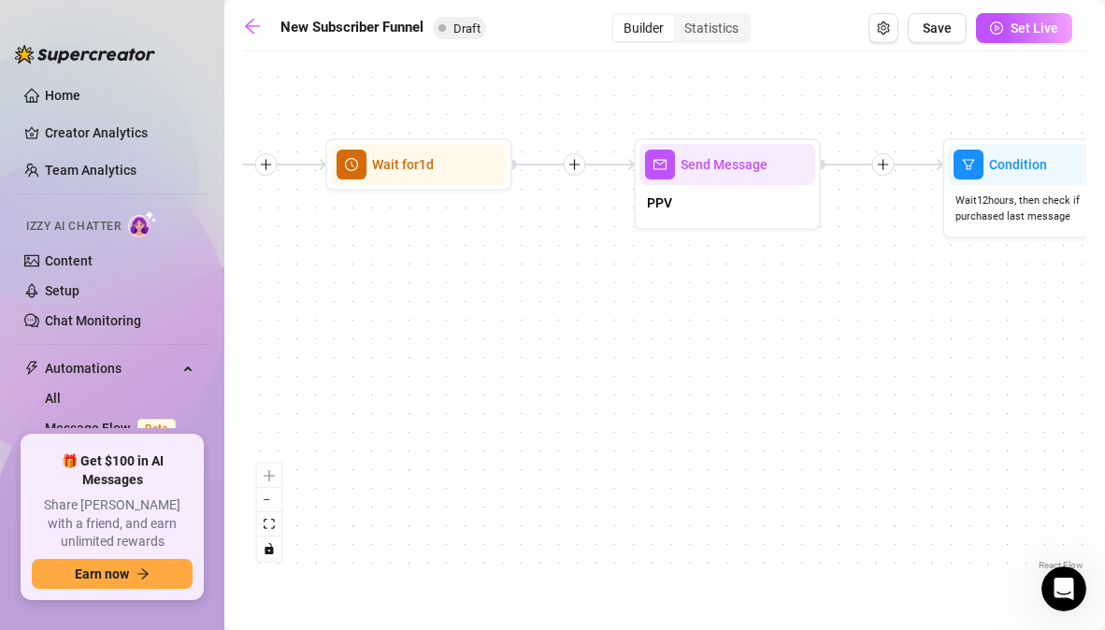
drag, startPoint x: 927, startPoint y: 273, endPoint x: 394, endPoint y: 290, distance: 534.1
click at [394, 290] on div "If True If True If True If False If False If False If True If False Merge Merge…" at bounding box center [664, 318] width 843 height 514
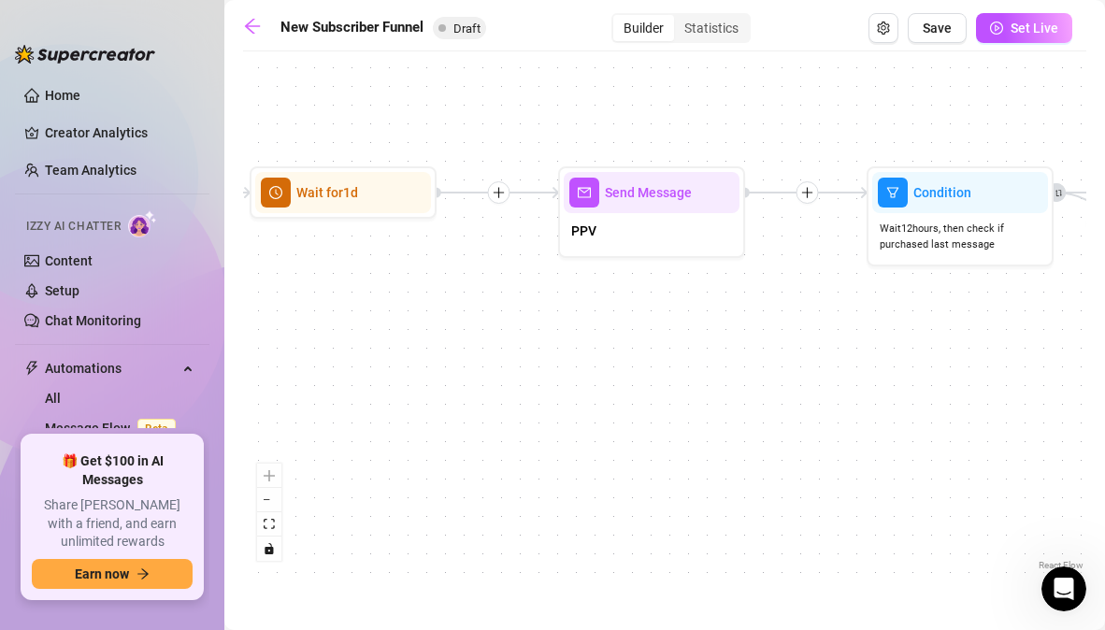
drag, startPoint x: 826, startPoint y: 339, endPoint x: 757, endPoint y: 366, distance: 74.3
click at [757, 366] on div "If True If True If True If False If False If False If True If False Merge Merge…" at bounding box center [664, 318] width 843 height 514
click at [675, 197] on div at bounding box center [702, 159] width 81 height 95
type textarea "PPV"
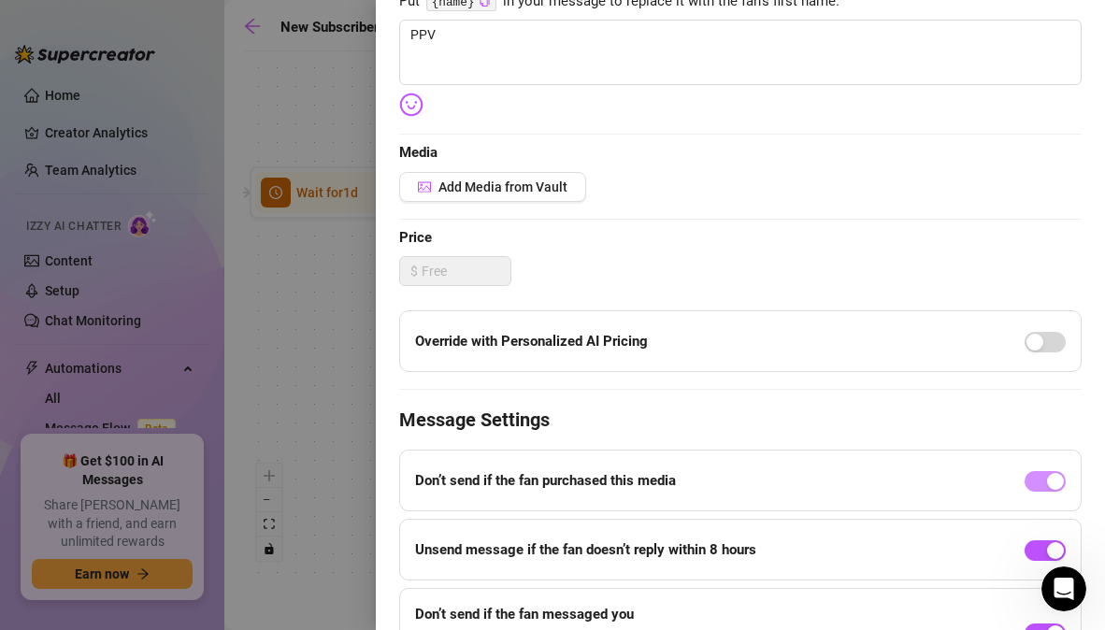
scroll to position [454, 0]
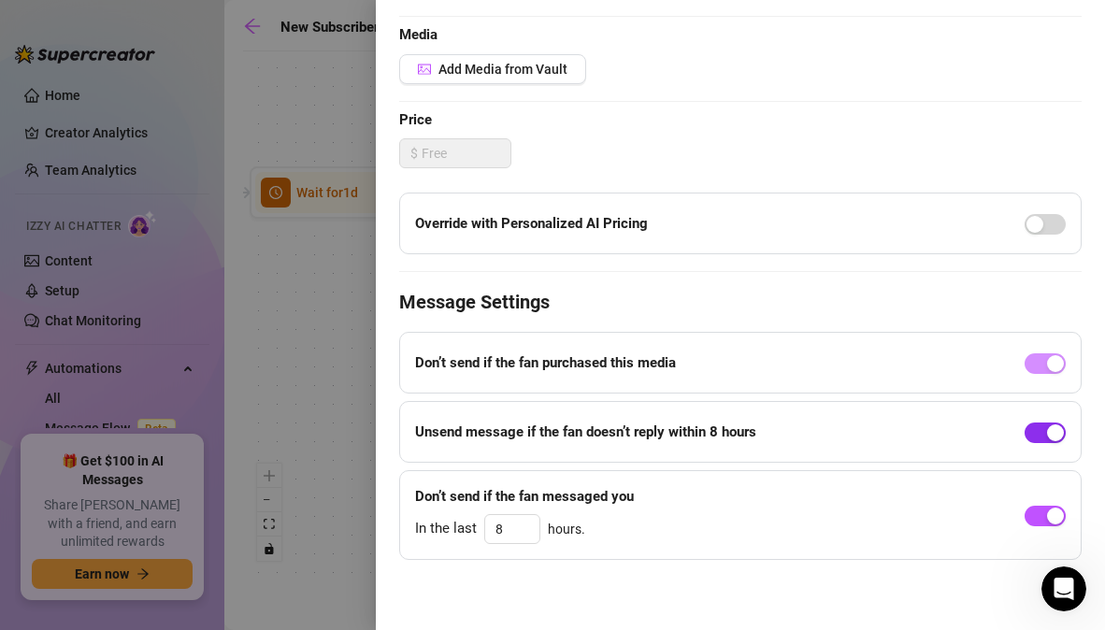
click at [1027, 430] on span "button" at bounding box center [1045, 433] width 41 height 21
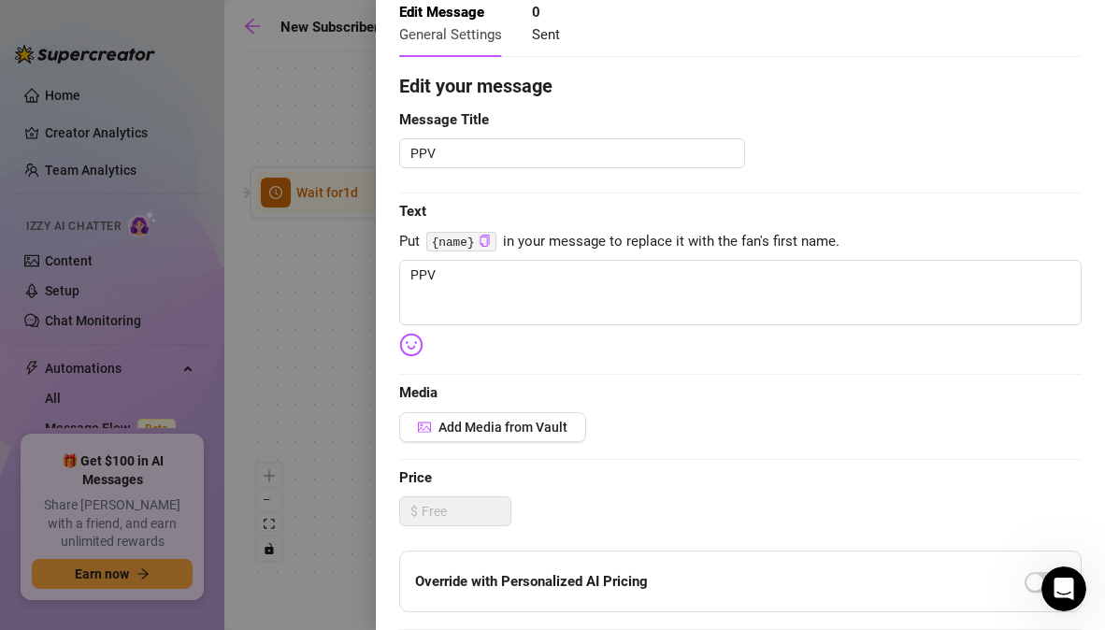
scroll to position [89, 0]
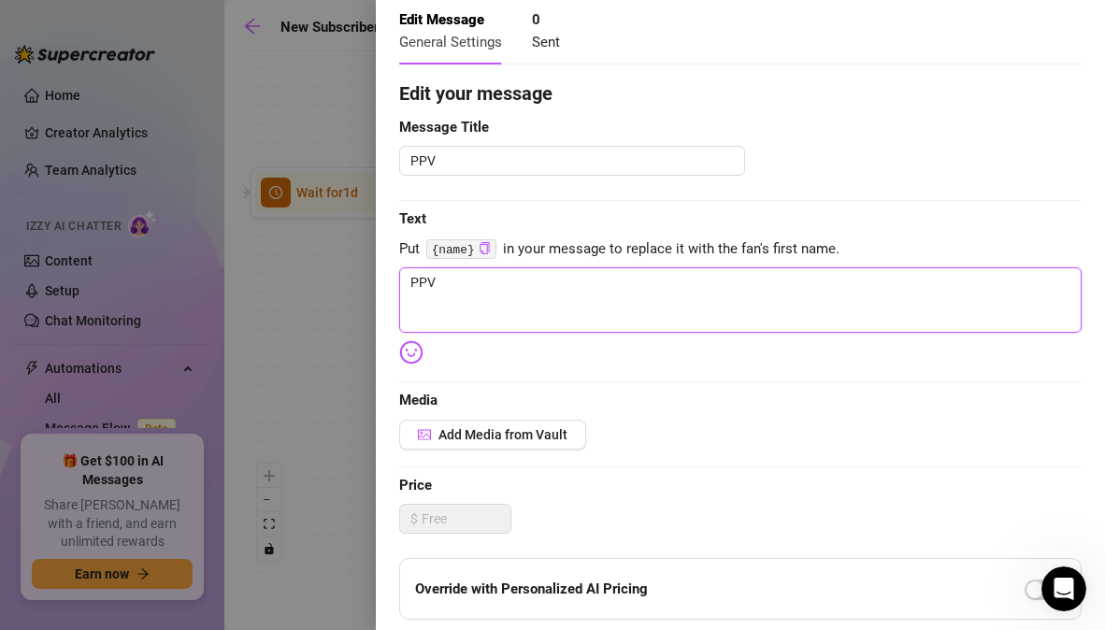
drag, startPoint x: 449, startPoint y: 283, endPoint x: 330, endPoint y: 283, distance: 118.7
click at [330, 283] on div "Event settings Send Message Cancel Save Edit Message General Settings 0 Sent Ed…" at bounding box center [552, 315] width 1105 height 630
type textarea "Write your message here"
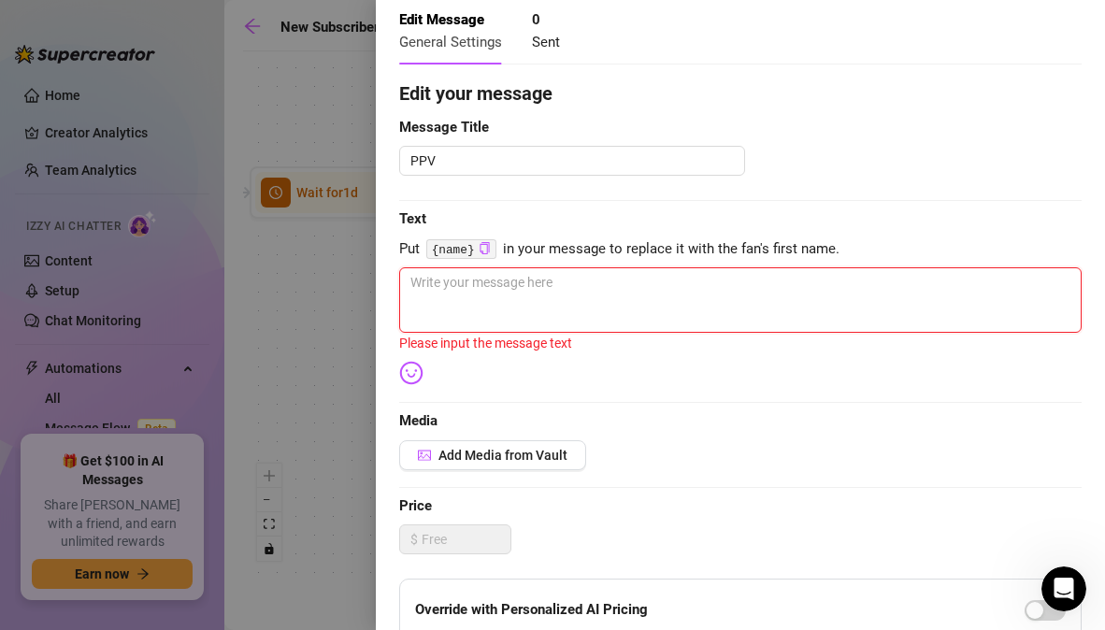
click at [442, 295] on textarea at bounding box center [740, 299] width 682 height 65
paste textarea "since you loved watching me cum yesterday… this time i let it get even filthier…"
type textarea "since you loved watching me cum yesterday… this time i let it get even filthier…"
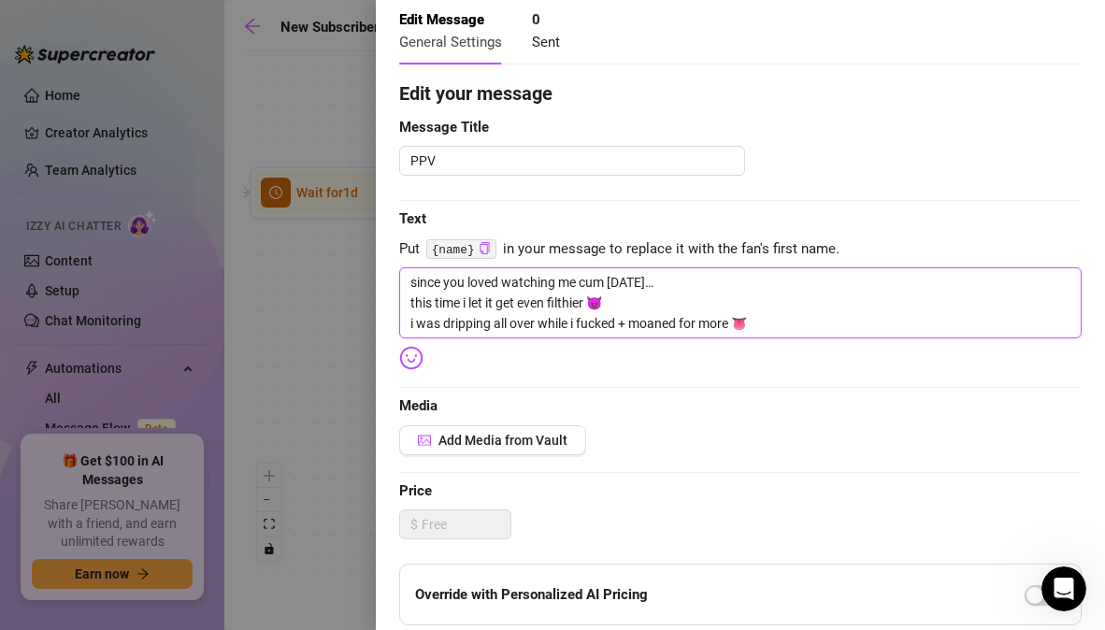
type textarea "since you loved watching me cum yesterday… this time i let it get even filthier…"
click at [798, 326] on textarea "since you loved watching me cum yesterday… this time i let it get even filthier…" at bounding box center [740, 302] width 682 height 71
type textarea "since you loved watching me cum yesterday… this time i let it get even filthier…"
paste textarea "raw + nasty. you’ll replay this one 💦"
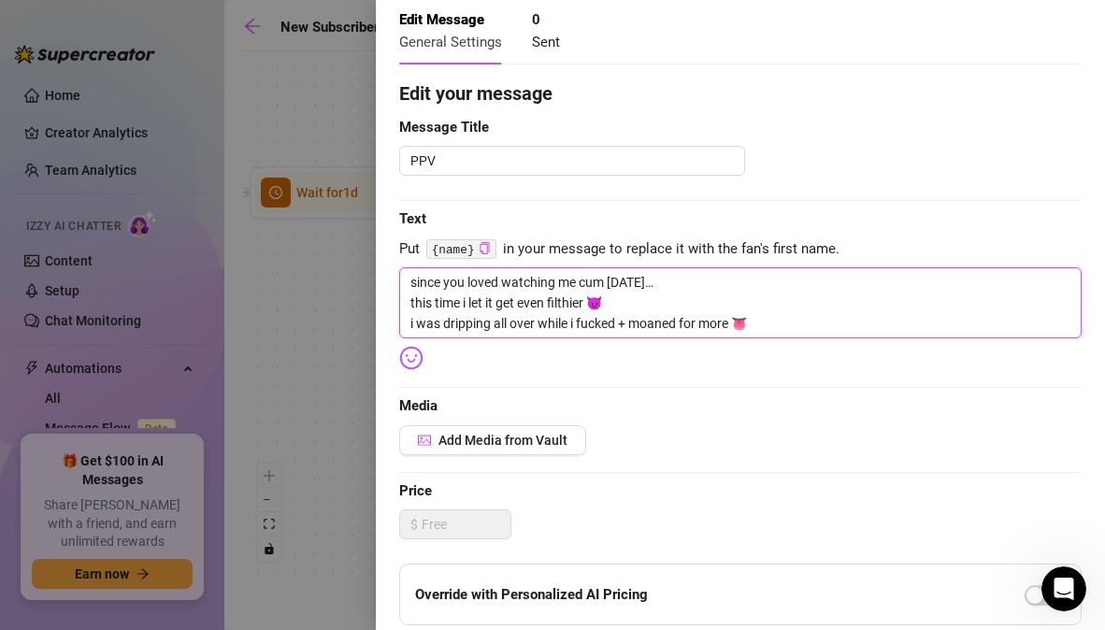
type textarea "since you loved watching me cum yesterday… this time i let it get even filthier…"
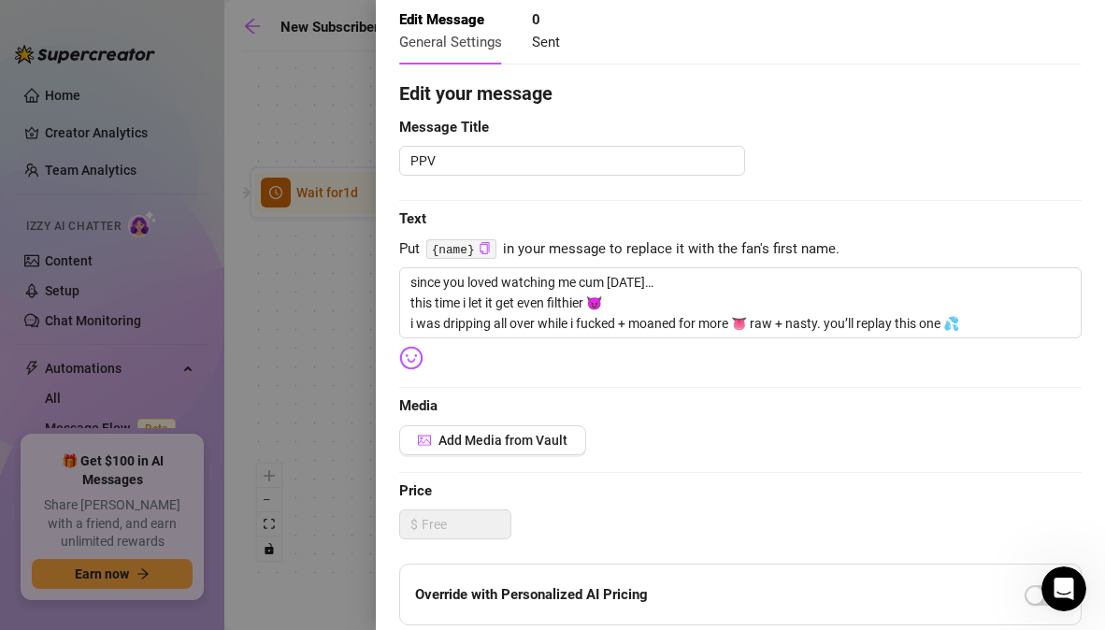
click at [766, 428] on div "Add Media from Vault" at bounding box center [740, 440] width 682 height 30
click at [547, 441] on span "Add Media from Vault" at bounding box center [502, 440] width 129 height 15
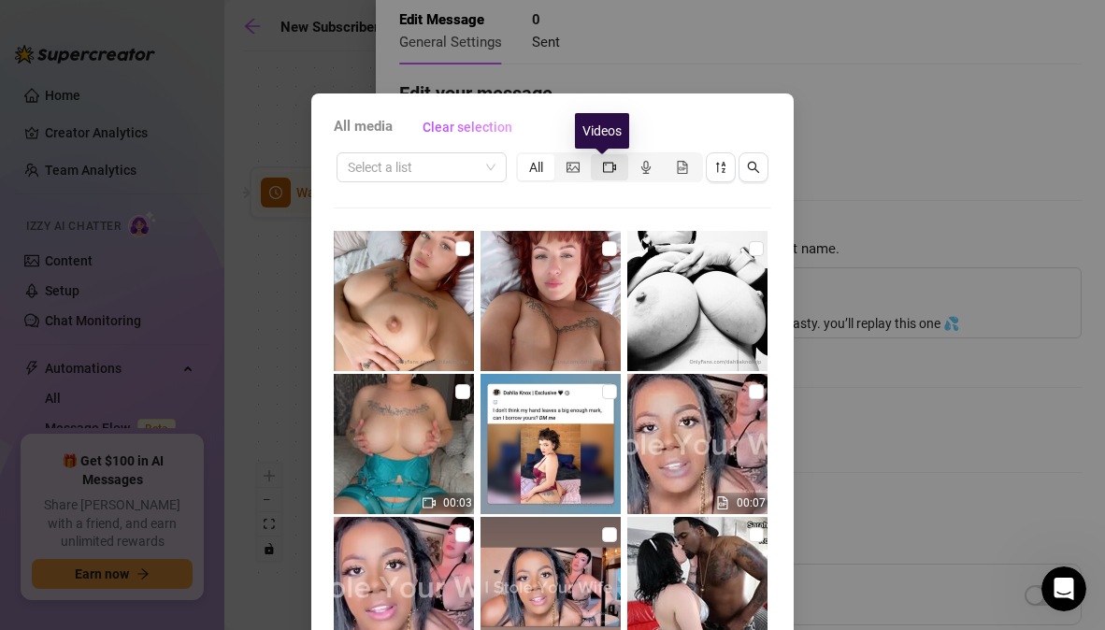
click at [603, 171] on icon "video-camera" at bounding box center [609, 167] width 13 height 10
click at [596, 157] on input "segmented control" at bounding box center [596, 157] width 0 height 0
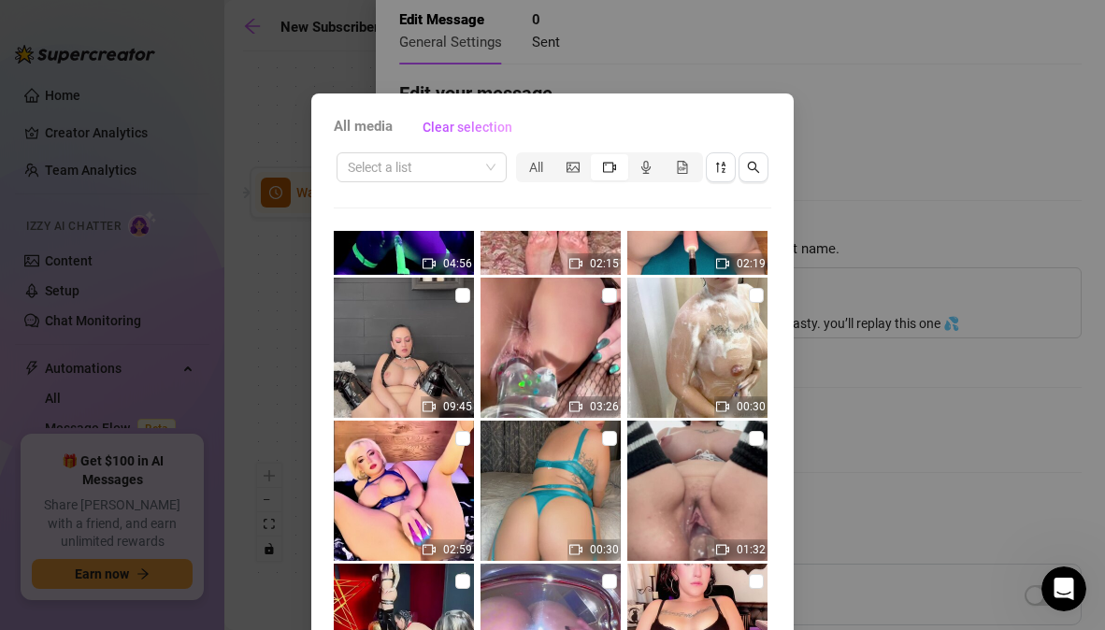
scroll to position [6556, 0]
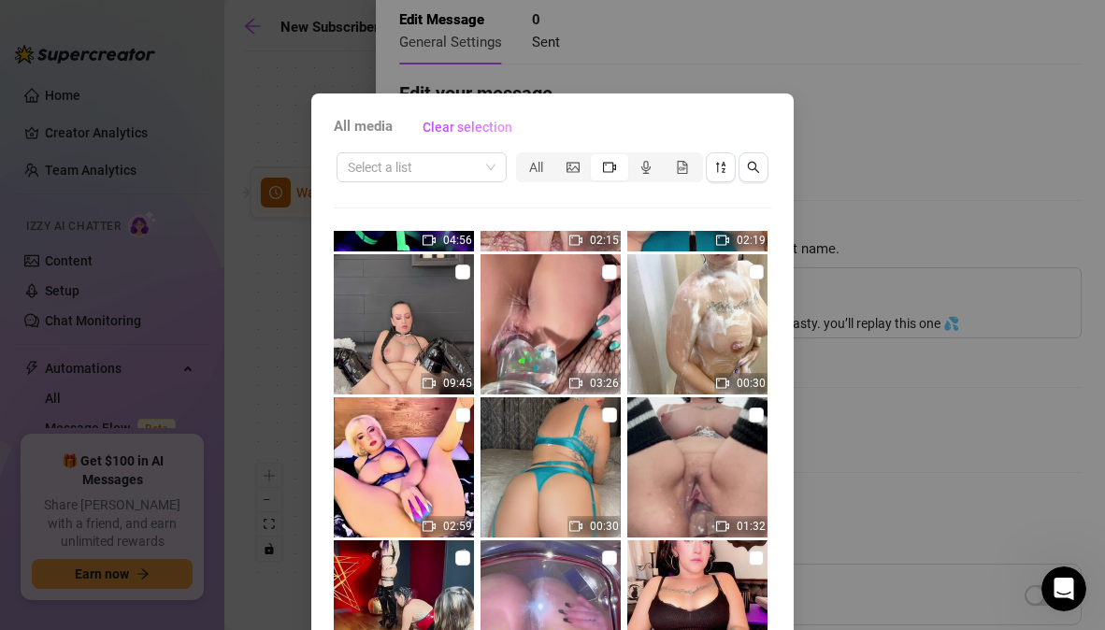
click at [768, 555] on div "All media Clear selection Select a list All 00:03 00:07 00:11 00:26 27:50 25:45…" at bounding box center [552, 425] width 482 height 665
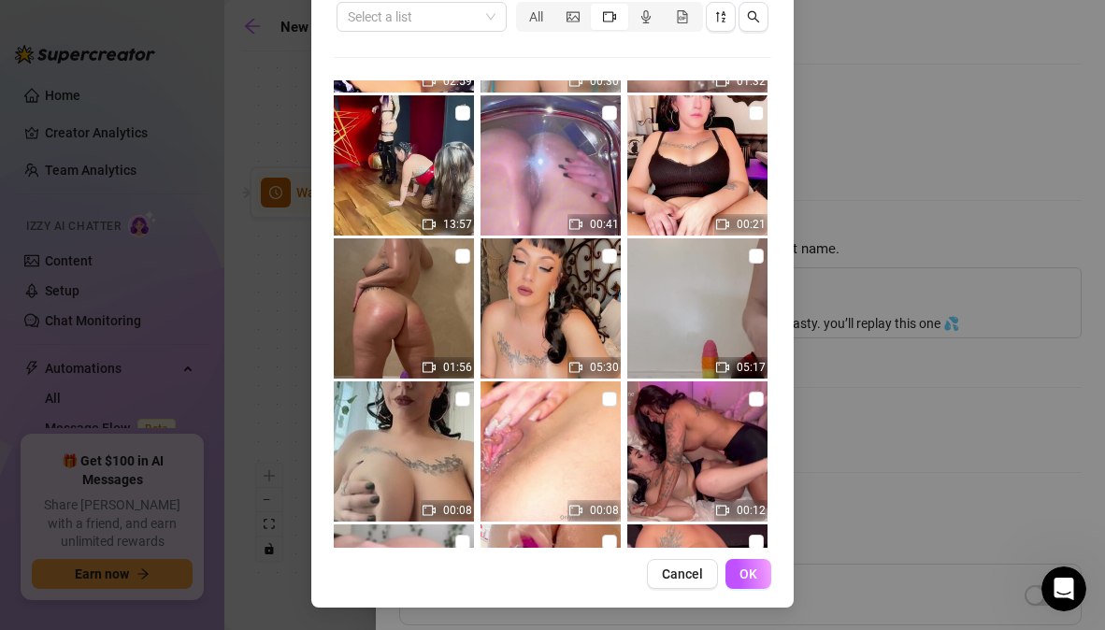
scroll to position [6858, 0]
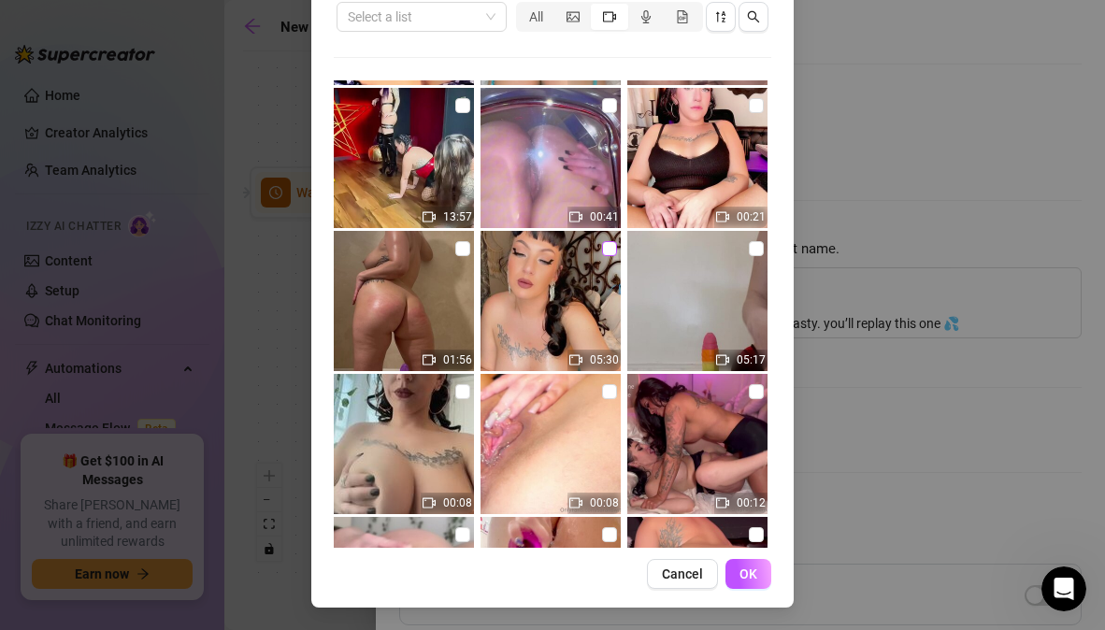
click at [602, 248] on input "checkbox" at bounding box center [609, 248] width 15 height 15
checkbox input "true"
click at [746, 582] on button "OK" at bounding box center [748, 574] width 46 height 30
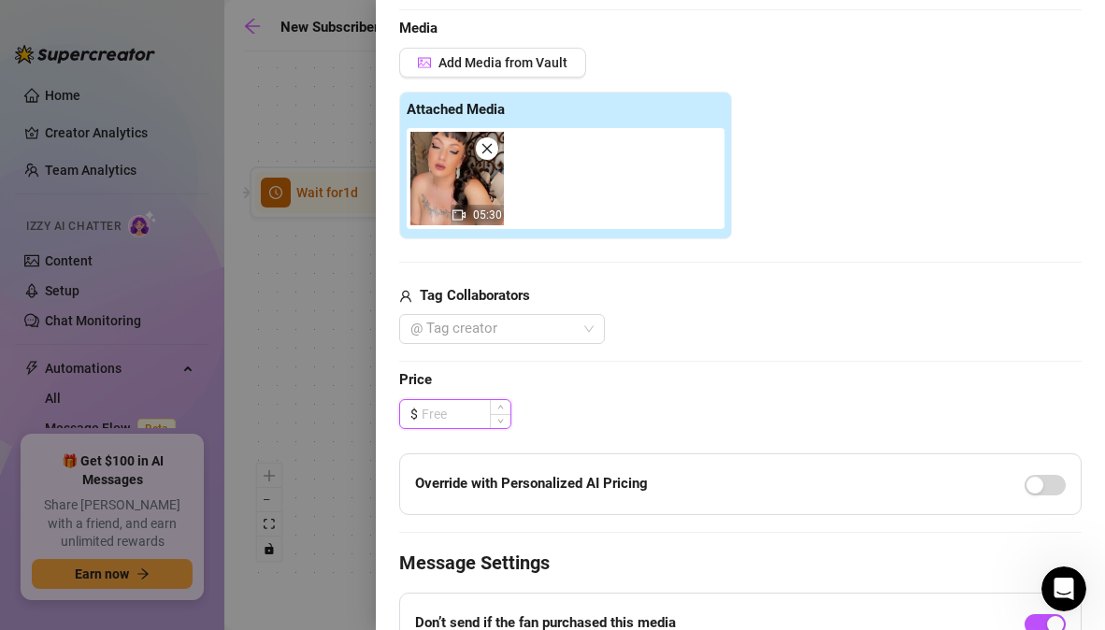
click at [475, 409] on input at bounding box center [466, 414] width 89 height 28
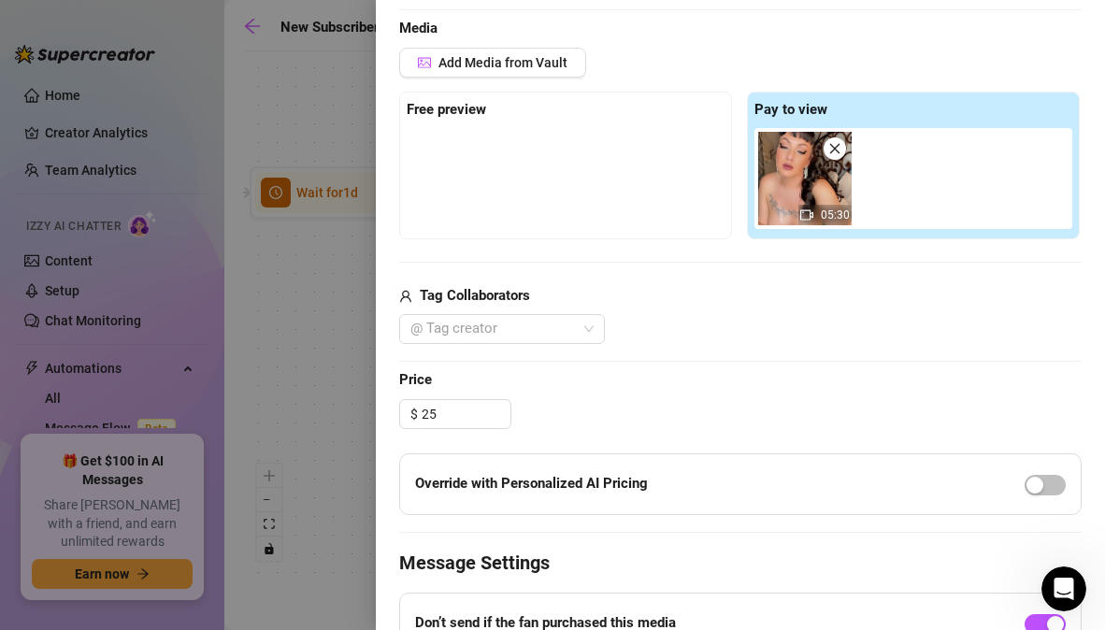
type input "25.00"
click at [623, 412] on div "$ 25.00" at bounding box center [740, 414] width 682 height 30
click at [530, 62] on span "Add Media from Vault" at bounding box center [502, 62] width 129 height 15
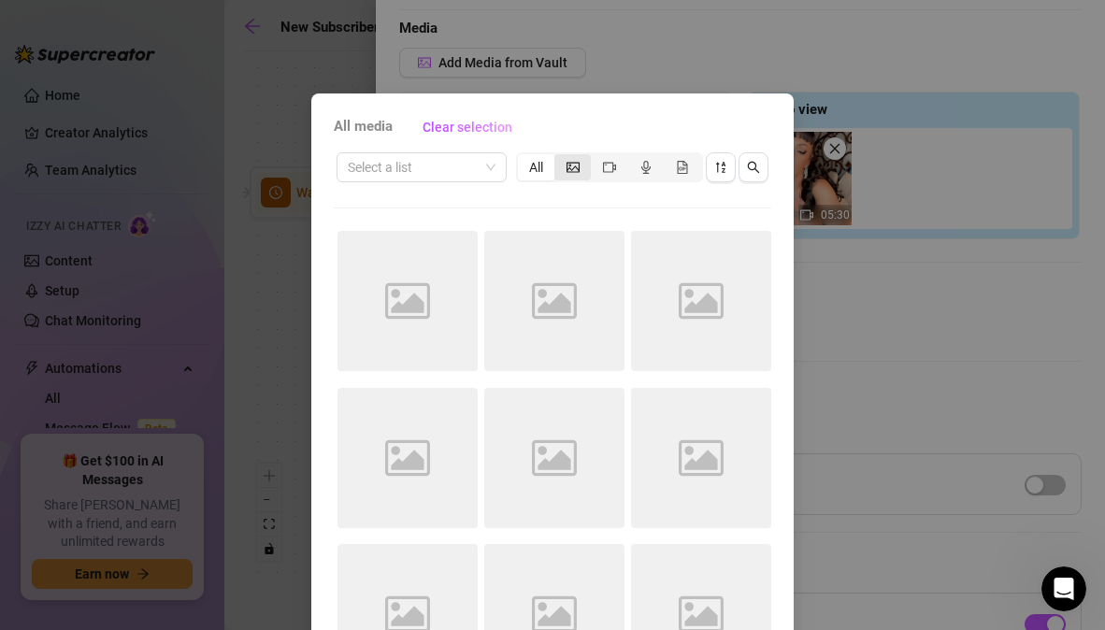
click at [568, 173] on span "segmented control" at bounding box center [573, 167] width 13 height 15
click at [559, 157] on input "segmented control" at bounding box center [559, 157] width 0 height 0
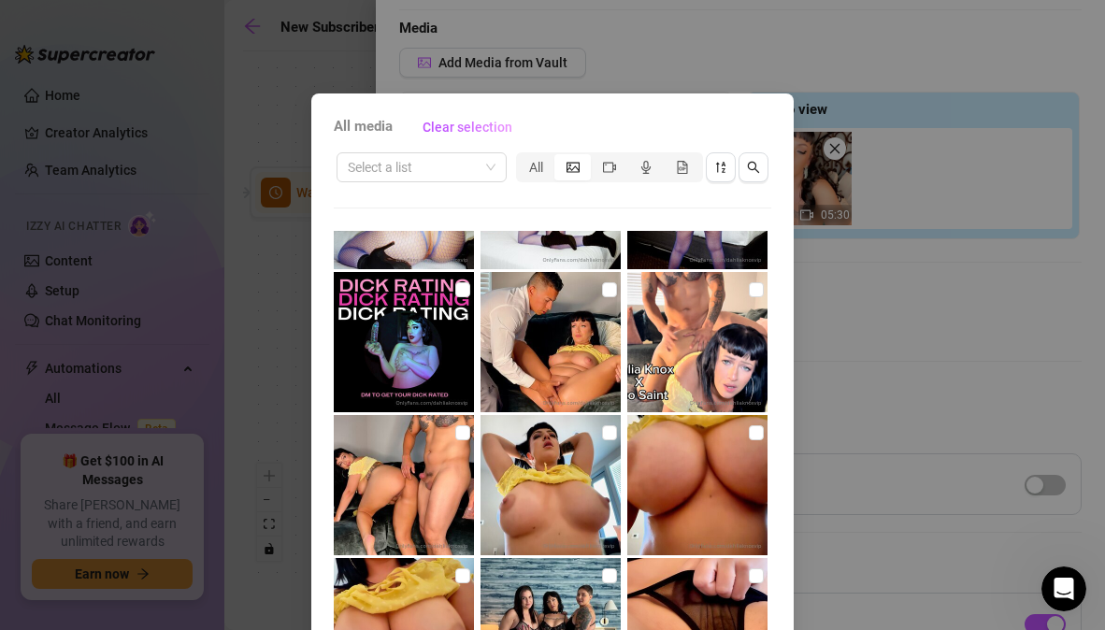
scroll to position [1849, 0]
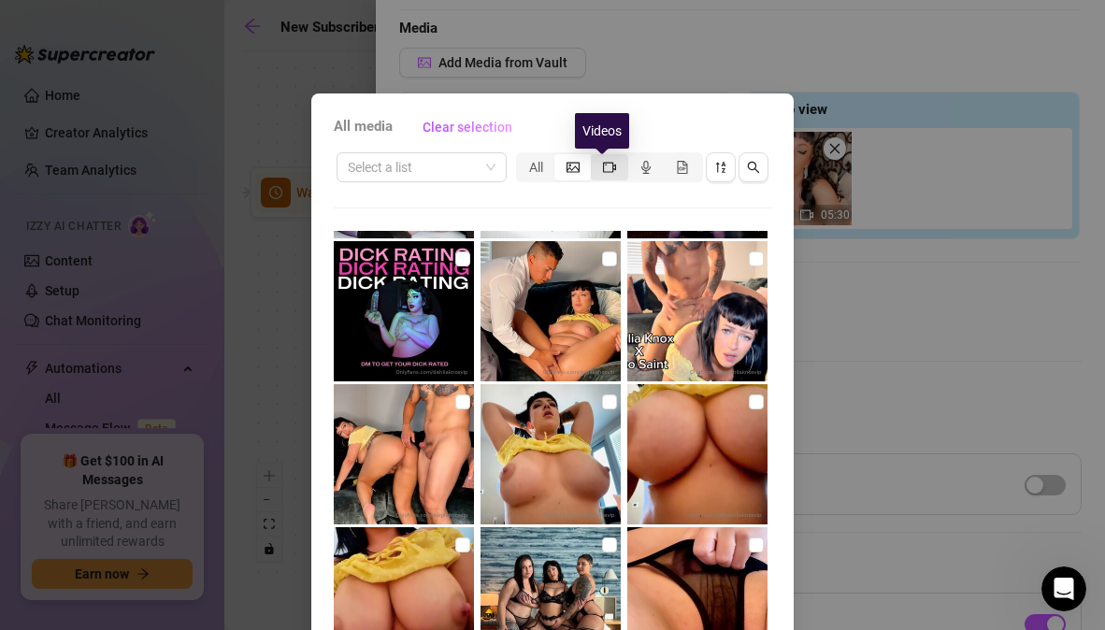
click at [603, 163] on icon "video-camera" at bounding box center [609, 167] width 13 height 13
click at [596, 157] on input "segmented control" at bounding box center [596, 157] width 0 height 0
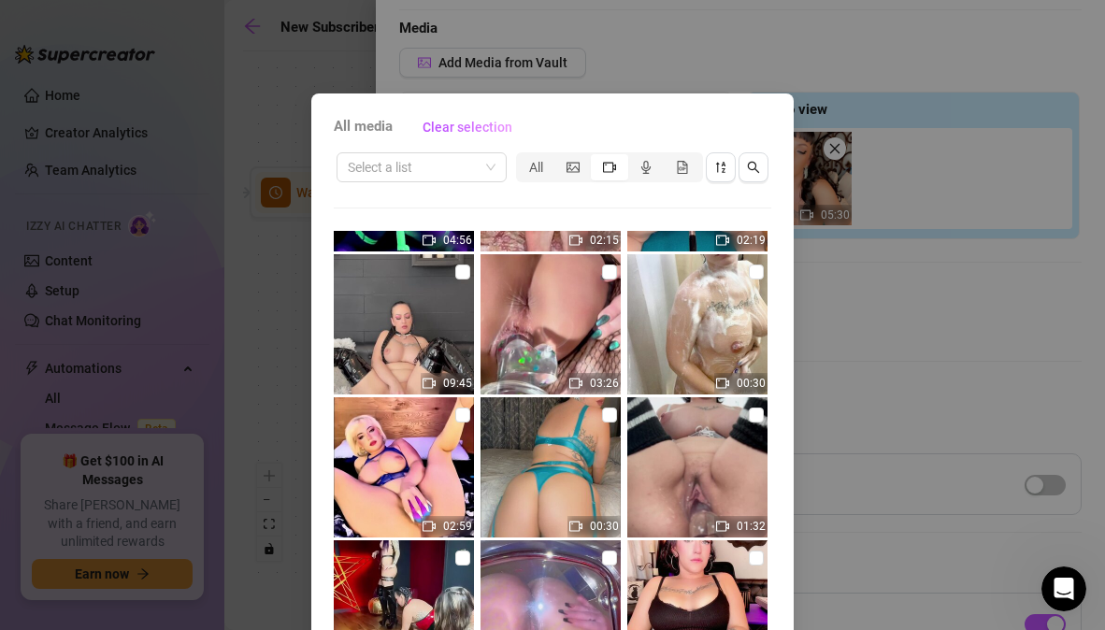
scroll to position [6548, 0]
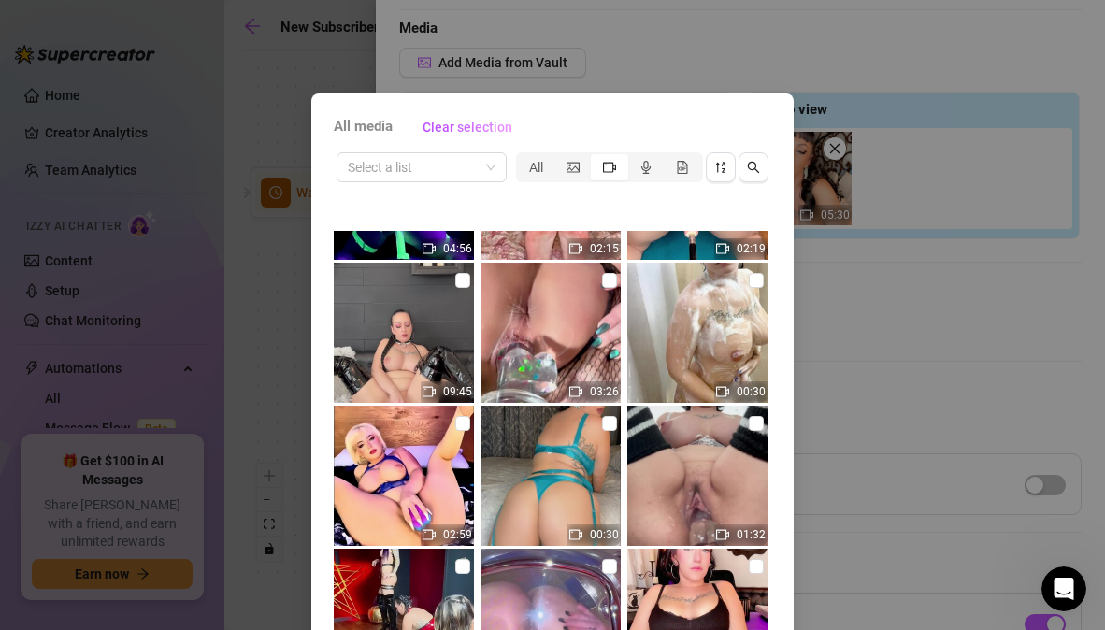
click at [544, 474] on img at bounding box center [551, 476] width 140 height 140
checkbox input "true"
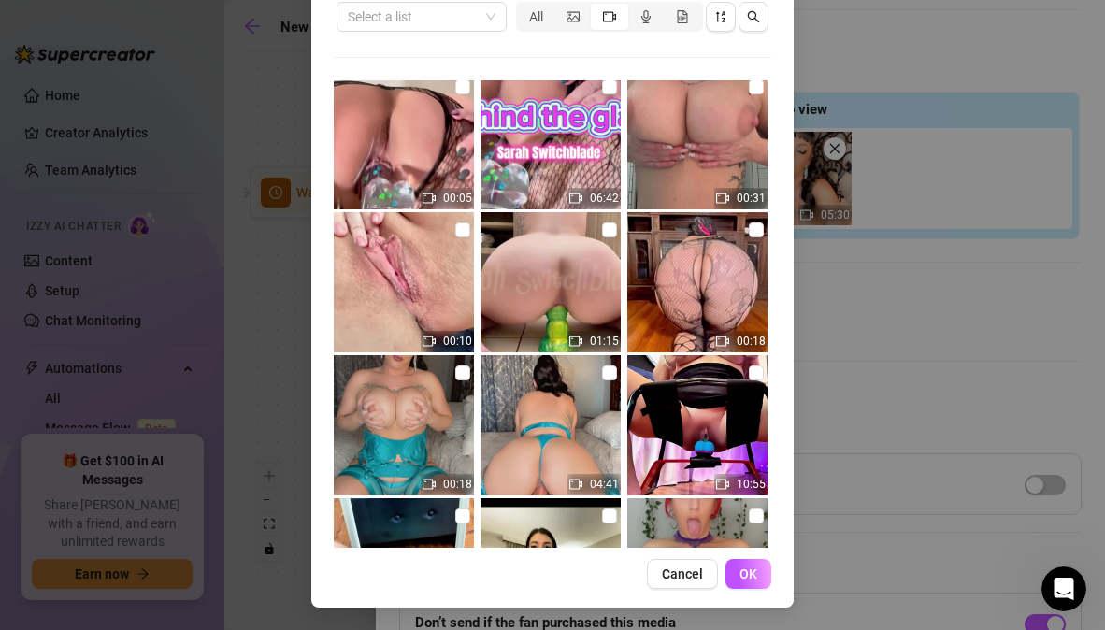
scroll to position [5146, 0]
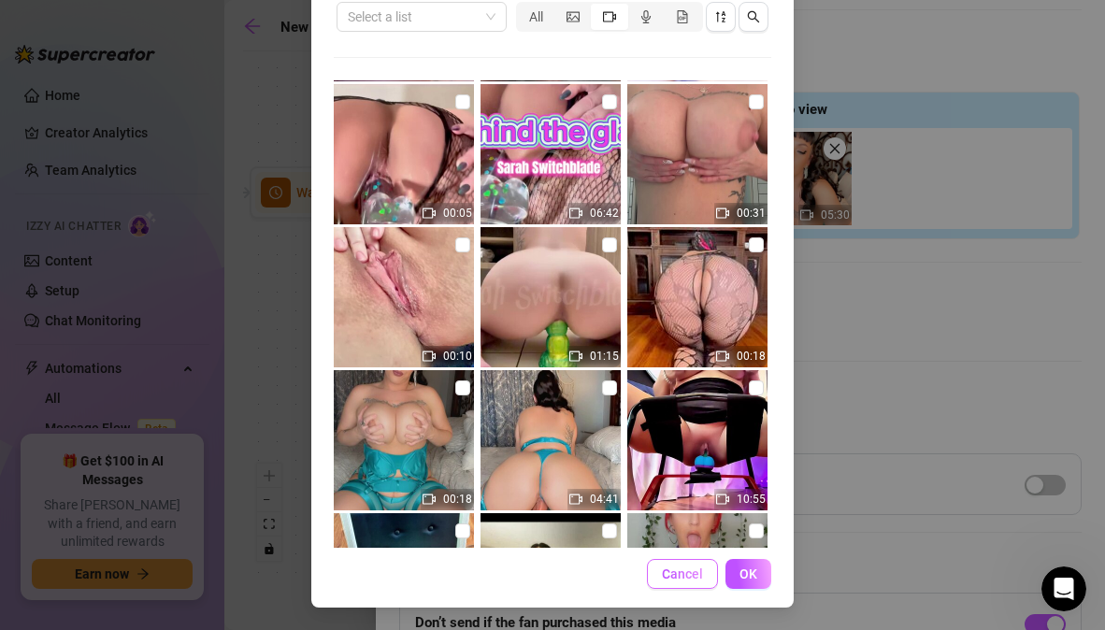
click at [682, 567] on span "Cancel" at bounding box center [682, 574] width 41 height 15
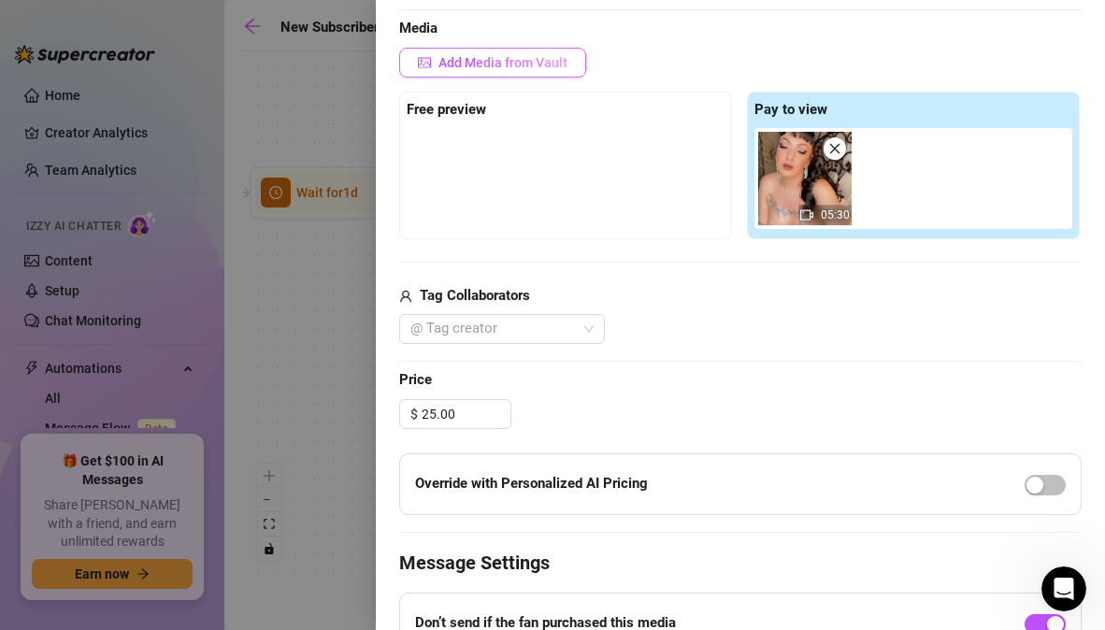
click at [524, 67] on span "Add Media from Vault" at bounding box center [502, 62] width 129 height 15
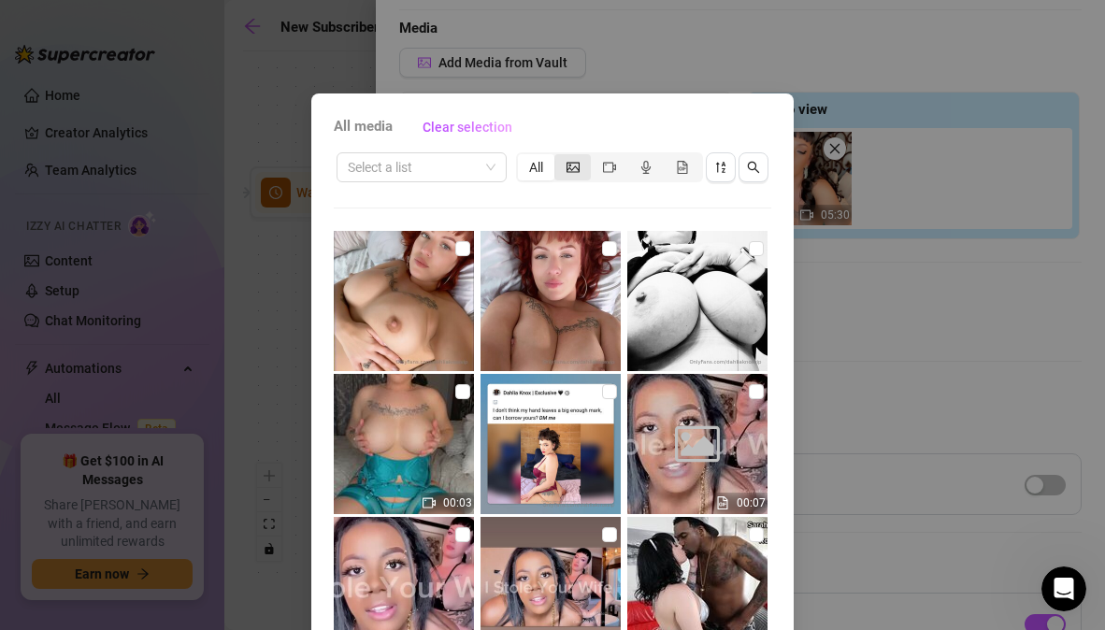
click at [568, 172] on icon "picture" at bounding box center [573, 167] width 13 height 13
click at [559, 157] on input "segmented control" at bounding box center [559, 157] width 0 height 0
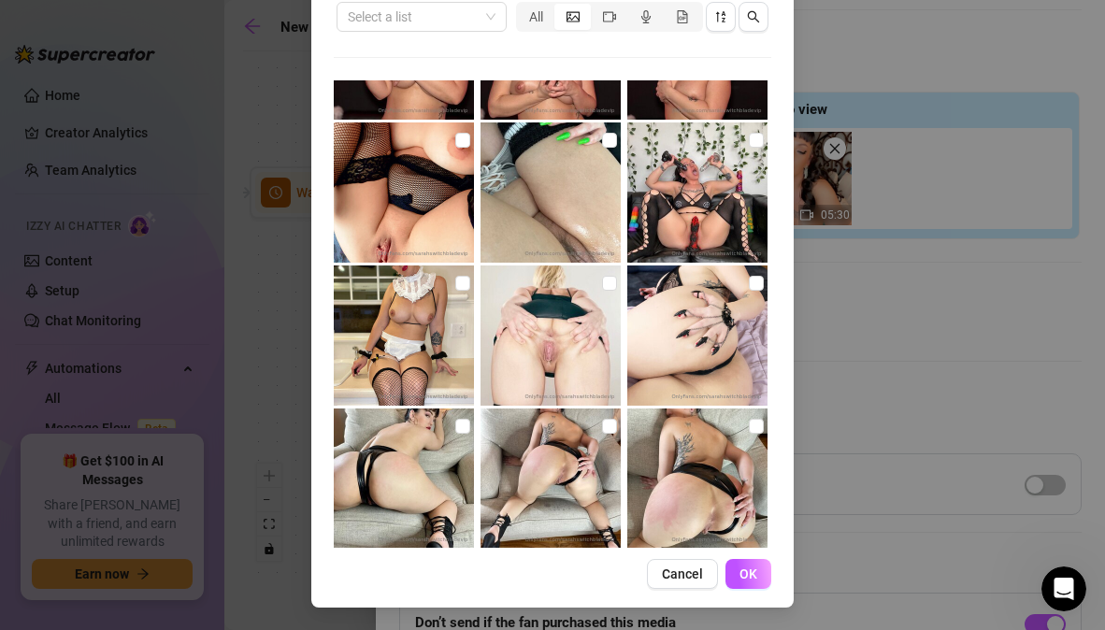
scroll to position [20699, 0]
click at [455, 430] on input "checkbox" at bounding box center [462, 426] width 15 height 15
checkbox input "true"
click at [732, 571] on button "OK" at bounding box center [748, 574] width 46 height 30
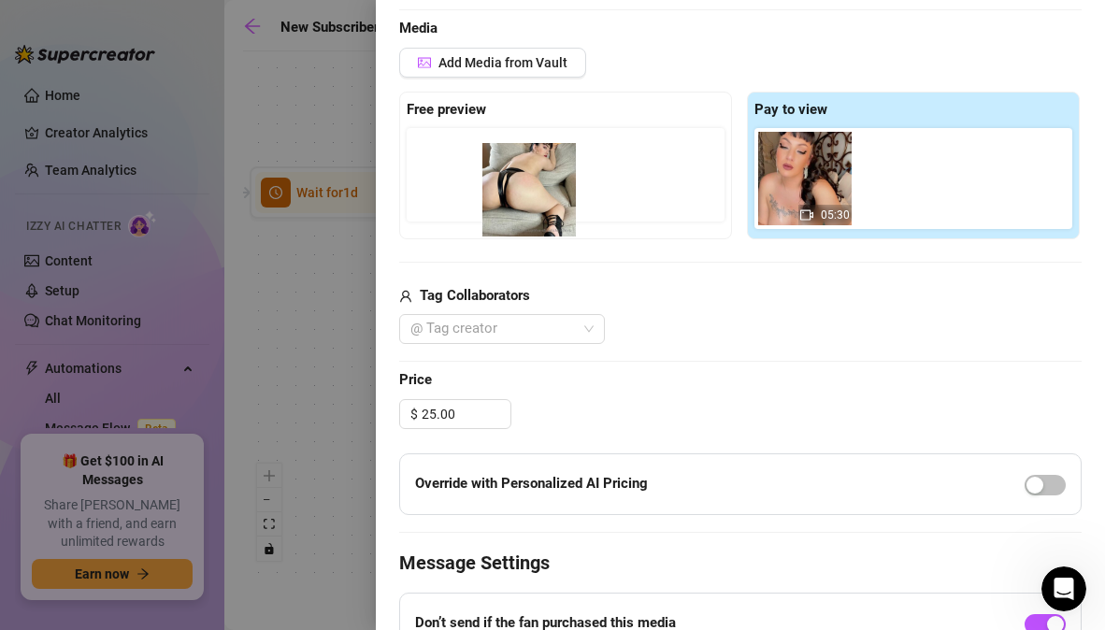
drag, startPoint x: 907, startPoint y: 185, endPoint x: 531, endPoint y: 196, distance: 376.0
click at [531, 196] on div "Free preview Pay to view 05:30" at bounding box center [740, 166] width 682 height 148
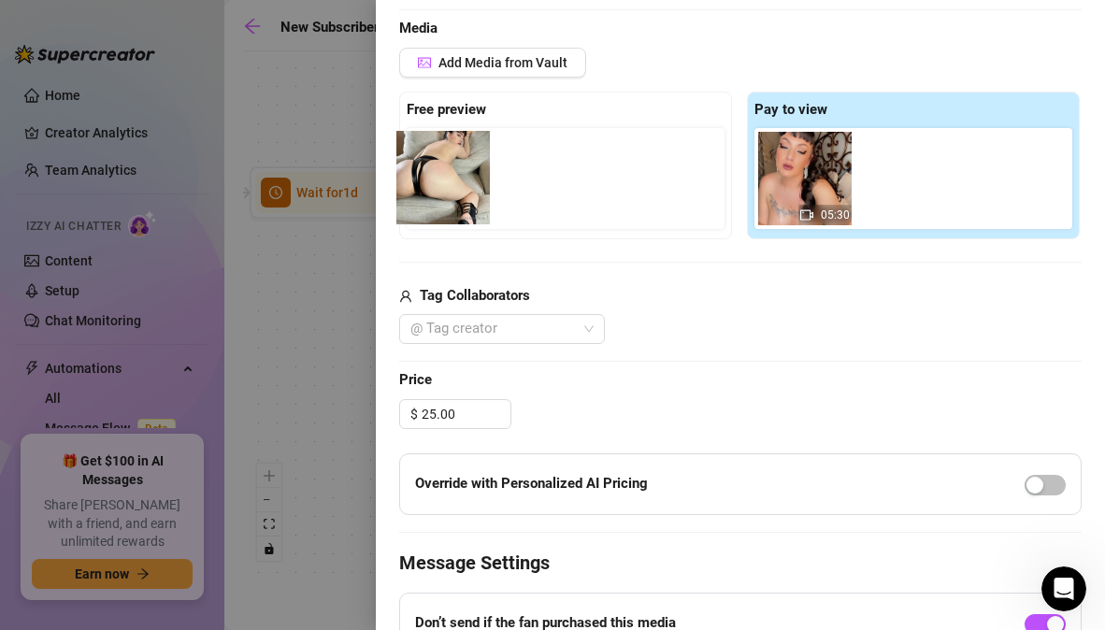
drag, startPoint x: 883, startPoint y: 171, endPoint x: 419, endPoint y: 170, distance: 464.6
click at [419, 170] on div "Free preview Pay to view 05:30" at bounding box center [740, 166] width 682 height 148
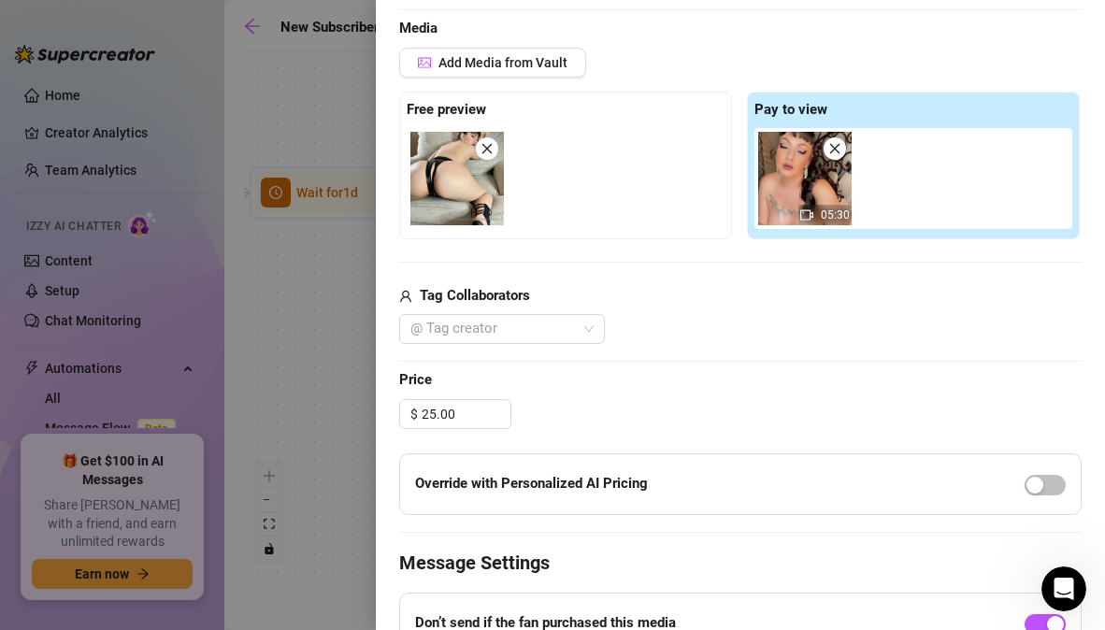
click at [828, 152] on icon "close" at bounding box center [834, 148] width 13 height 13
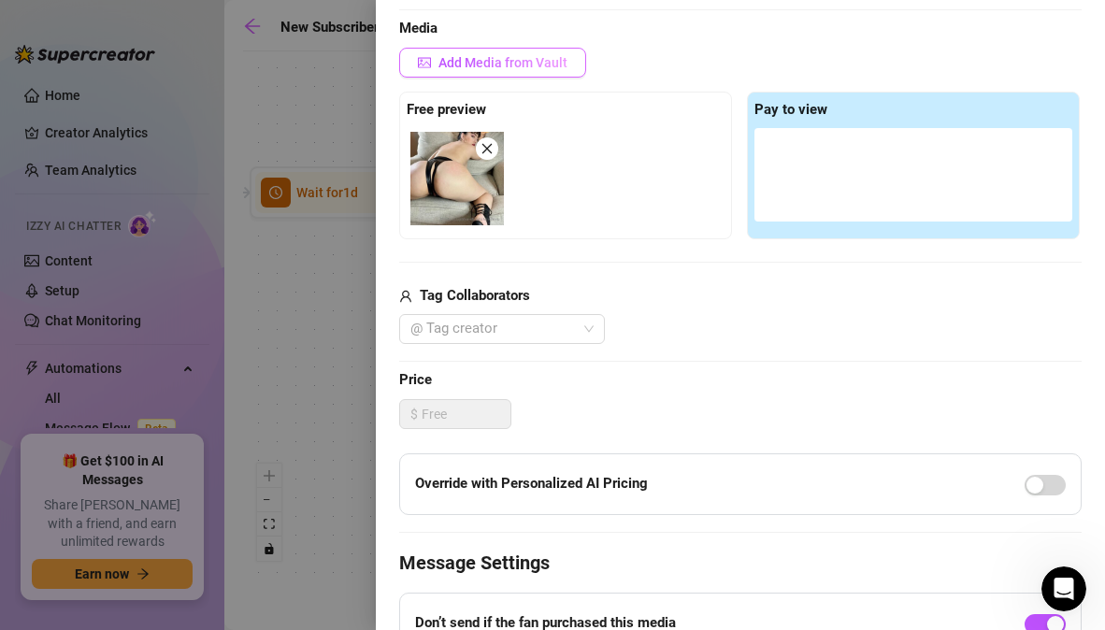
click at [531, 63] on span "Add Media from Vault" at bounding box center [502, 62] width 129 height 15
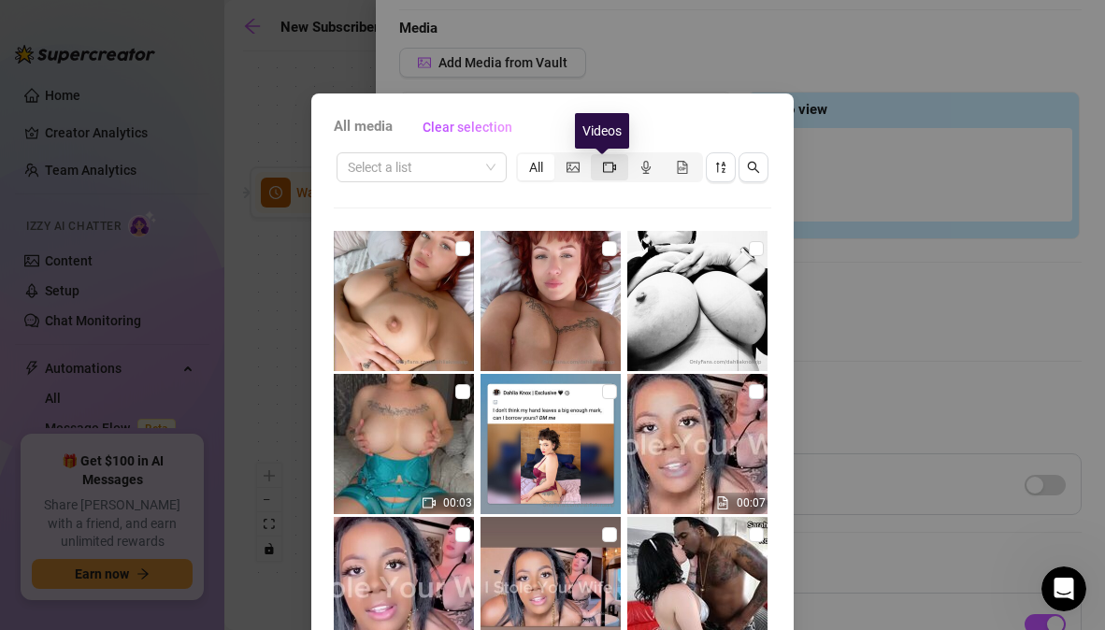
click at [603, 165] on icon "video-camera" at bounding box center [609, 167] width 13 height 13
click at [596, 157] on input "segmented control" at bounding box center [596, 157] width 0 height 0
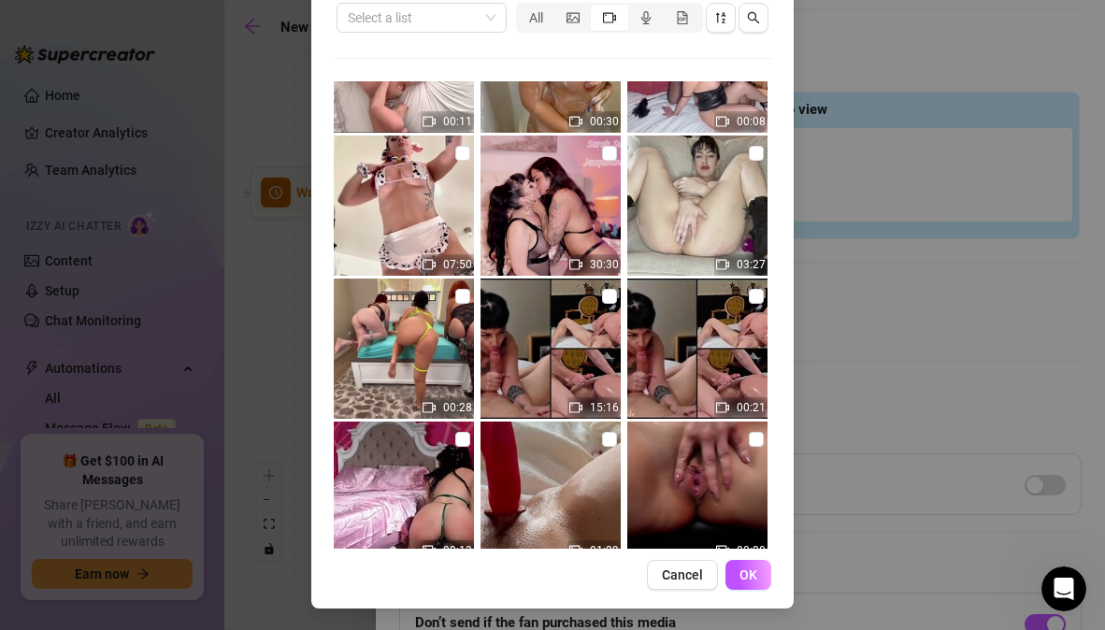
scroll to position [1798, 0]
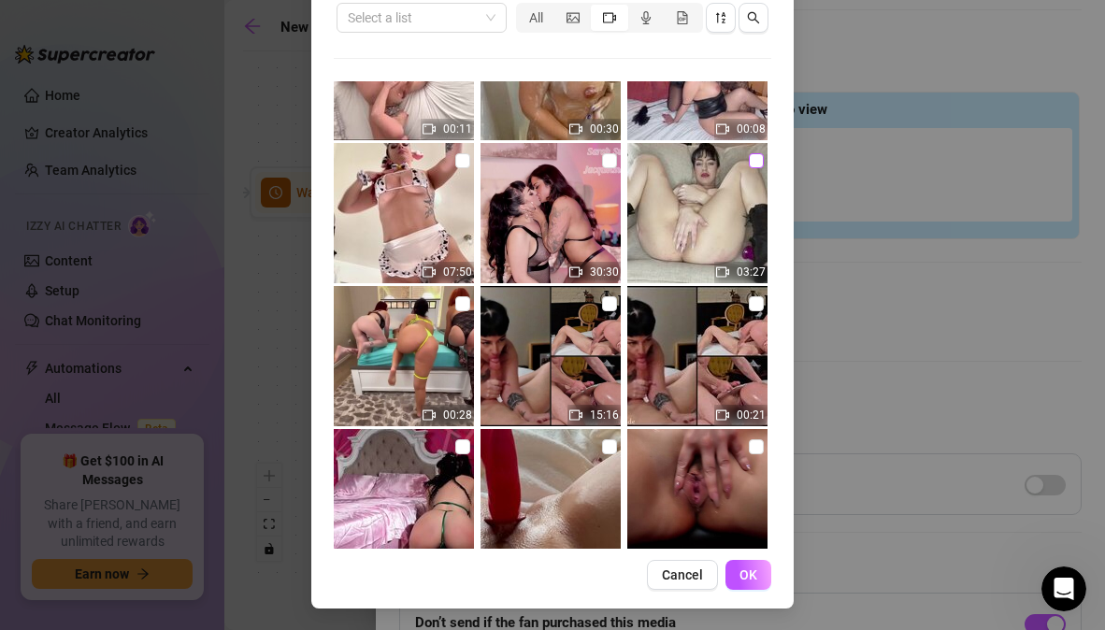
click at [749, 163] on input "checkbox" at bounding box center [756, 160] width 15 height 15
checkbox input "true"
click at [746, 585] on button "OK" at bounding box center [748, 575] width 46 height 30
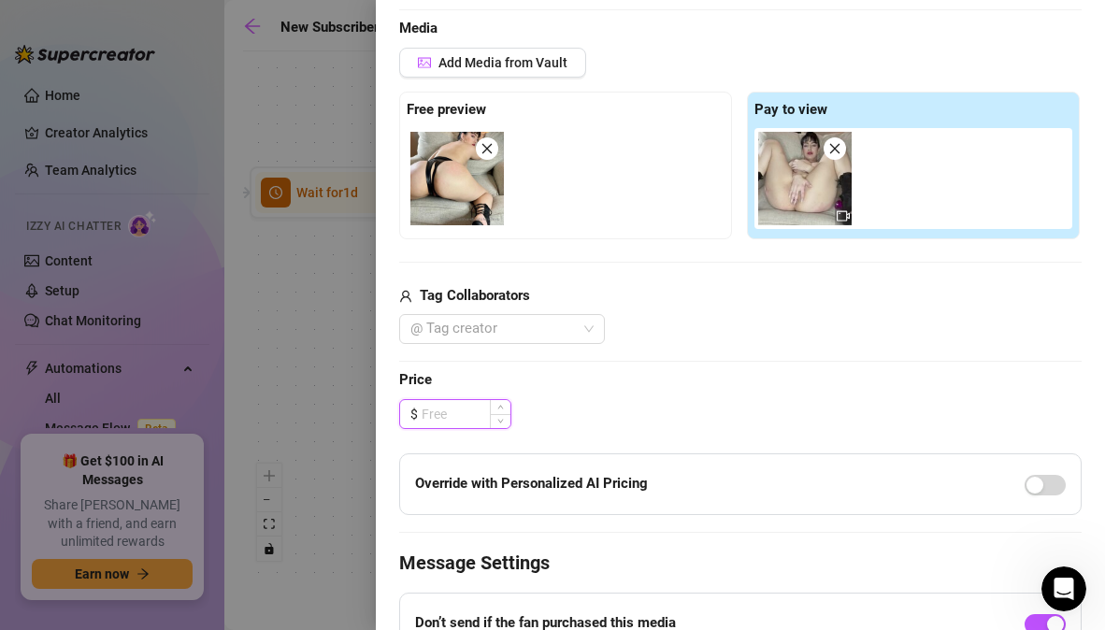
click at [472, 416] on input at bounding box center [466, 414] width 89 height 28
type input "25.00"
click at [618, 418] on div "$ 25.00" at bounding box center [740, 414] width 682 height 30
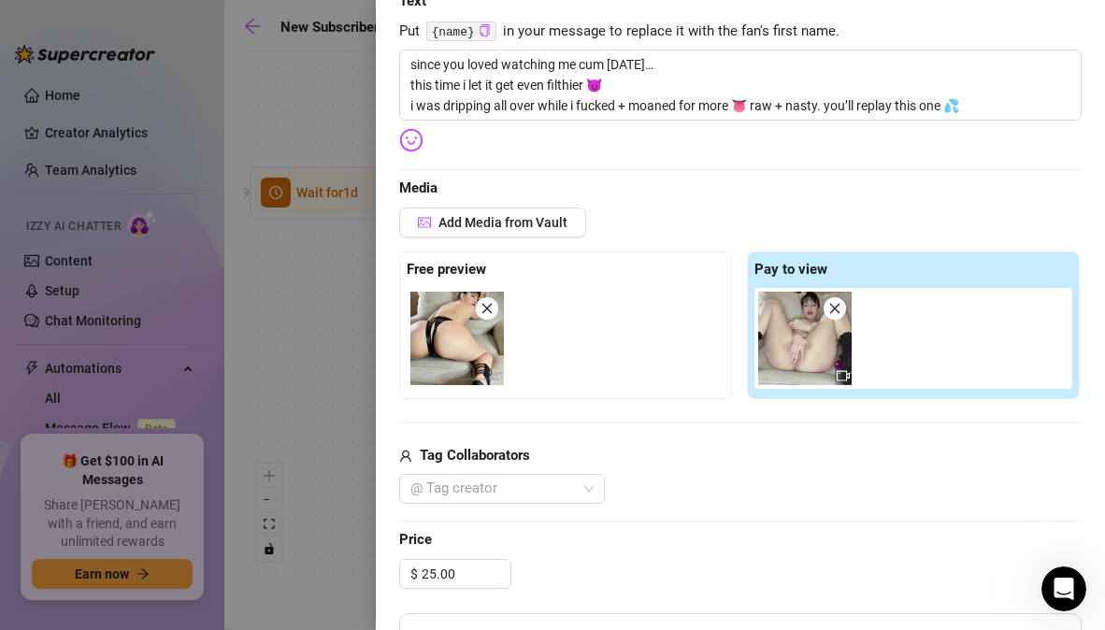
scroll to position [0, 0]
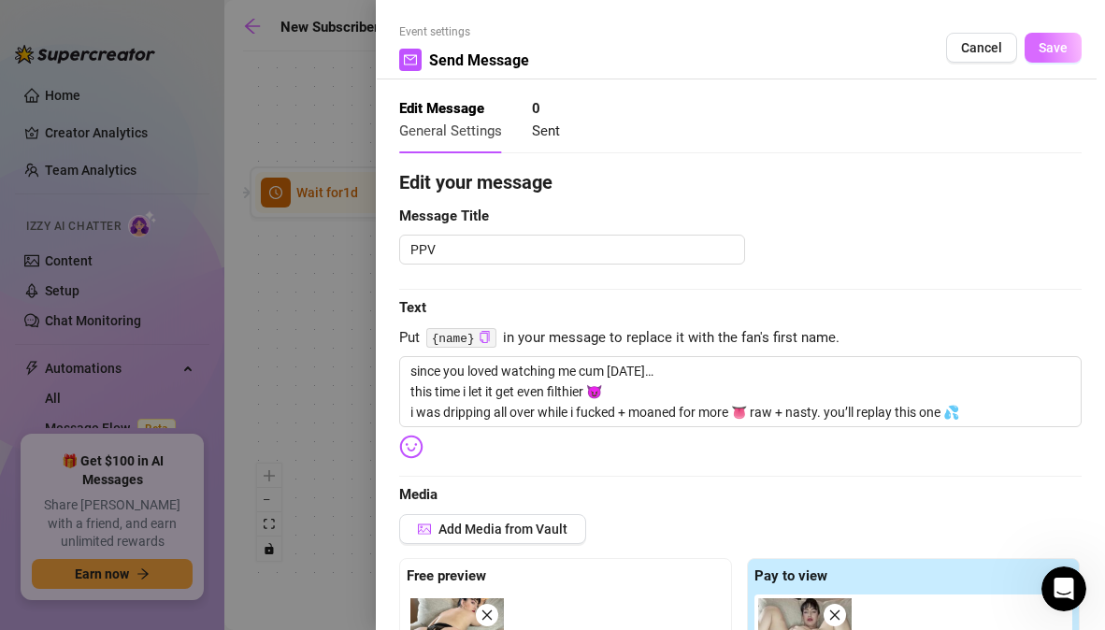
click at [1041, 56] on button "Save" at bounding box center [1053, 48] width 57 height 30
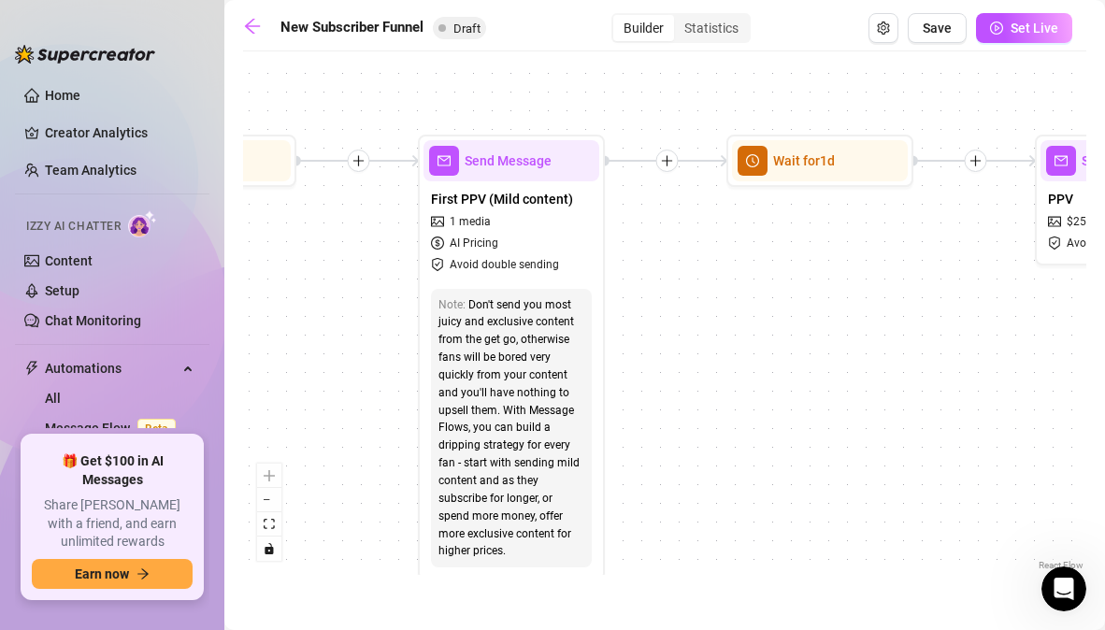
drag, startPoint x: 428, startPoint y: 257, endPoint x: 905, endPoint y: 225, distance: 477.9
click at [905, 225] on div "If True If True If True If False If False If False If True If False Merge Merge…" at bounding box center [664, 318] width 843 height 514
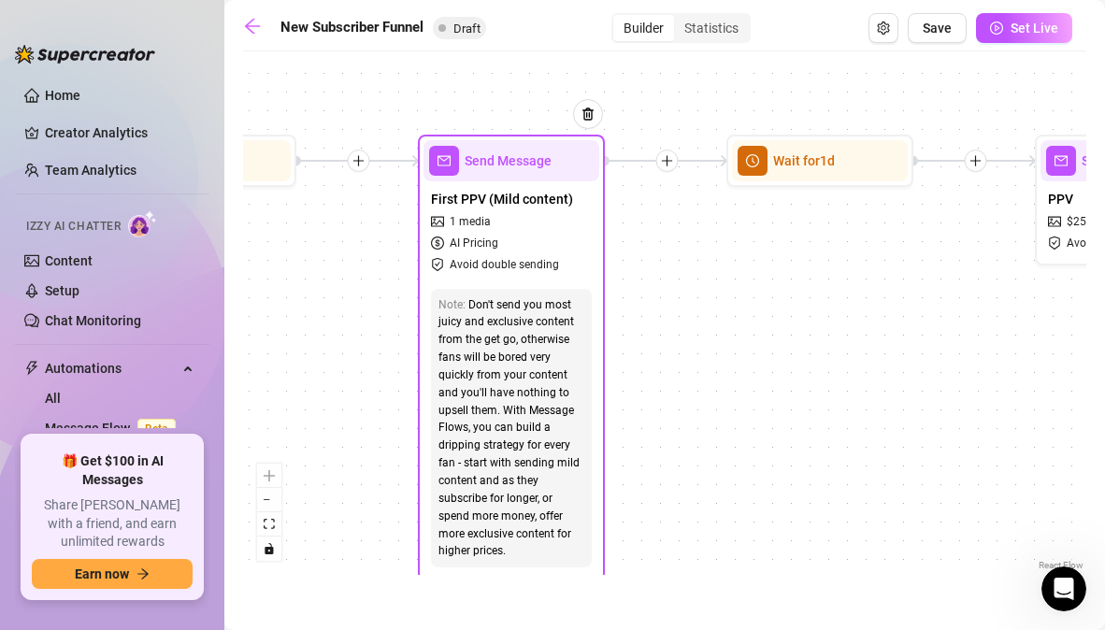
click at [505, 167] on span "Send Message" at bounding box center [508, 161] width 87 height 21
click at [530, 170] on span "Send Message" at bounding box center [508, 161] width 87 height 21
type textarea "I couldn’t stop touching myself last night {name}… i fingered my pussy until i …"
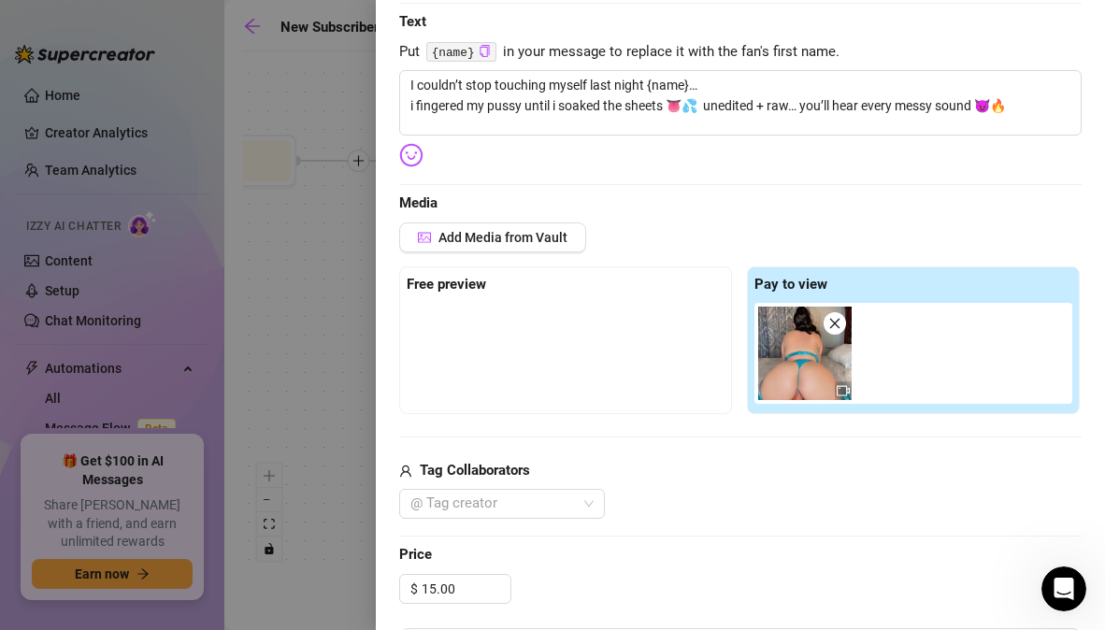
scroll to position [290, 0]
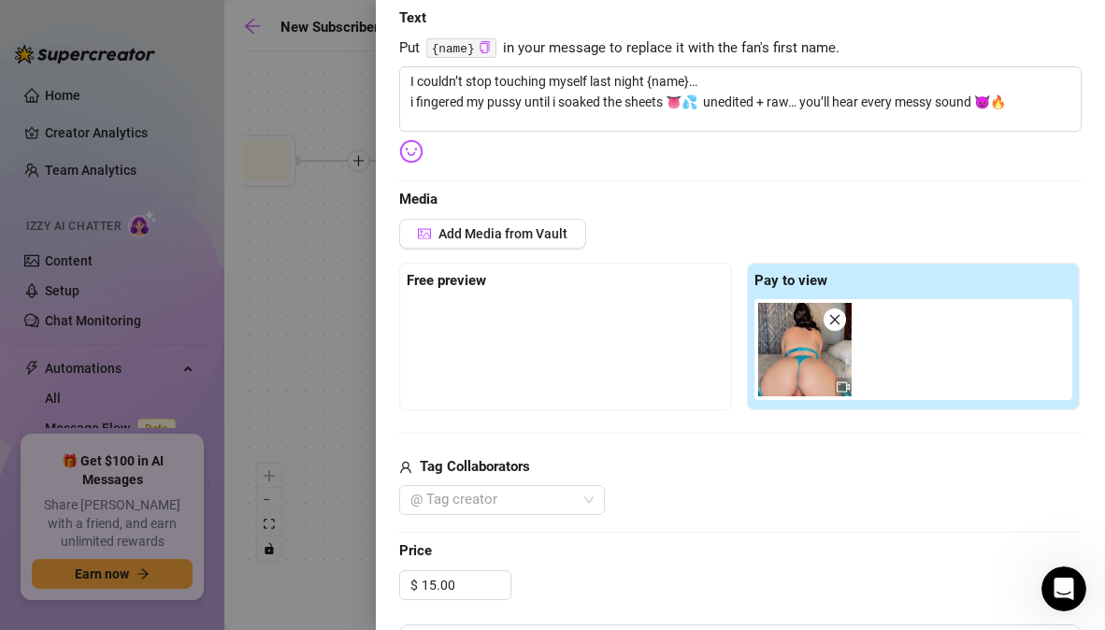
click at [830, 323] on icon "close" at bounding box center [834, 319] width 13 height 13
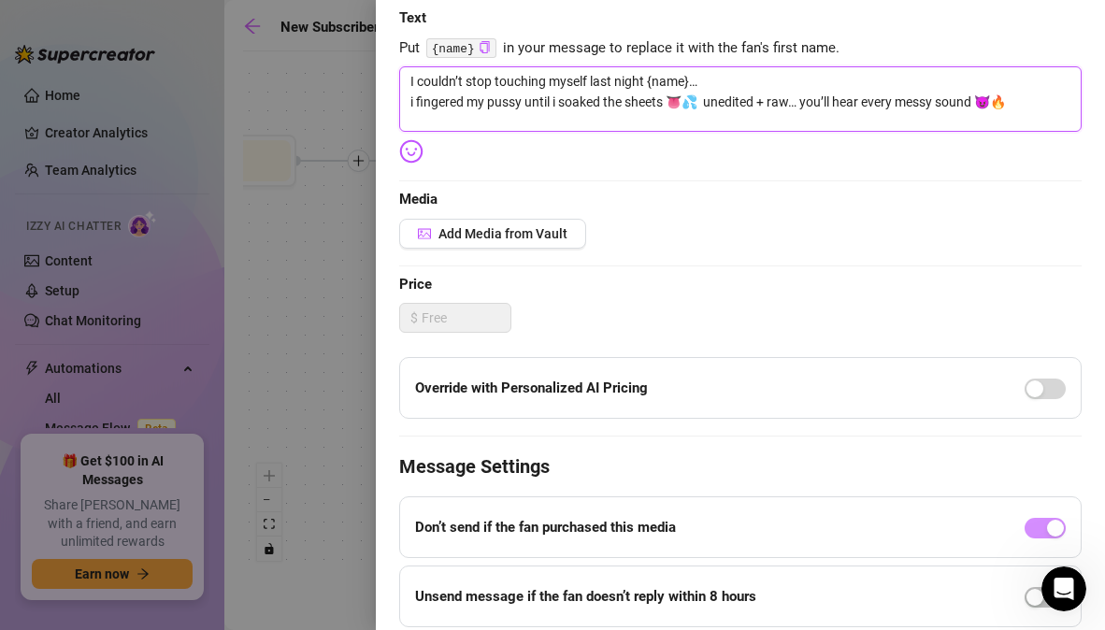
drag, startPoint x: 467, startPoint y: 102, endPoint x: 418, endPoint y: 103, distance: 48.6
click at [418, 103] on textarea "I couldn’t stop touching myself last night {name}… i fingered my pussy until i …" at bounding box center [740, 98] width 682 height 65
type textarea "I couldn’t stop touching myself last night {name}… i fmy pussy until i soaked t…"
type textarea "I couldn’t stop touching myself last night {name}… i fumy pussy until i soaked …"
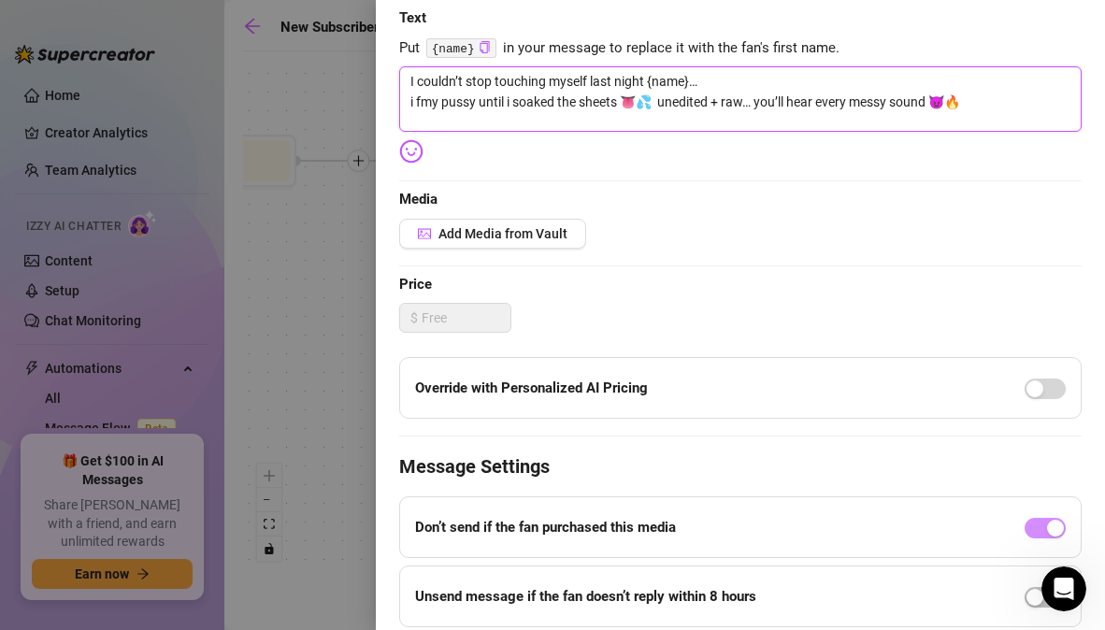
type textarea "I couldn’t stop touching myself last night {name}… i fumy pussy until i soaked …"
type textarea "I couldn’t stop touching myself last night {name}… i fucmy pussy until i soaked…"
type textarea "I couldn’t stop touching myself last night {name}… i fuckmy pussy until i soake…"
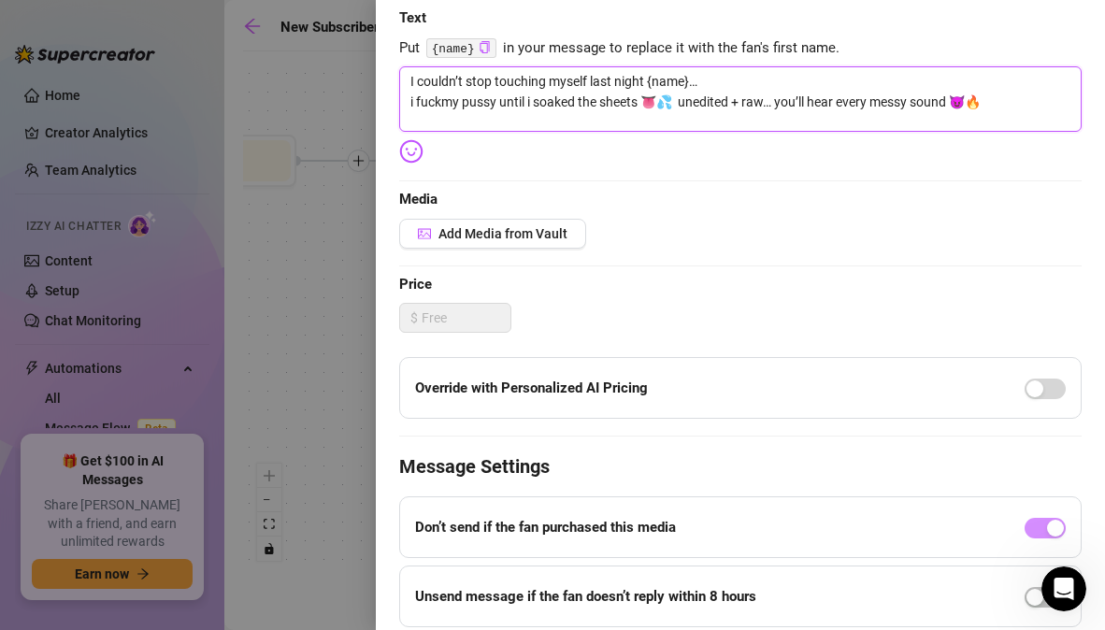
type textarea "I couldn’t stop touching myself last night {name}… i fuckemy pussy until i soak…"
type textarea "I couldn’t stop touching myself last night {name}… i fuckedmy pussy until i soa…"
type textarea "I couldn’t stop touching myself last night {name}… i fucked my pussy until i so…"
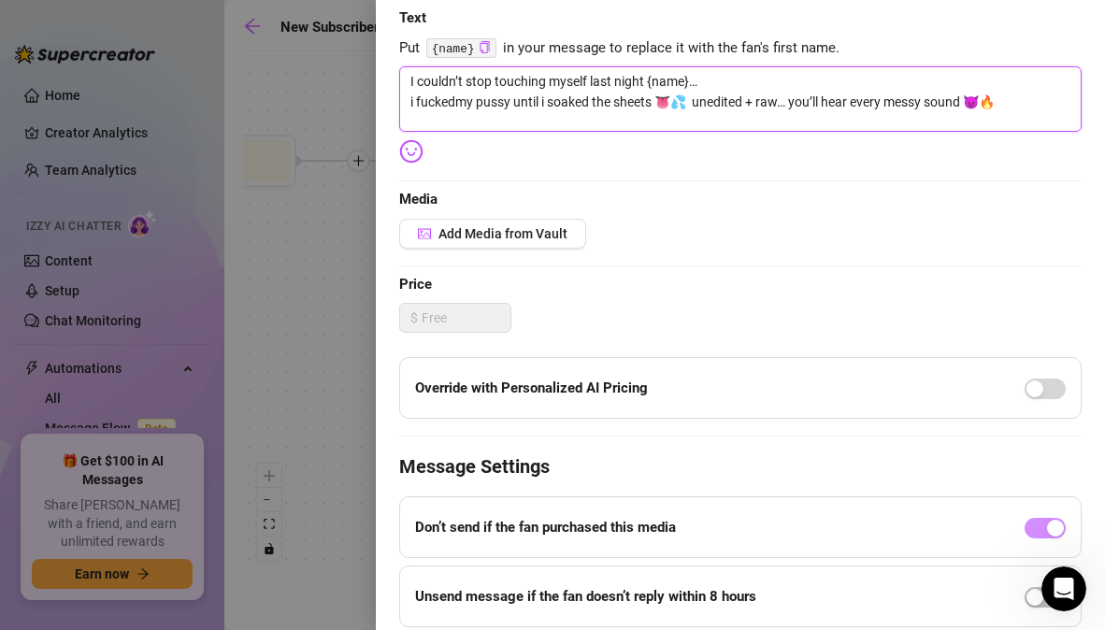
type textarea "I couldn’t stop touching myself last night {name}… i fucked my pussy until i so…"
click at [520, 103] on textarea "I couldn’t stop touching myself last night {name}… i fucked my pussy until i so…" at bounding box center [740, 98] width 682 height 65
type textarea "I couldn’t stop touching myself last night {name}… i fucked my pussy wuntil i s…"
type textarea "I couldn’t stop touching myself last night {name}… i fucked my pussy wiuntil i …"
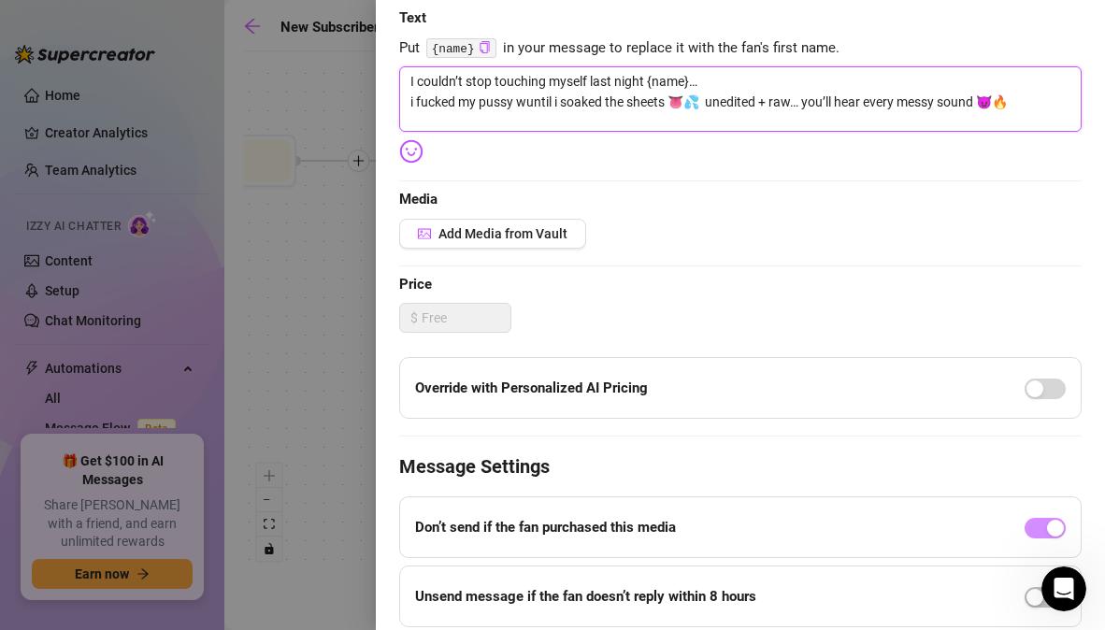
type textarea "I couldn’t stop touching myself last night {name}… i fucked my pussy wiuntil i …"
type textarea "I couldn’t stop touching myself last night {name}… i fucked my pussy wituntil i…"
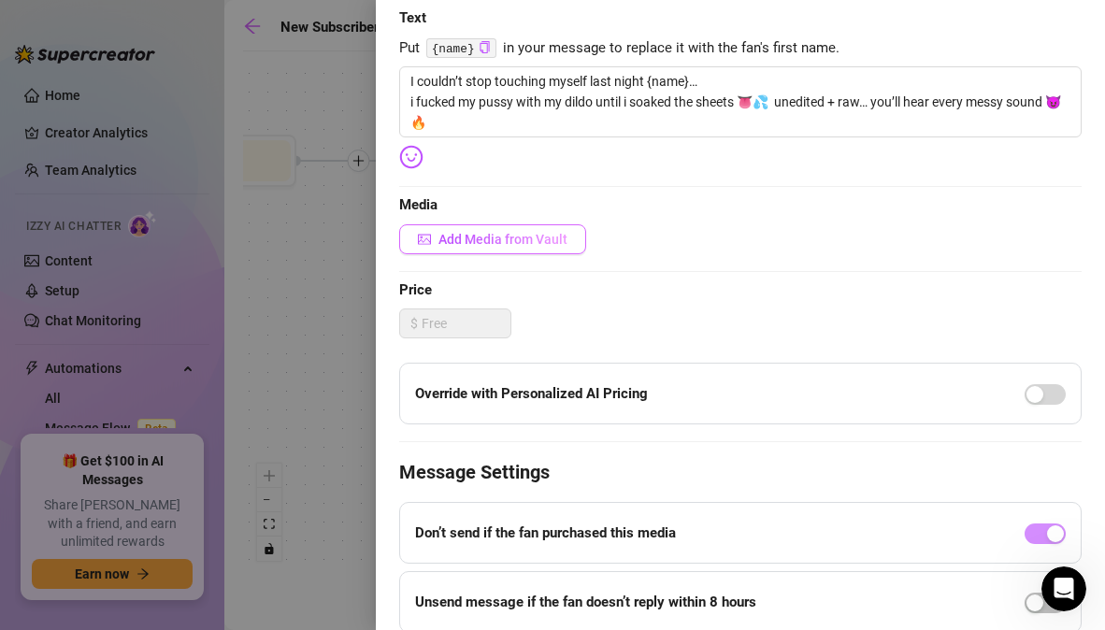
click at [467, 246] on span "Add Media from Vault" at bounding box center [502, 239] width 129 height 15
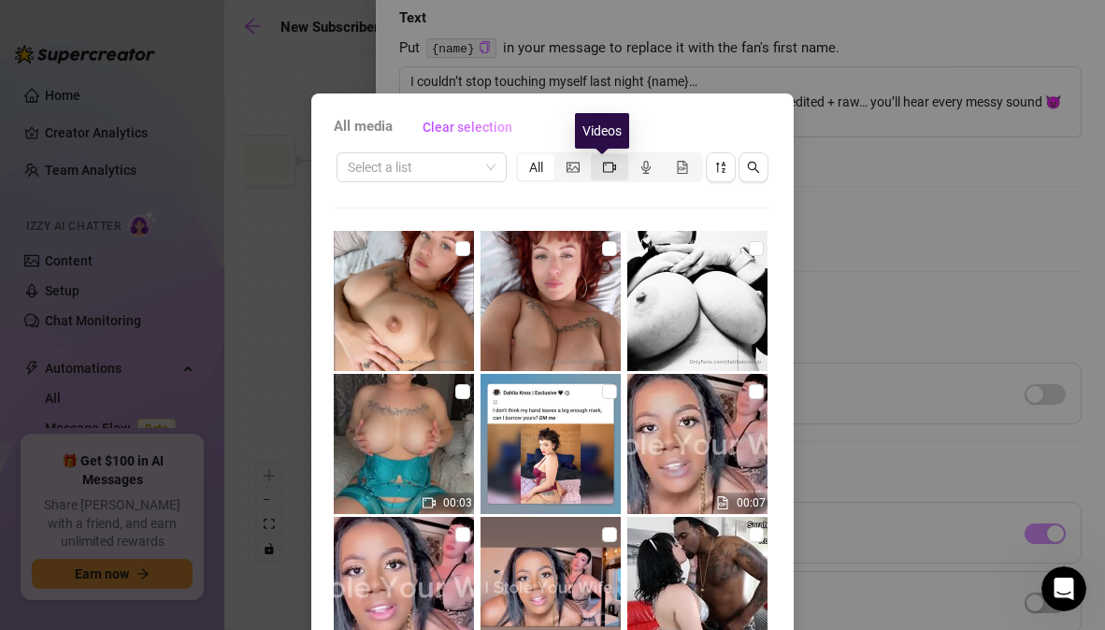
click at [603, 169] on icon "video-camera" at bounding box center [609, 167] width 13 height 13
click at [596, 157] on input "segmented control" at bounding box center [596, 157] width 0 height 0
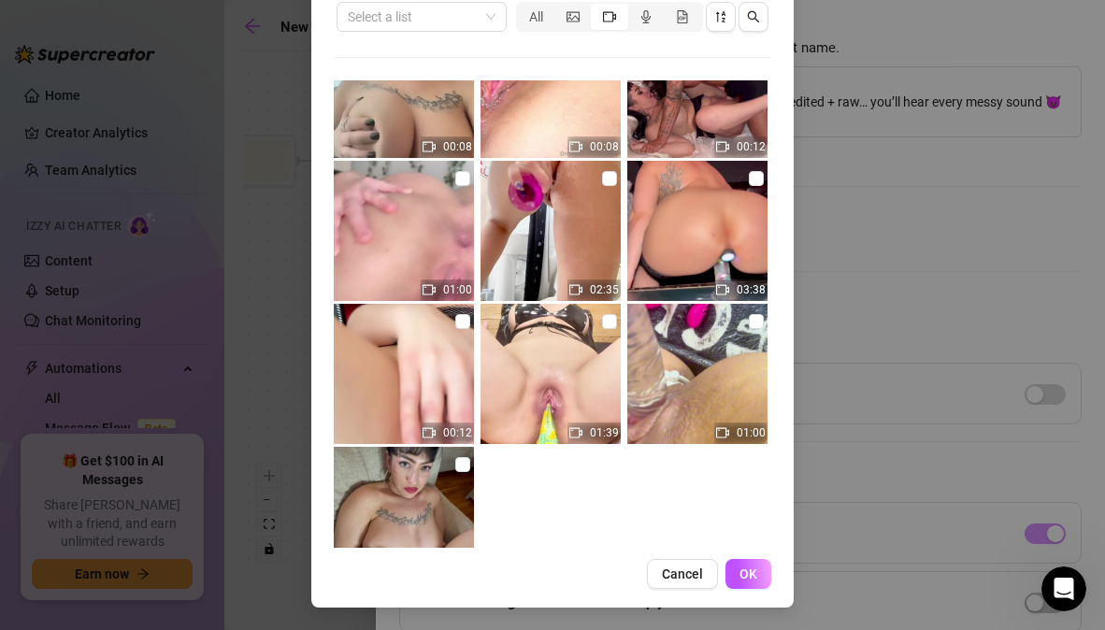
scroll to position [7285, 0]
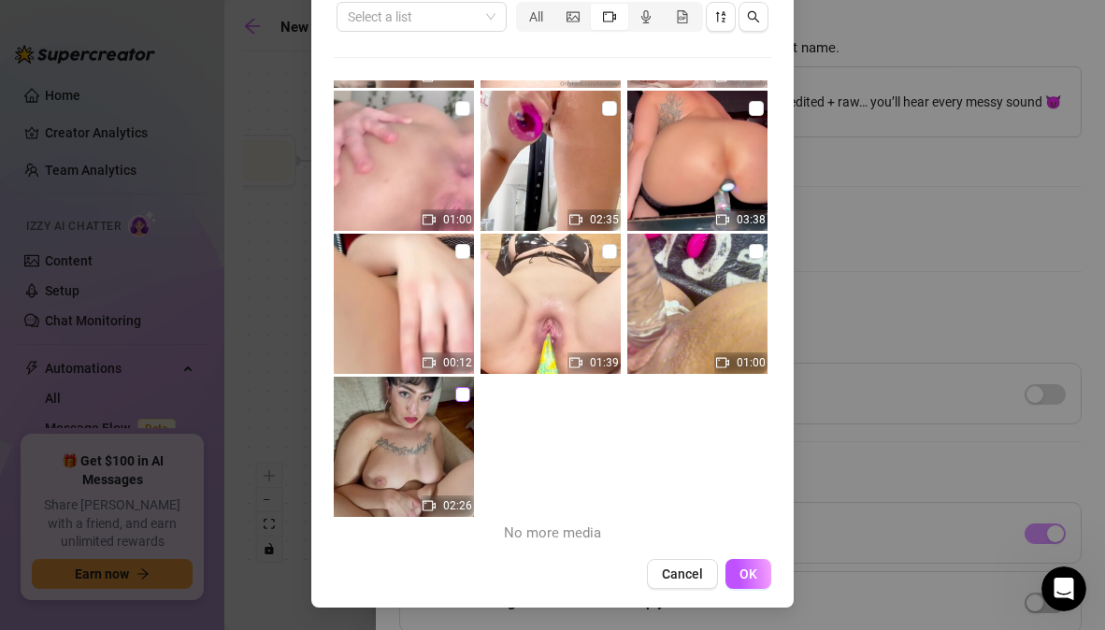
click at [455, 392] on input "checkbox" at bounding box center [462, 394] width 15 height 15
click at [740, 584] on button "OK" at bounding box center [748, 574] width 46 height 30
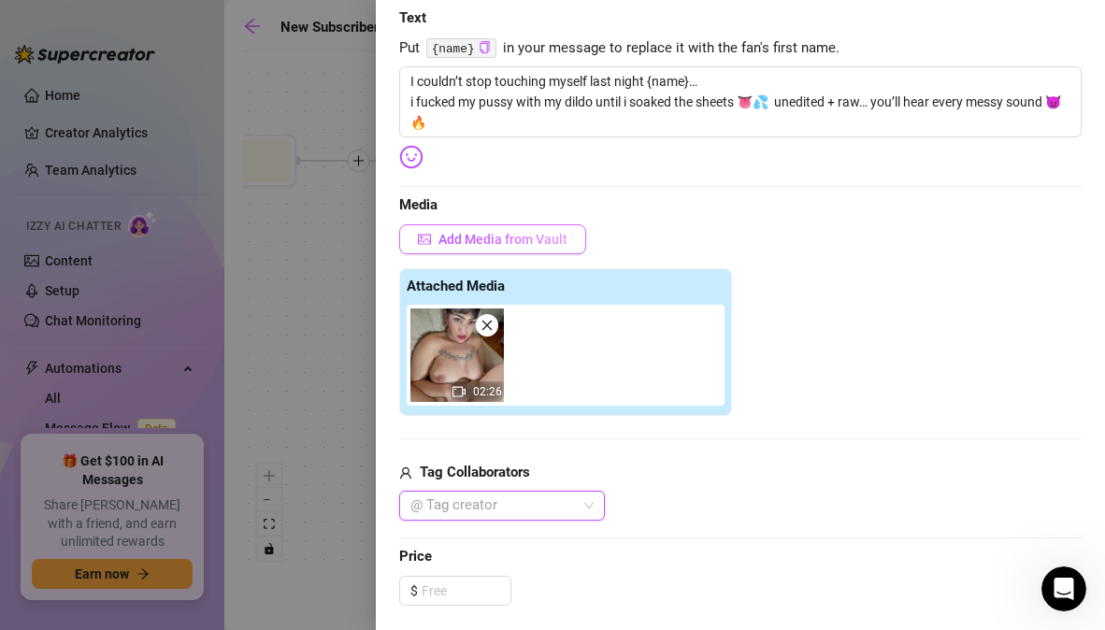
click at [519, 242] on span "Add Media from Vault" at bounding box center [502, 239] width 129 height 15
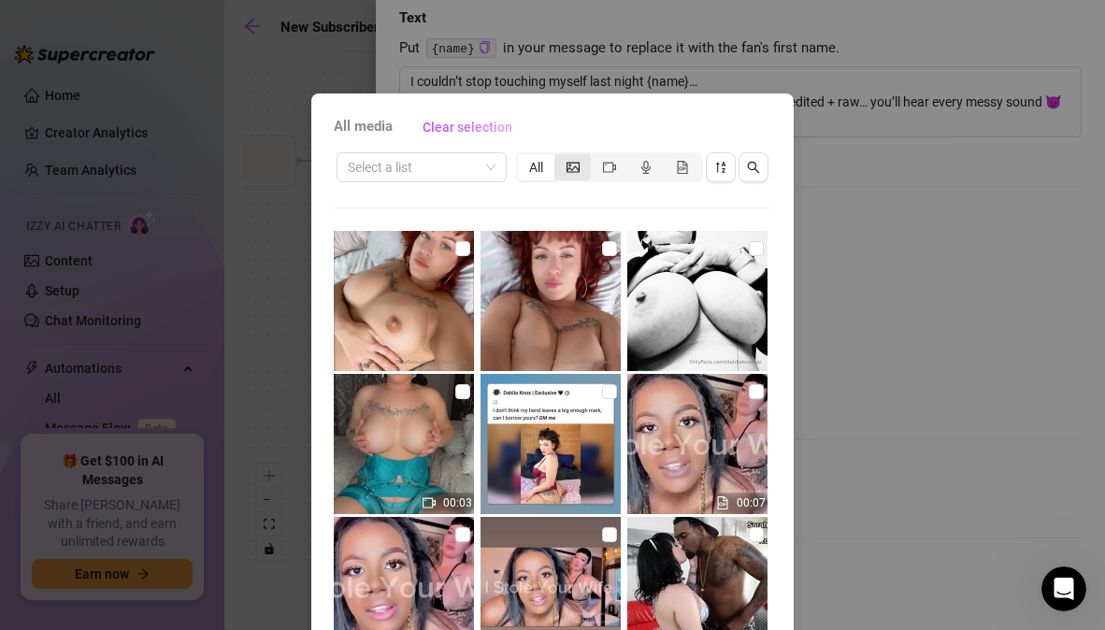
click at [573, 169] on div "segmented control" at bounding box center [572, 167] width 36 height 26
click at [559, 157] on input "segmented control" at bounding box center [559, 157] width 0 height 0
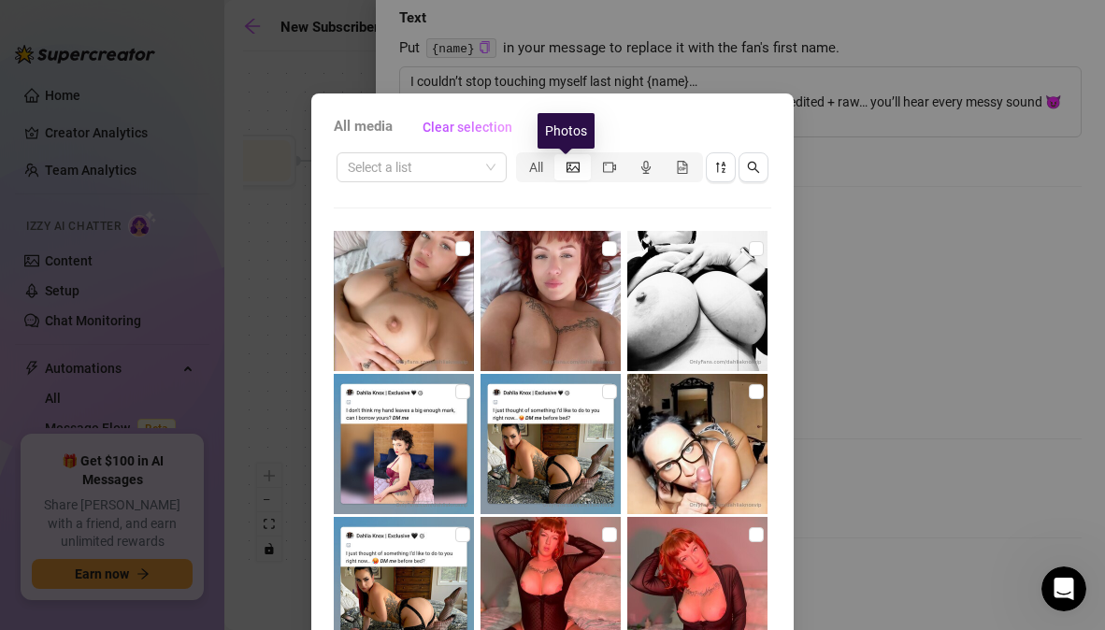
click at [567, 171] on icon "picture" at bounding box center [573, 167] width 13 height 13
click at [559, 157] on input "segmented control" at bounding box center [559, 157] width 0 height 0
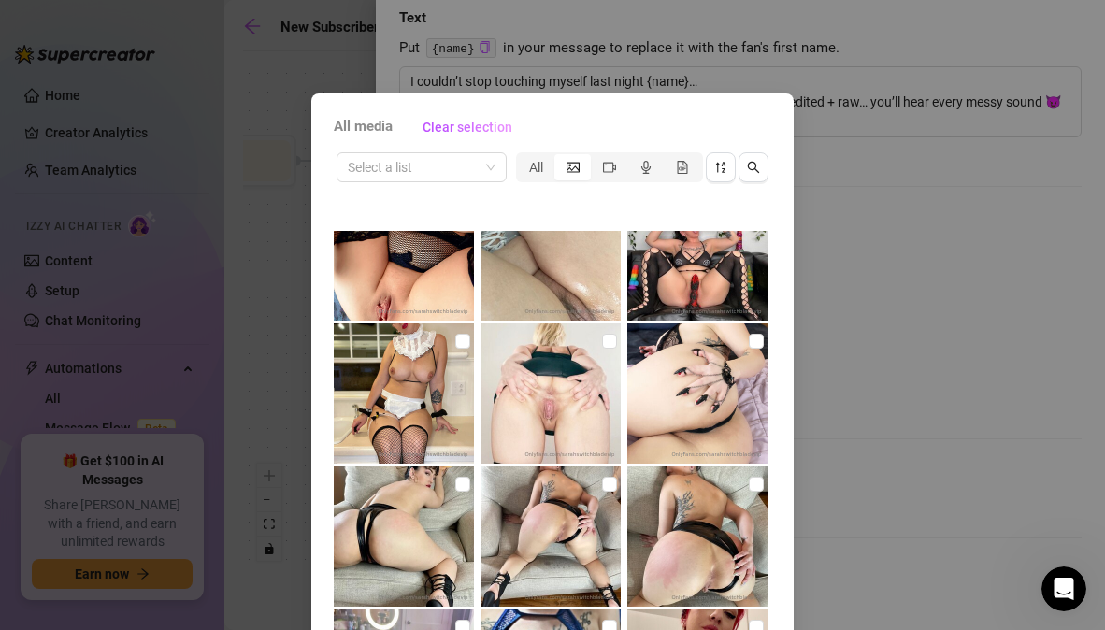
scroll to position [20835, 0]
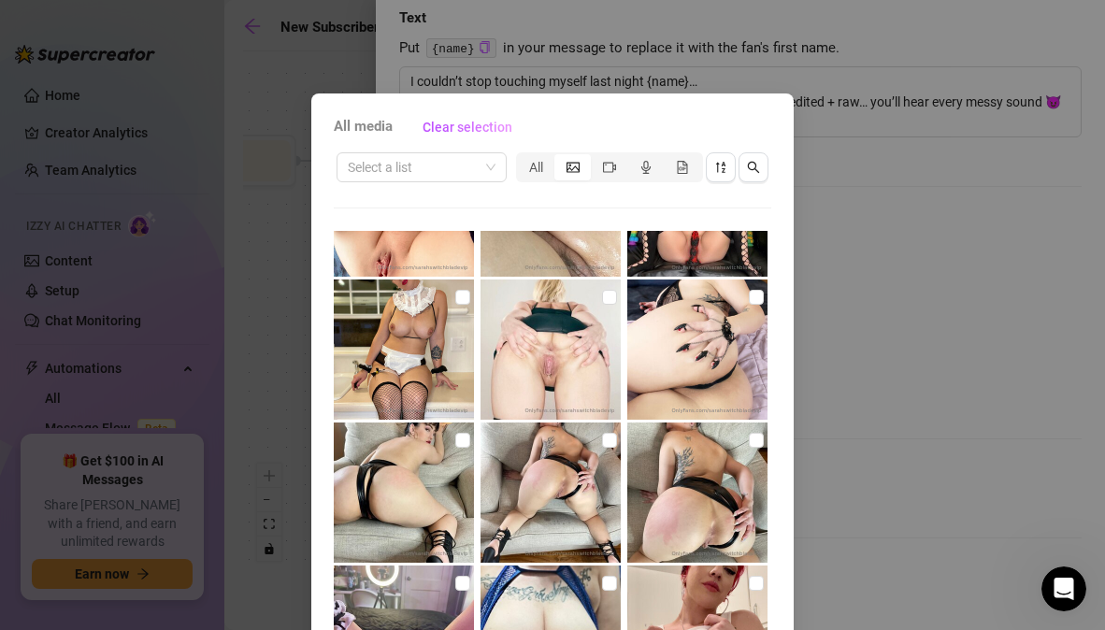
click at [541, 485] on img at bounding box center [551, 493] width 140 height 140
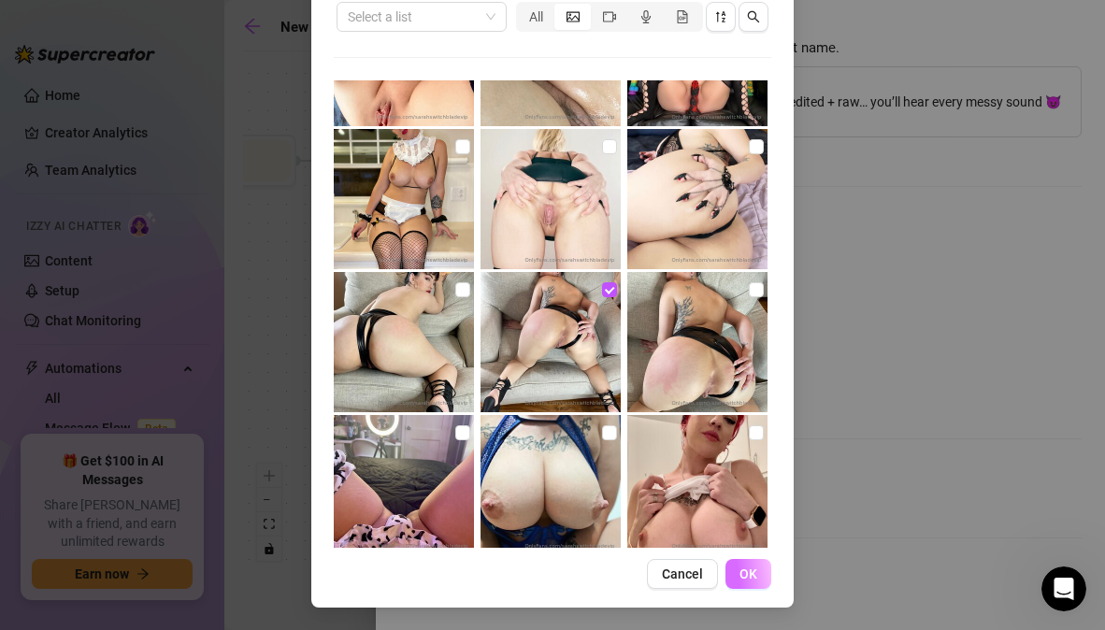
click at [730, 571] on button "OK" at bounding box center [748, 574] width 46 height 30
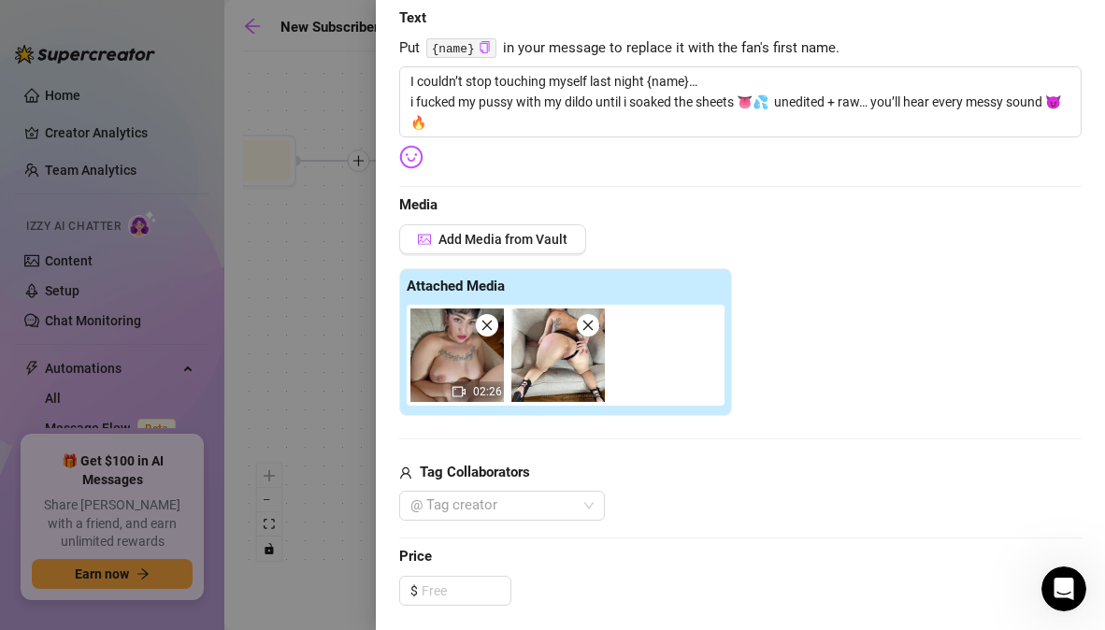
click at [568, 369] on img at bounding box center [557, 355] width 93 height 93
click at [567, 352] on img at bounding box center [557, 355] width 93 height 93
click at [586, 328] on icon "close" at bounding box center [588, 325] width 13 height 13
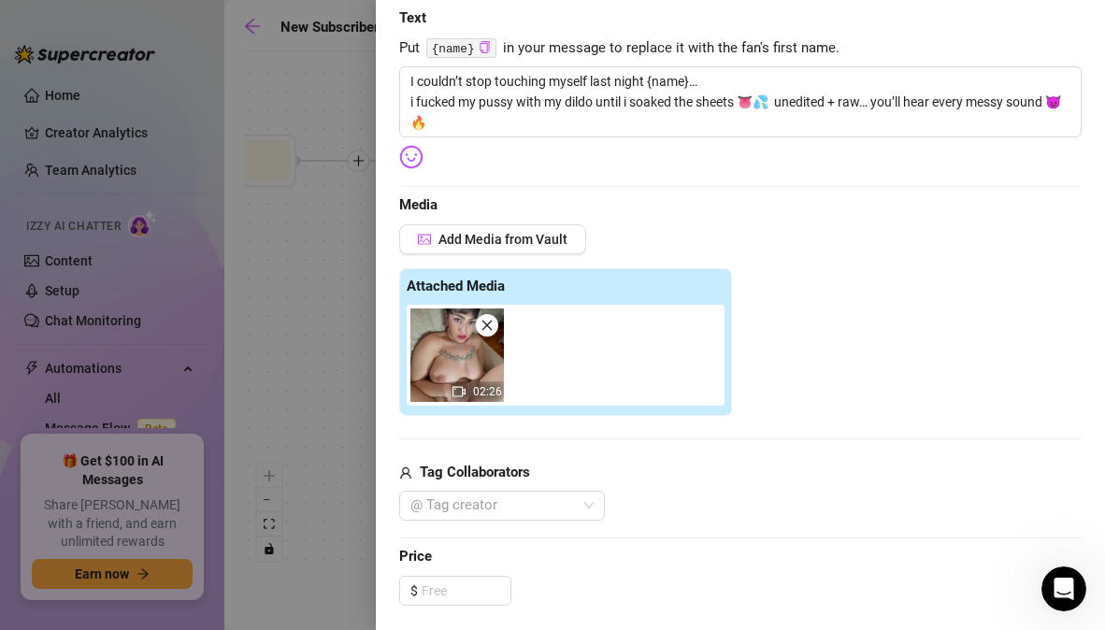
click at [486, 325] on icon "close" at bounding box center [487, 326] width 10 height 10
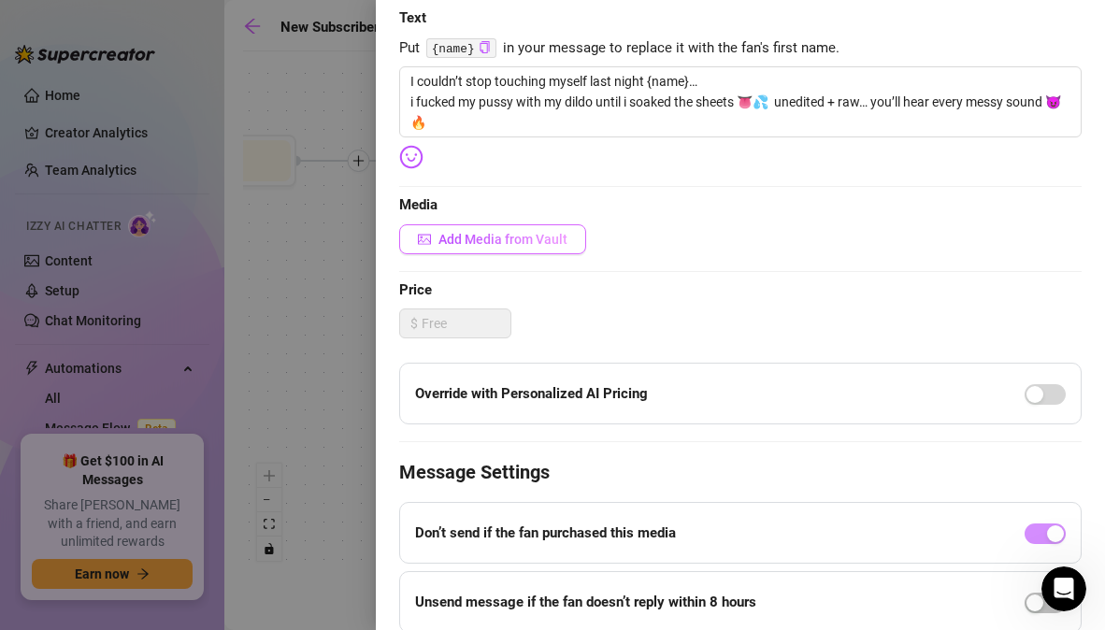
click at [524, 245] on span "Add Media from Vault" at bounding box center [502, 239] width 129 height 15
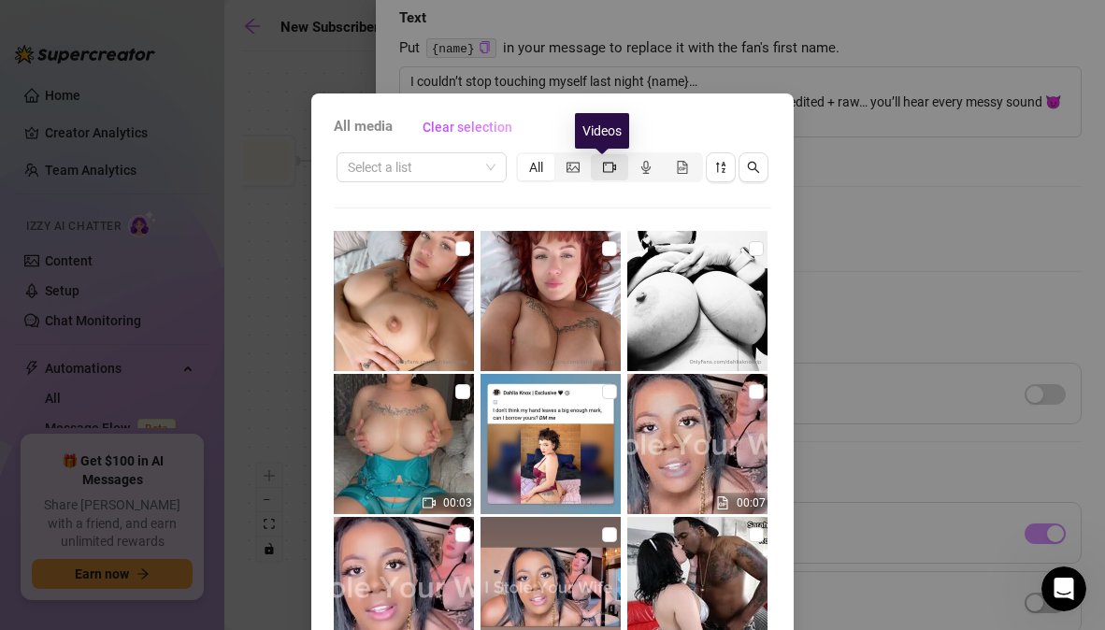
click at [608, 168] on icon "video-camera" at bounding box center [609, 167] width 13 height 10
click at [596, 157] on input "segmented control" at bounding box center [596, 157] width 0 height 0
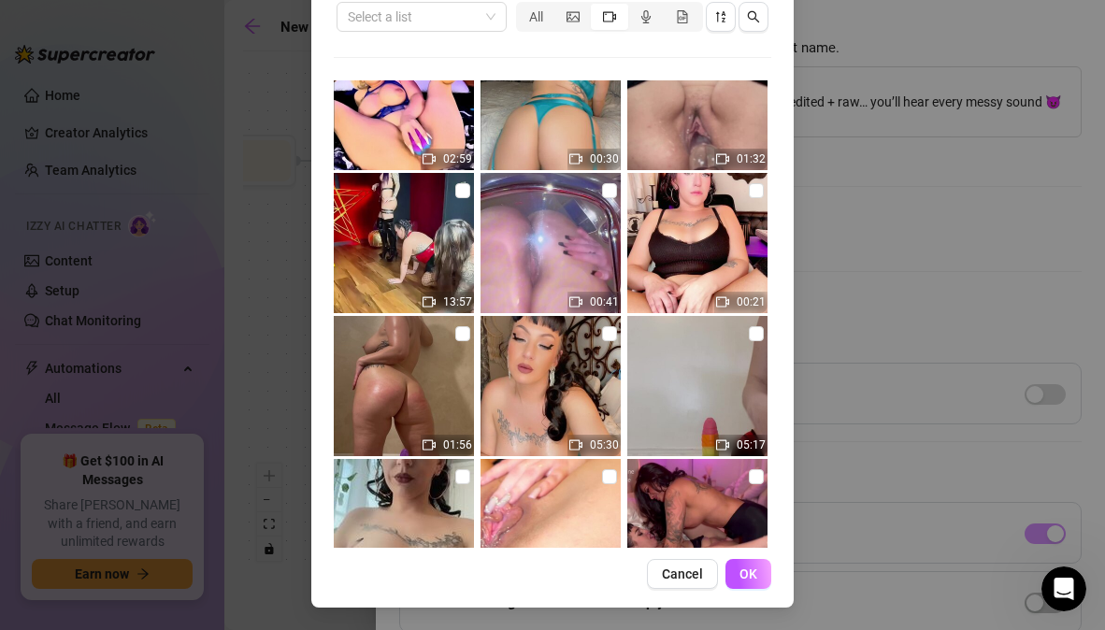
scroll to position [6765, 0]
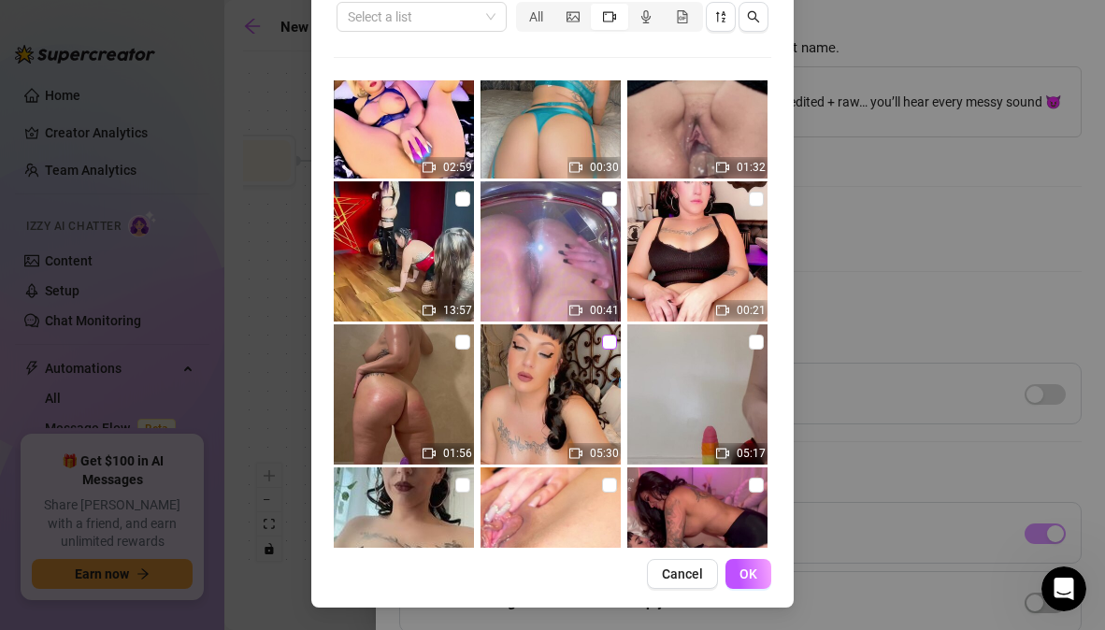
click at [602, 343] on input "checkbox" at bounding box center [609, 342] width 15 height 15
click at [746, 577] on span "OK" at bounding box center [749, 574] width 18 height 15
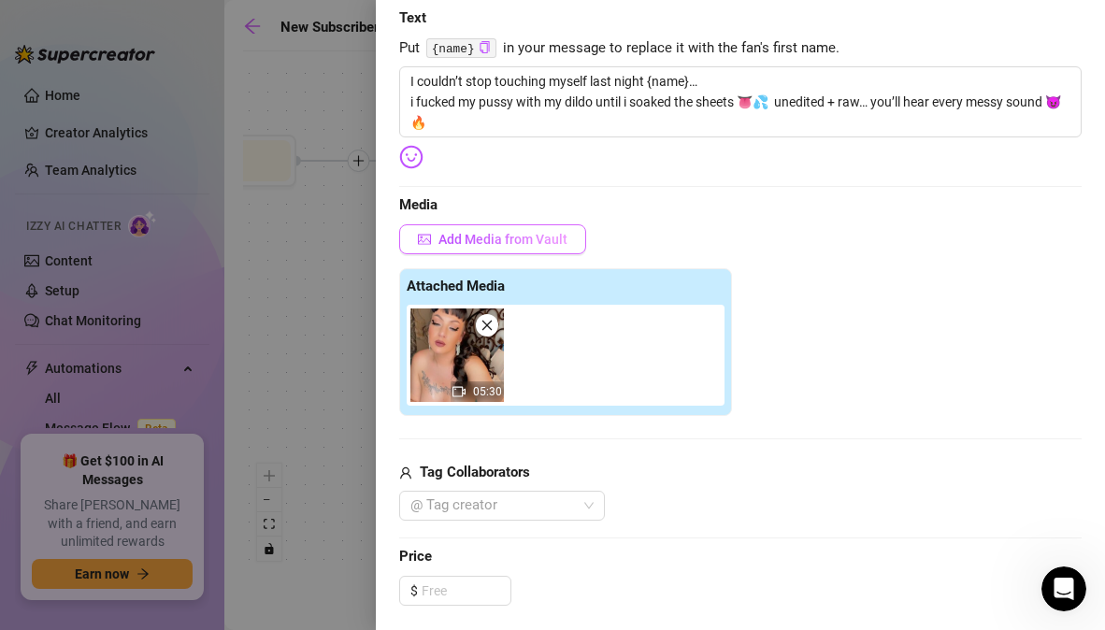
click at [520, 235] on span "Add Media from Vault" at bounding box center [502, 239] width 129 height 15
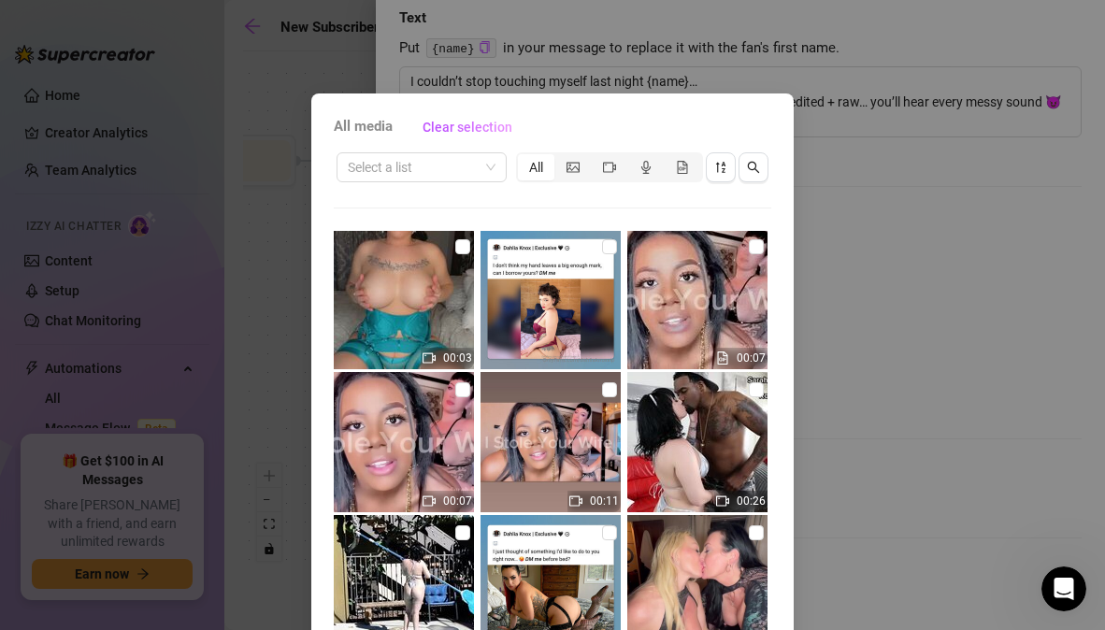
scroll to position [136, 0]
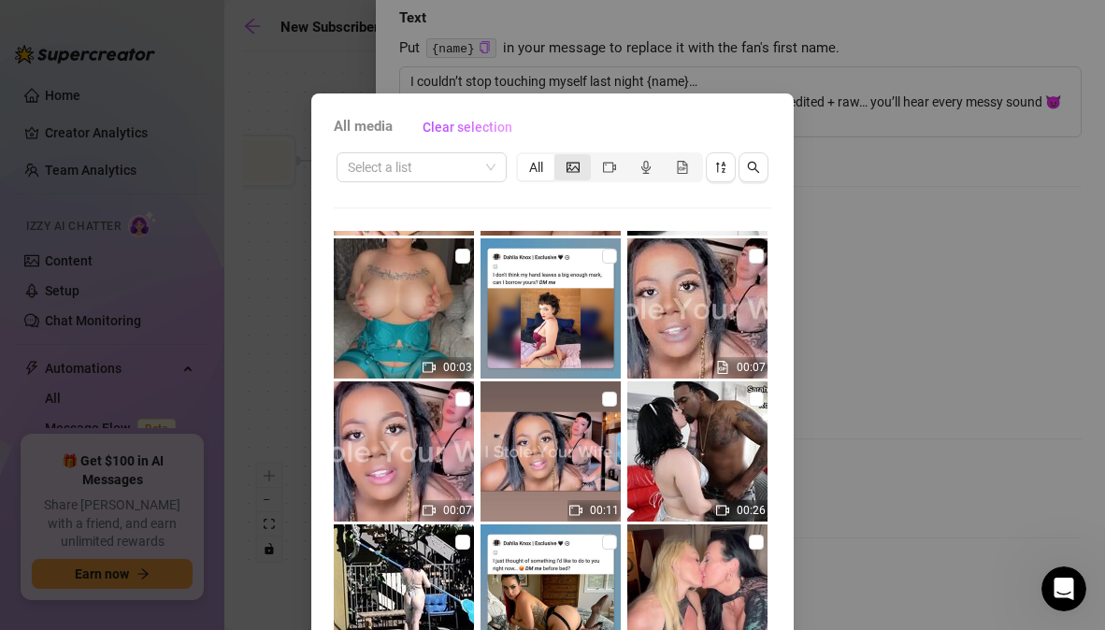
click at [574, 168] on div "segmented control" at bounding box center [572, 167] width 36 height 26
click at [559, 157] on input "segmented control" at bounding box center [559, 157] width 0 height 0
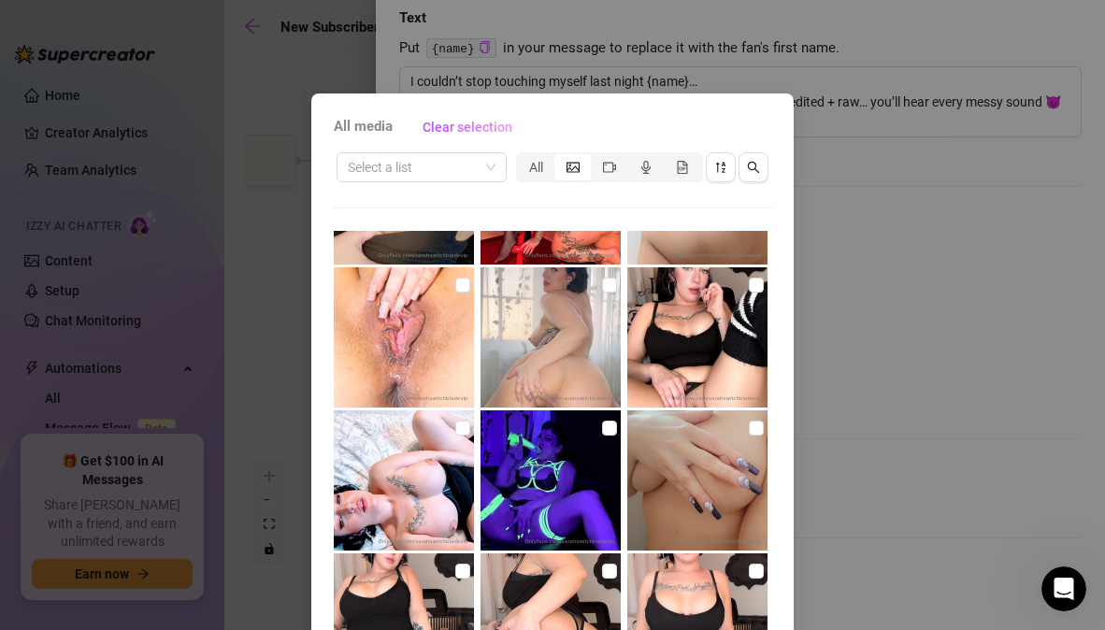
scroll to position [19824, 0]
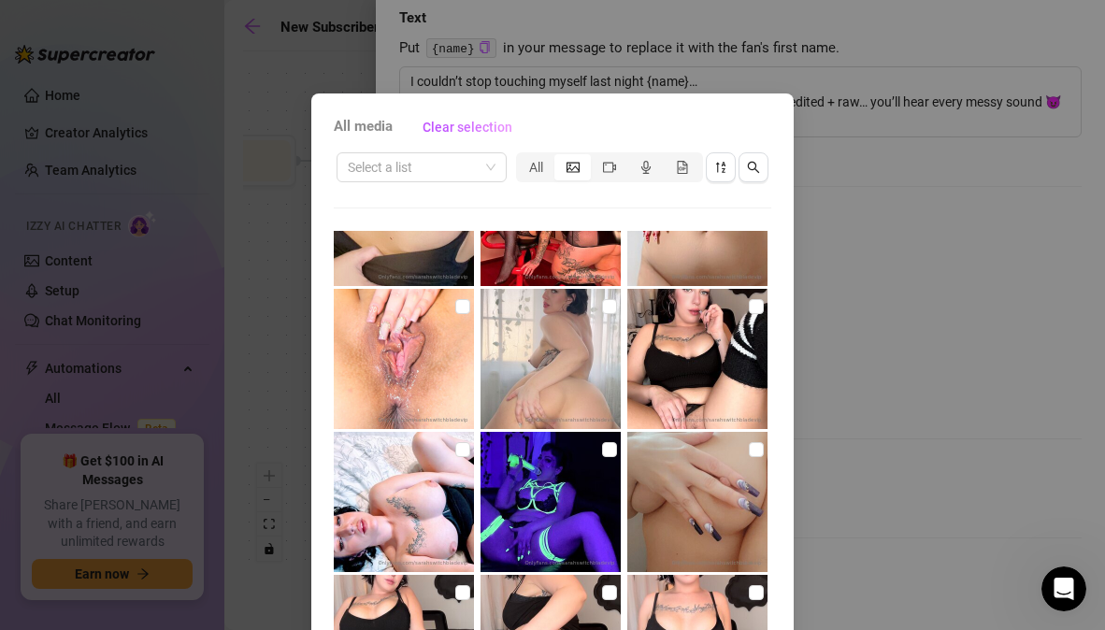
click at [460, 450] on img at bounding box center [404, 502] width 140 height 140
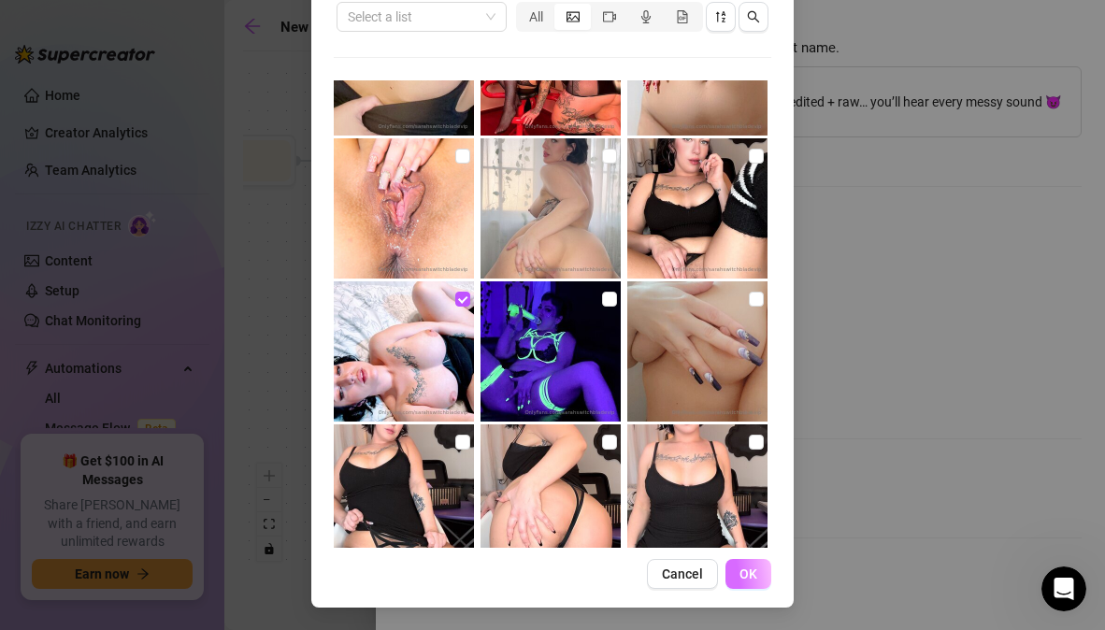
click at [740, 574] on span "OK" at bounding box center [749, 574] width 18 height 15
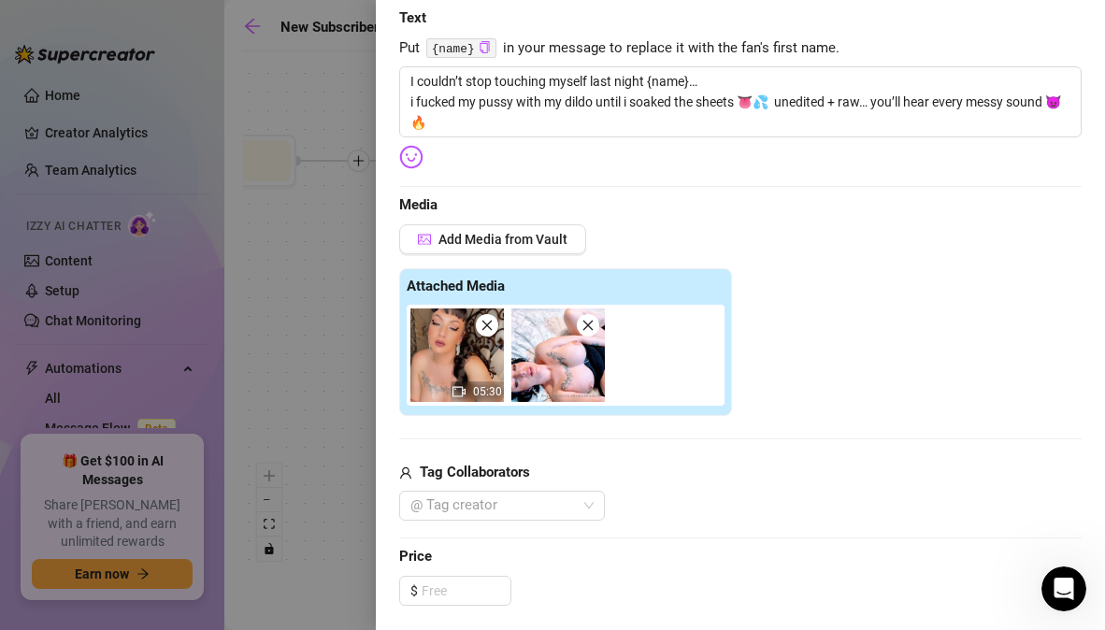
click at [484, 332] on span at bounding box center [487, 325] width 22 height 22
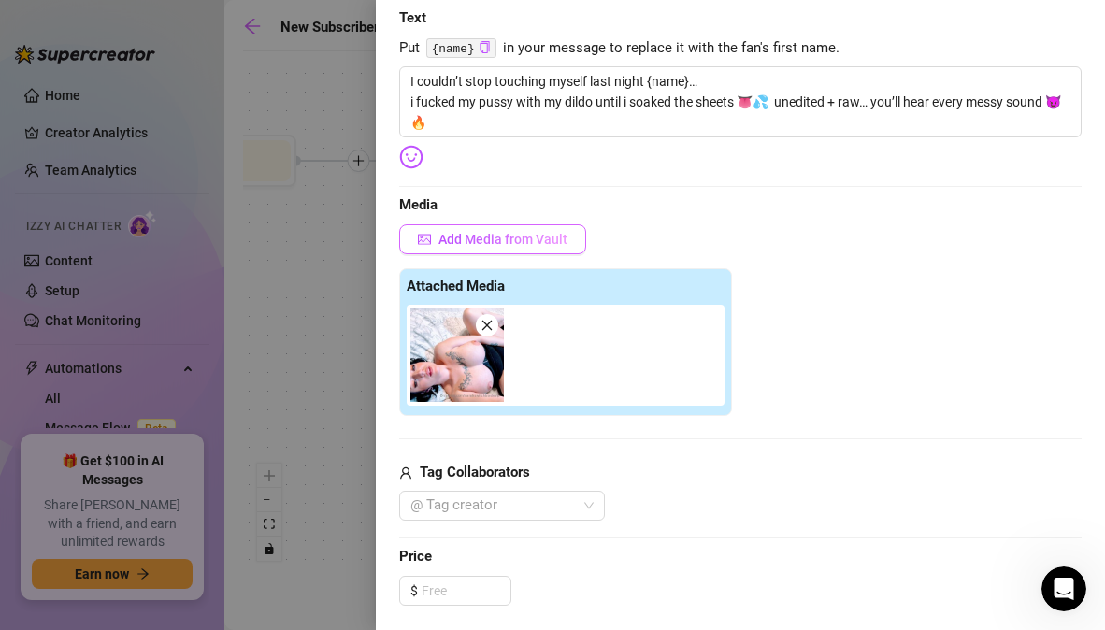
click at [501, 243] on span "Add Media from Vault" at bounding box center [502, 239] width 129 height 15
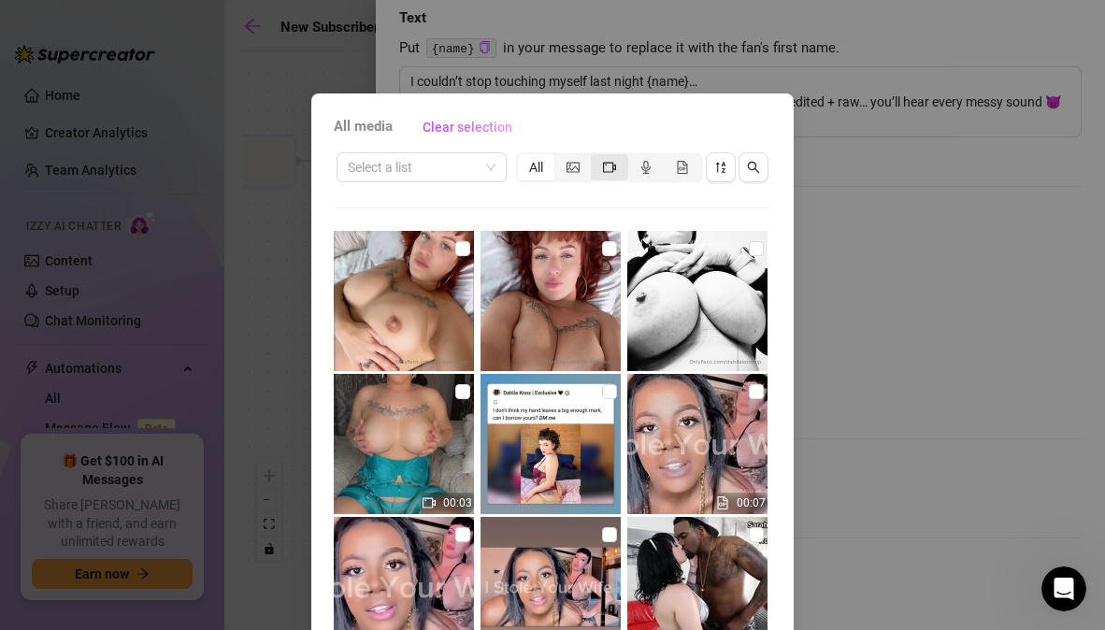
click at [603, 169] on icon "video-camera" at bounding box center [609, 167] width 13 height 13
click at [596, 157] on input "segmented control" at bounding box center [596, 157] width 0 height 0
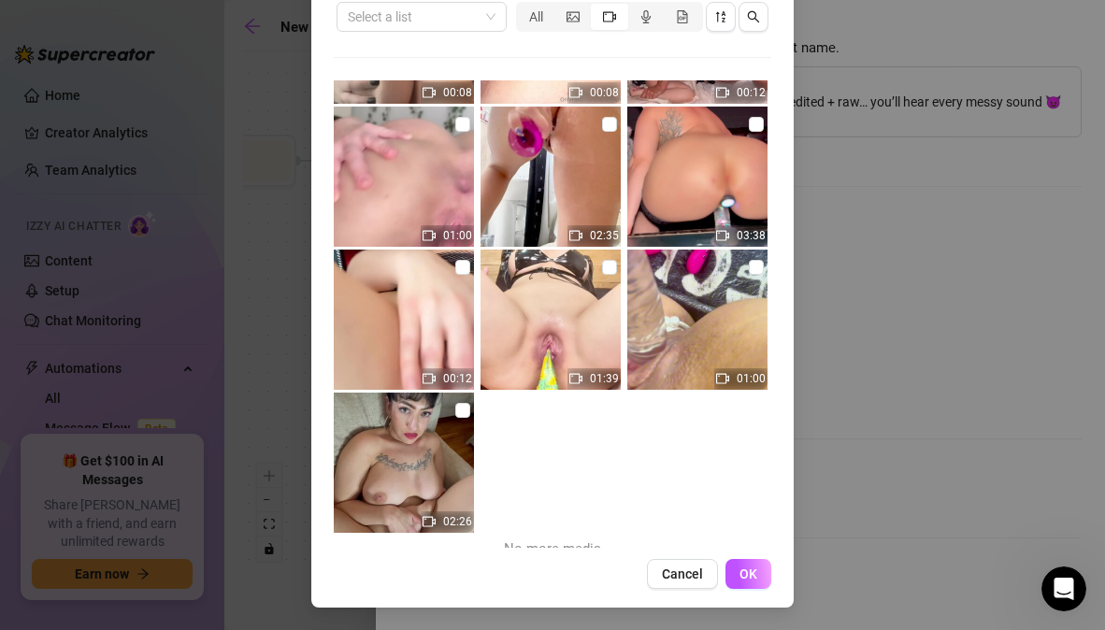
scroll to position [7285, 0]
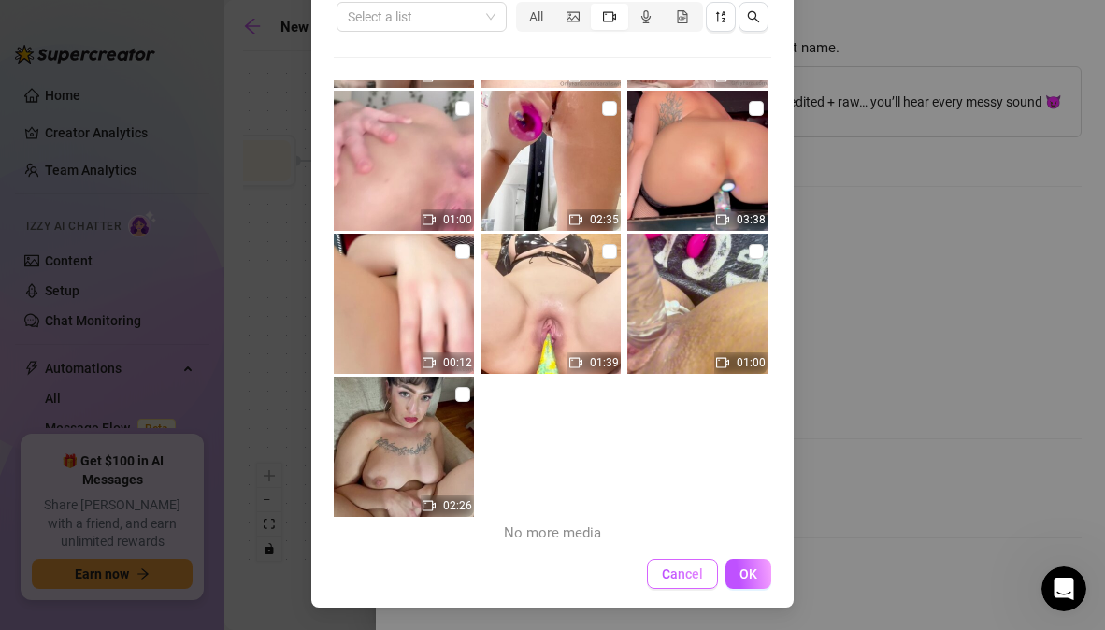
click at [696, 574] on button "Cancel" at bounding box center [682, 574] width 71 height 30
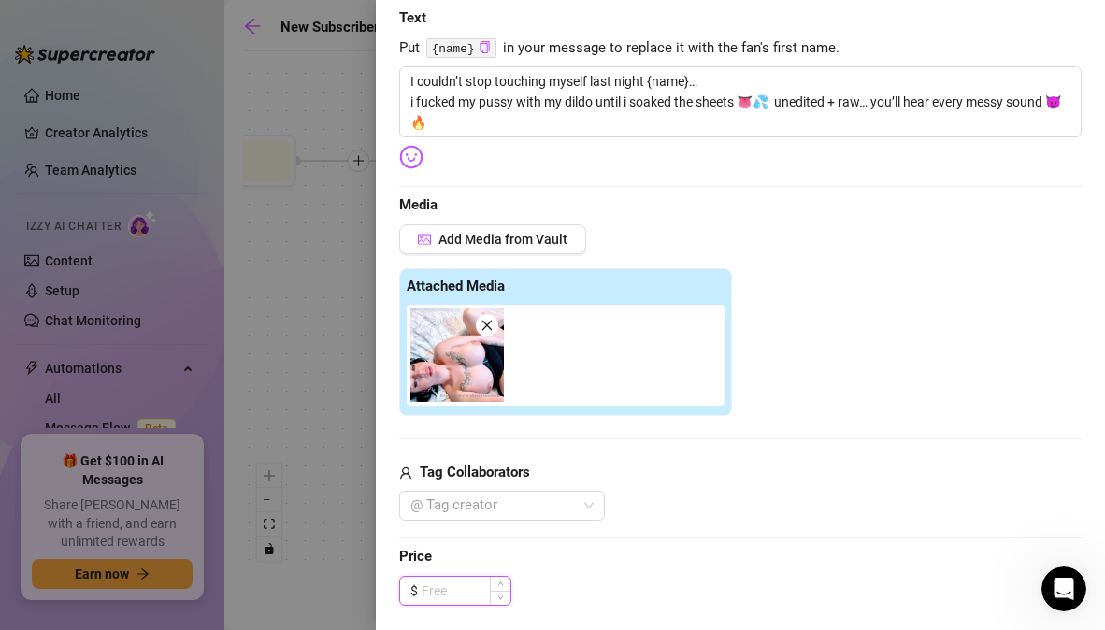
click at [476, 594] on input at bounding box center [466, 591] width 89 height 28
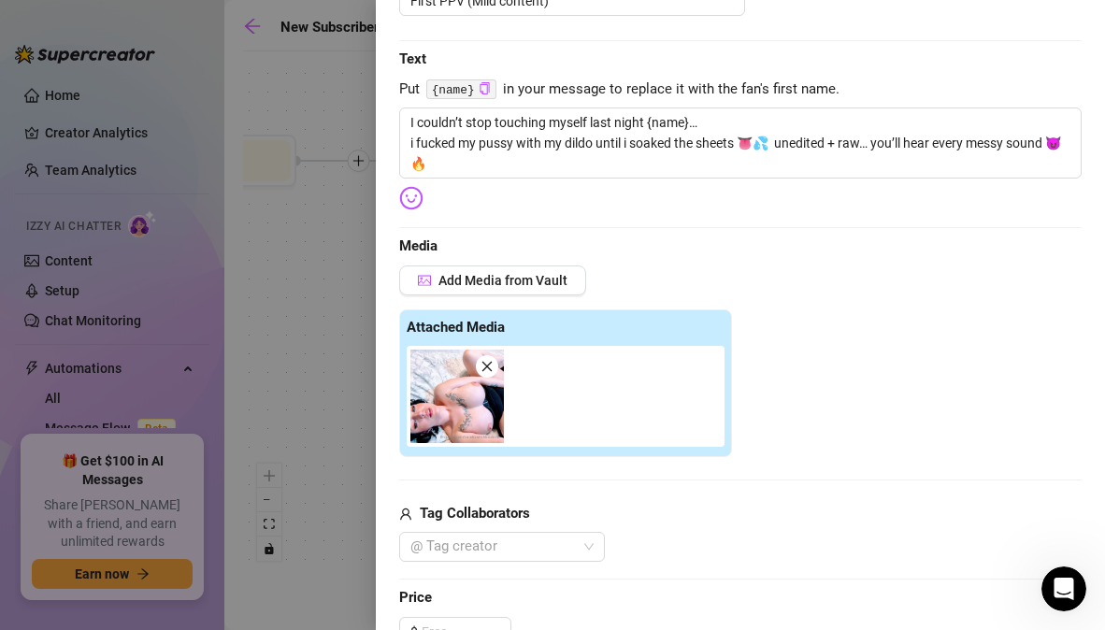
scroll to position [242, 0]
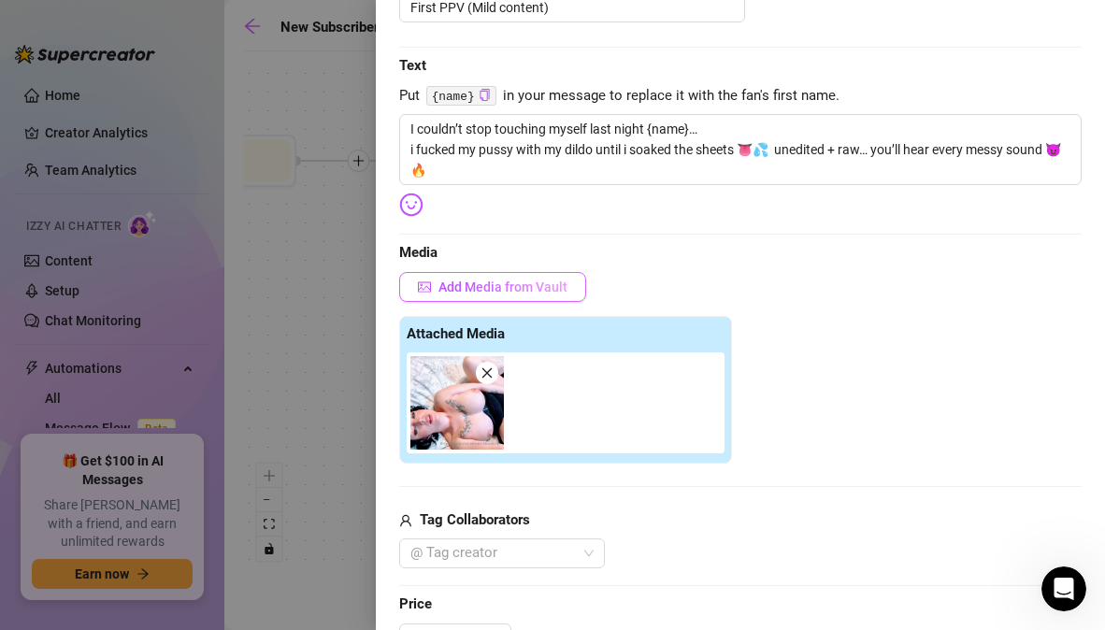
click at [566, 294] on button "Add Media from Vault" at bounding box center [492, 287] width 187 height 30
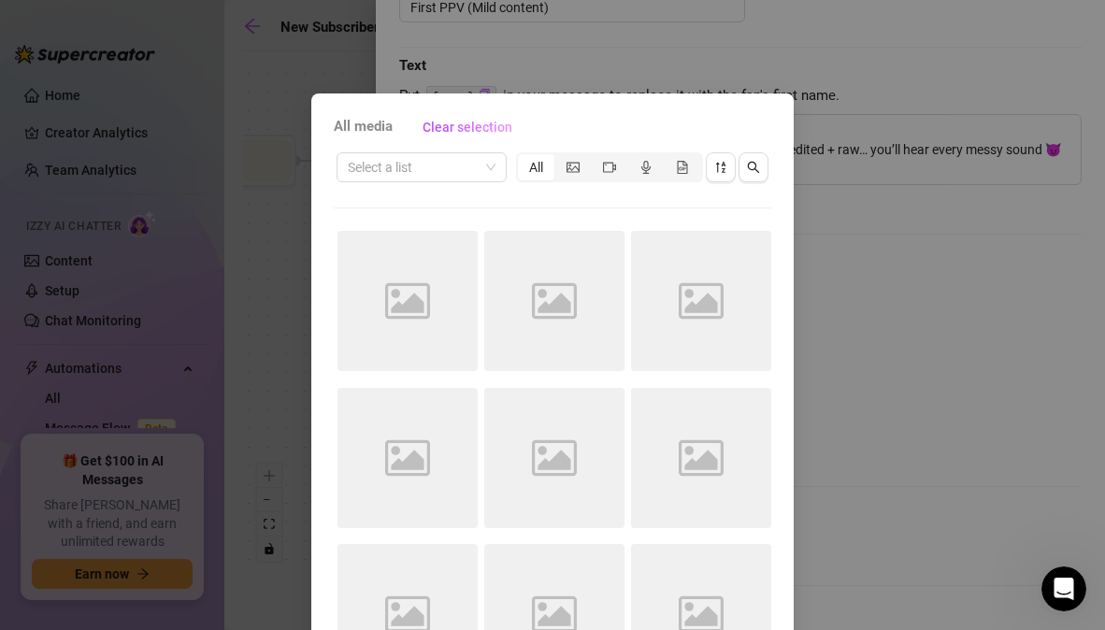
scroll to position [151, 0]
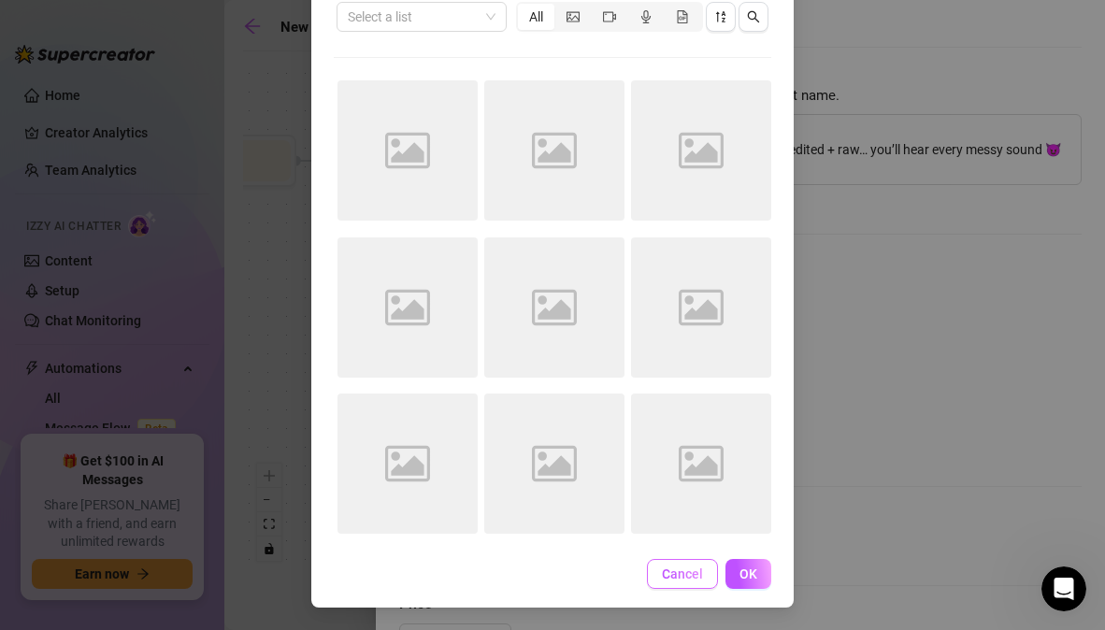
click at [663, 574] on span "Cancel" at bounding box center [682, 574] width 41 height 15
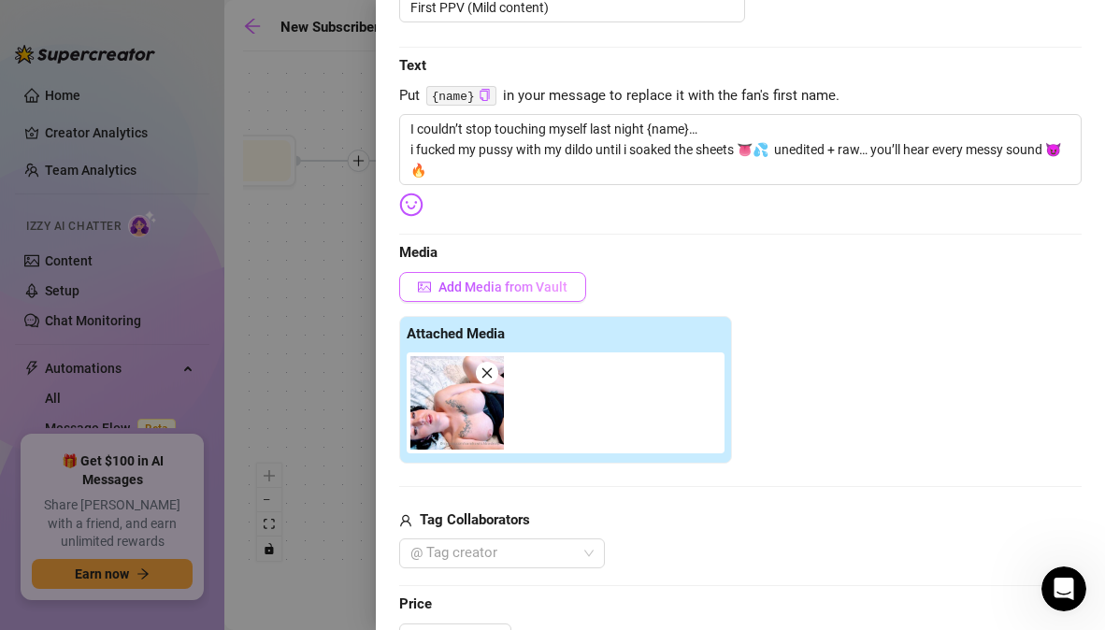
click at [515, 284] on span "Add Media from Vault" at bounding box center [502, 287] width 129 height 15
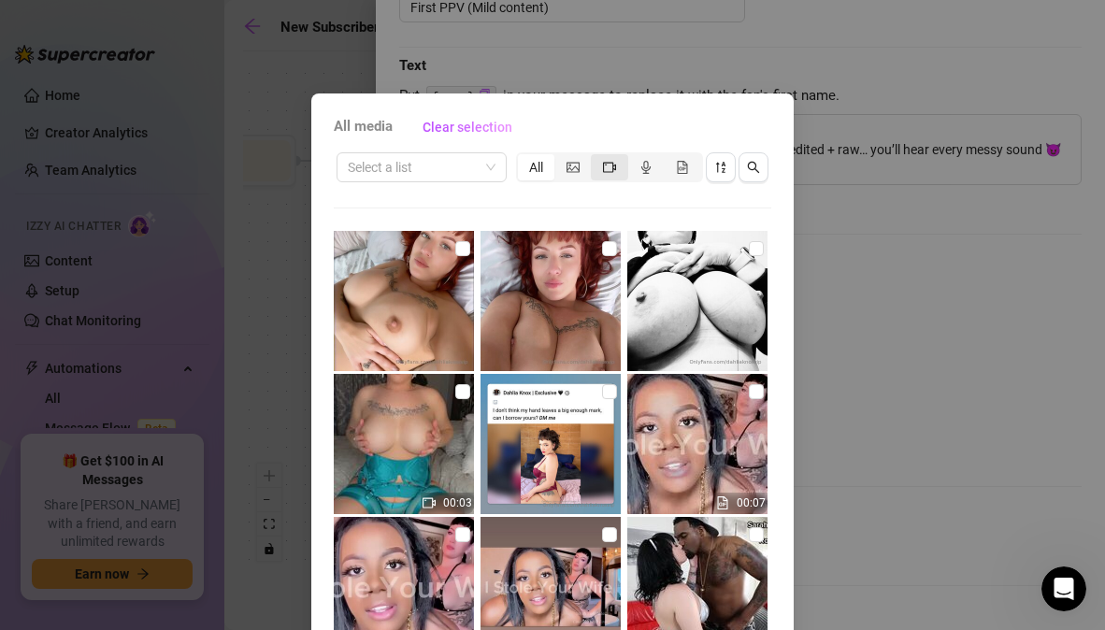
click at [603, 168] on icon "video-camera" at bounding box center [609, 167] width 13 height 13
click at [596, 157] on input "segmented control" at bounding box center [596, 157] width 0 height 0
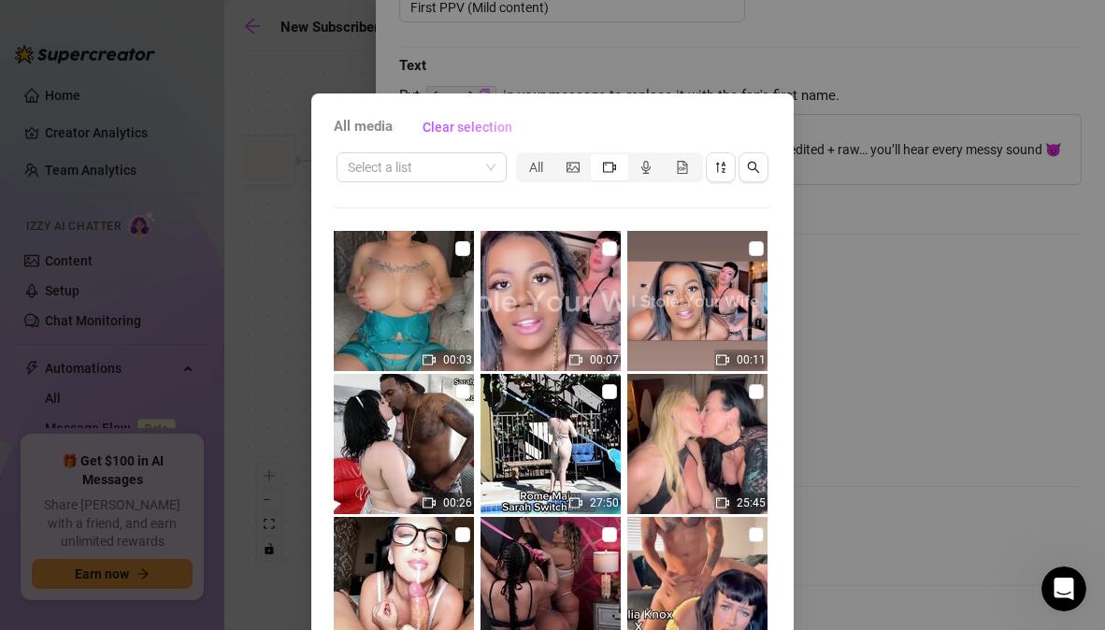
click at [363, 131] on span "All media" at bounding box center [363, 127] width 59 height 22
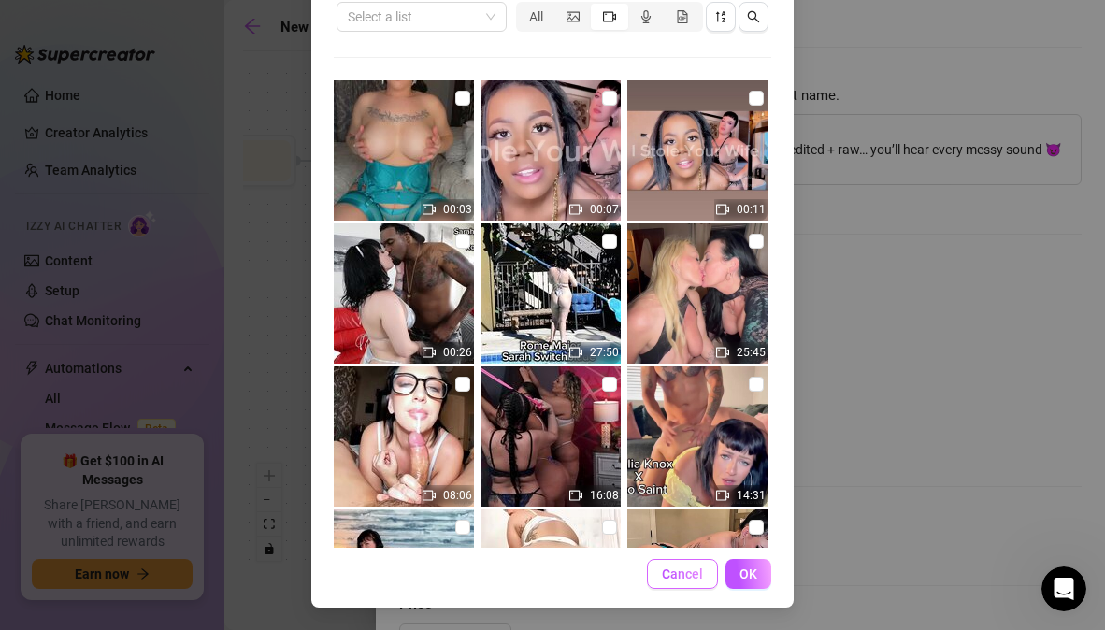
click at [683, 573] on span "Cancel" at bounding box center [682, 574] width 41 height 15
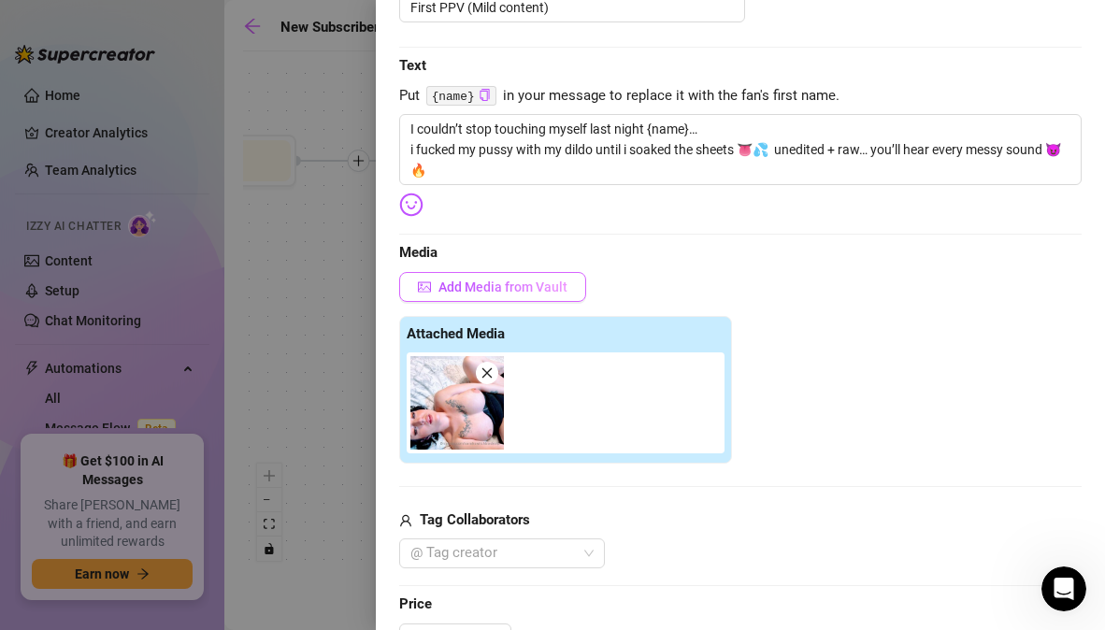
click at [561, 283] on span "Add Media from Vault" at bounding box center [502, 287] width 129 height 15
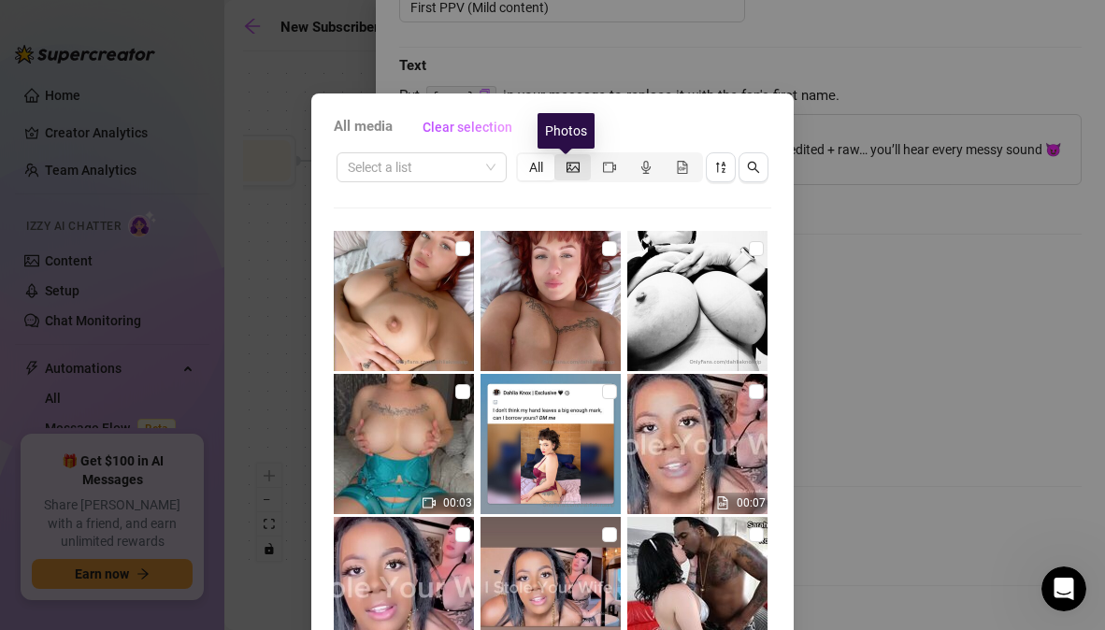
click at [568, 168] on icon "picture" at bounding box center [573, 167] width 13 height 13
click at [559, 157] on input "segmented control" at bounding box center [559, 157] width 0 height 0
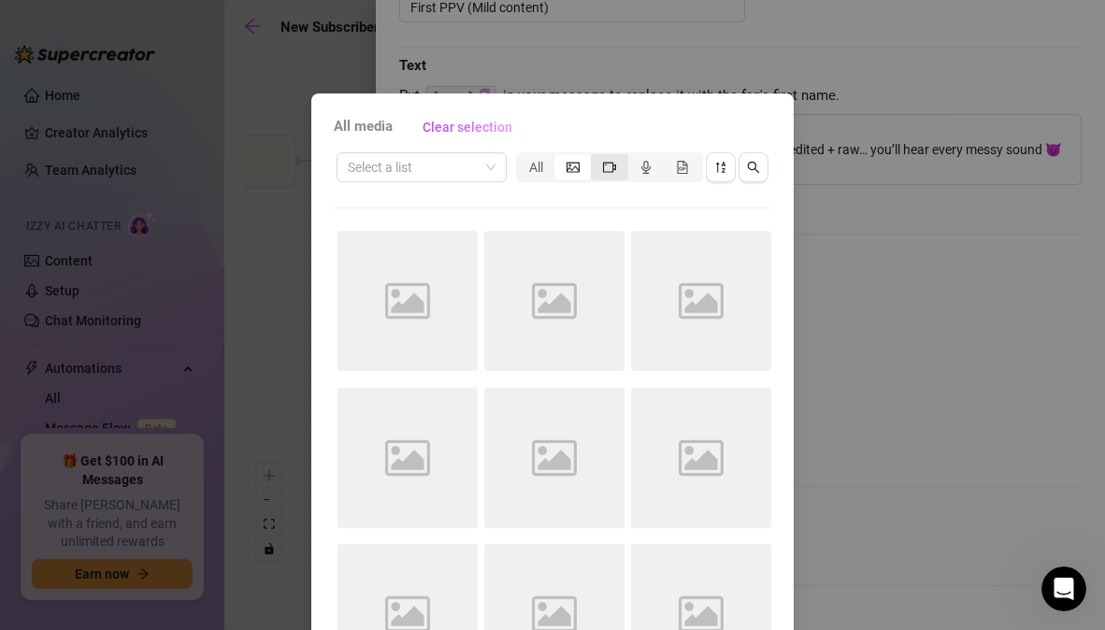
click at [603, 174] on span "segmented control" at bounding box center [609, 167] width 13 height 15
click at [596, 157] on input "segmented control" at bounding box center [596, 157] width 0 height 0
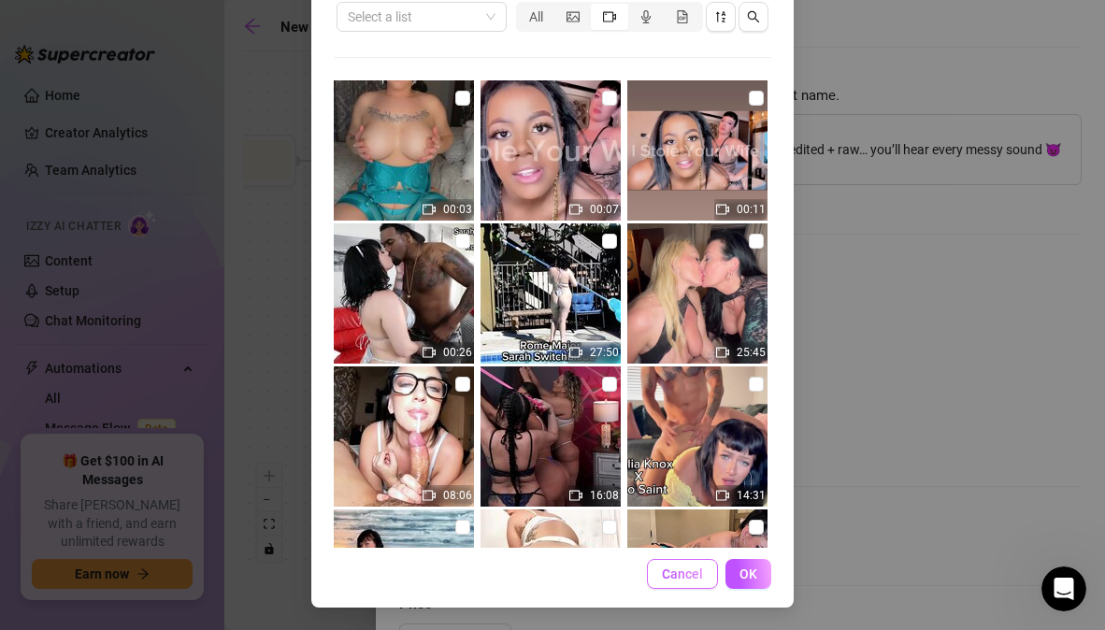
click at [682, 582] on button "Cancel" at bounding box center [682, 574] width 71 height 30
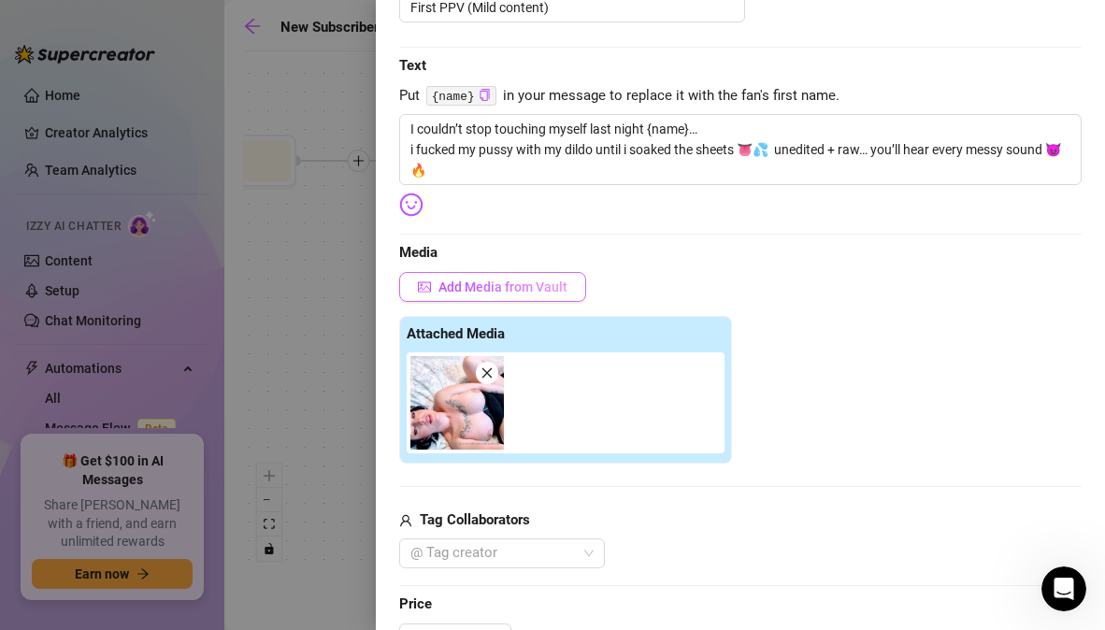
click at [568, 283] on button "Add Media from Vault" at bounding box center [492, 287] width 187 height 30
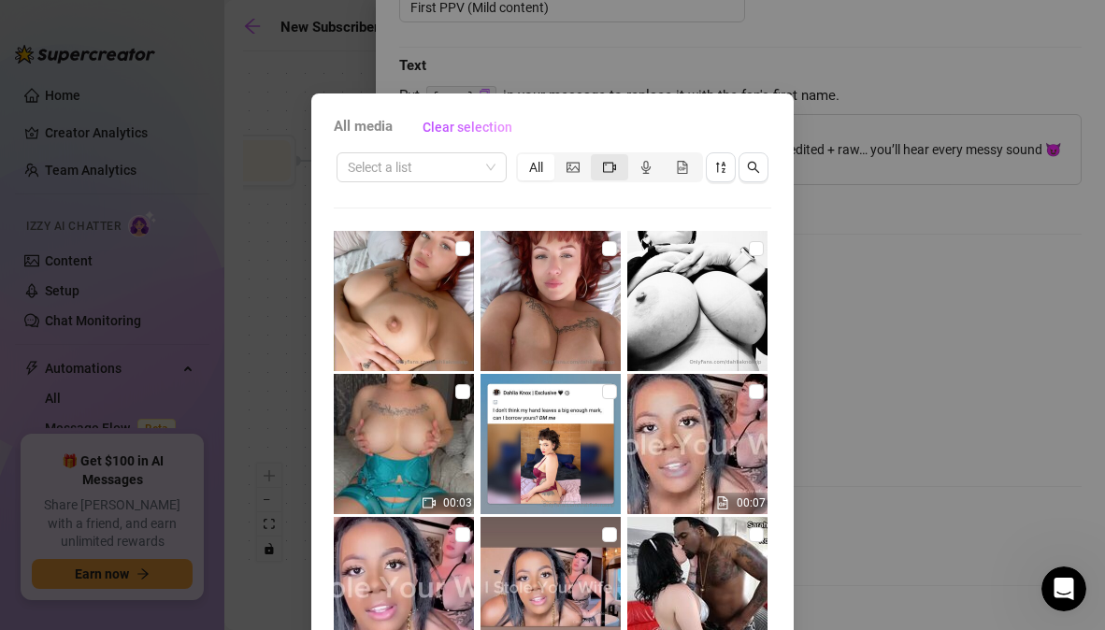
click at [605, 175] on div "segmented control" at bounding box center [609, 167] width 36 height 26
click at [596, 157] on input "segmented control" at bounding box center [596, 157] width 0 height 0
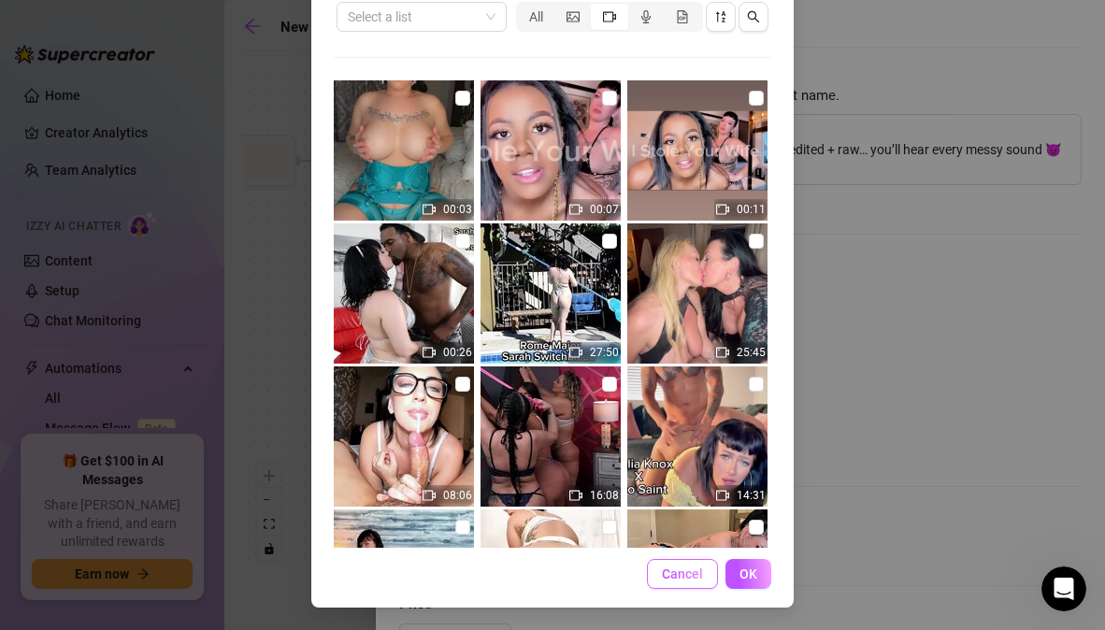
click at [652, 577] on button "Cancel" at bounding box center [682, 574] width 71 height 30
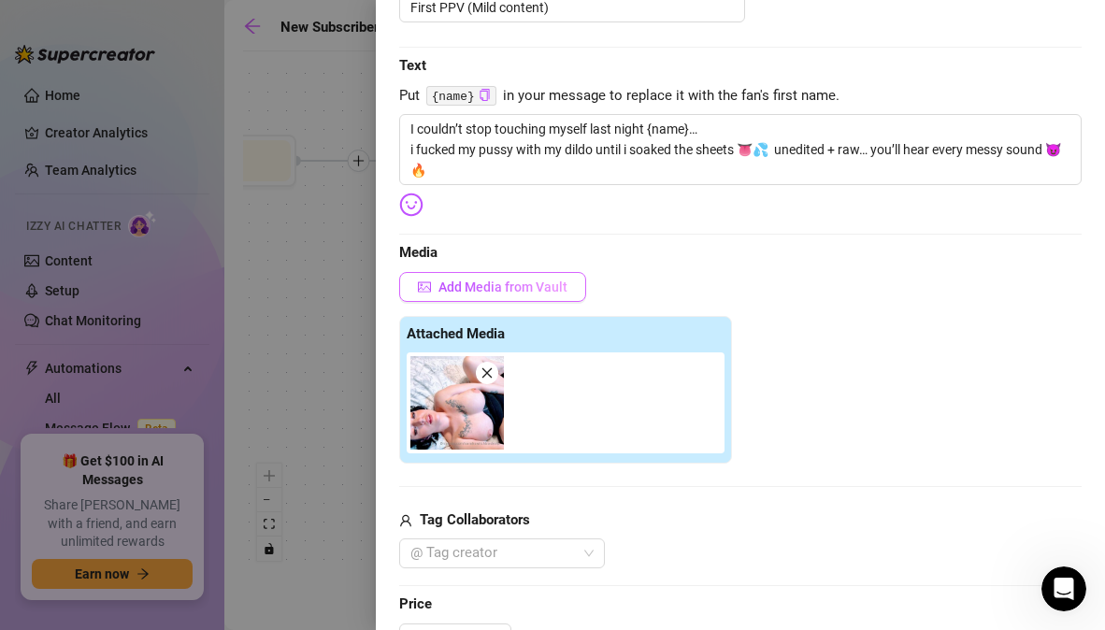
click at [507, 287] on span "Add Media from Vault" at bounding box center [502, 287] width 129 height 15
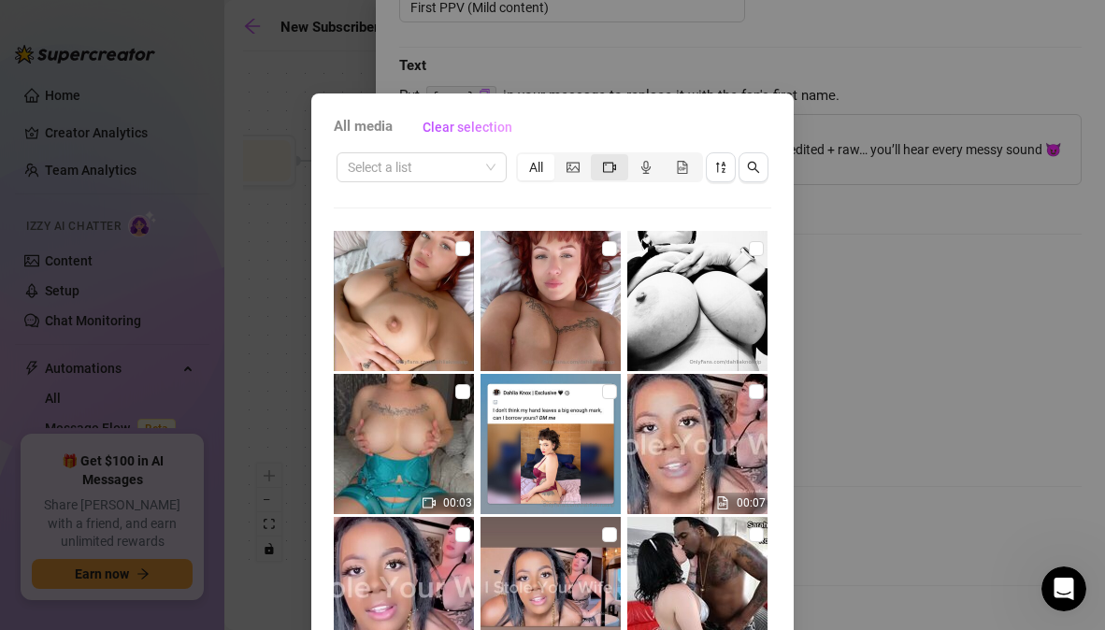
click at [607, 168] on icon "video-camera" at bounding box center [609, 167] width 13 height 10
click at [596, 157] on input "segmented control" at bounding box center [596, 157] width 0 height 0
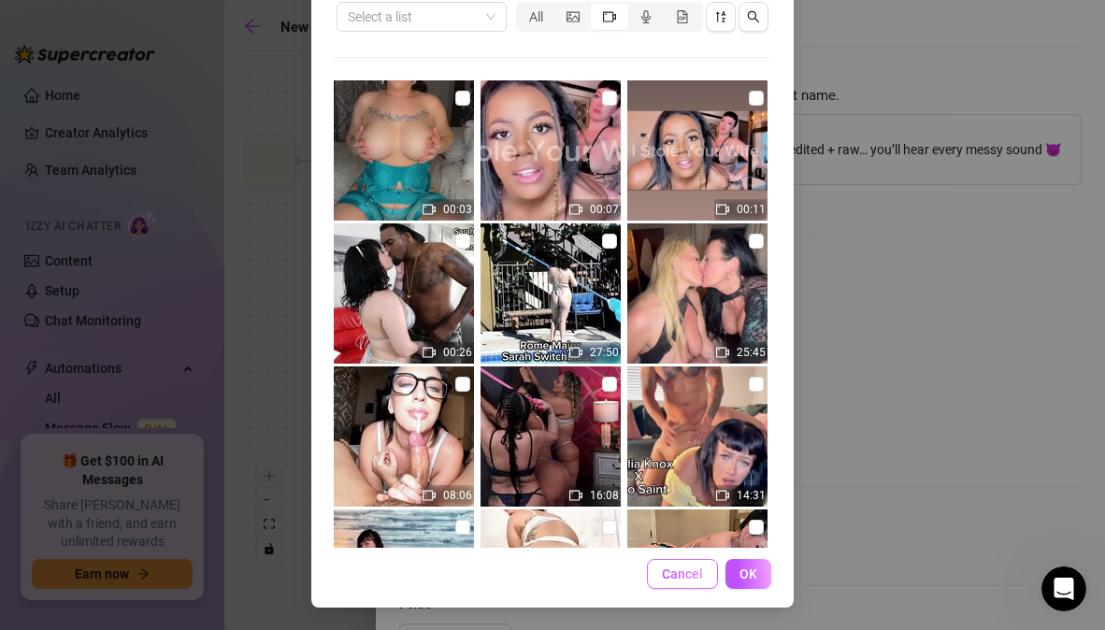
click at [693, 571] on span "Cancel" at bounding box center [682, 574] width 41 height 15
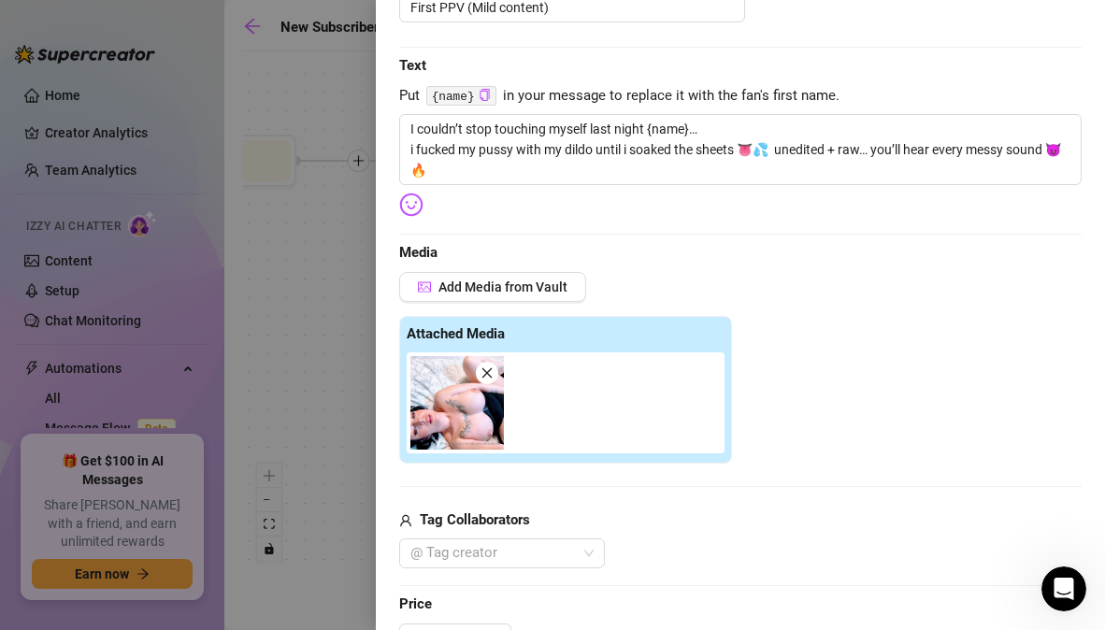
click at [845, 490] on div "Add Media from Vault Attached Media Tag Collaborators @ Tag creator" at bounding box center [740, 420] width 682 height 297
click at [531, 284] on span "Add Media from Vault" at bounding box center [502, 287] width 129 height 15
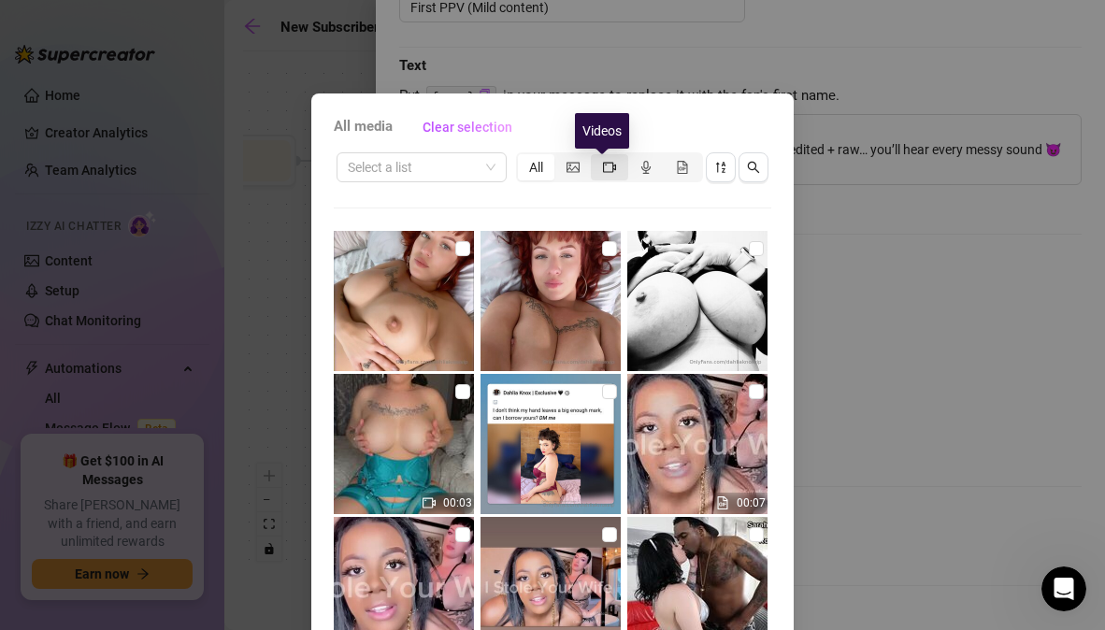
click at [603, 169] on icon "video-camera" at bounding box center [609, 167] width 13 height 13
click at [596, 157] on input "segmented control" at bounding box center [596, 157] width 0 height 0
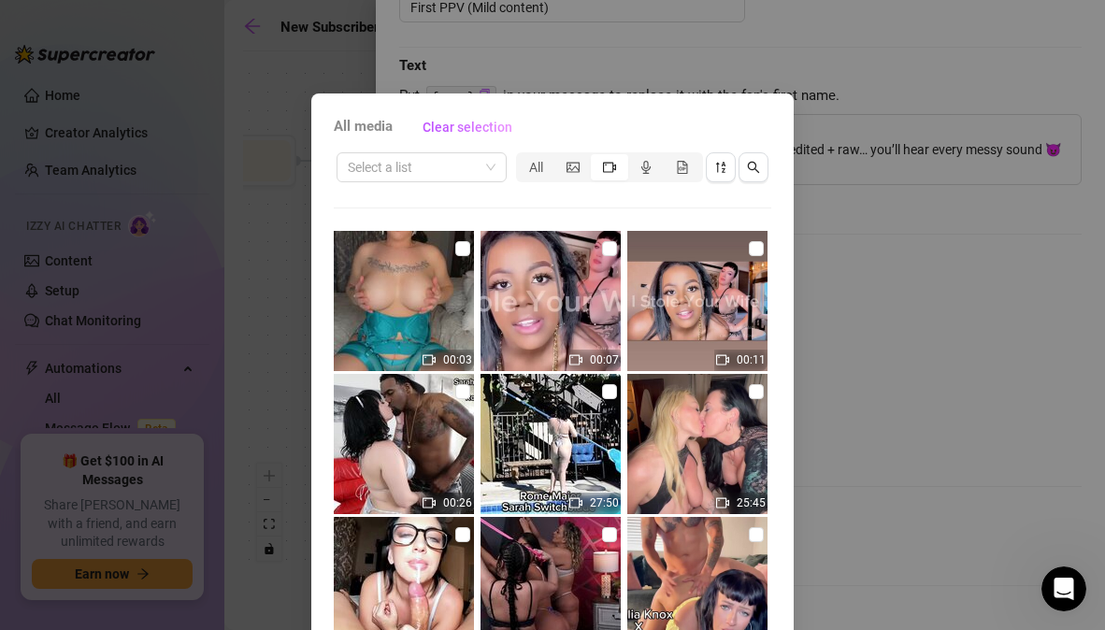
scroll to position [413, 0]
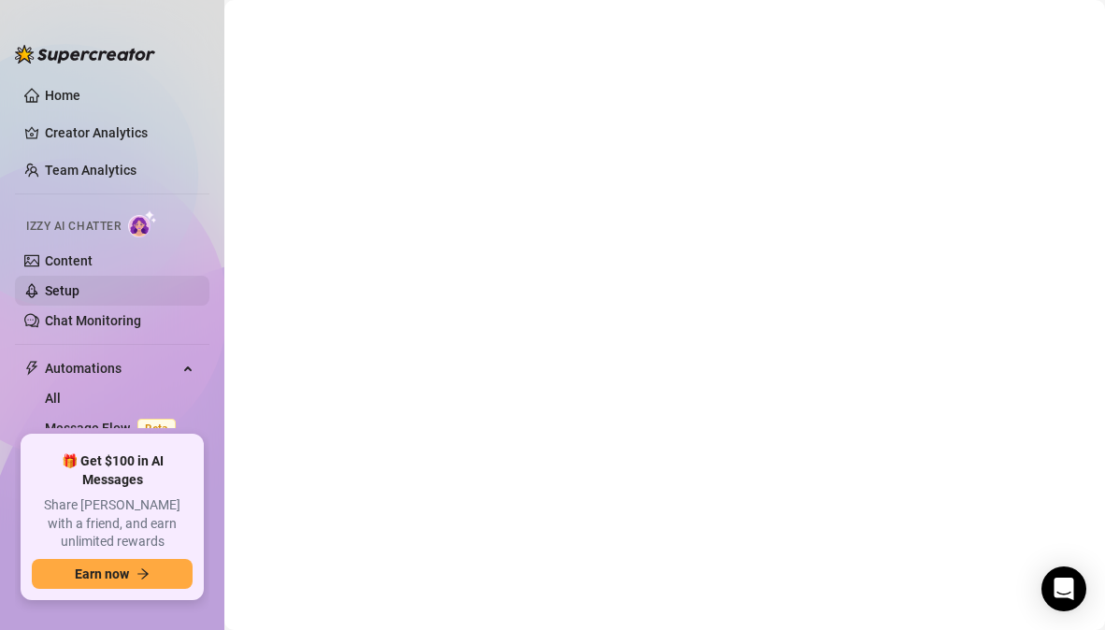
click at [70, 283] on link "Setup" at bounding box center [62, 290] width 35 height 15
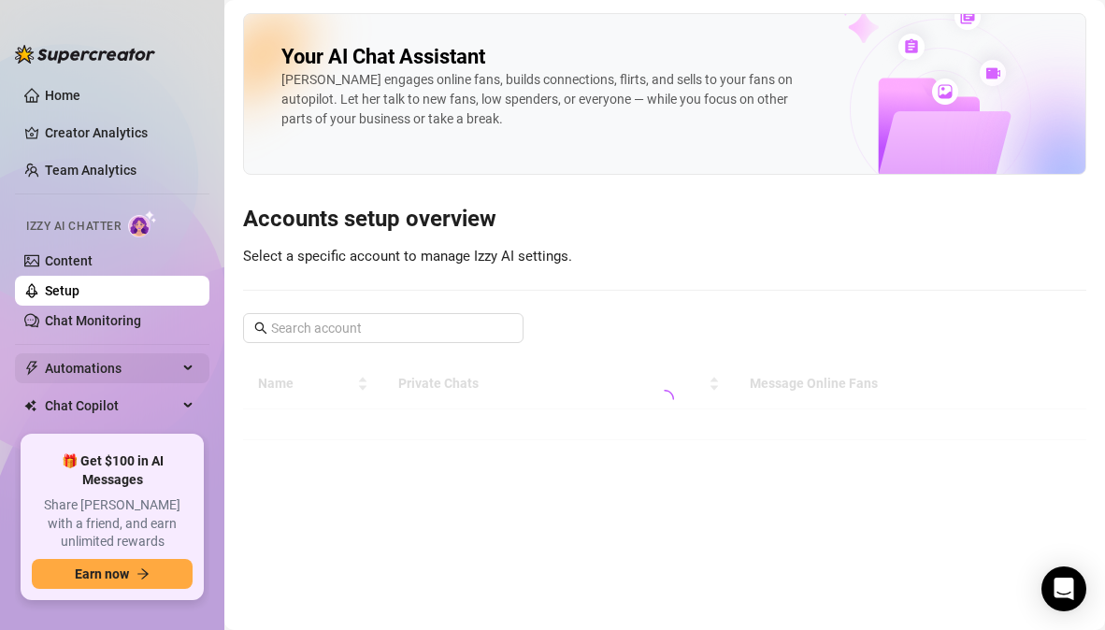
click at [77, 356] on span "Automations" at bounding box center [111, 368] width 133 height 30
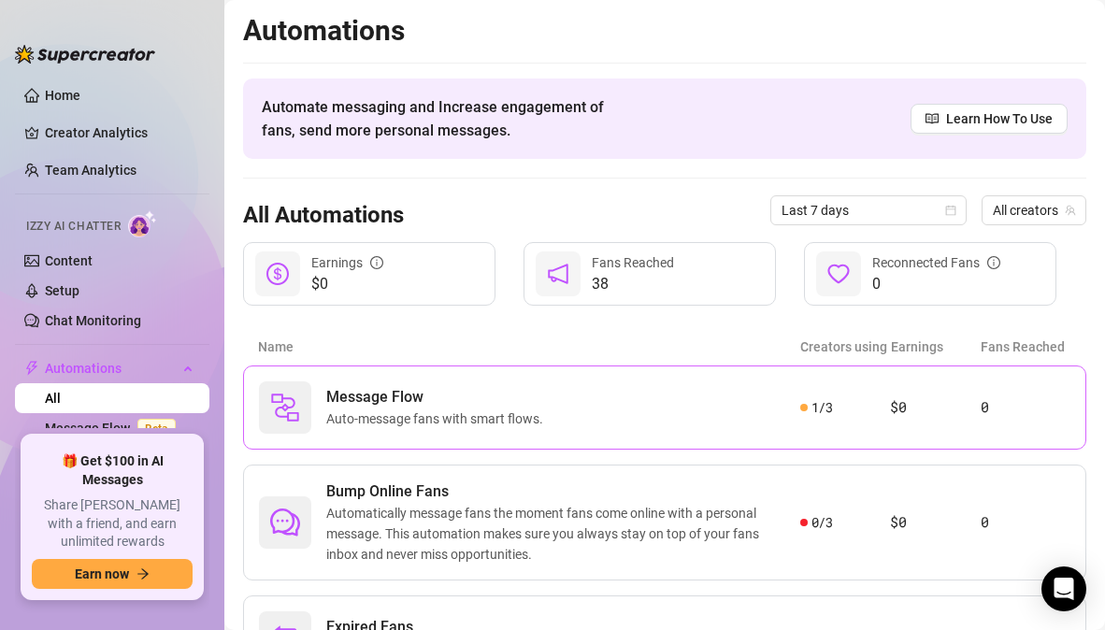
click at [461, 417] on span "Auto-message fans with smart flows." at bounding box center [438, 419] width 224 height 21
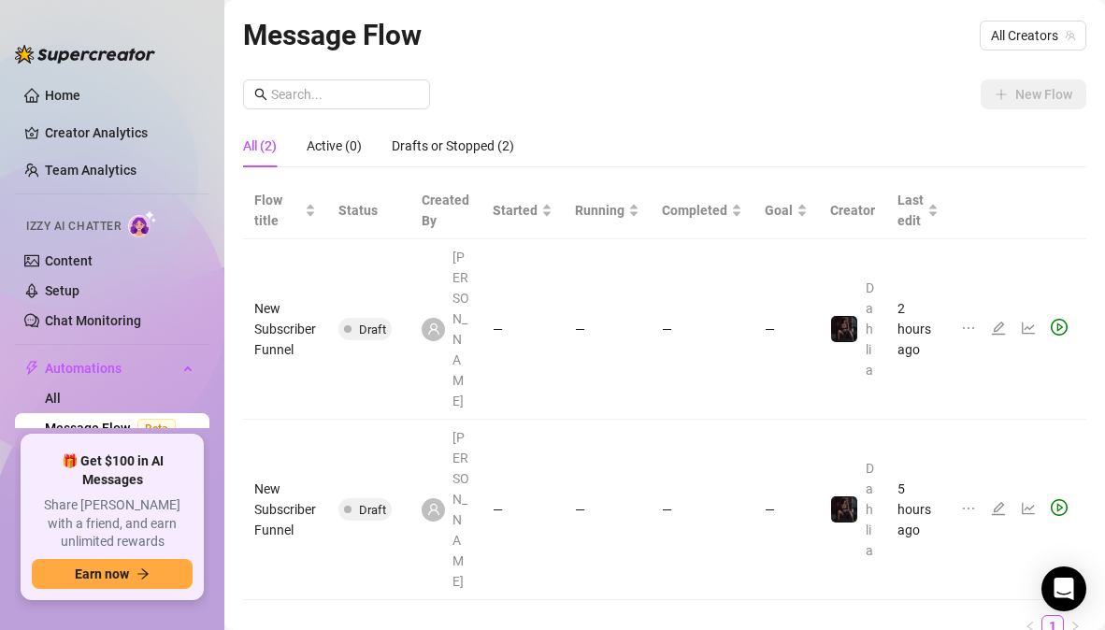
click at [995, 321] on icon "edit" at bounding box center [998, 328] width 15 height 15
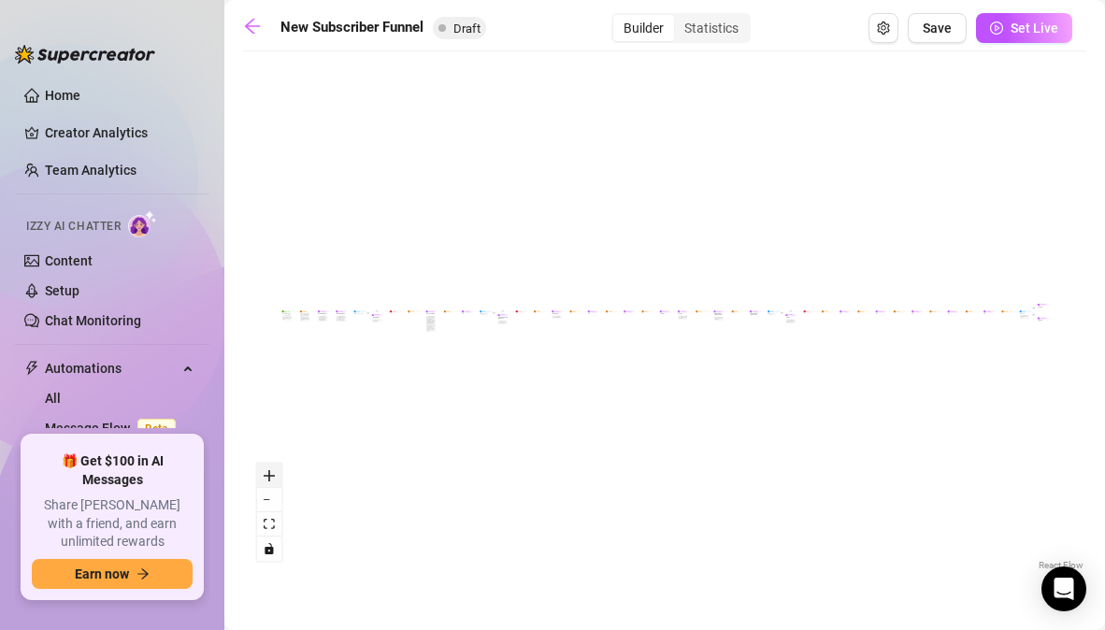
click at [279, 472] on button "zoom in" at bounding box center [269, 476] width 24 height 24
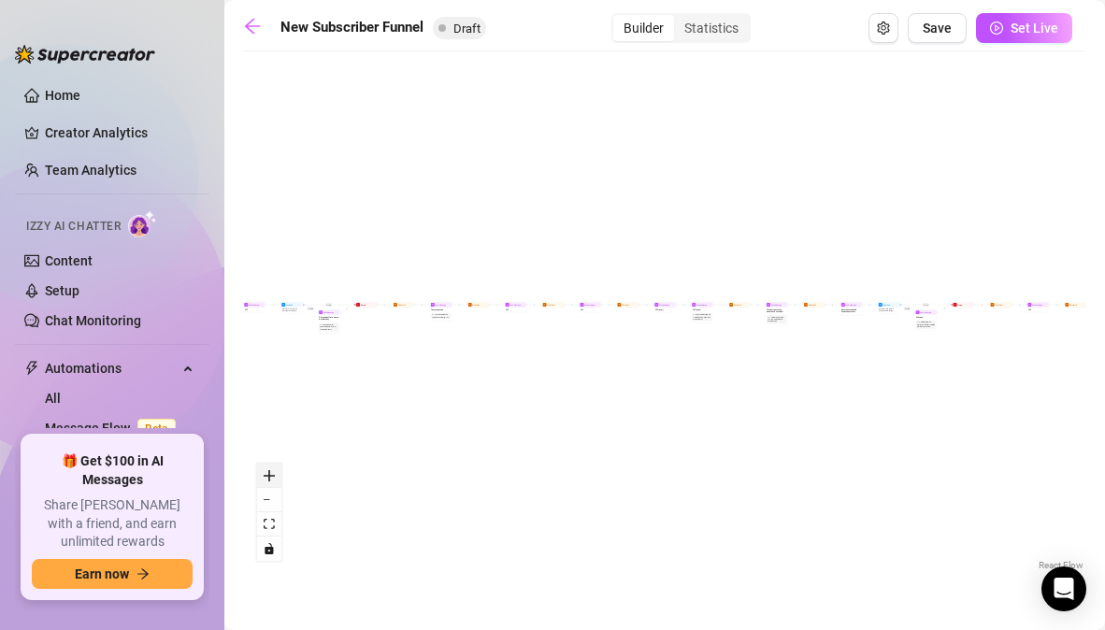
click at [279, 472] on button "zoom in" at bounding box center [269, 476] width 24 height 24
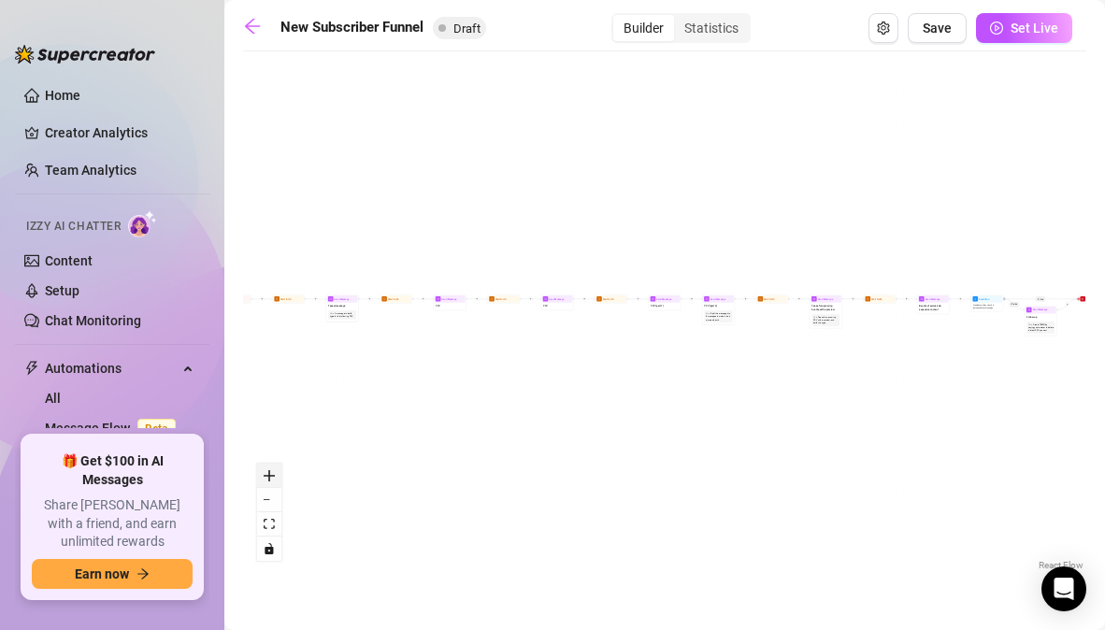
click at [279, 472] on button "zoom in" at bounding box center [269, 476] width 24 height 24
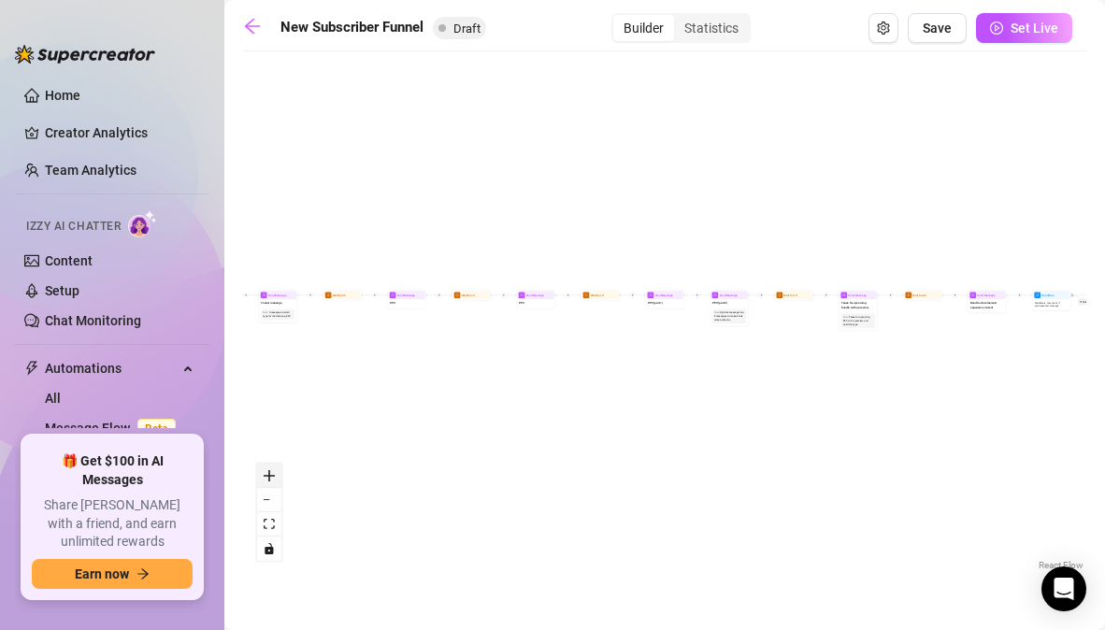
click at [279, 472] on button "zoom in" at bounding box center [269, 476] width 24 height 24
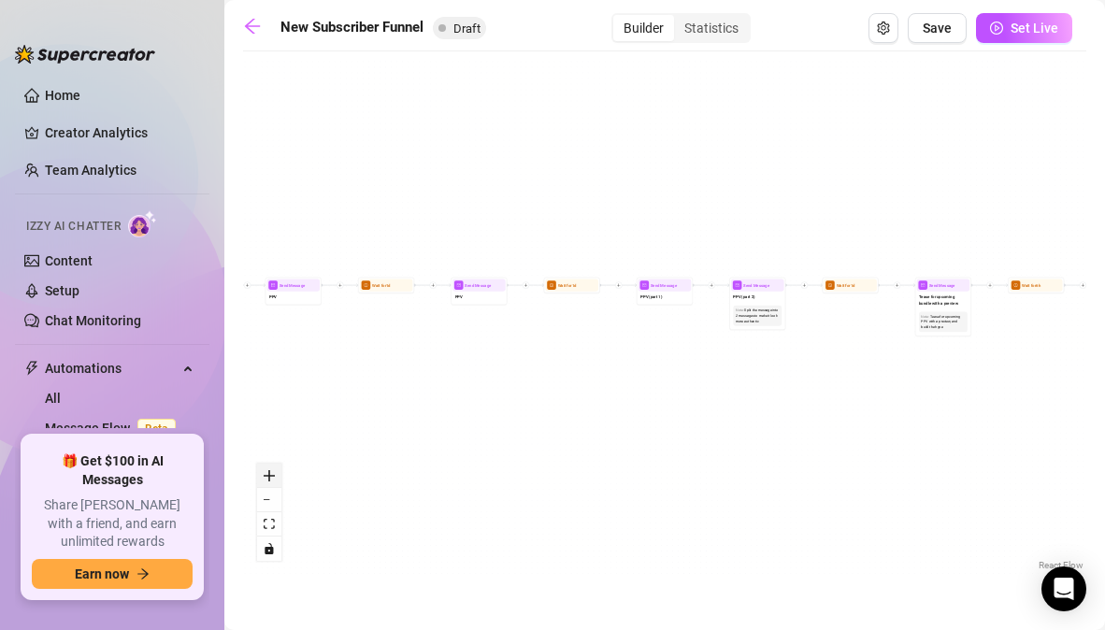
click at [279, 472] on button "zoom in" at bounding box center [269, 476] width 24 height 24
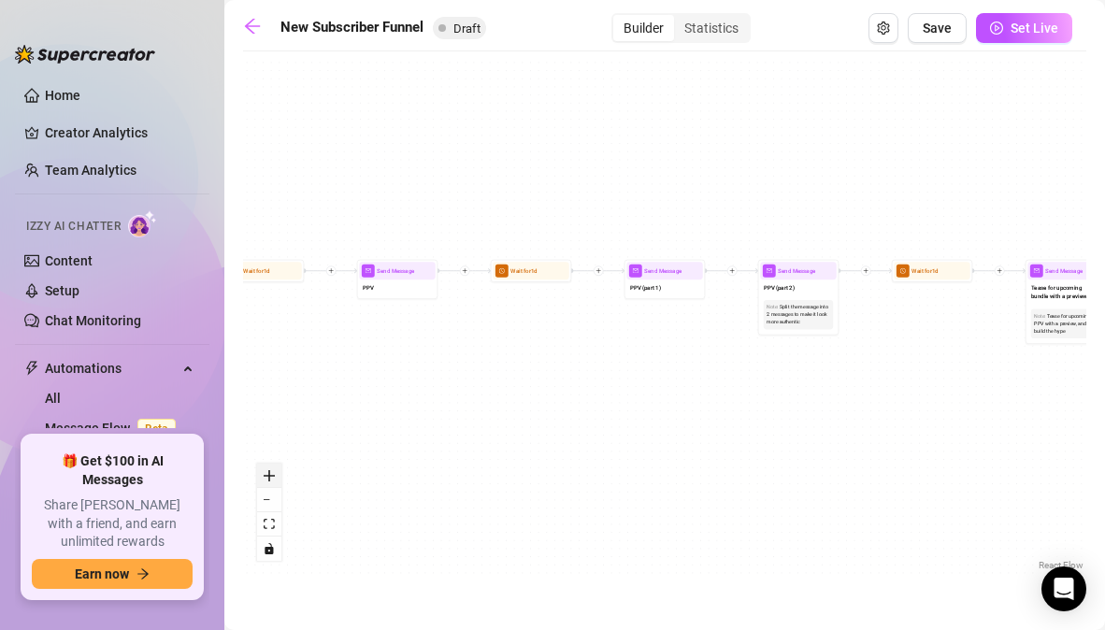
click at [279, 472] on button "zoom in" at bounding box center [269, 476] width 24 height 24
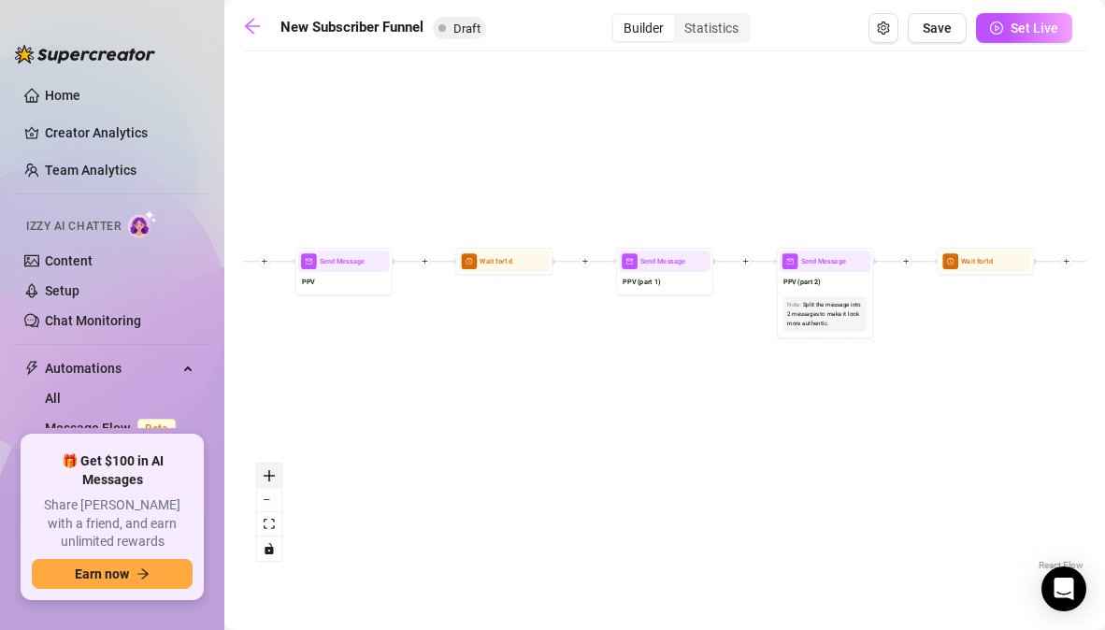
click at [279, 472] on button "zoom in" at bounding box center [269, 476] width 24 height 24
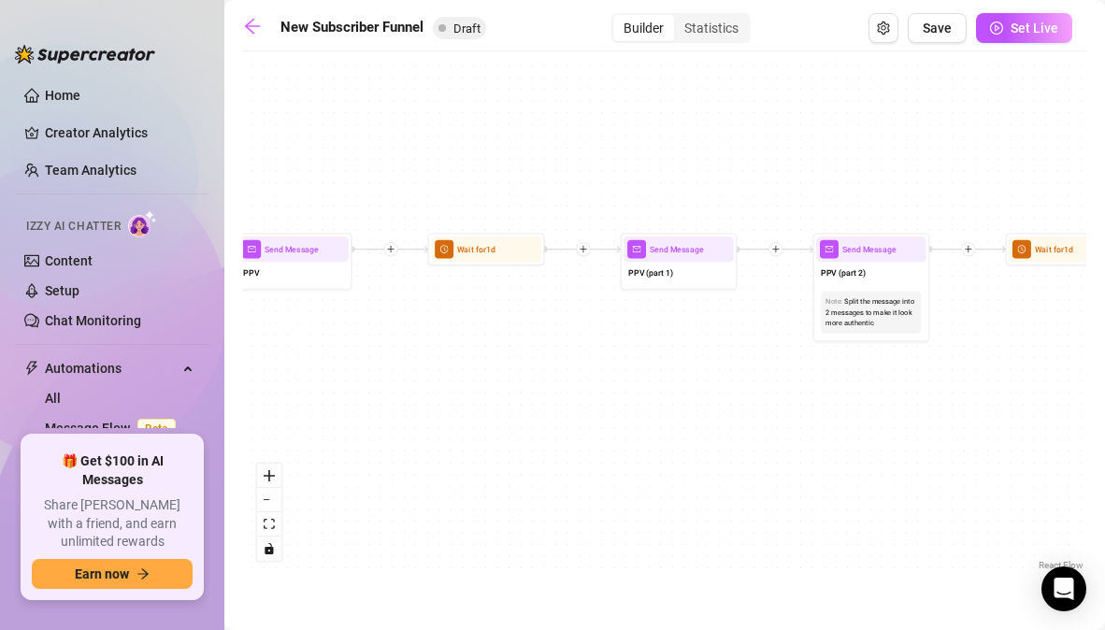
drag, startPoint x: 363, startPoint y: 341, endPoint x: 627, endPoint y: 343, distance: 264.6
click at [606, 342] on div "If True If True If True If False If False If False If True If False Merge Merge…" at bounding box center [664, 318] width 843 height 514
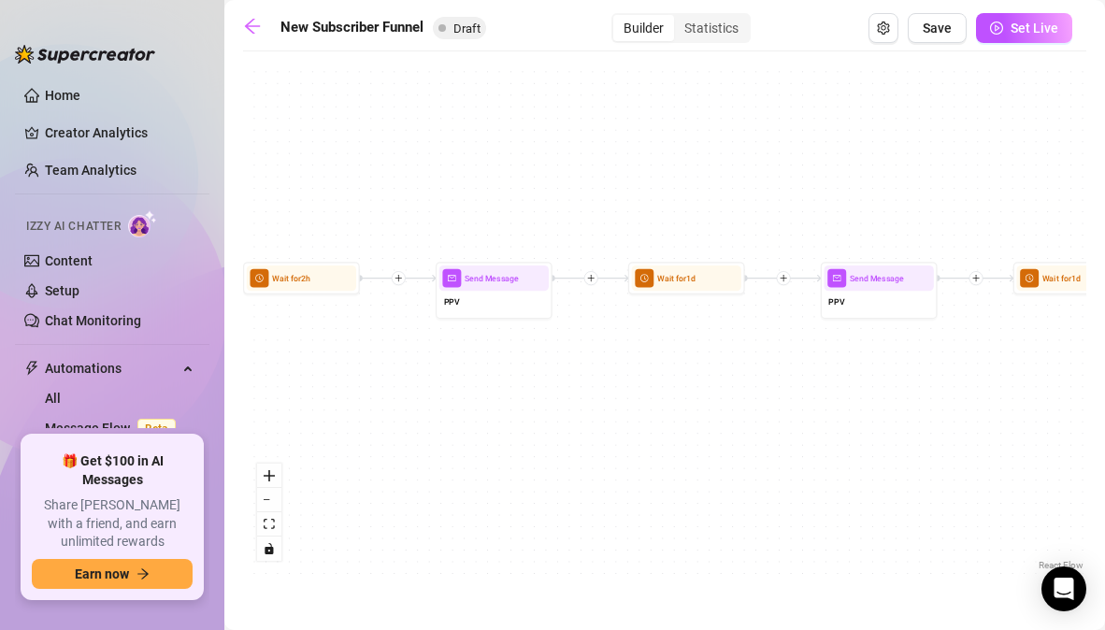
drag, startPoint x: 357, startPoint y: 326, endPoint x: 784, endPoint y: 295, distance: 428.4
click at [782, 299] on div "If True If True If True If False If False If False If True If False Merge Merge…" at bounding box center [664, 318] width 843 height 514
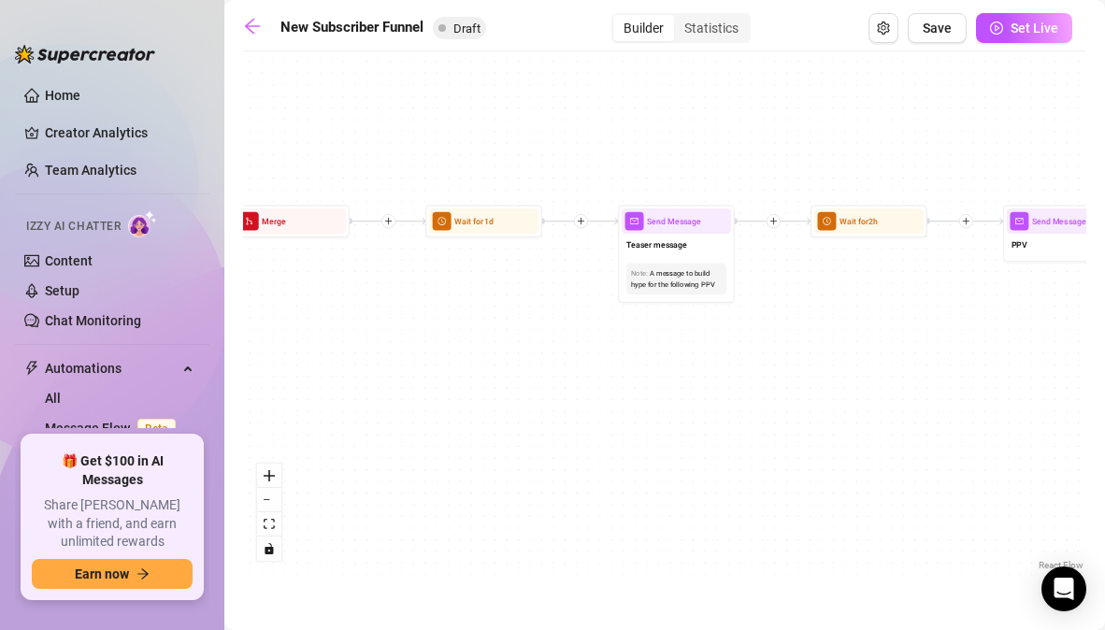
drag, startPoint x: 442, startPoint y: 311, endPoint x: 927, endPoint y: 309, distance: 485.2
click at [927, 309] on div "If True If True If True If False If False If False If True If False Merge Merge…" at bounding box center [664, 318] width 843 height 514
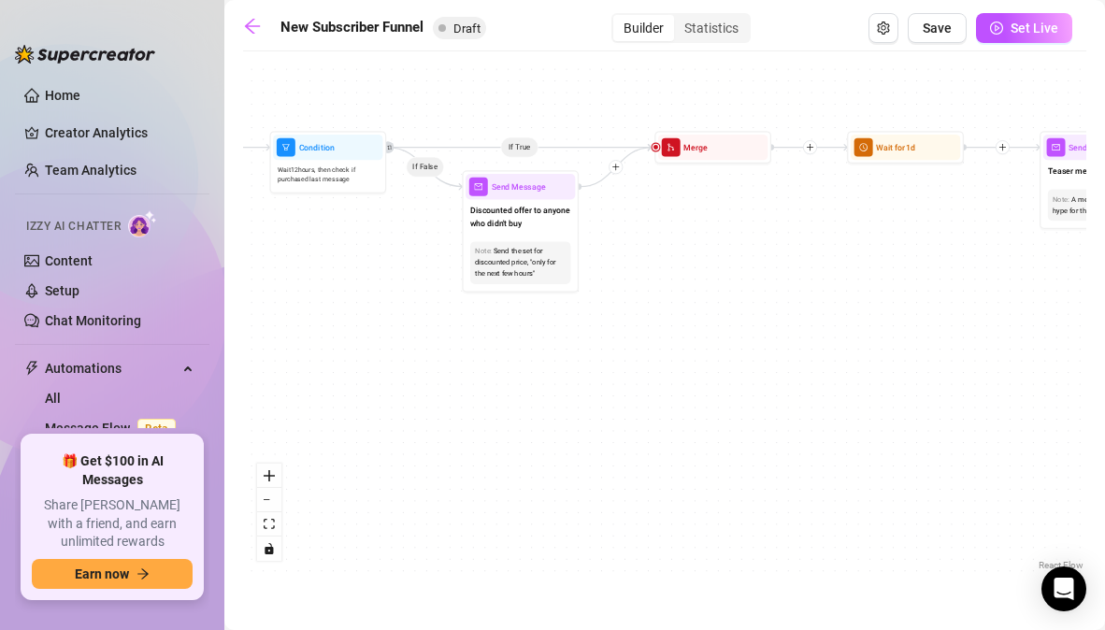
drag, startPoint x: 422, startPoint y: 285, endPoint x: 840, endPoint y: 214, distance: 424.8
click at [840, 214] on div "If True If True If True If False If False If False If True If False Merge Merge…" at bounding box center [664, 318] width 843 height 514
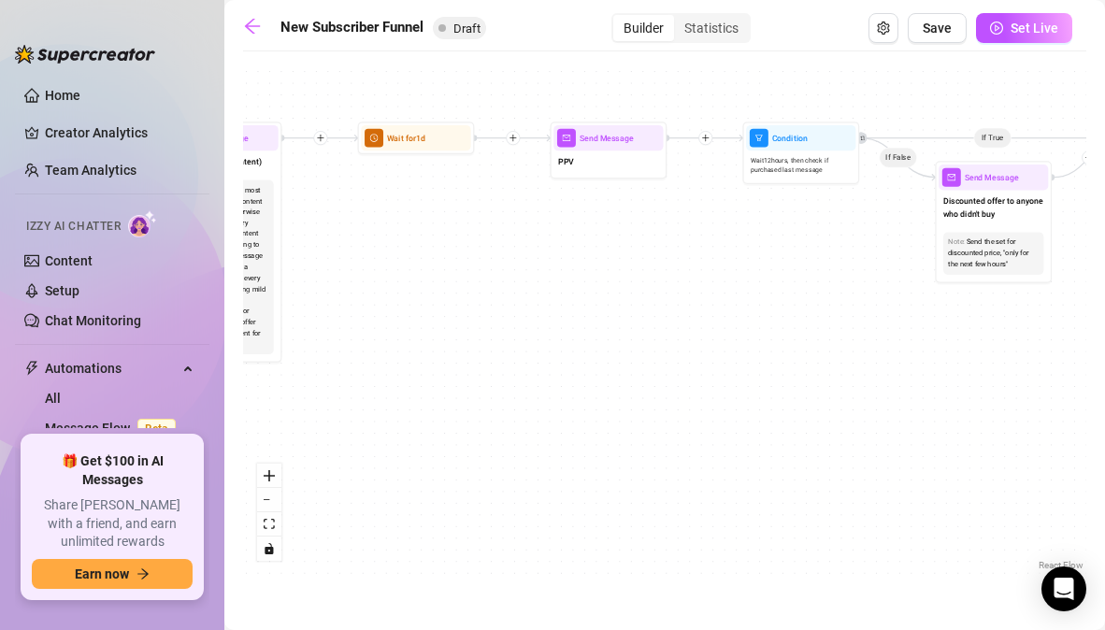
drag, startPoint x: 601, startPoint y: 260, endPoint x: 1077, endPoint y: 246, distance: 476.1
click at [1077, 246] on div "If True If True If True If False If False If False If True If False Merge Merge…" at bounding box center [664, 318] width 843 height 514
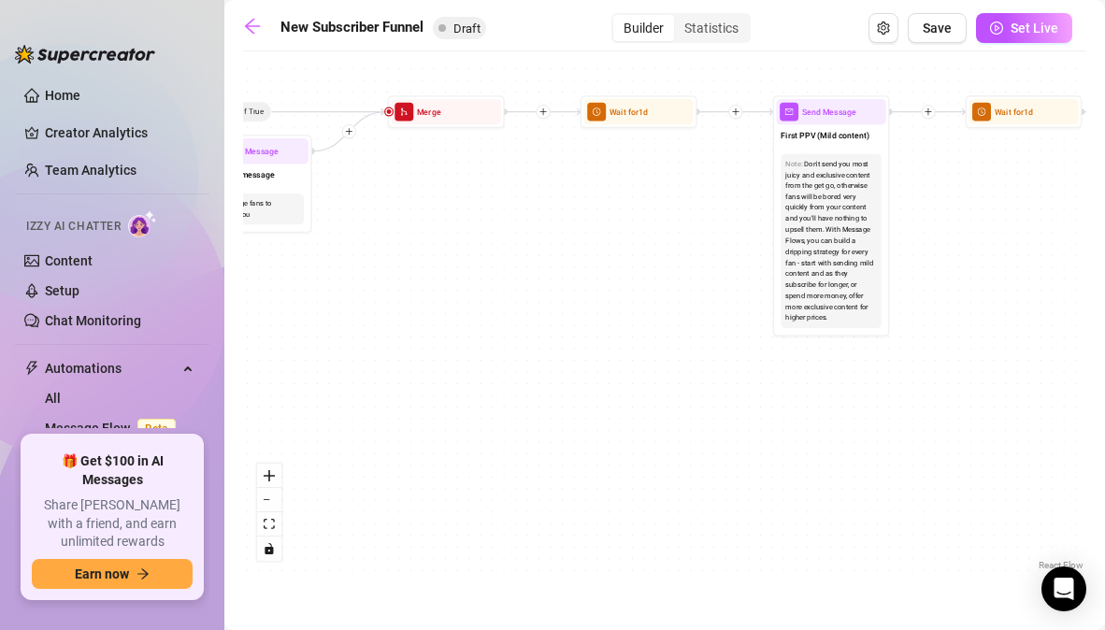
drag, startPoint x: 520, startPoint y: 241, endPoint x: 1127, endPoint y: 208, distance: 608.6
click at [1104, 208] on html "Home Creator Analytics Team Analytics Izzy AI Chatter Content Setup Chat Monito…" at bounding box center [552, 315] width 1105 height 630
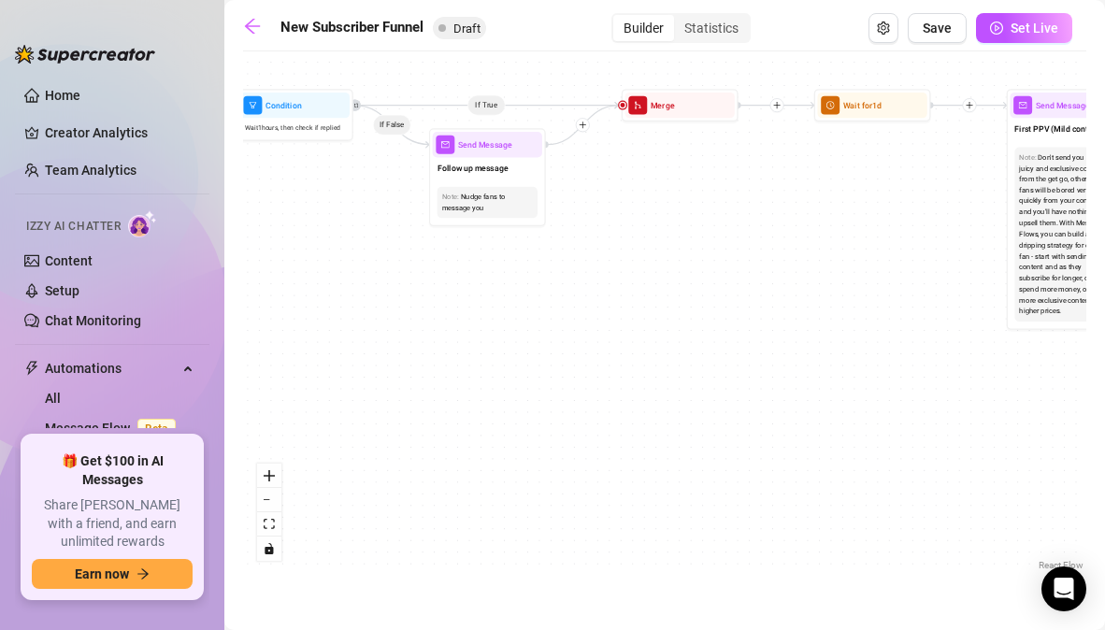
drag, startPoint x: 568, startPoint y: 192, endPoint x: 795, endPoint y: 194, distance: 226.3
click at [795, 194] on div "If True If True If True If False If False If False If True If False Merge Merge…" at bounding box center [664, 318] width 843 height 514
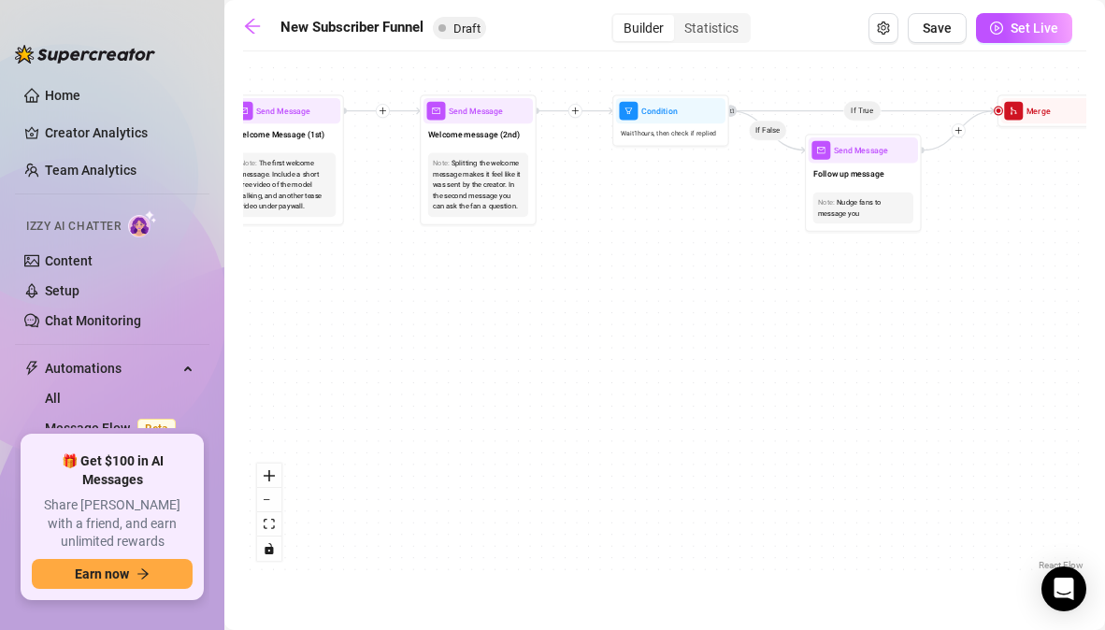
drag, startPoint x: 350, startPoint y: 233, endPoint x: 725, endPoint y: 238, distance: 375.9
click at [725, 238] on div "If True If True If True If False If False If False If True If False Merge Merge…" at bounding box center [664, 318] width 843 height 514
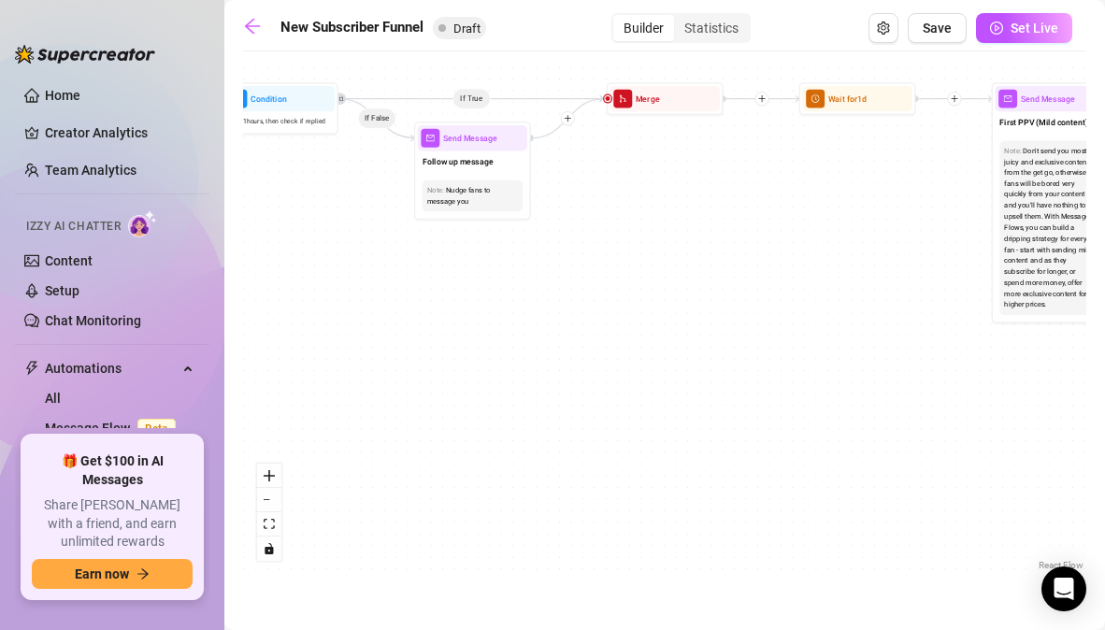
drag, startPoint x: 655, startPoint y: 177, endPoint x: 261, endPoint y: 167, distance: 394.6
click at [261, 167] on div "If True If True If True If False If False If False If True If False Merge Merge…" at bounding box center [664, 318] width 843 height 514
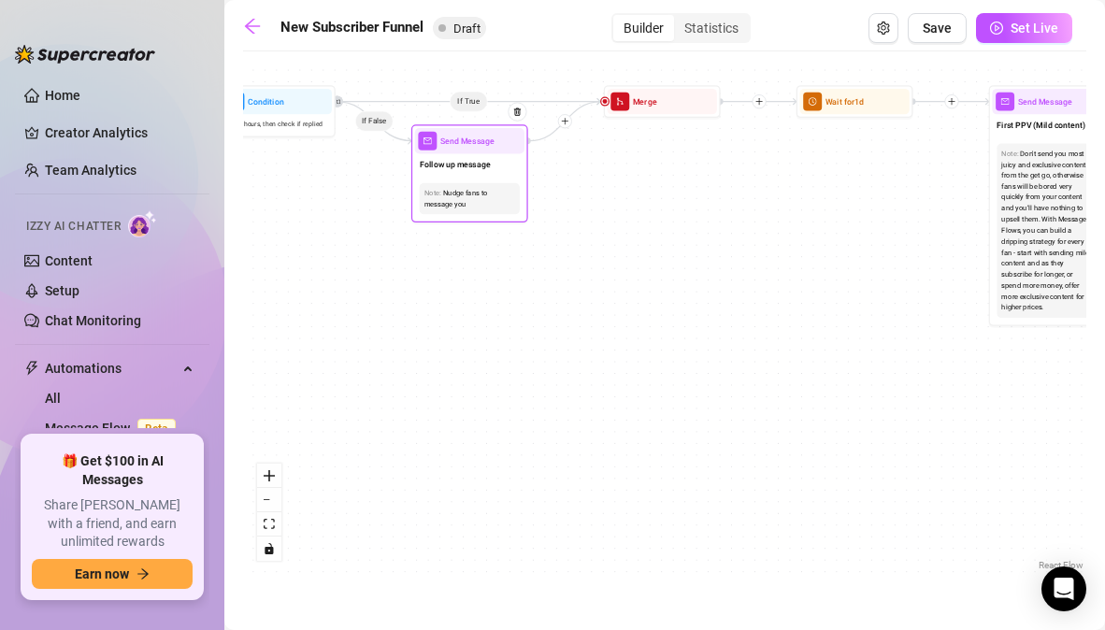
click at [450, 140] on span "Send Message" at bounding box center [467, 141] width 54 height 13
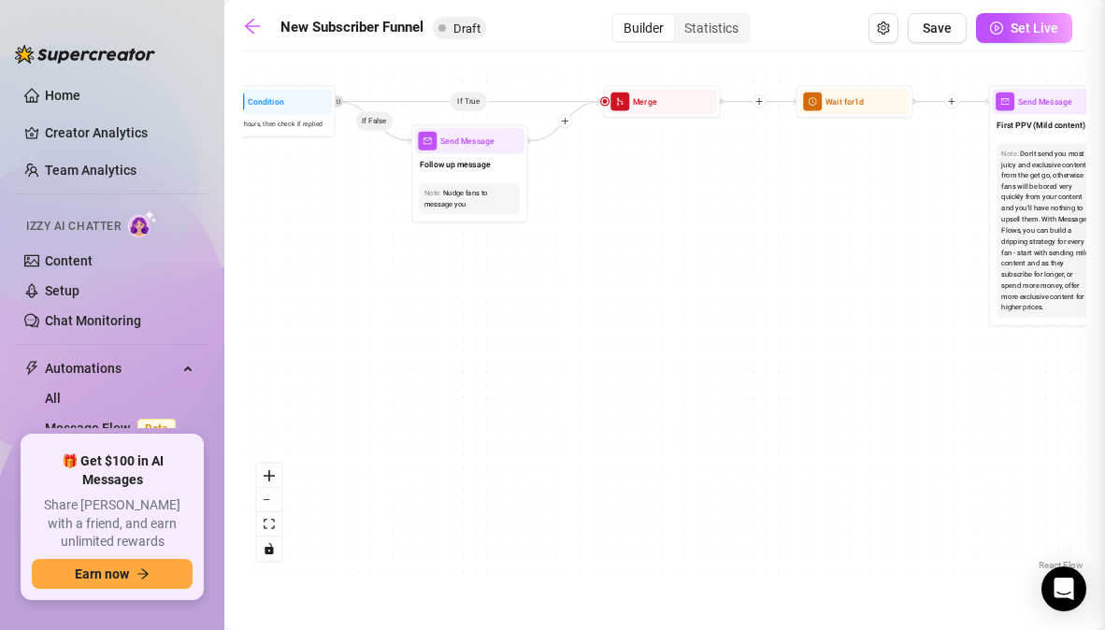
type textarea "/"
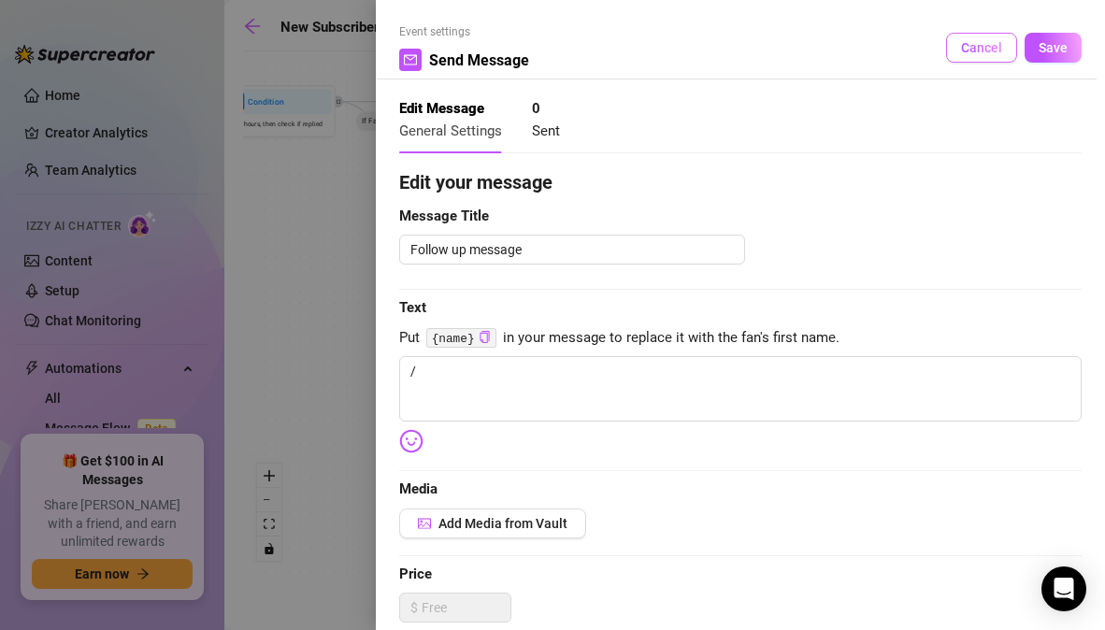
click at [958, 36] on button "Cancel" at bounding box center [981, 48] width 71 height 30
